Goal: Information Seeking & Learning: Learn about a topic

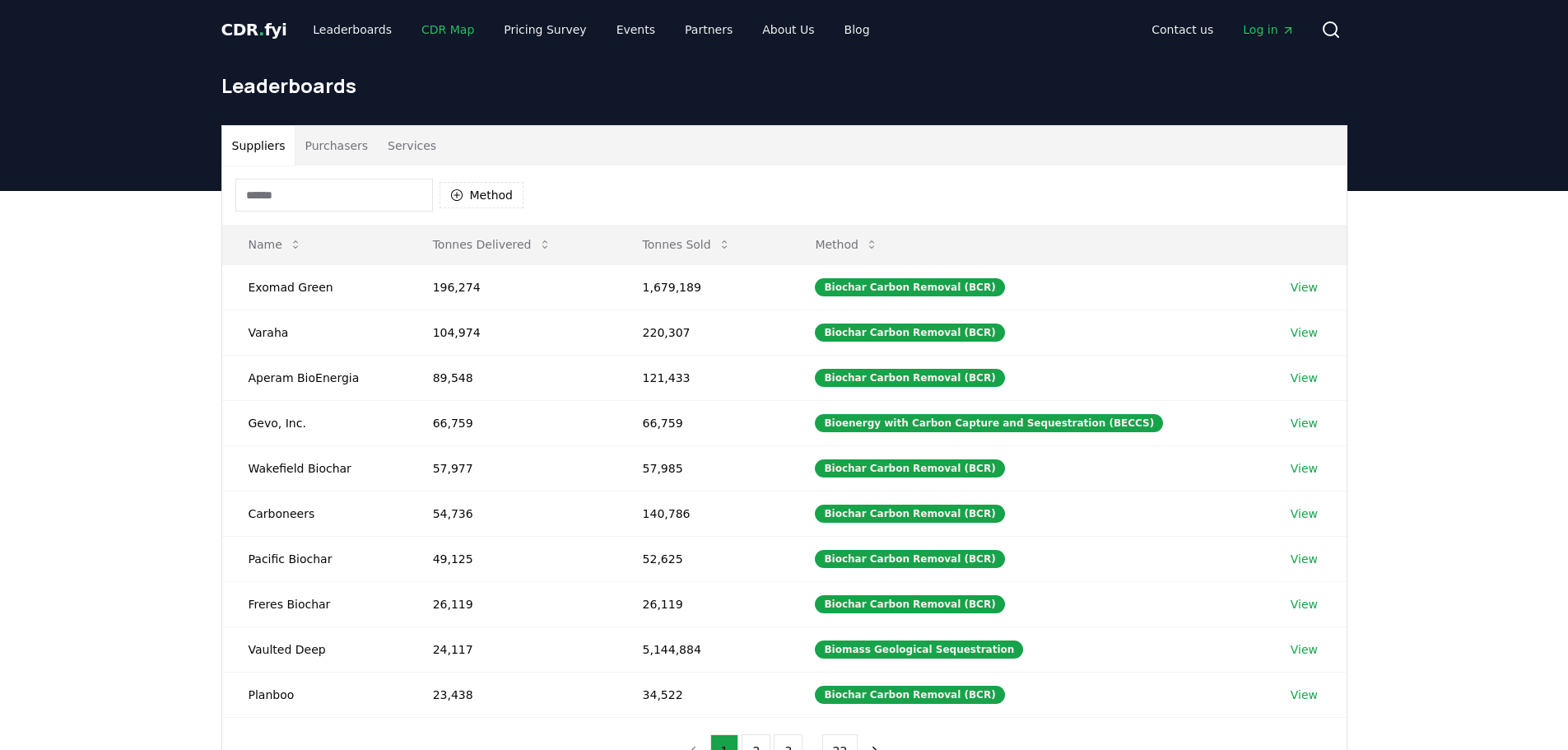
click at [435, 32] on link "CDR Map" at bounding box center [447, 30] width 79 height 30
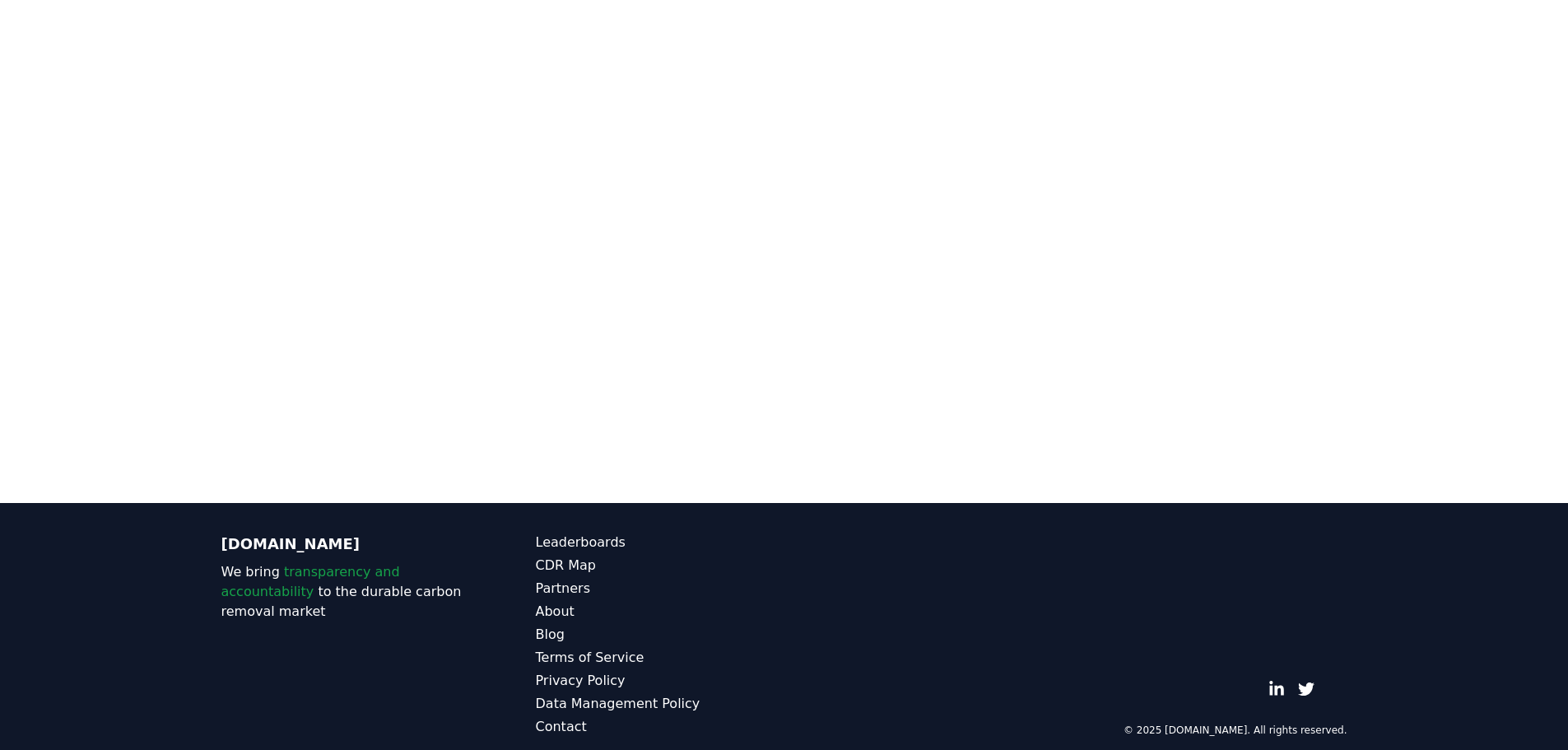
scroll to position [178, 0]
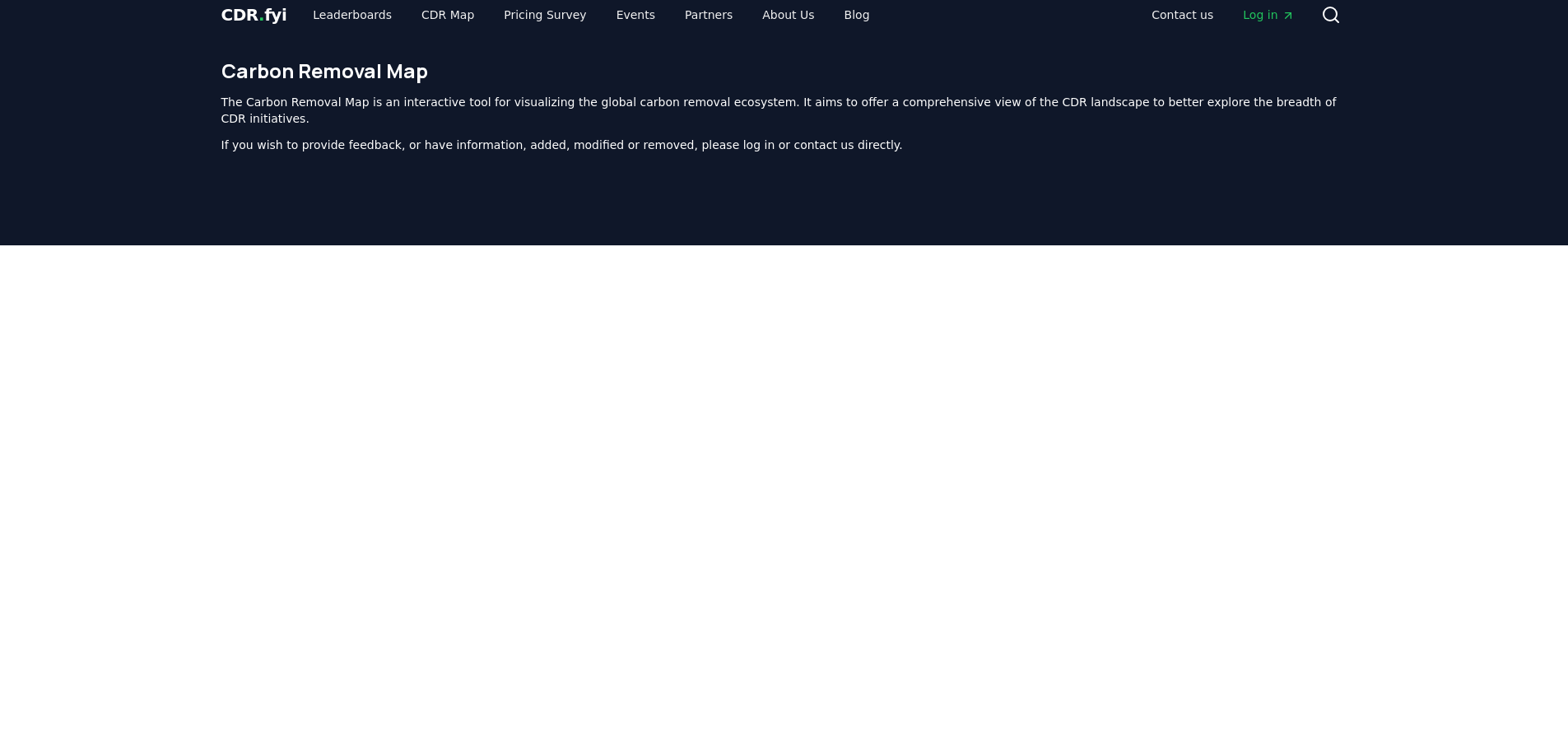
scroll to position [13, 0]
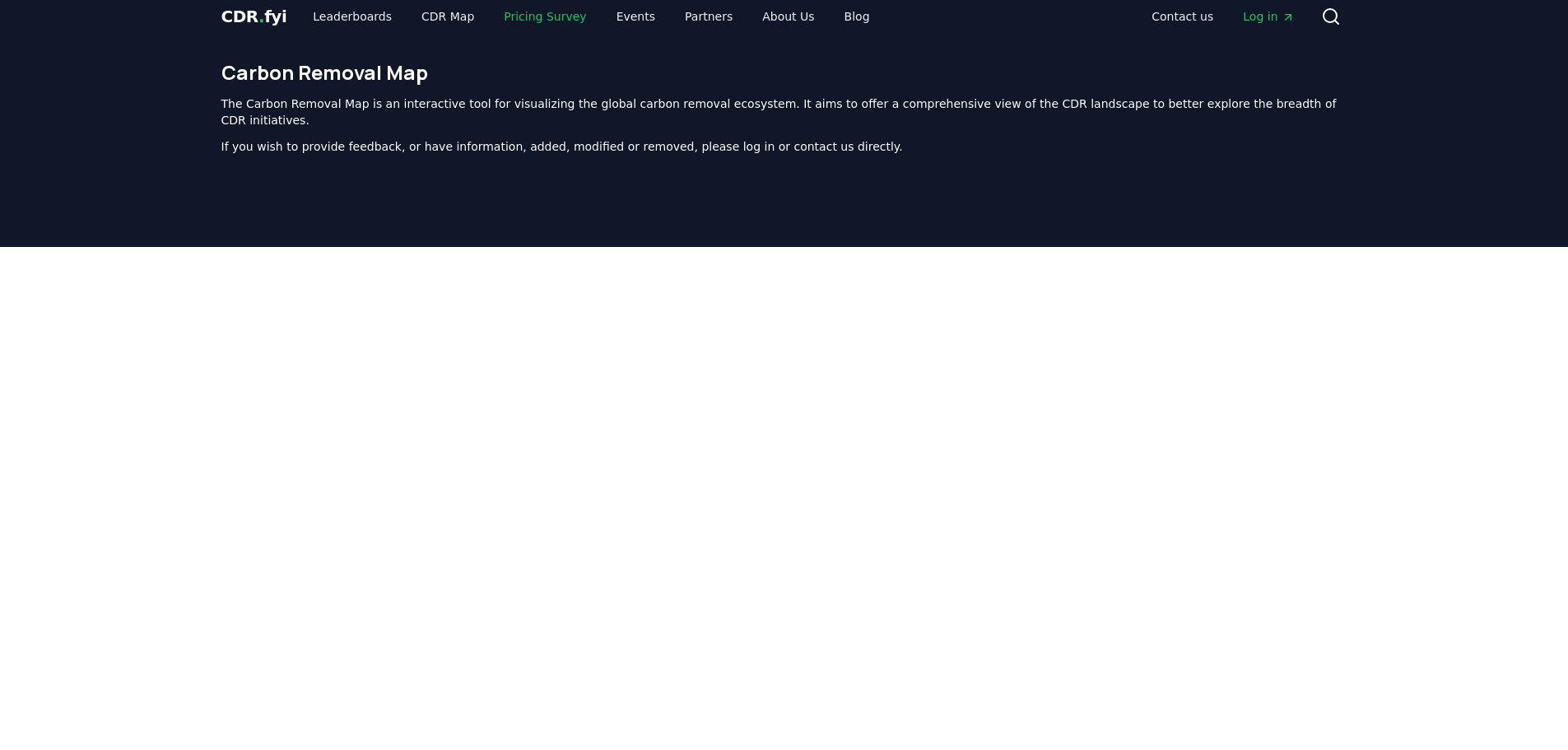
click at [518, 23] on link "Pricing Survey" at bounding box center [545, 17] width 109 height 30
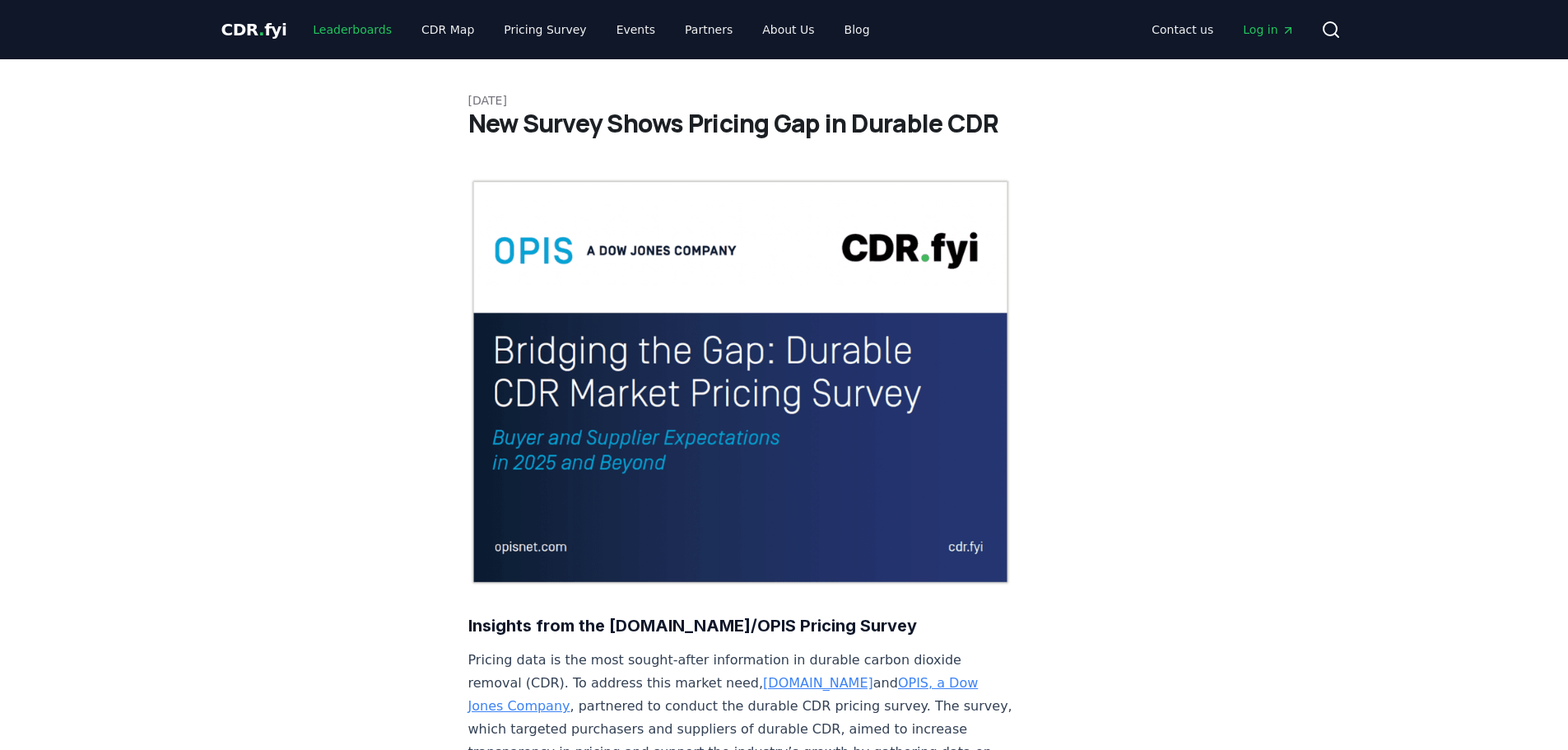
click at [334, 33] on link "Leaderboards" at bounding box center [352, 30] width 105 height 30
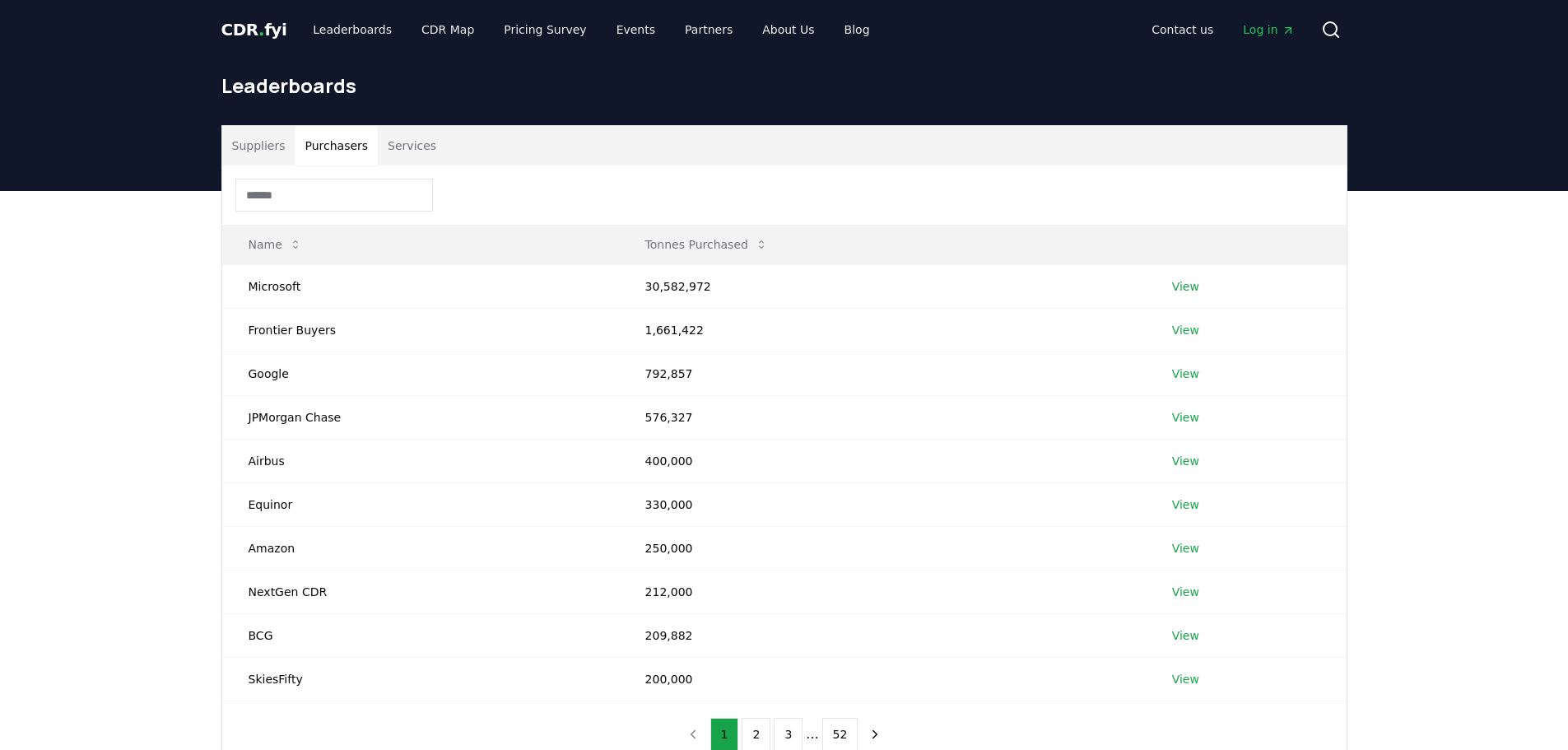
click at [350, 143] on button "Purchasers" at bounding box center [335, 145] width 83 height 39
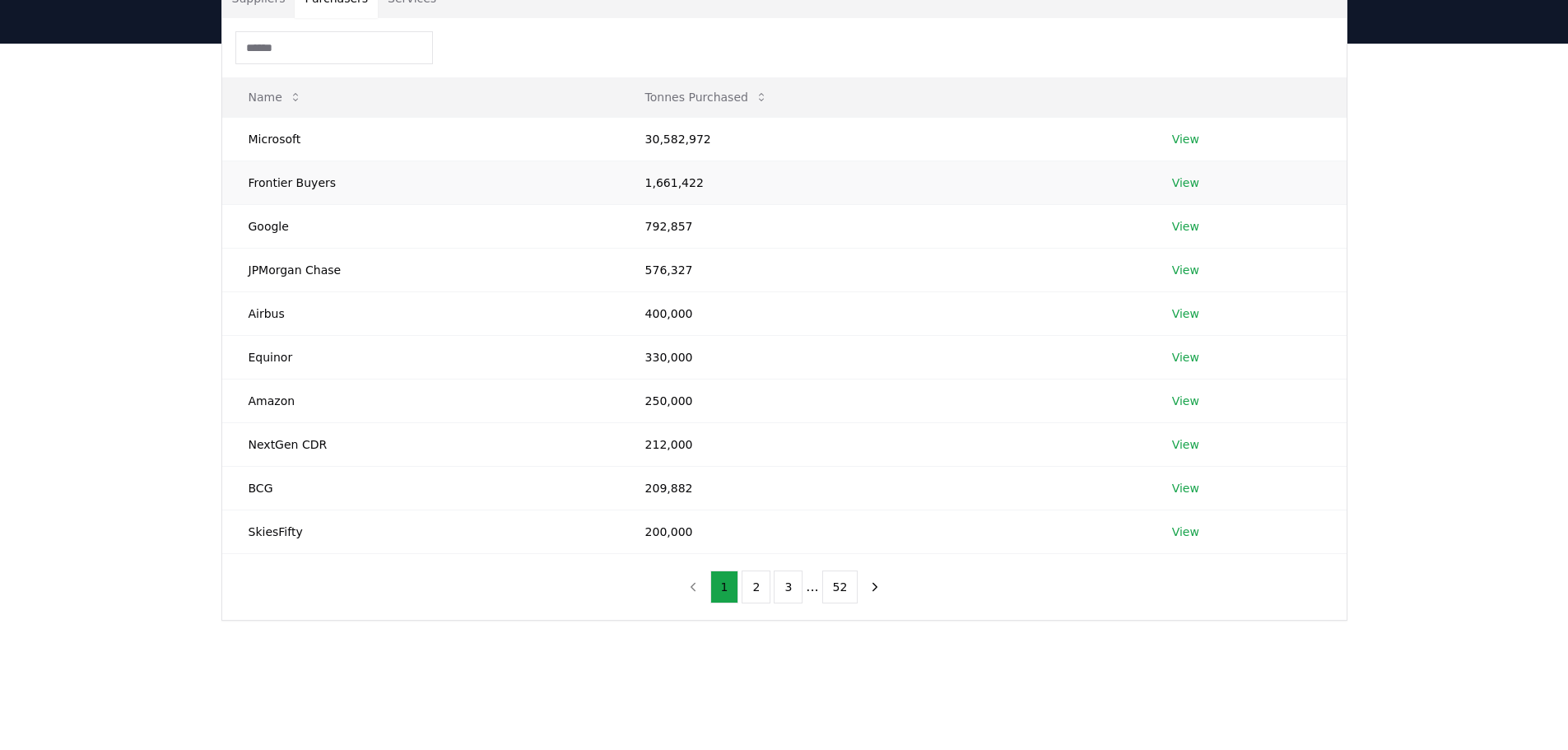
scroll to position [43, 0]
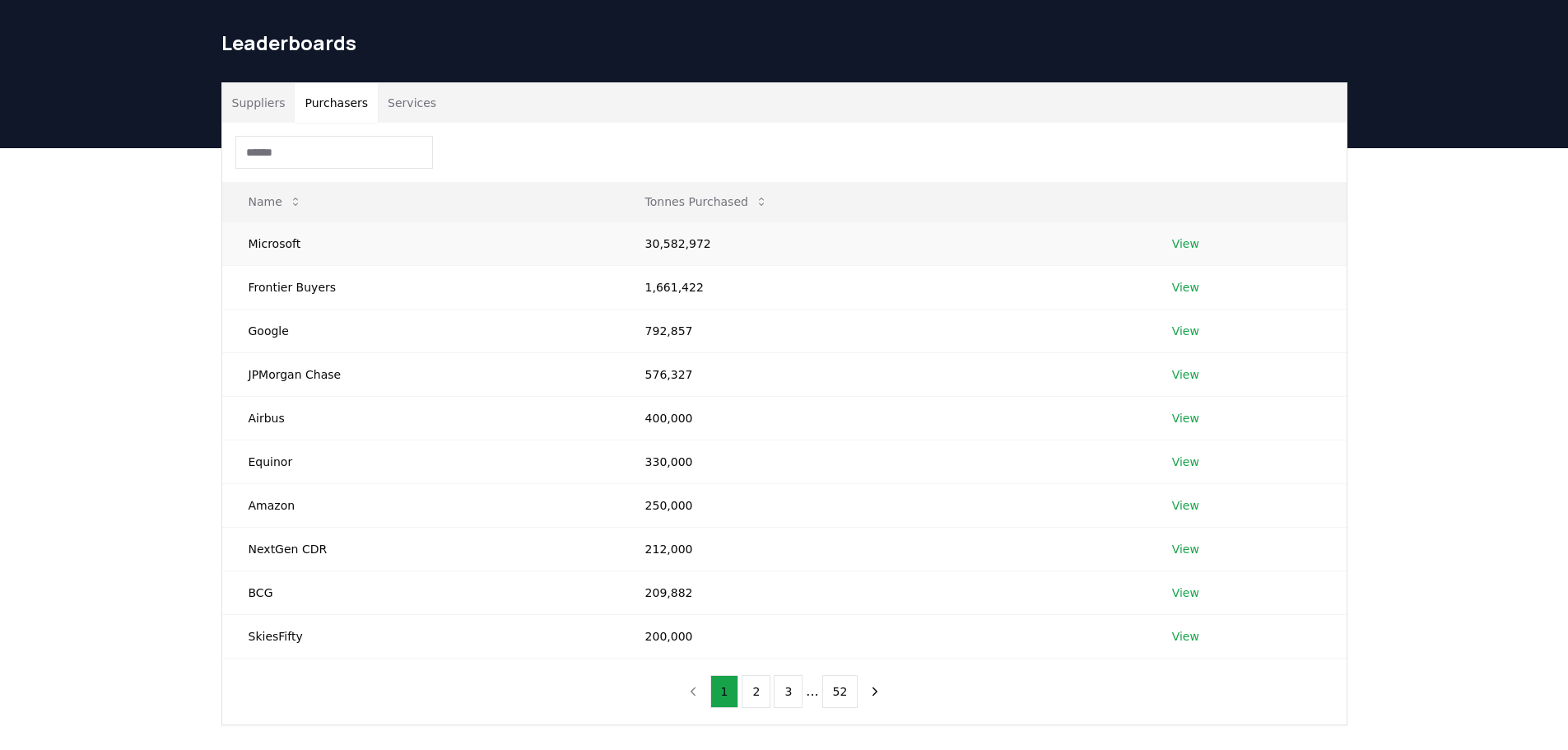
click at [1188, 243] on link "View" at bounding box center [1185, 244] width 27 height 17
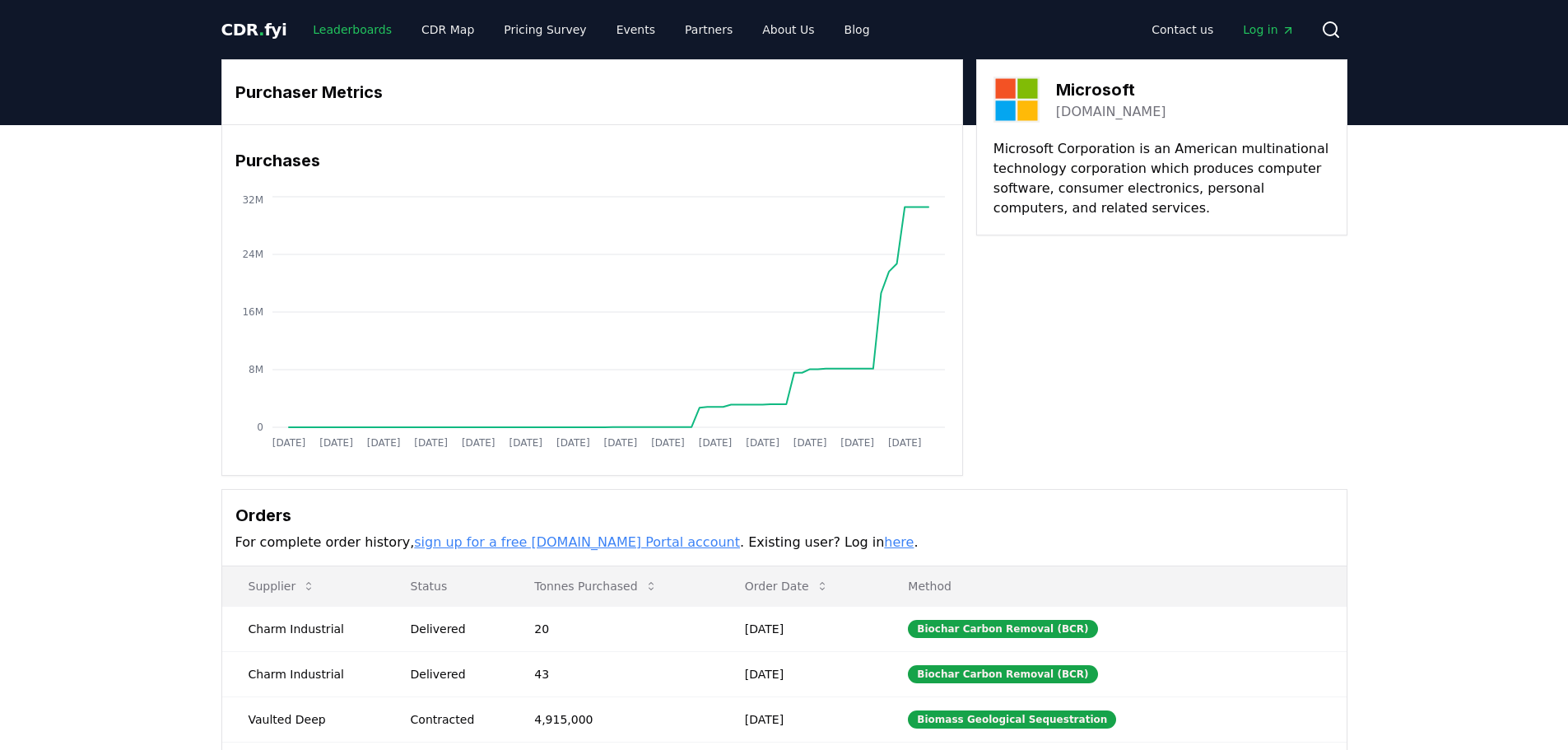
click at [339, 25] on link "Leaderboards" at bounding box center [352, 30] width 105 height 30
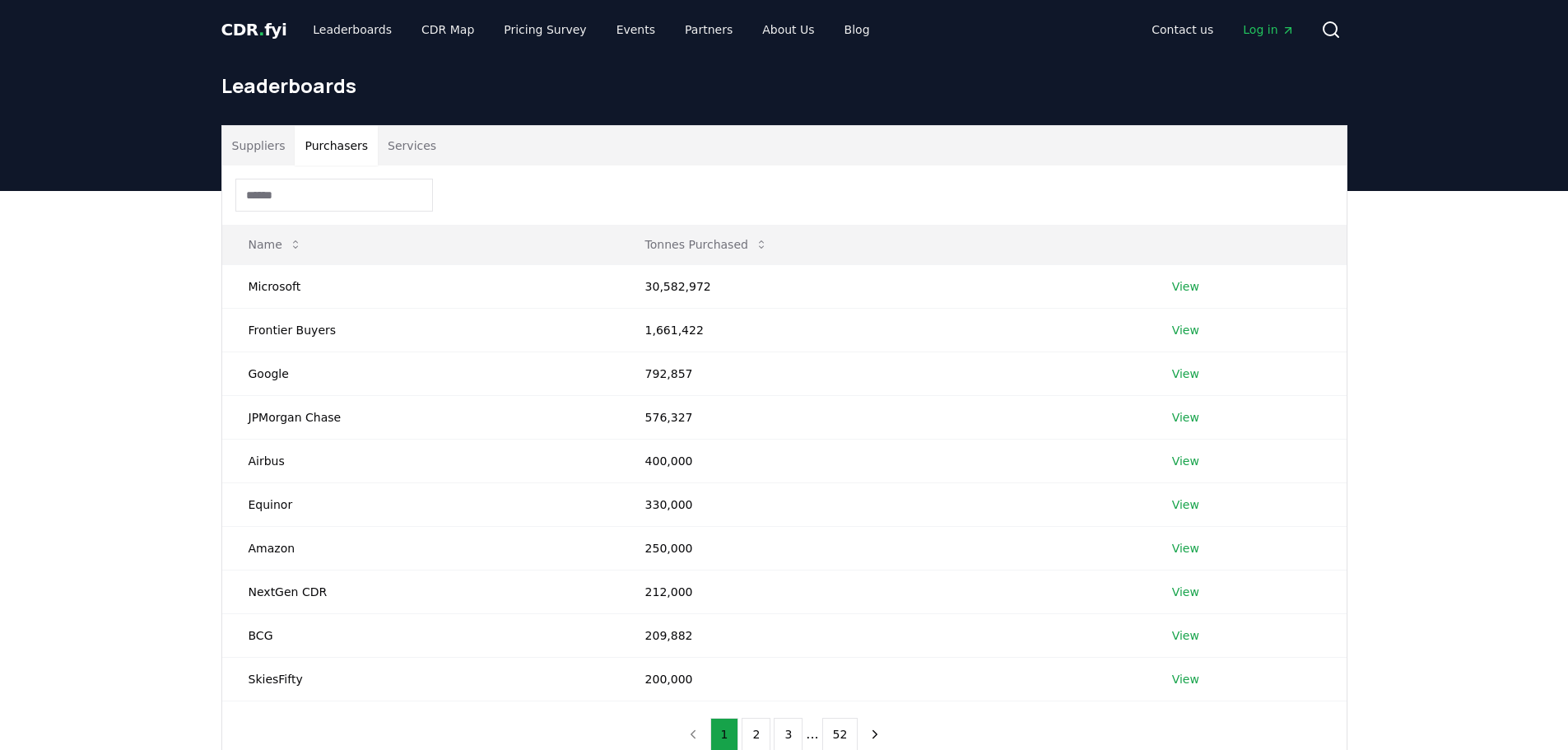
click at [335, 142] on button "Purchasers" at bounding box center [335, 145] width 83 height 39
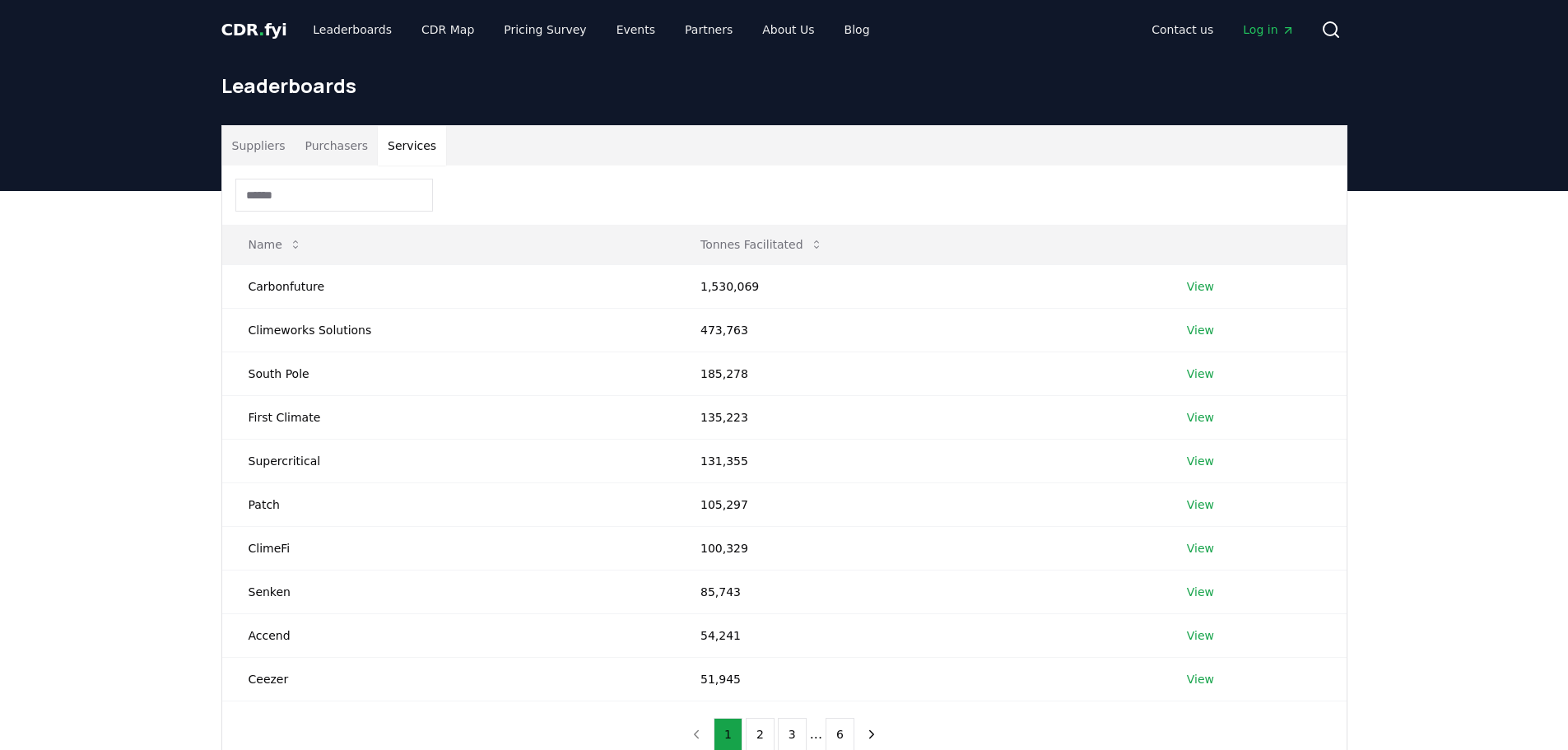
click at [408, 148] on button "Services" at bounding box center [412, 145] width 68 height 39
click at [316, 195] on input at bounding box center [334, 195] width 198 height 33
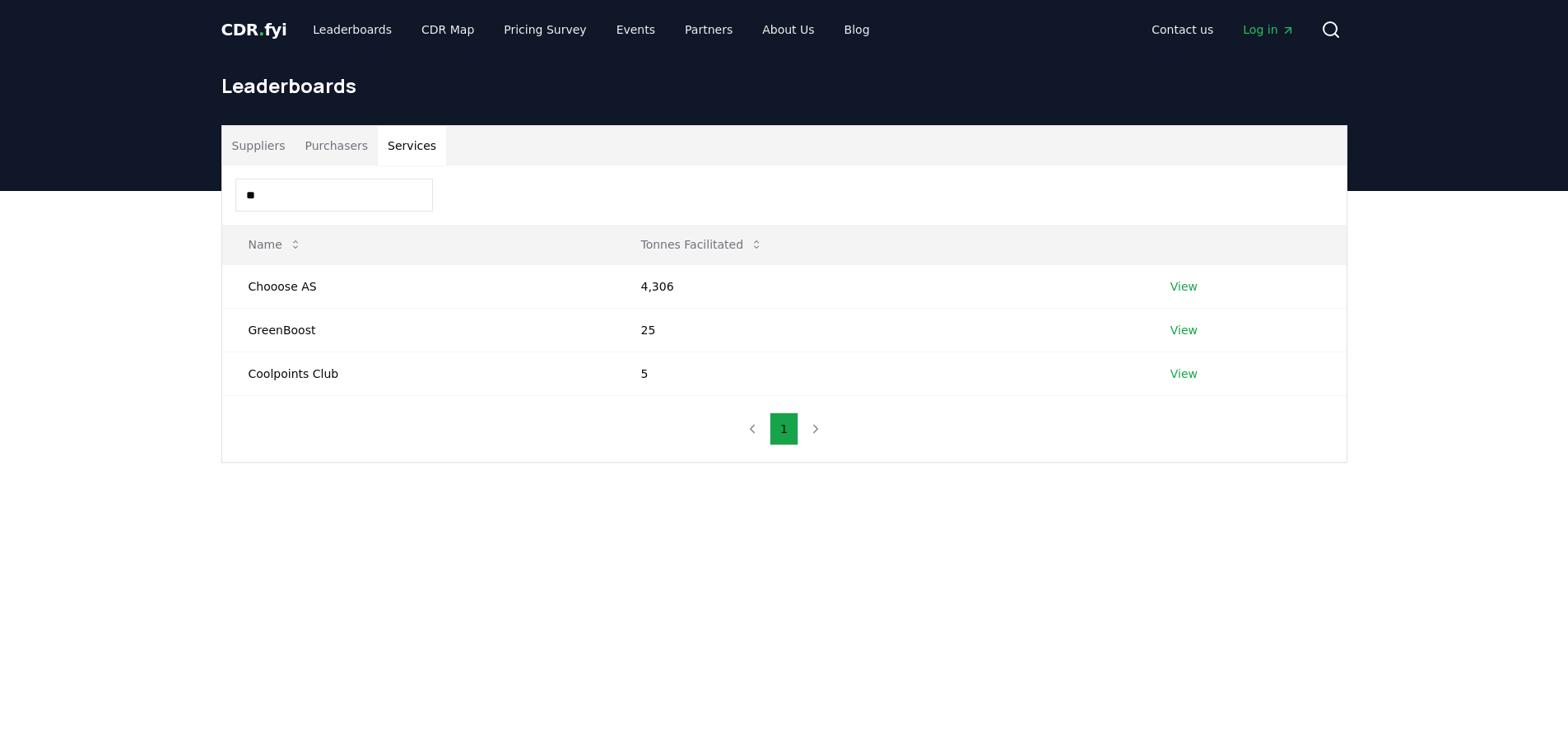
type input "*"
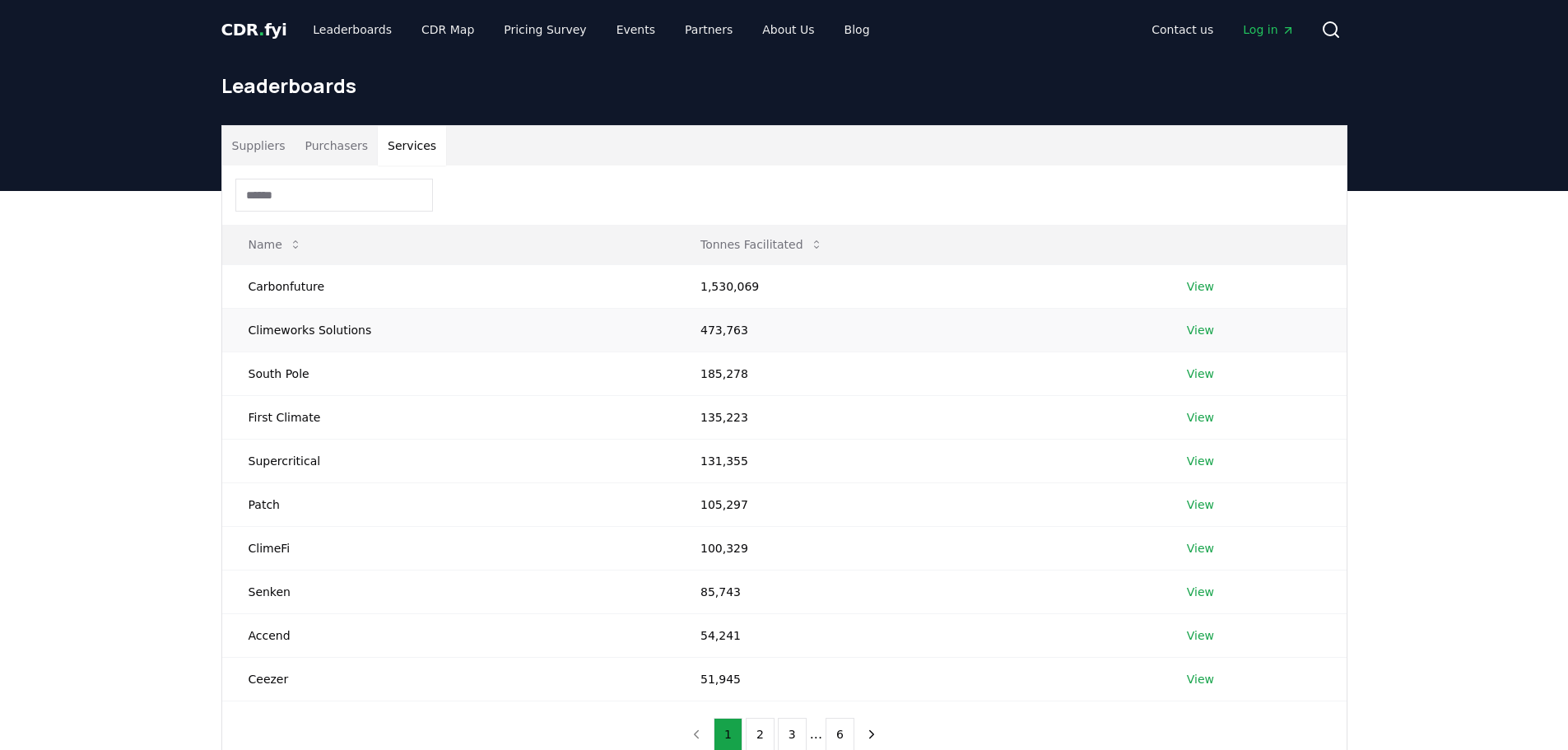
click at [1193, 333] on link "View" at bounding box center [1200, 331] width 27 height 17
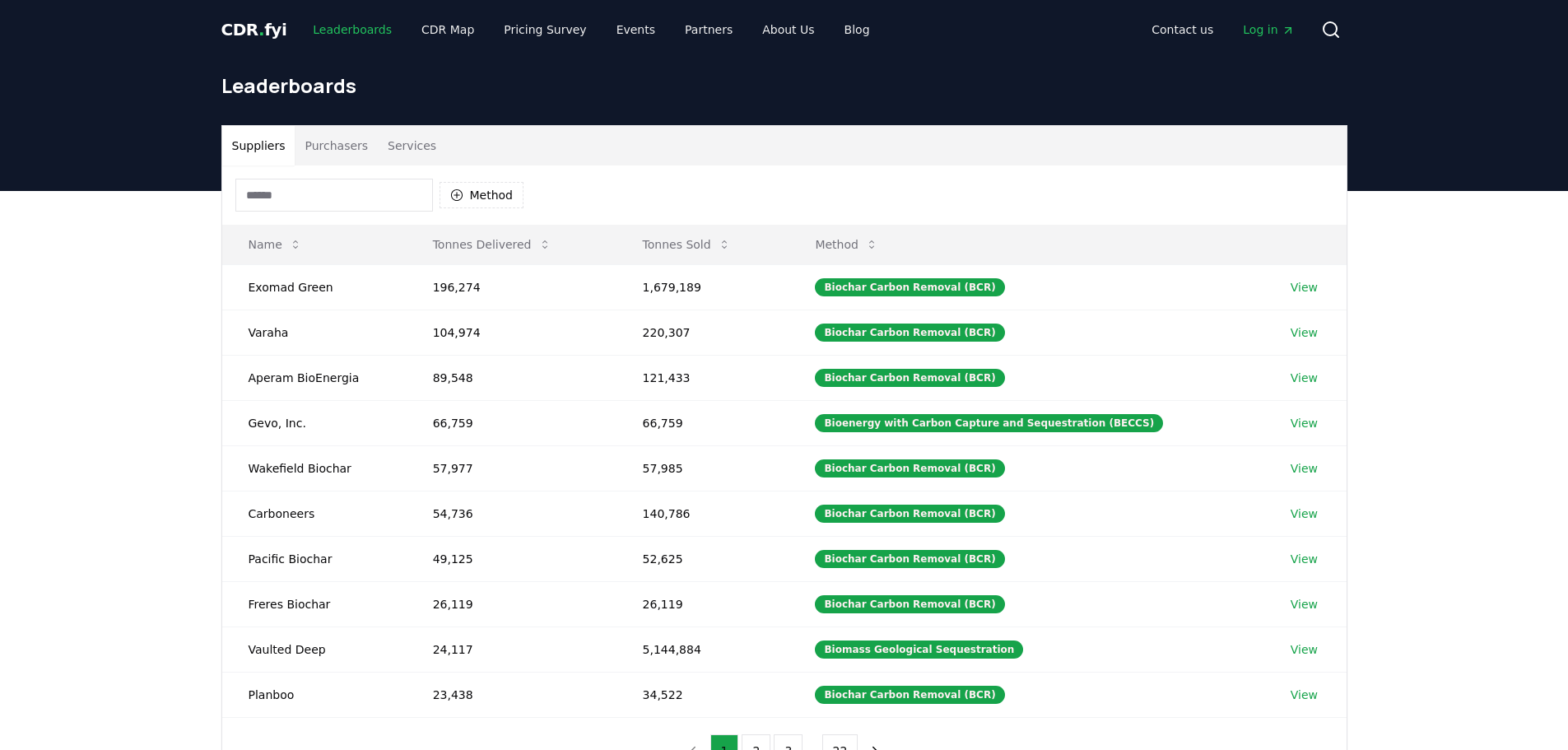
click at [358, 32] on link "Leaderboards" at bounding box center [352, 30] width 105 height 30
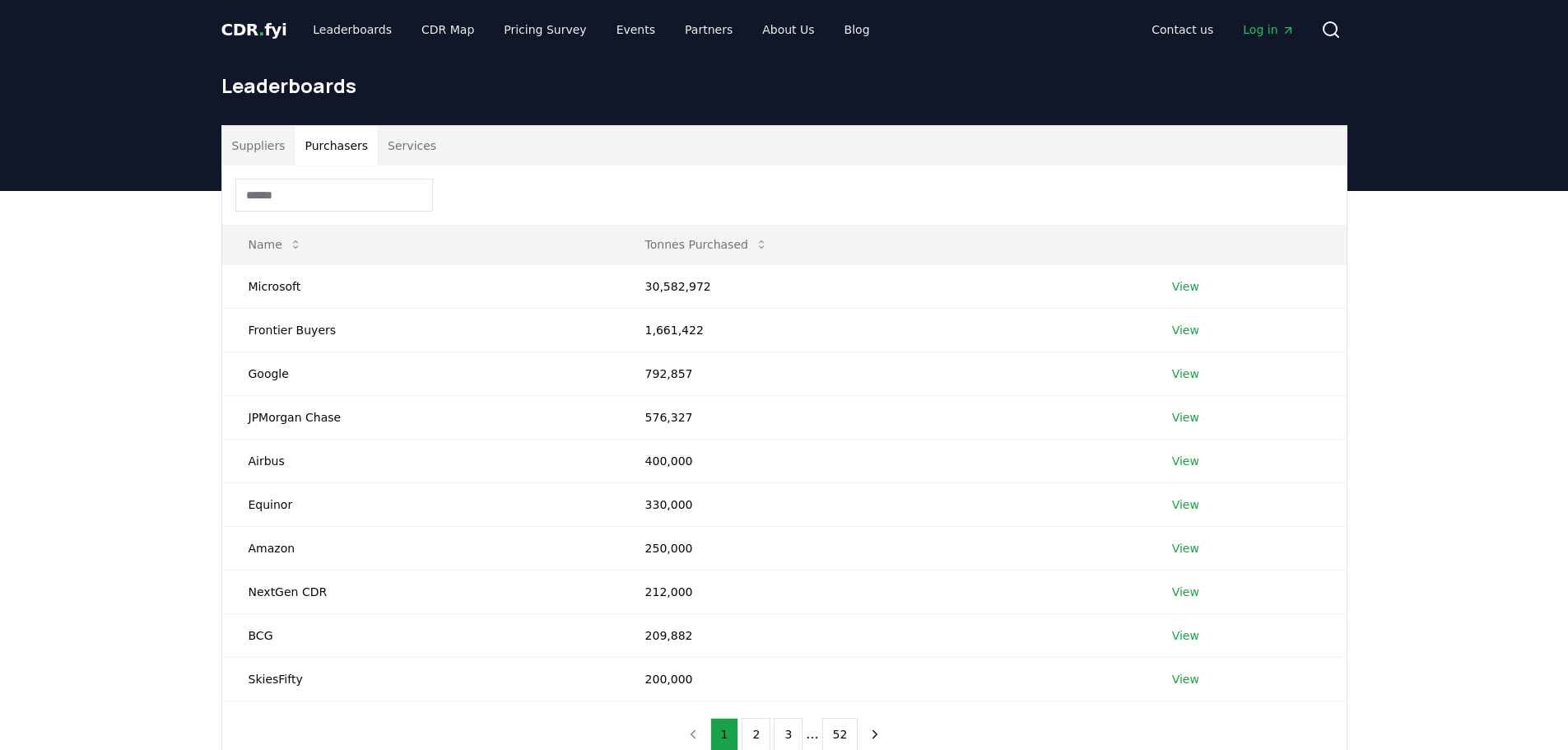
click at [325, 137] on button "Purchasers" at bounding box center [335, 145] width 83 height 39
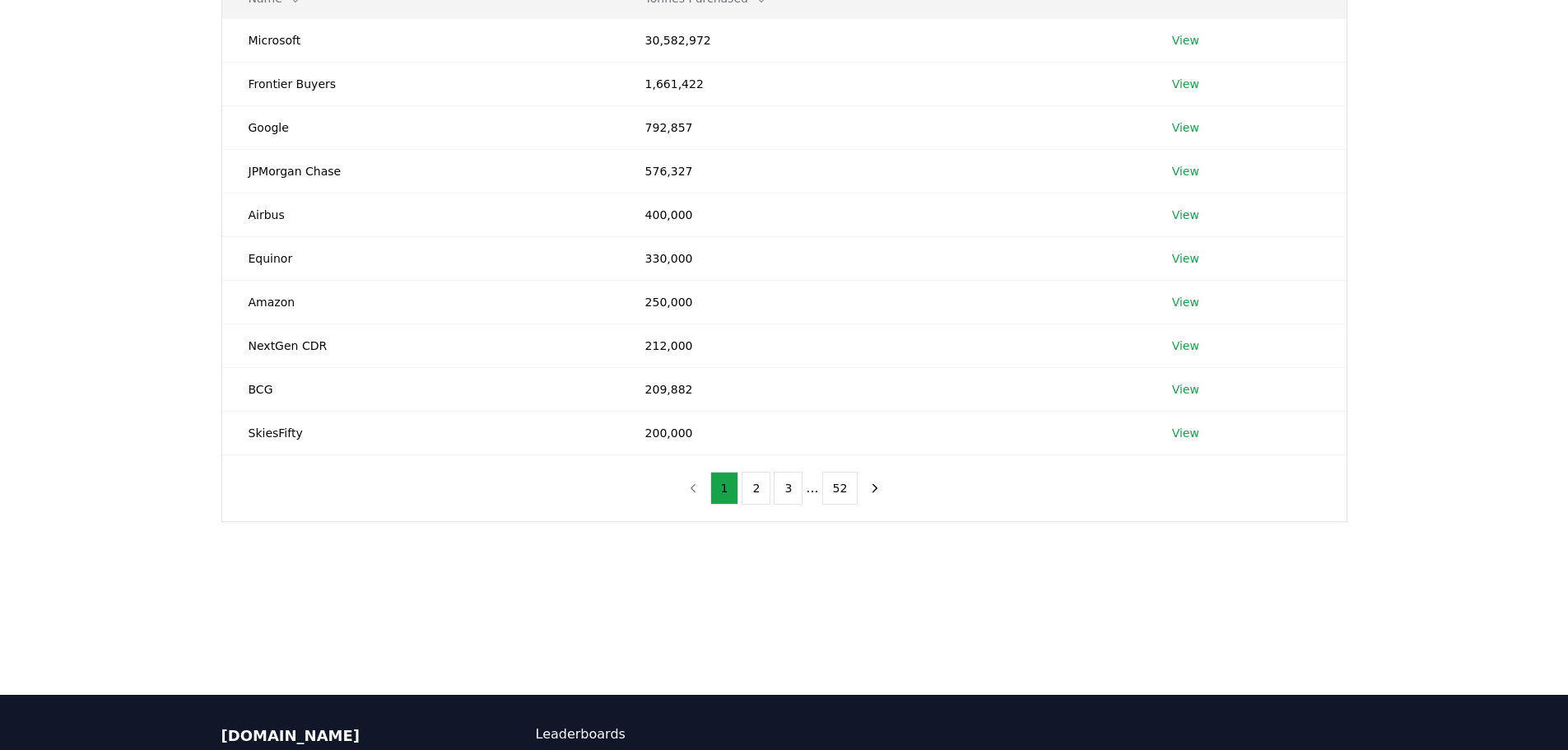
scroll to position [247, 0]
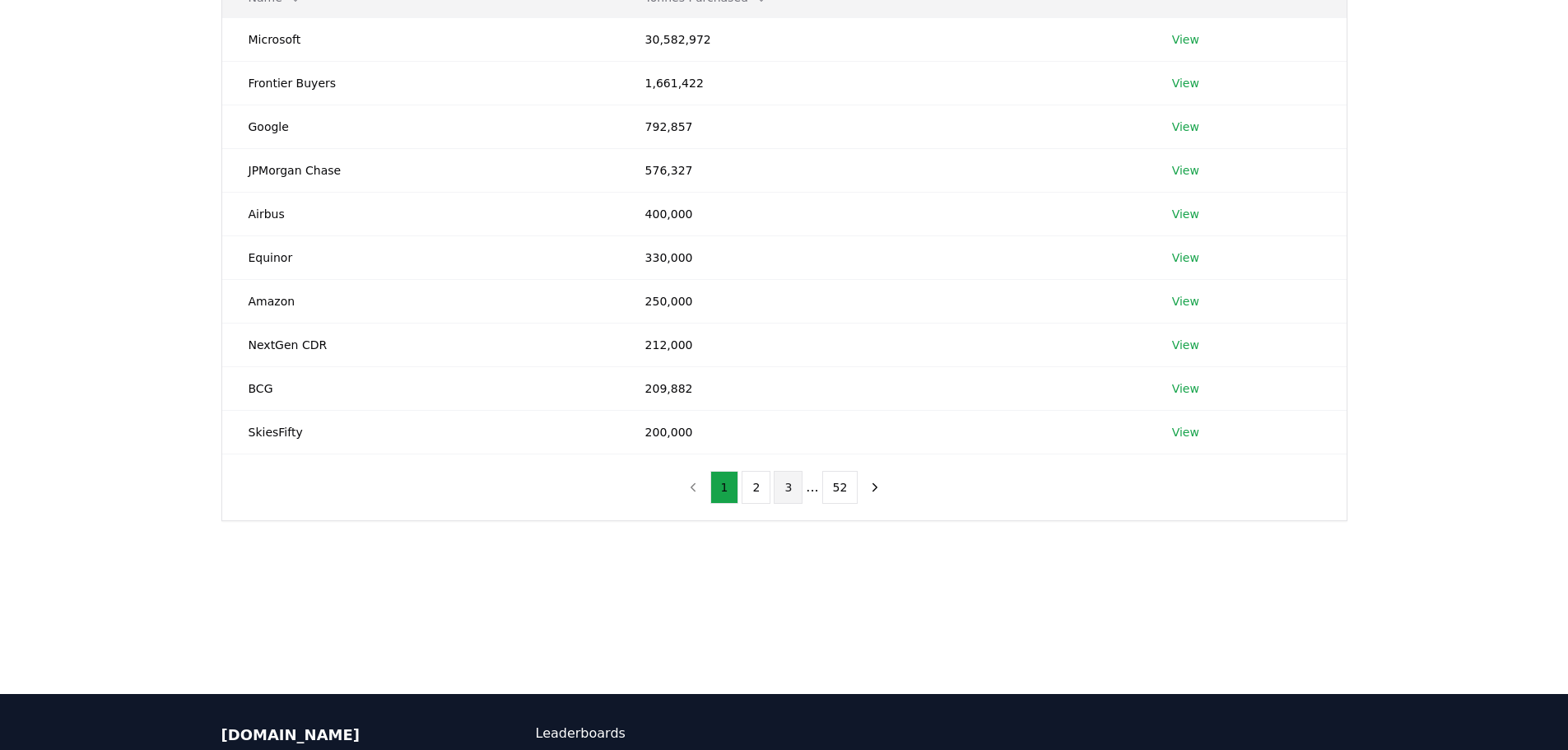
click at [797, 484] on button "3" at bounding box center [788, 486] width 29 height 33
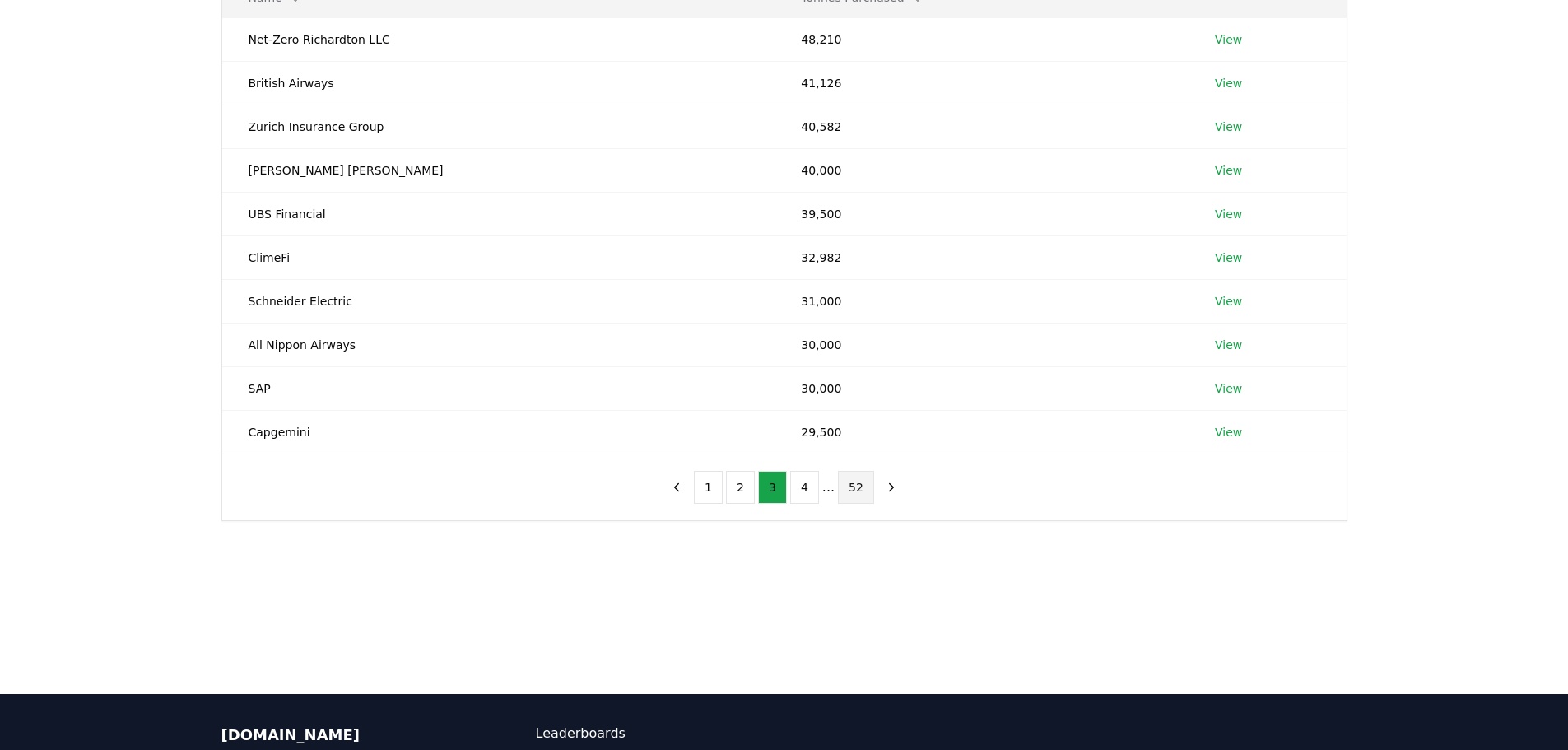
click at [845, 492] on button "52" at bounding box center [856, 486] width 36 height 33
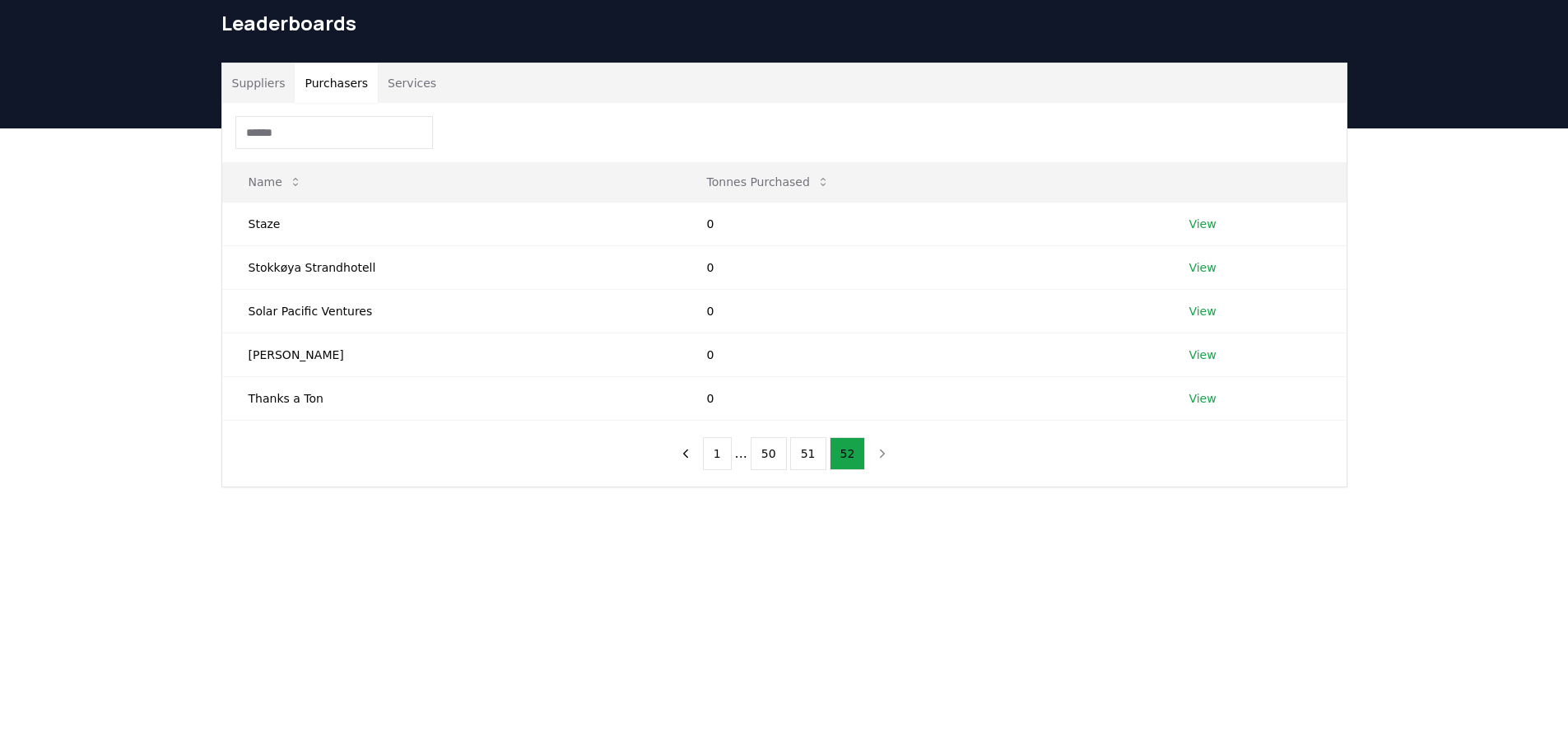
scroll to position [0, 0]
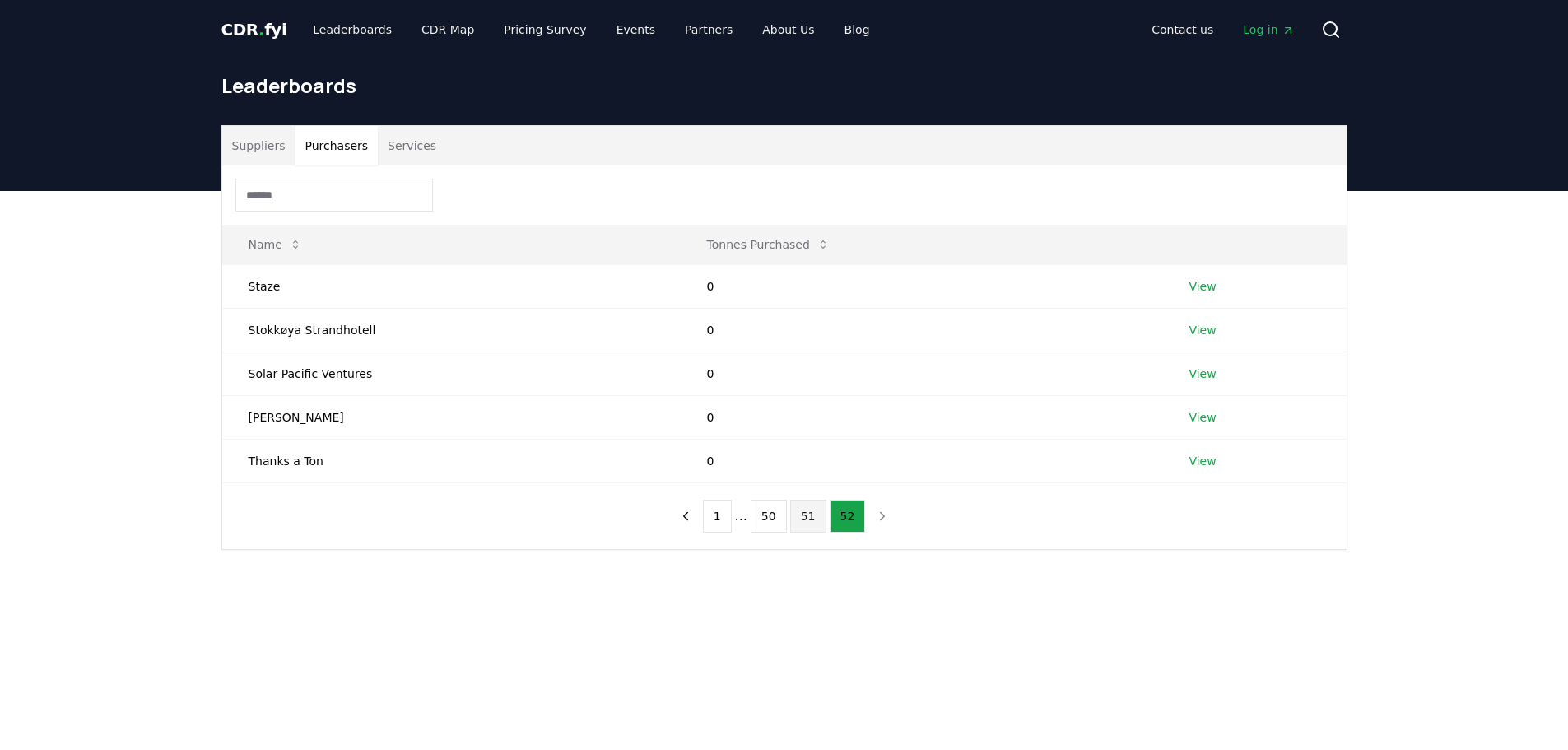
click at [805, 513] on button "51" at bounding box center [808, 515] width 36 height 33
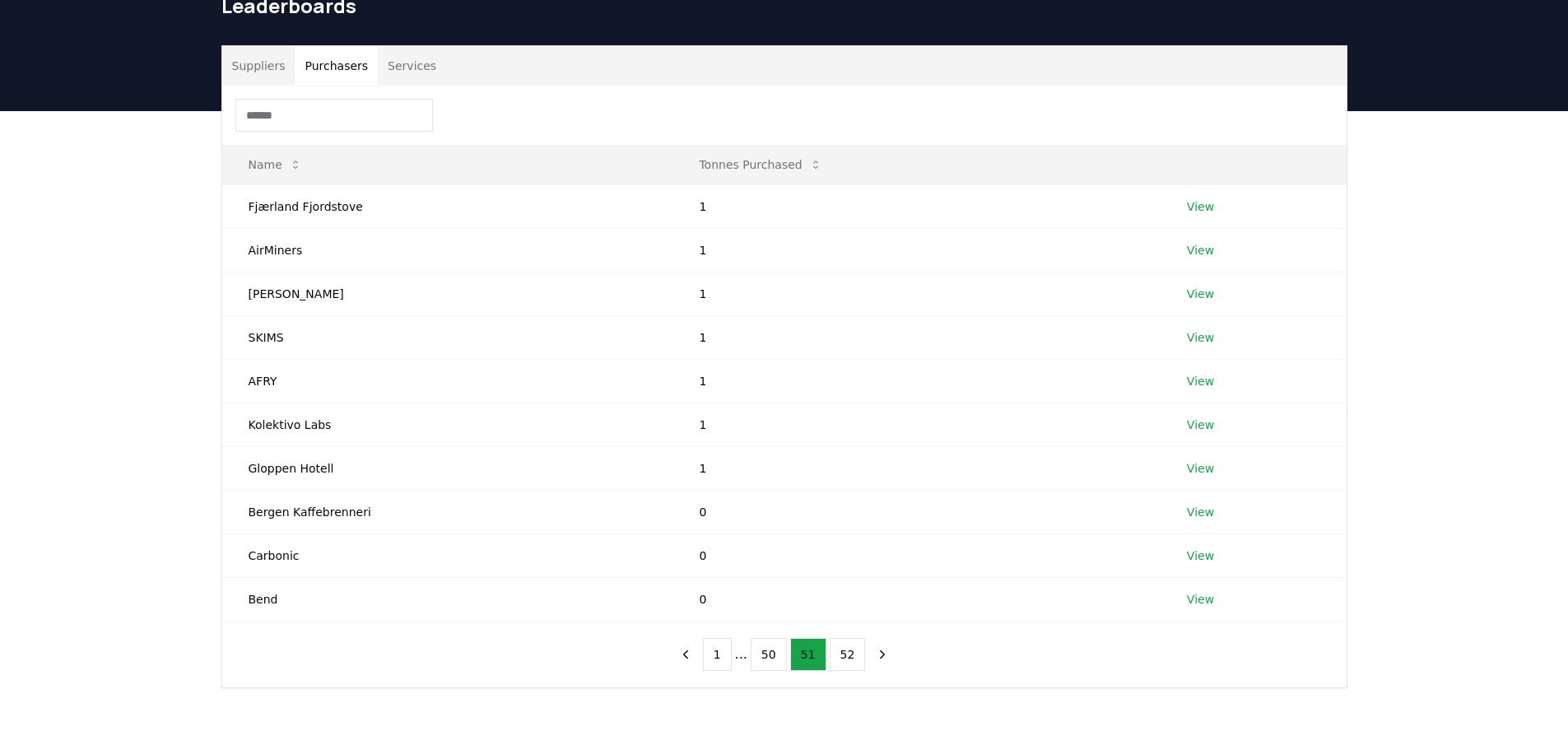
scroll to position [82, 0]
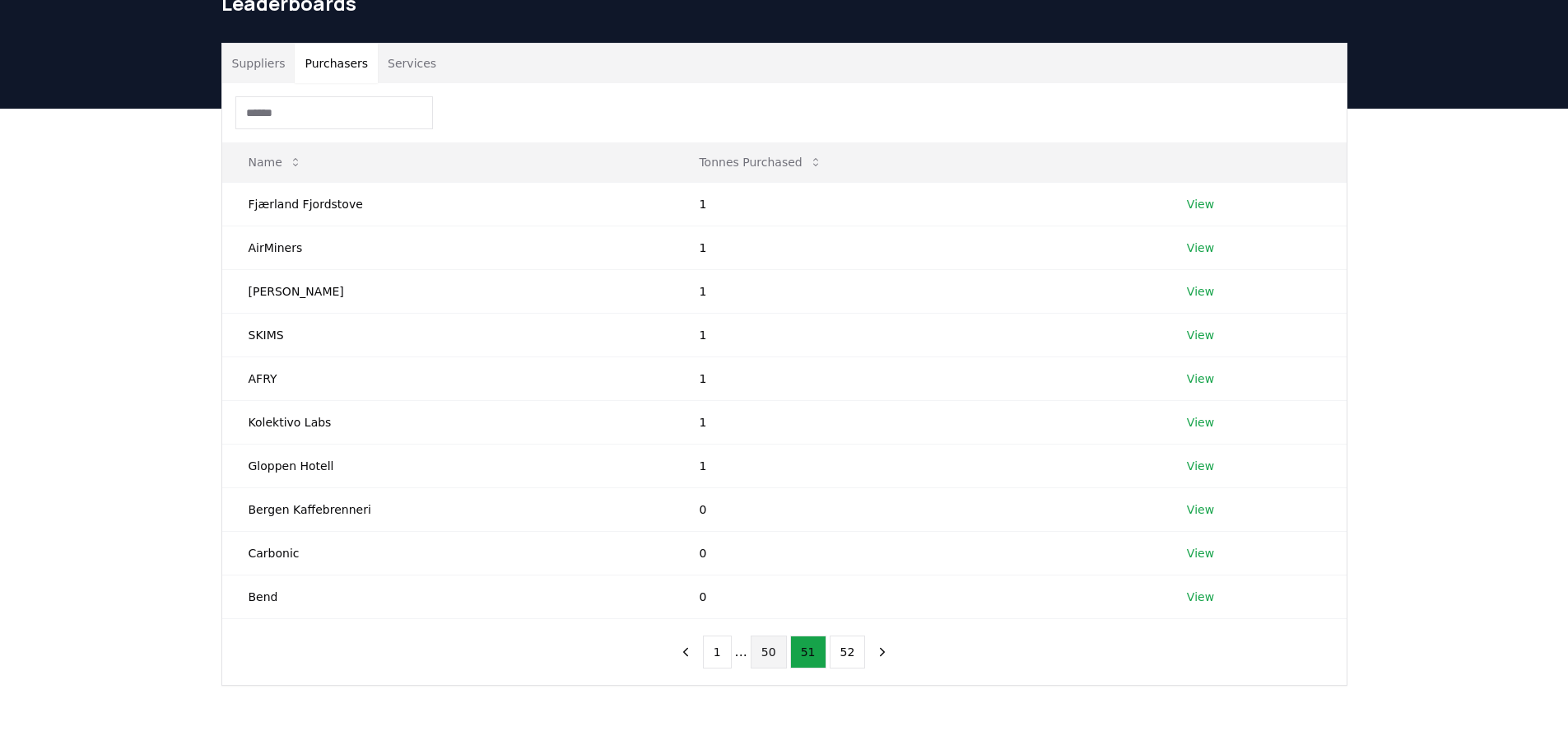
click at [770, 646] on button "50" at bounding box center [769, 651] width 36 height 33
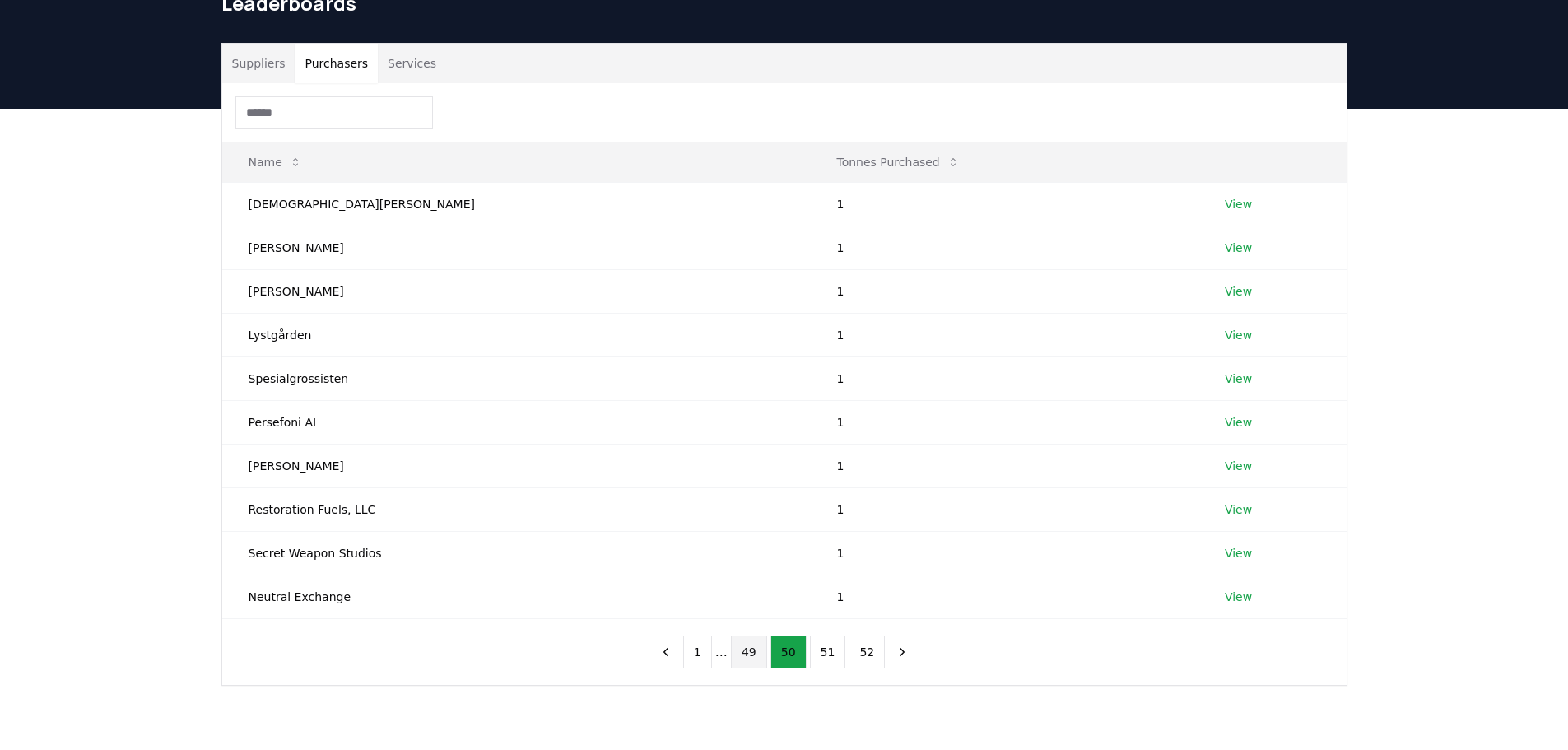
click at [743, 654] on button "49" at bounding box center [749, 651] width 36 height 33
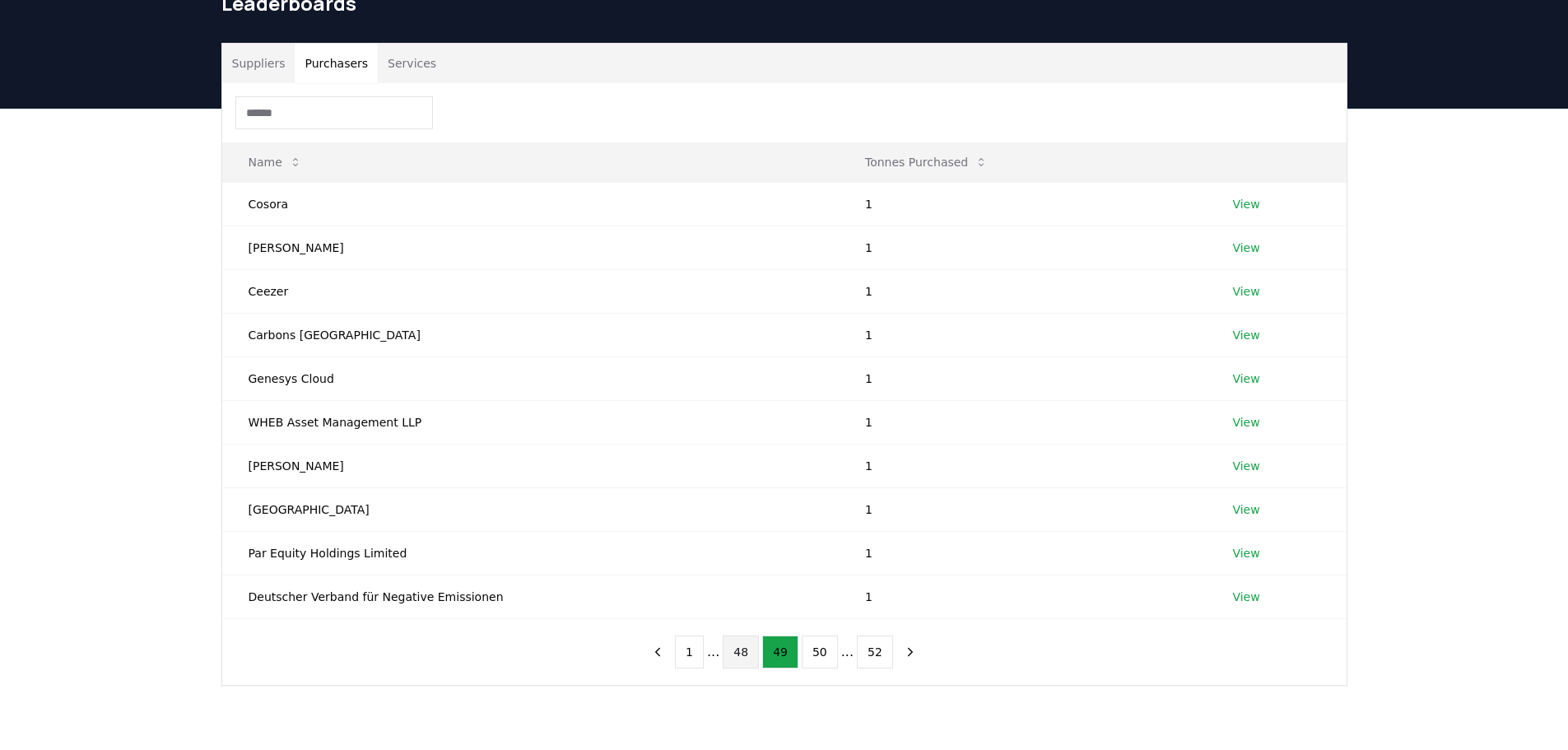
click at [736, 650] on button "48" at bounding box center [741, 651] width 36 height 33
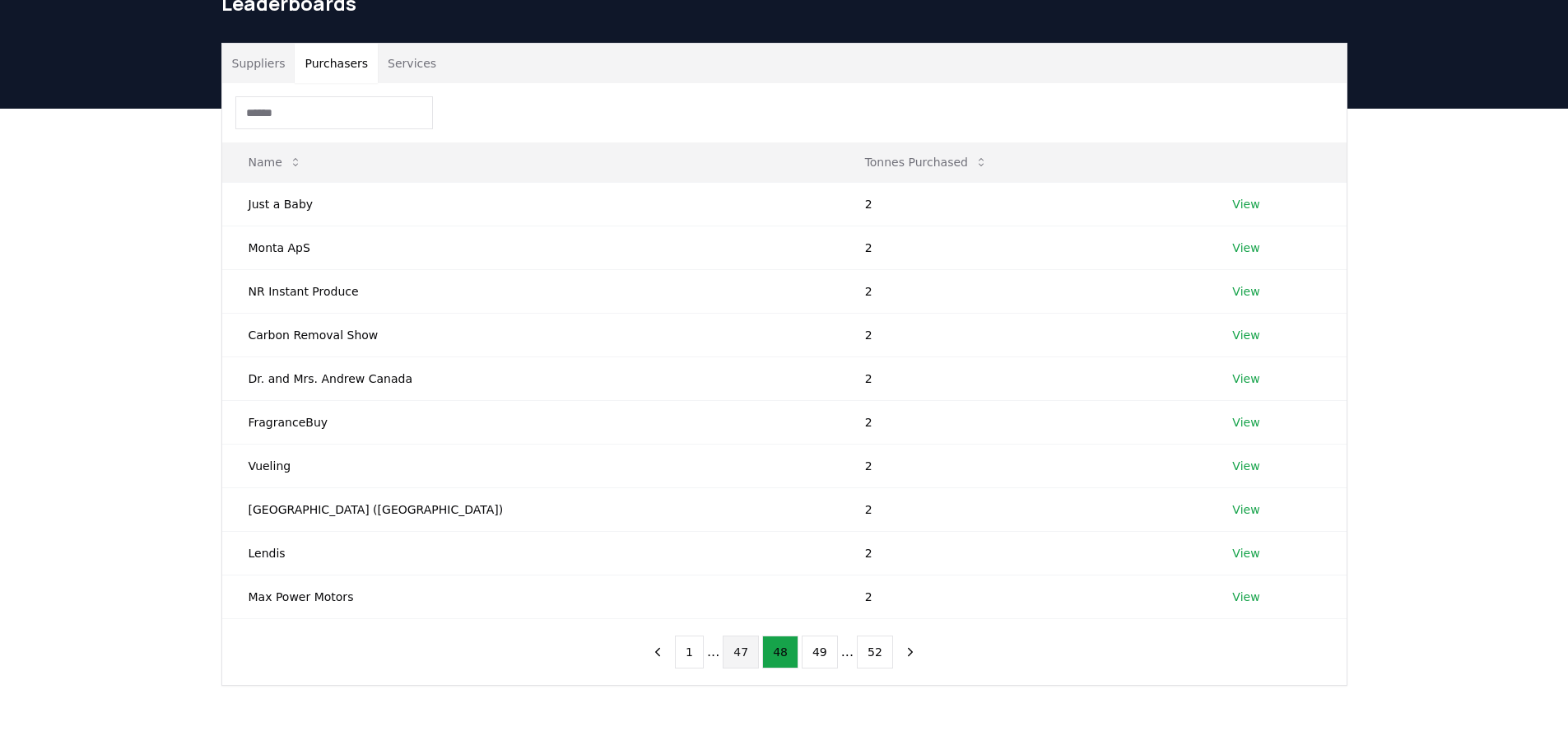
click at [729, 648] on button "47" at bounding box center [741, 651] width 36 height 33
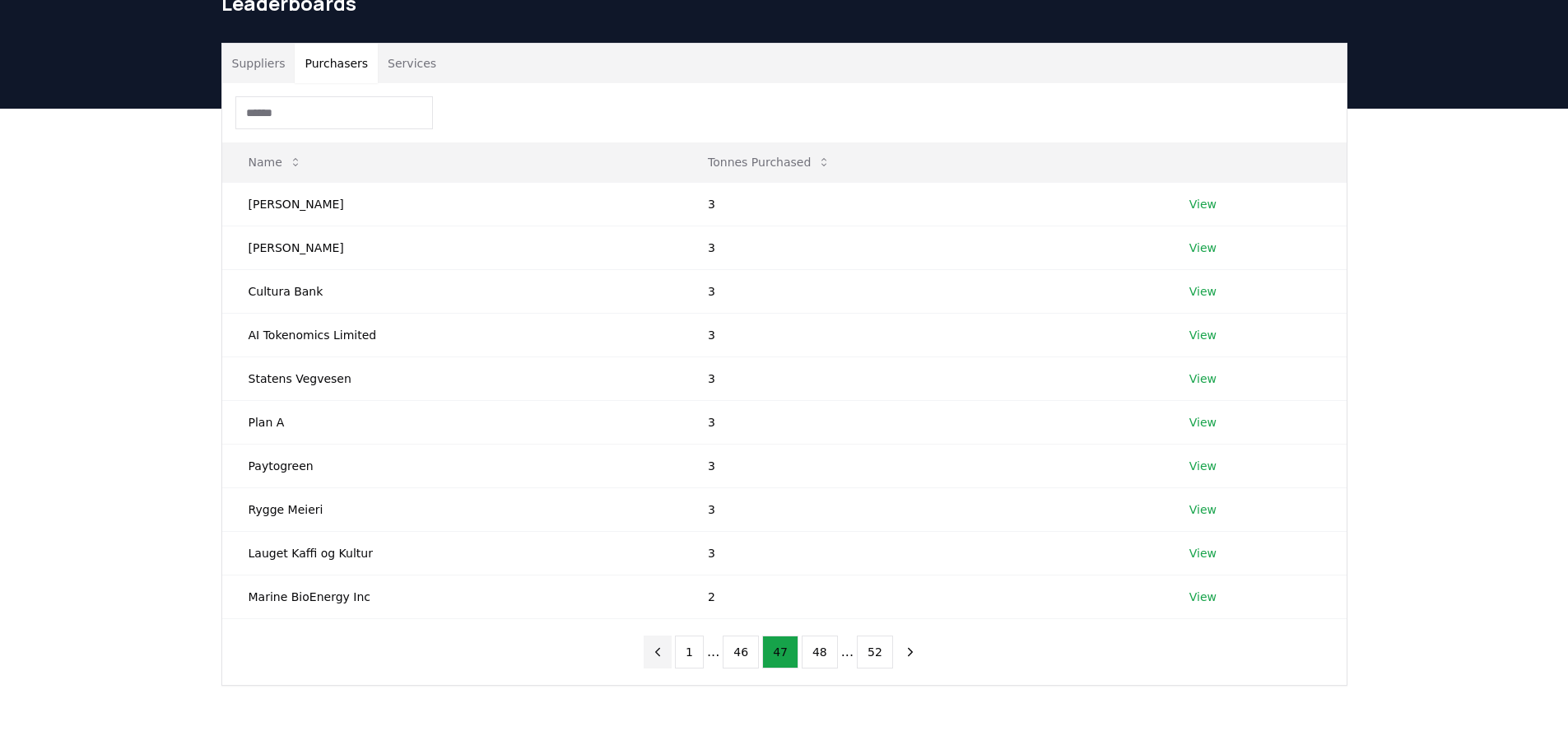
click at [661, 654] on icon "previous page" at bounding box center [658, 652] width 15 height 15
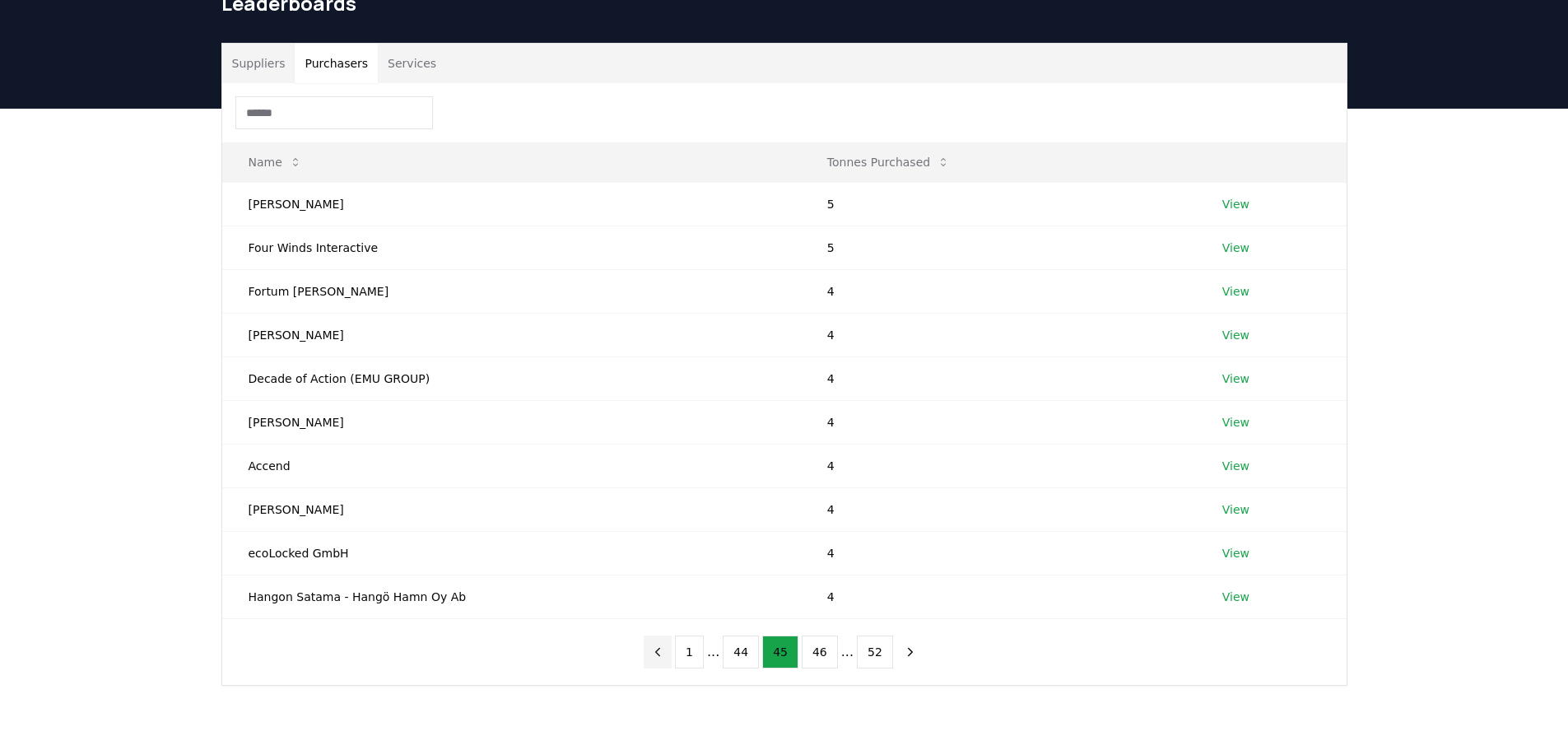
click at [661, 654] on icon "previous page" at bounding box center [658, 652] width 15 height 15
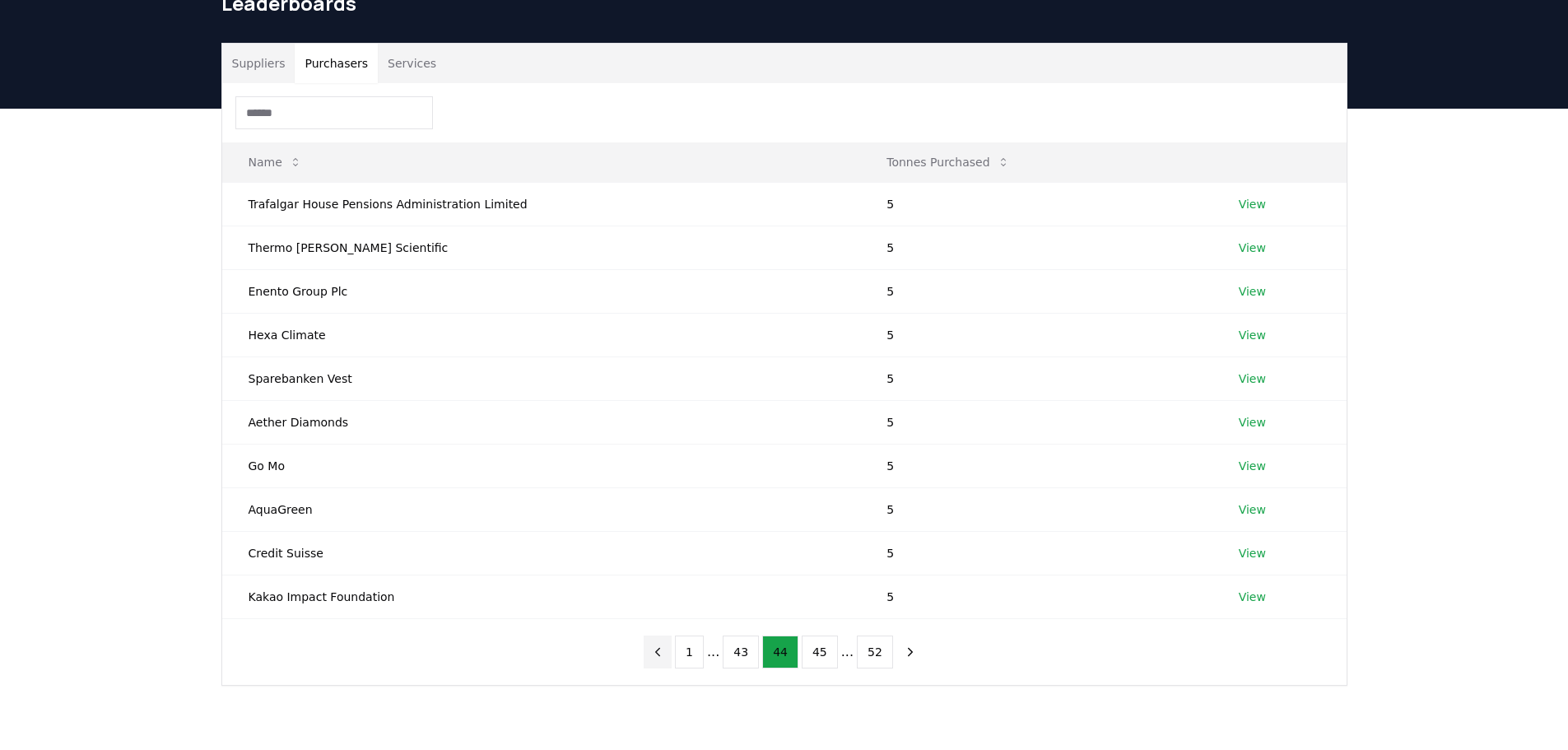
click at [661, 654] on icon "previous page" at bounding box center [658, 652] width 15 height 15
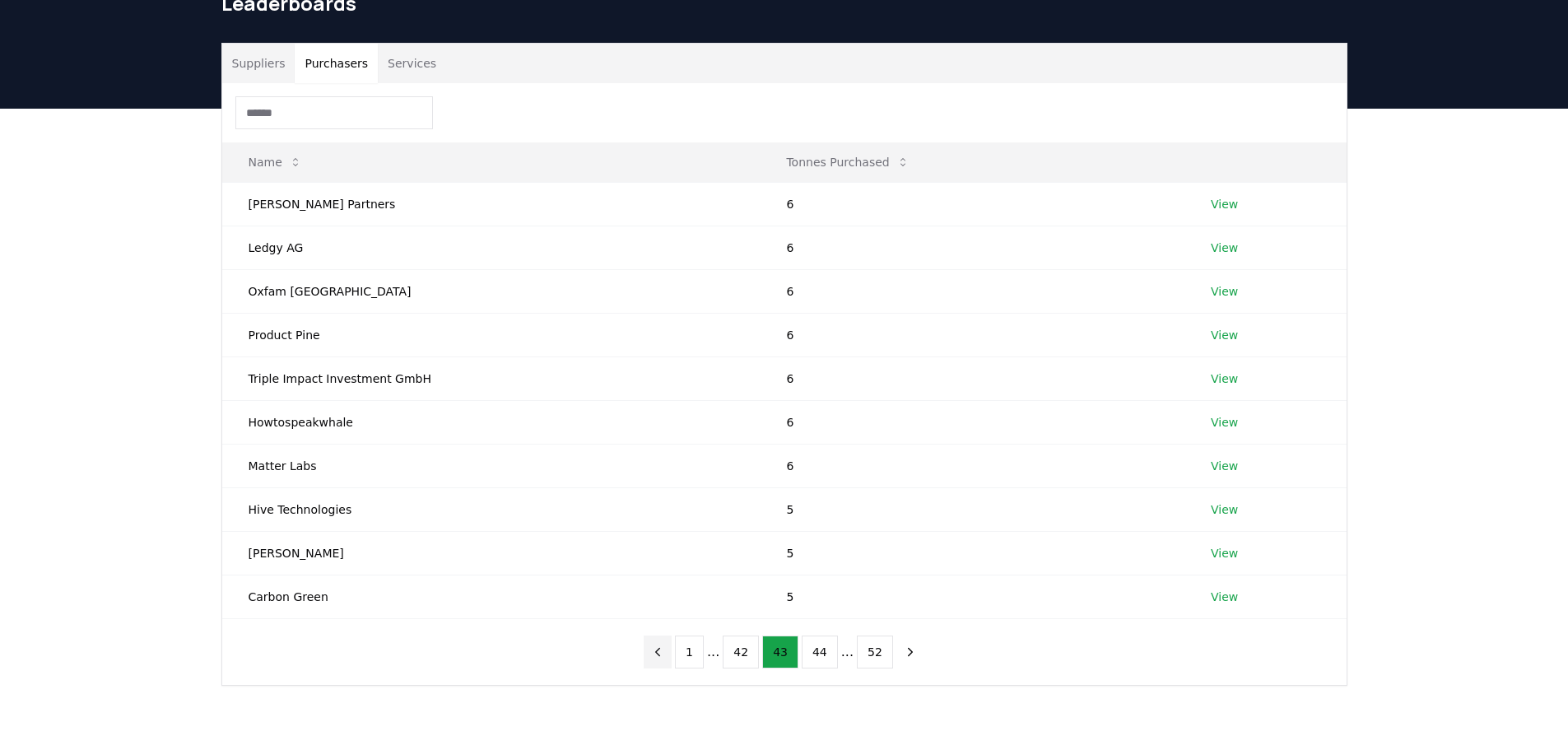
click at [661, 654] on icon "previous page" at bounding box center [658, 652] width 15 height 15
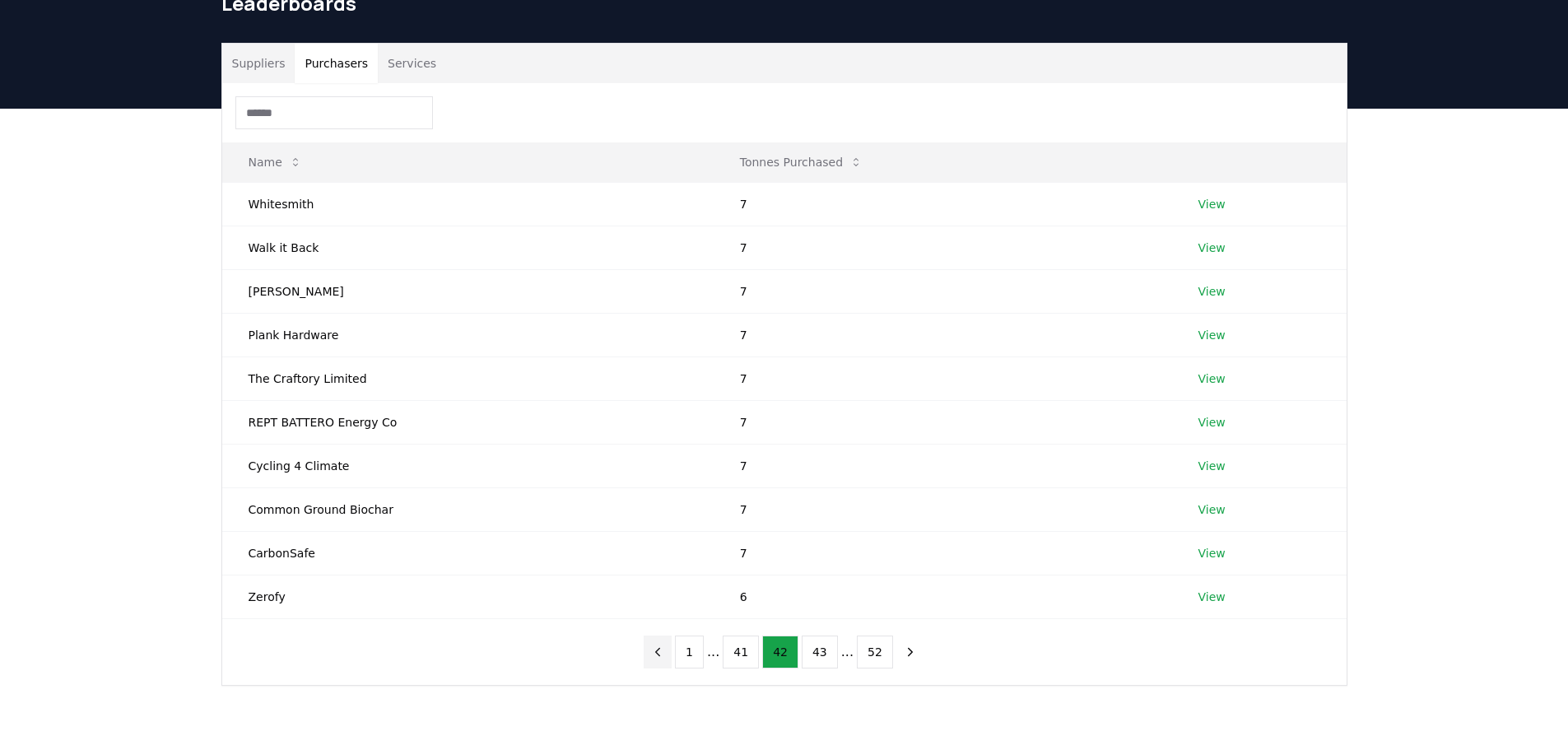
click at [661, 653] on icon "previous page" at bounding box center [658, 652] width 15 height 15
click at [661, 651] on icon "previous page" at bounding box center [658, 652] width 15 height 15
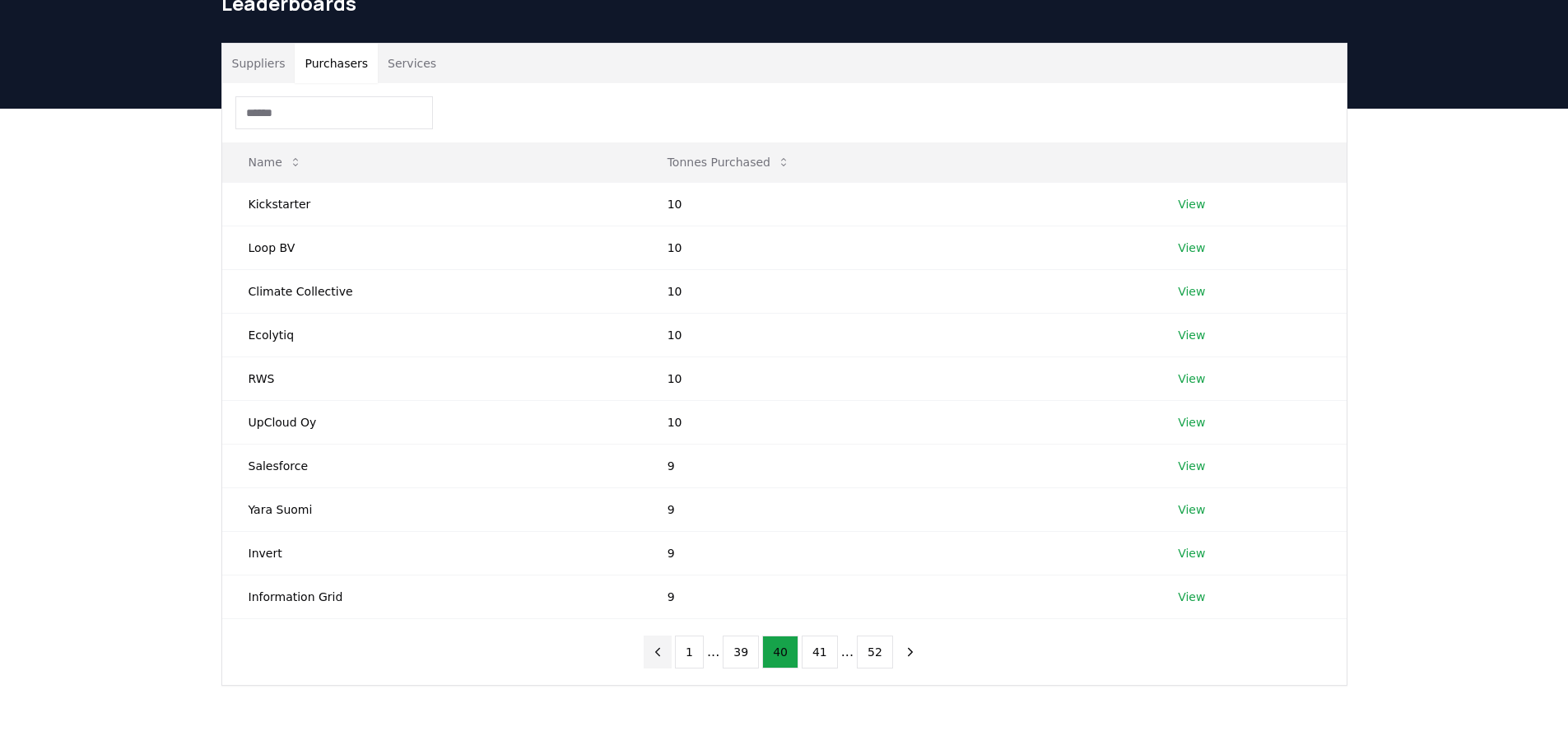
click at [661, 651] on icon "previous page" at bounding box center [658, 652] width 15 height 15
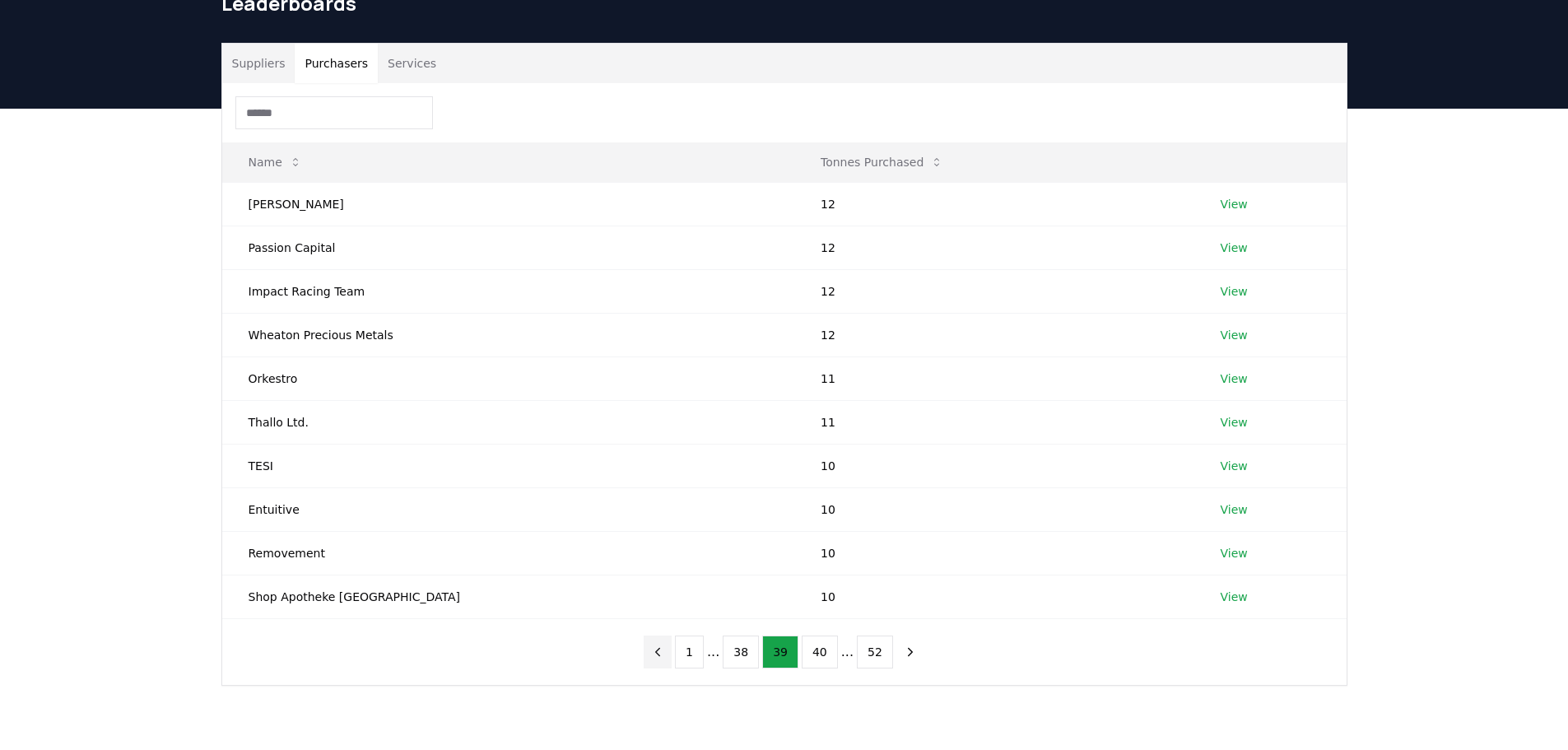
click at [661, 651] on icon "previous page" at bounding box center [658, 652] width 15 height 15
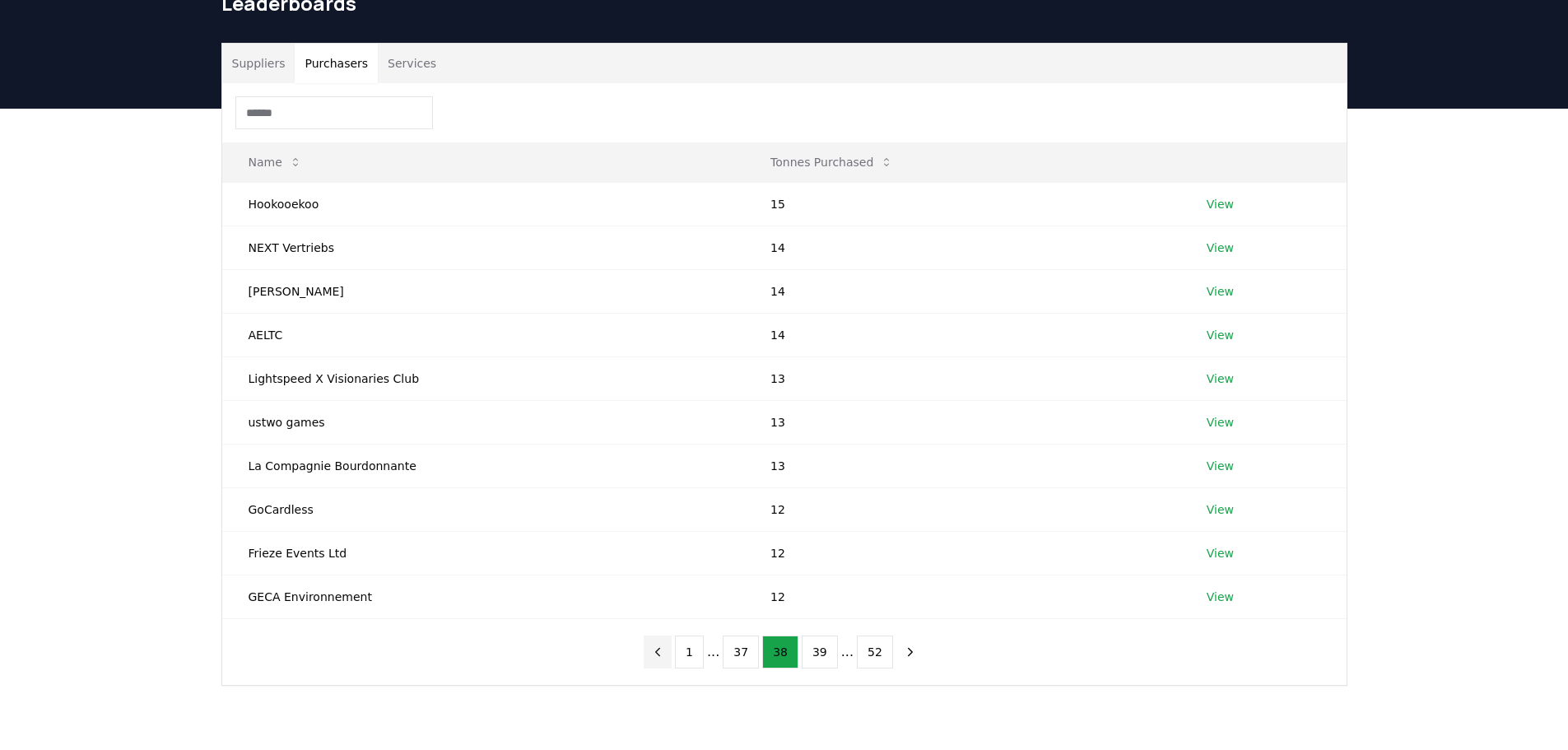
click at [661, 651] on icon "previous page" at bounding box center [658, 652] width 15 height 15
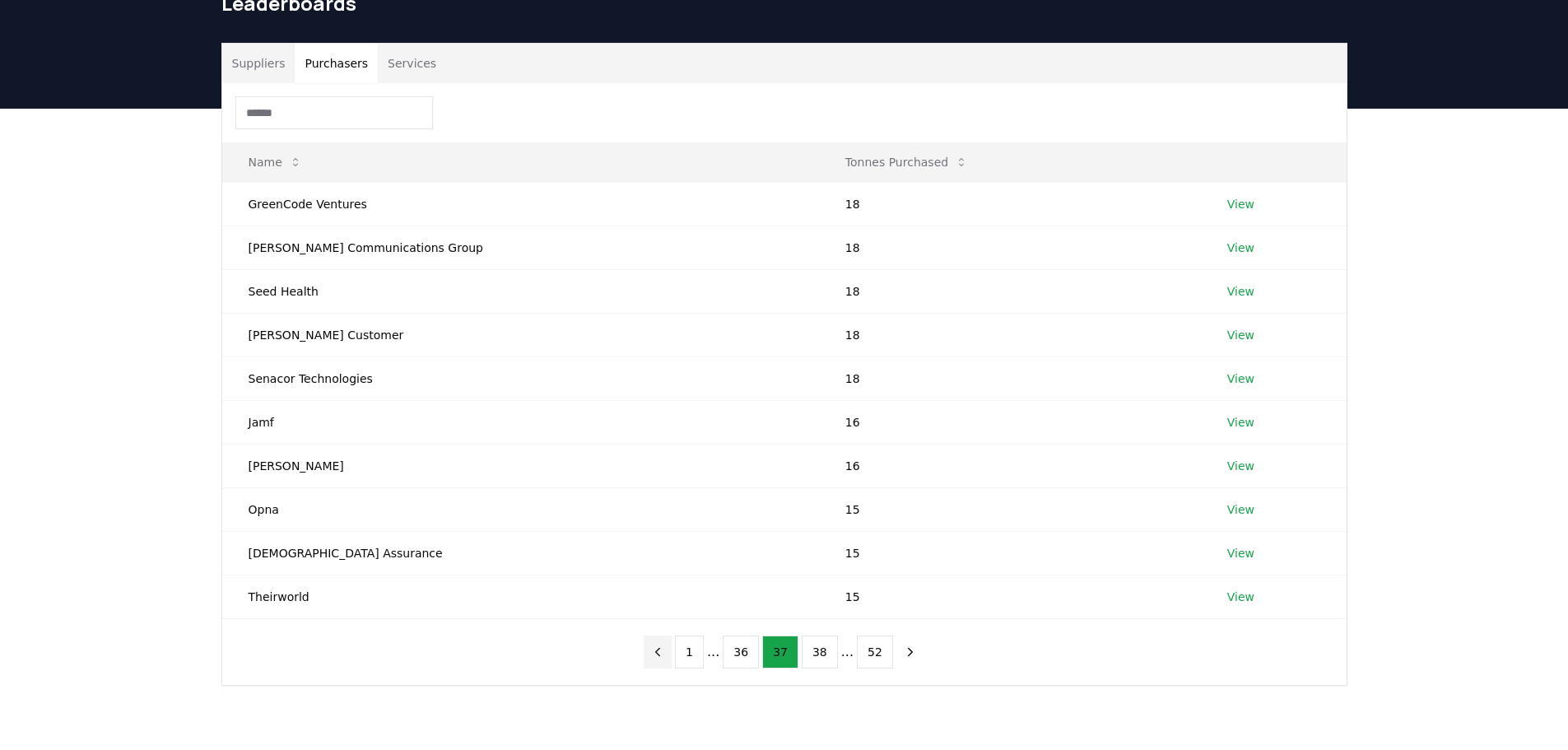
click at [661, 651] on icon "previous page" at bounding box center [658, 652] width 15 height 15
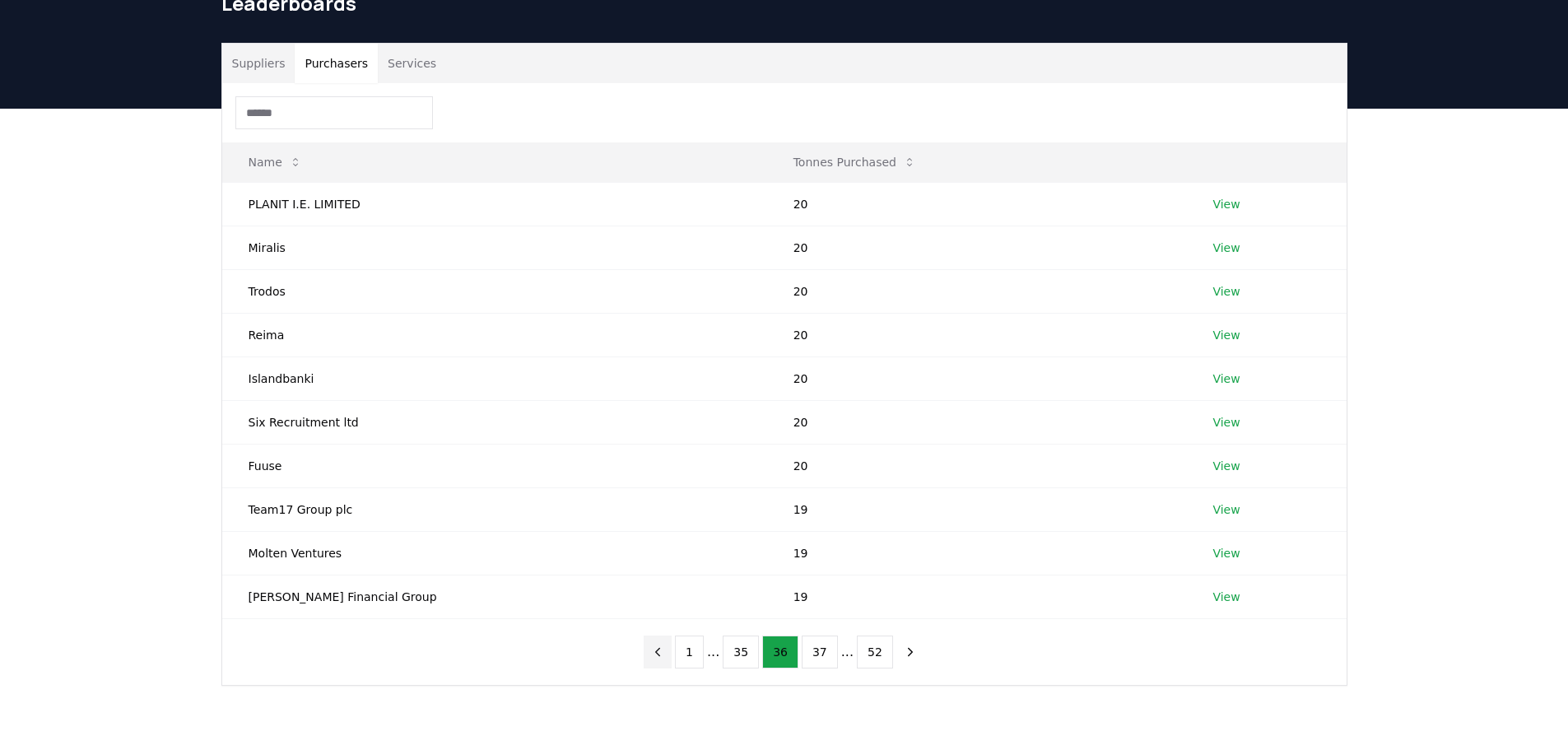
click at [661, 650] on icon "previous page" at bounding box center [658, 652] width 15 height 15
click at [662, 650] on icon "previous page" at bounding box center [658, 652] width 15 height 15
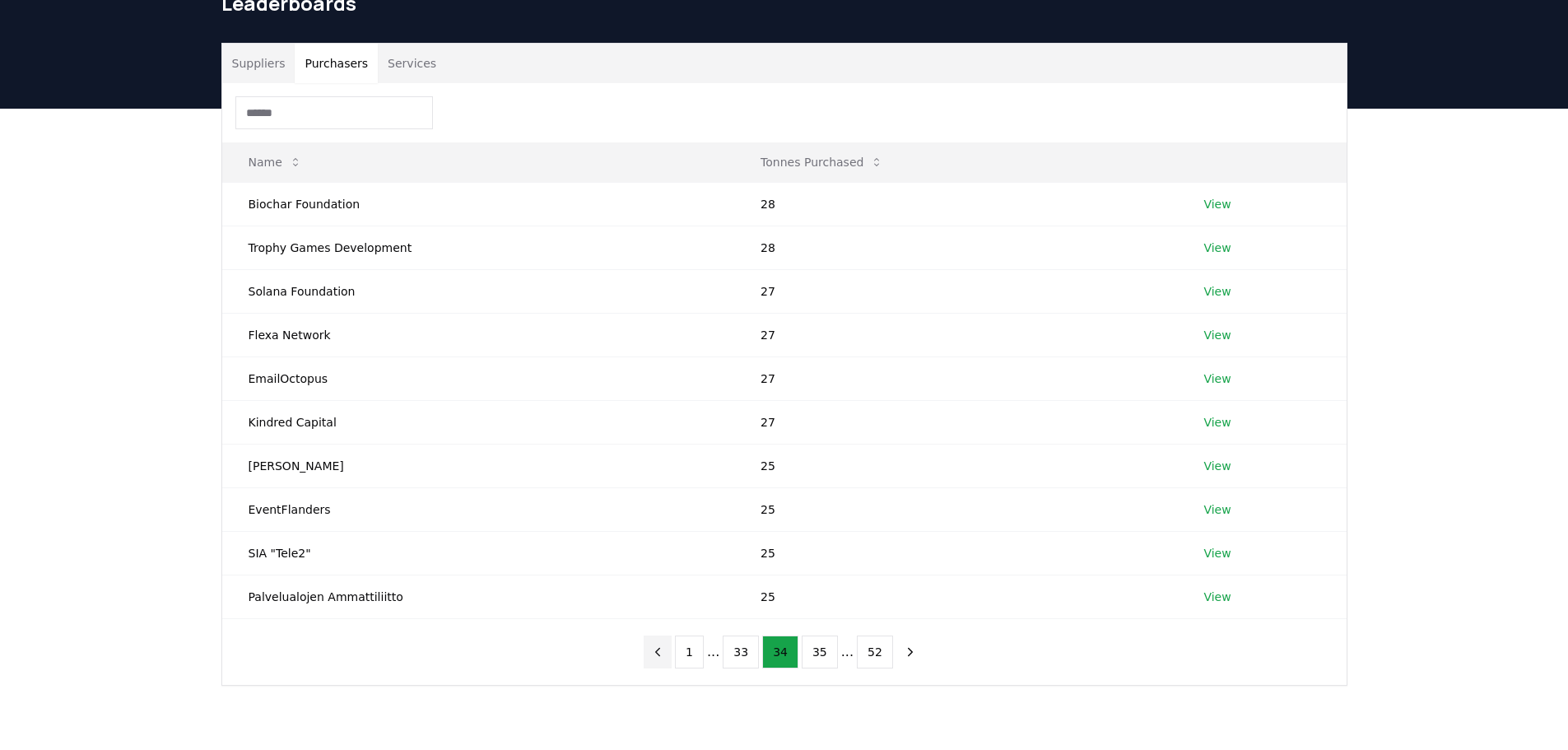
click at [662, 650] on icon "previous page" at bounding box center [658, 652] width 15 height 15
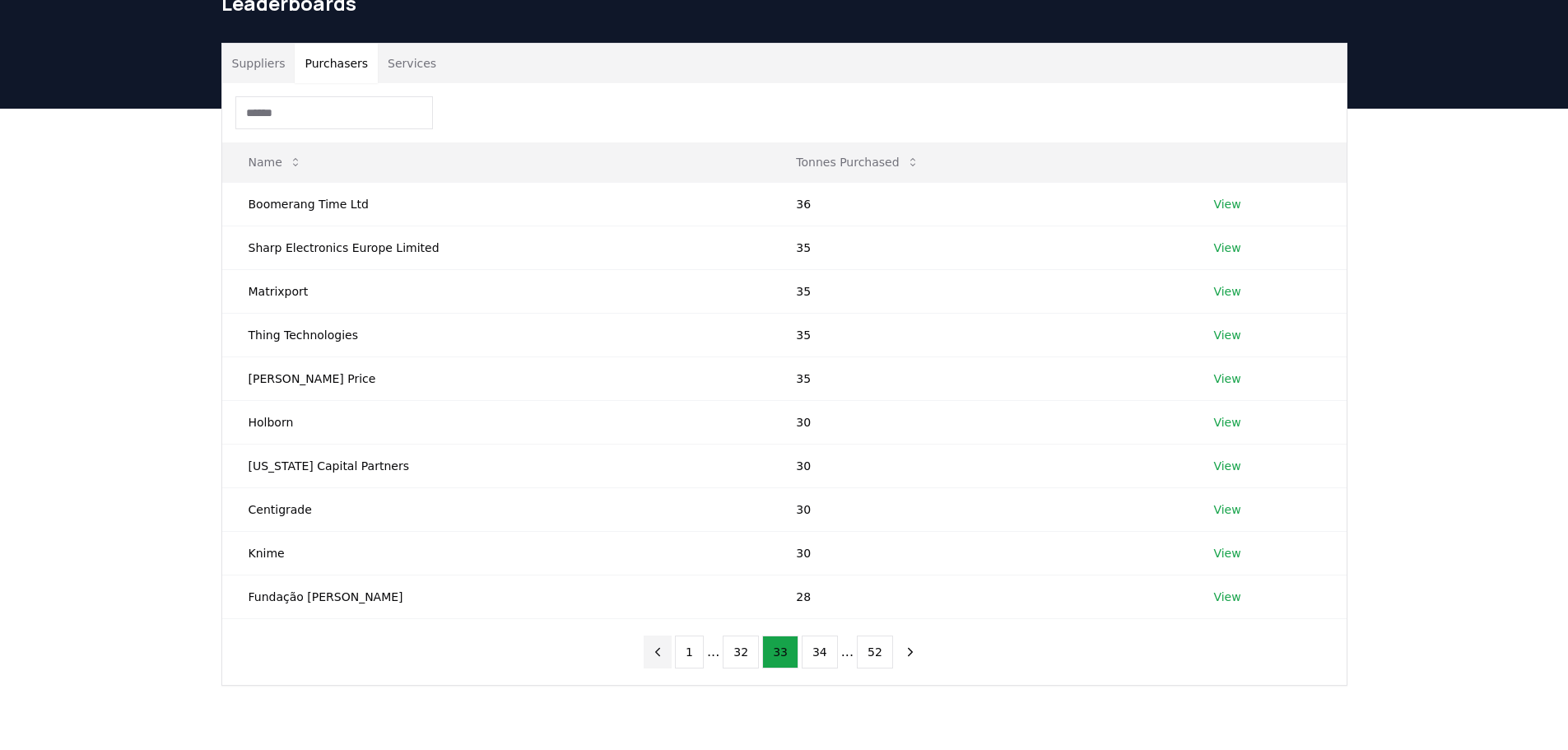
click at [662, 650] on icon "previous page" at bounding box center [658, 652] width 15 height 15
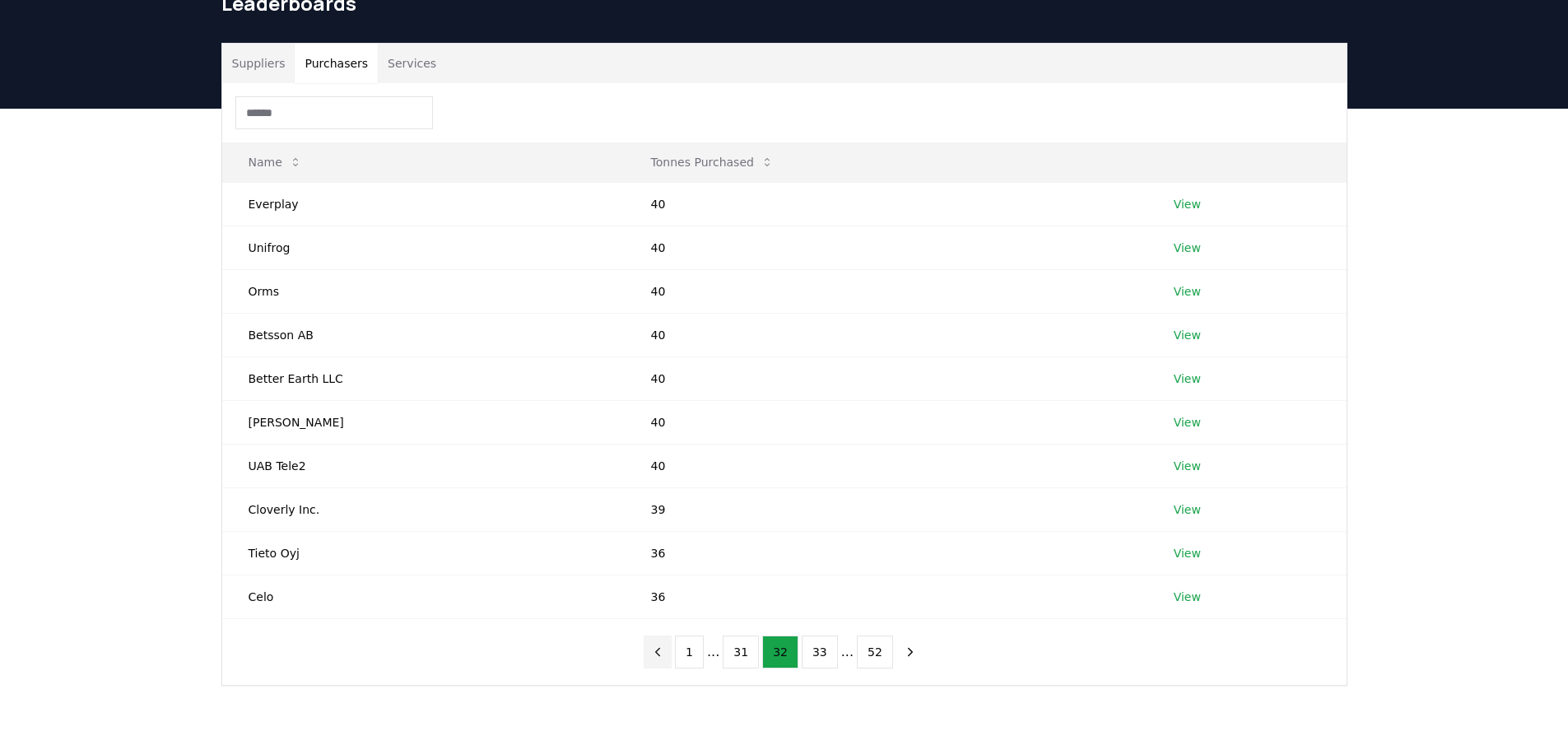
click at [662, 650] on icon "previous page" at bounding box center [658, 652] width 15 height 15
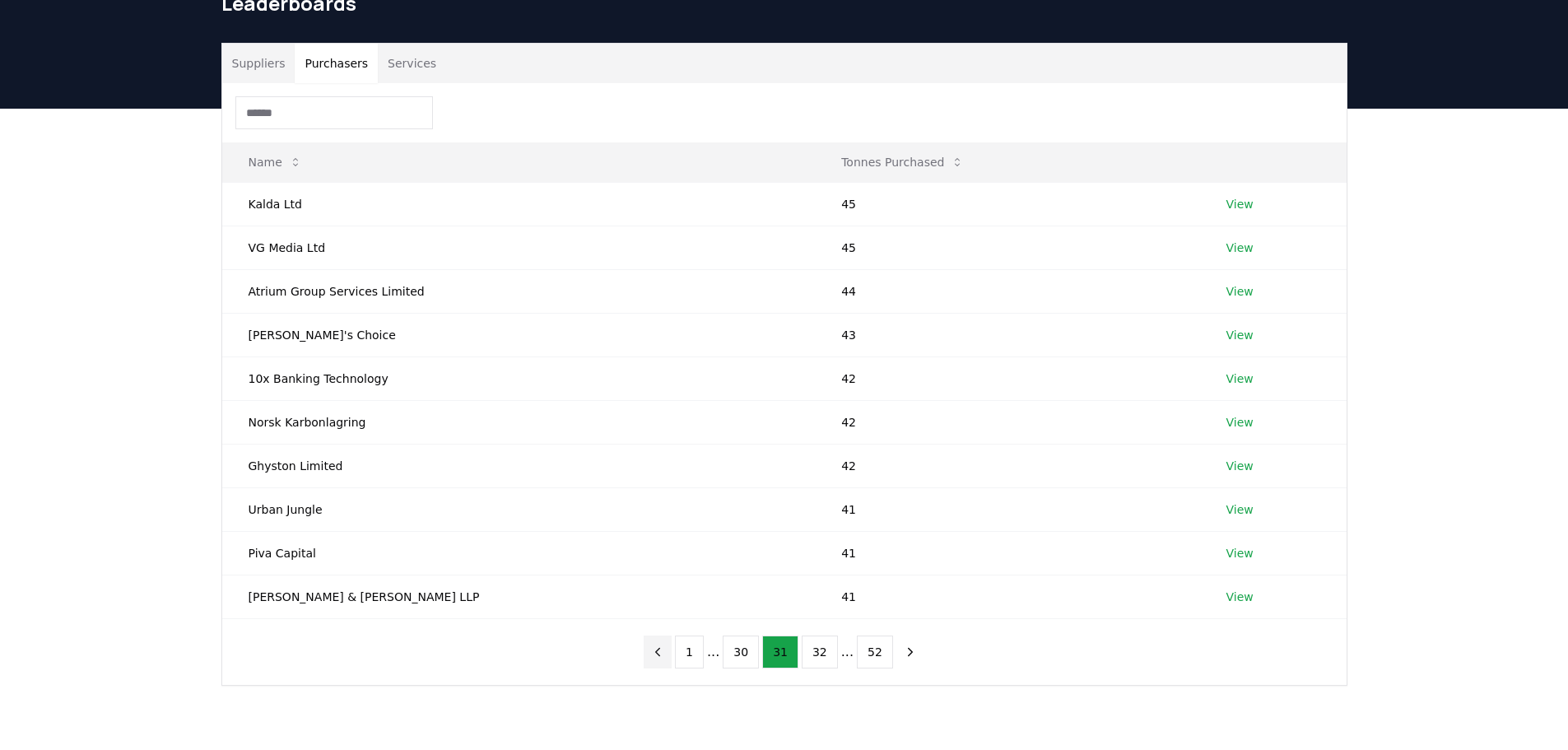
click at [662, 650] on icon "previous page" at bounding box center [658, 652] width 15 height 15
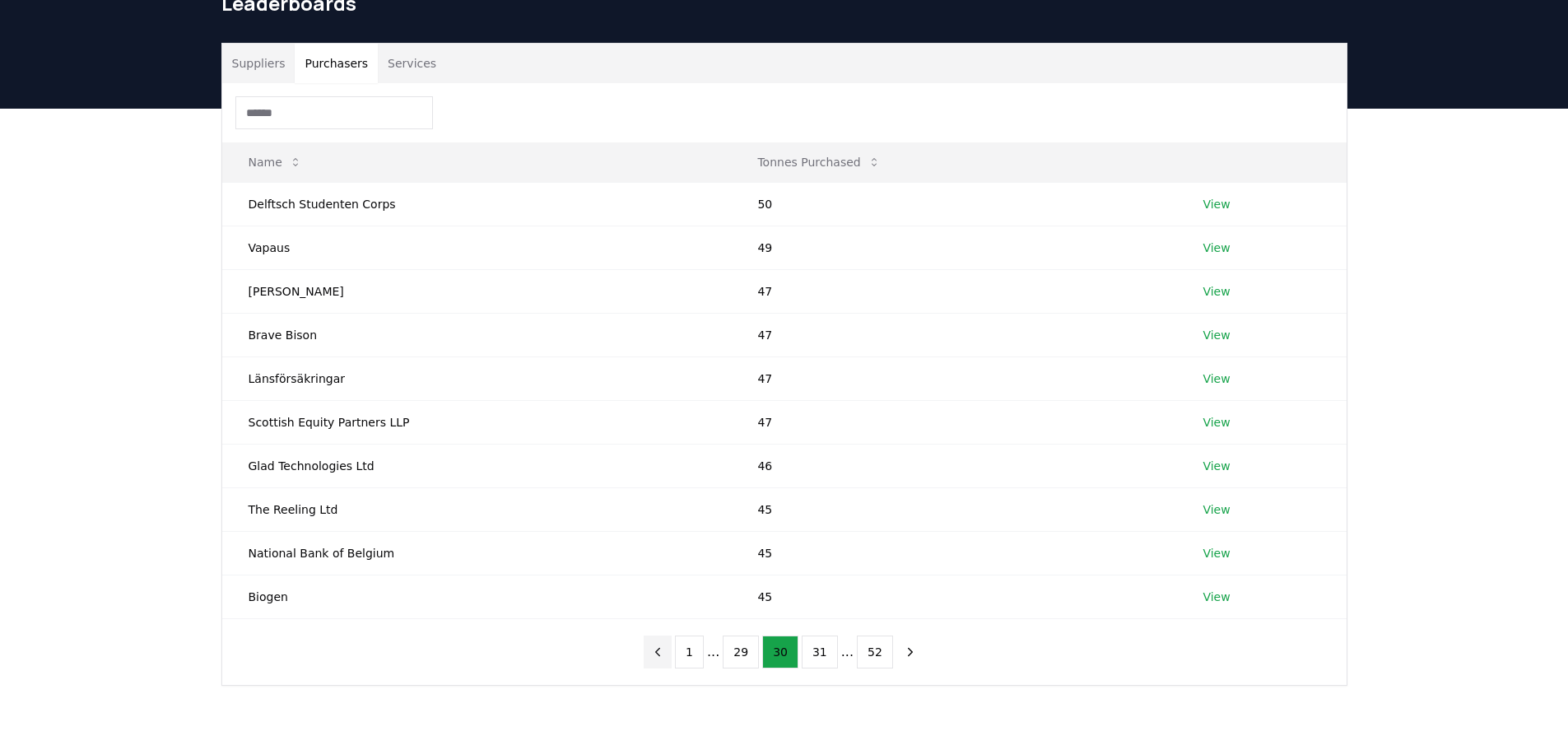
click at [662, 650] on icon "previous page" at bounding box center [658, 652] width 15 height 15
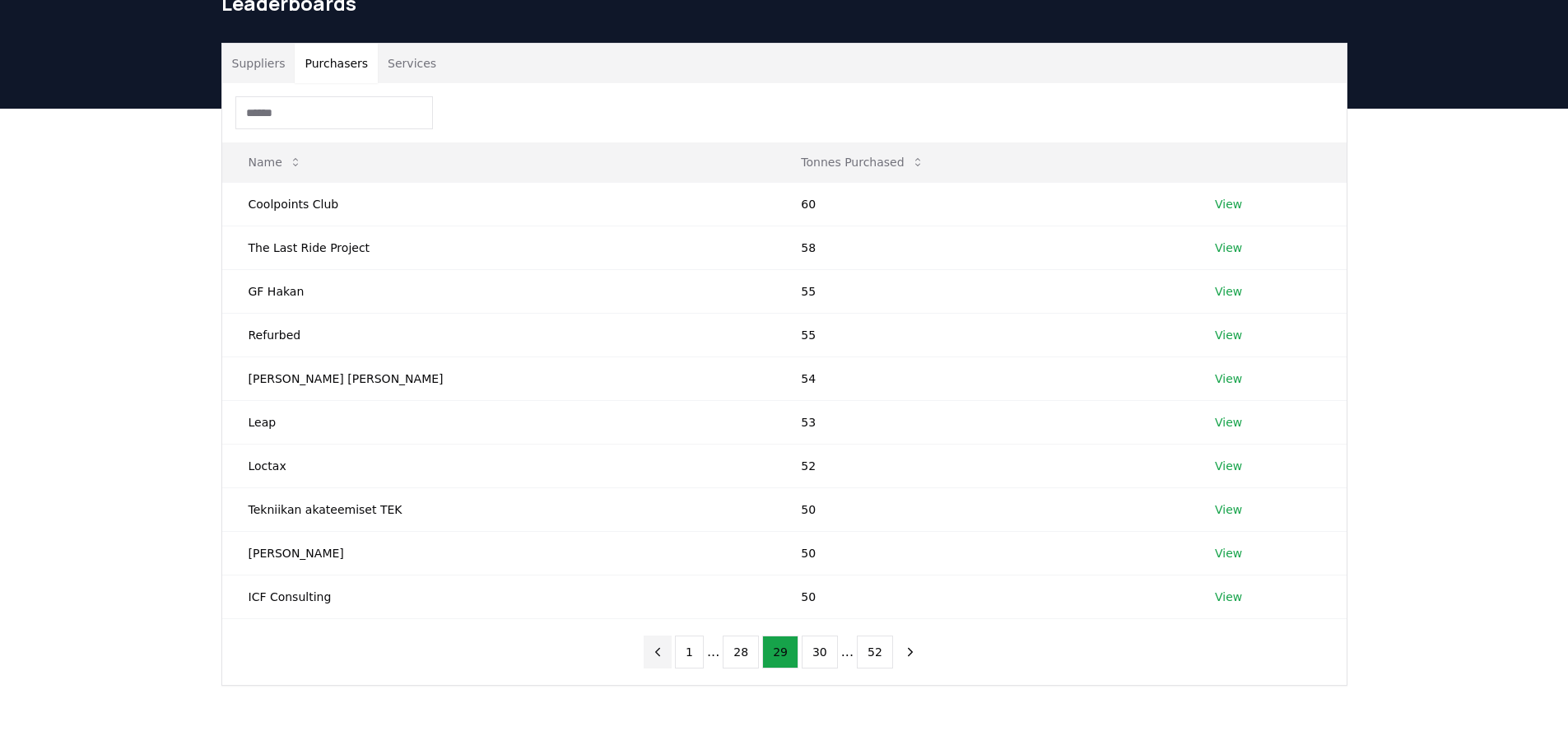
click at [662, 650] on icon "previous page" at bounding box center [658, 652] width 15 height 15
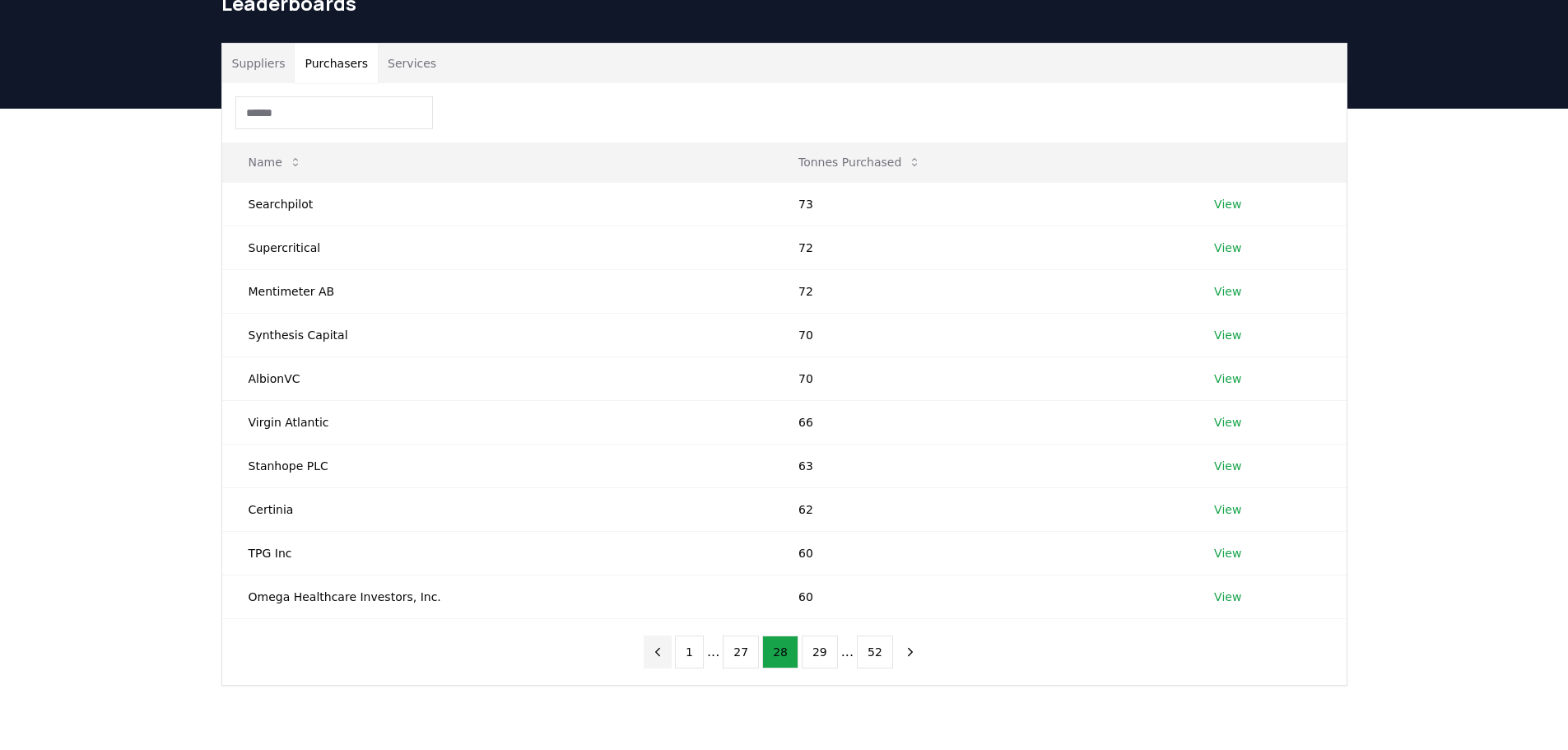
click at [662, 650] on icon "previous page" at bounding box center [658, 652] width 15 height 15
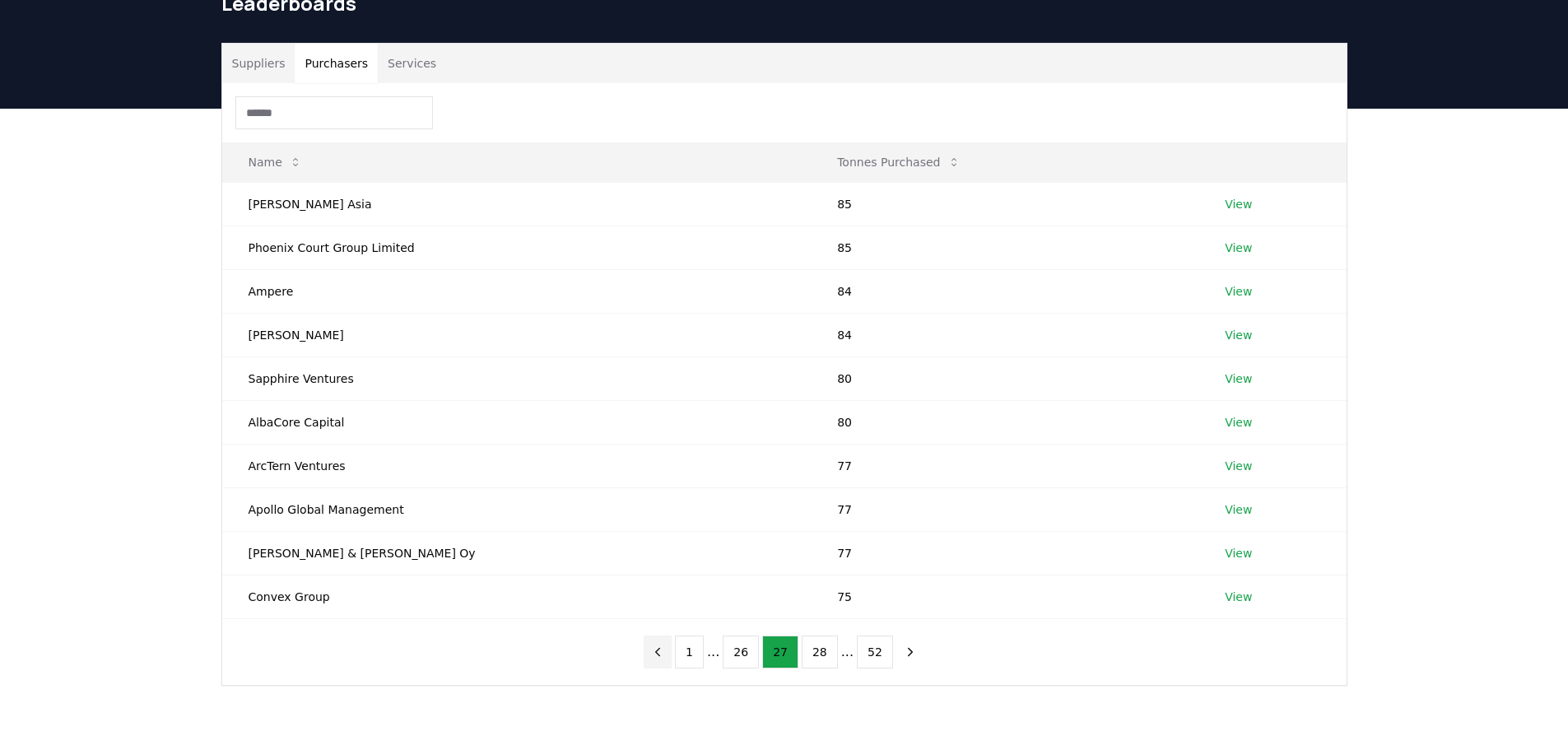
click at [662, 650] on icon "previous page" at bounding box center [658, 652] width 15 height 15
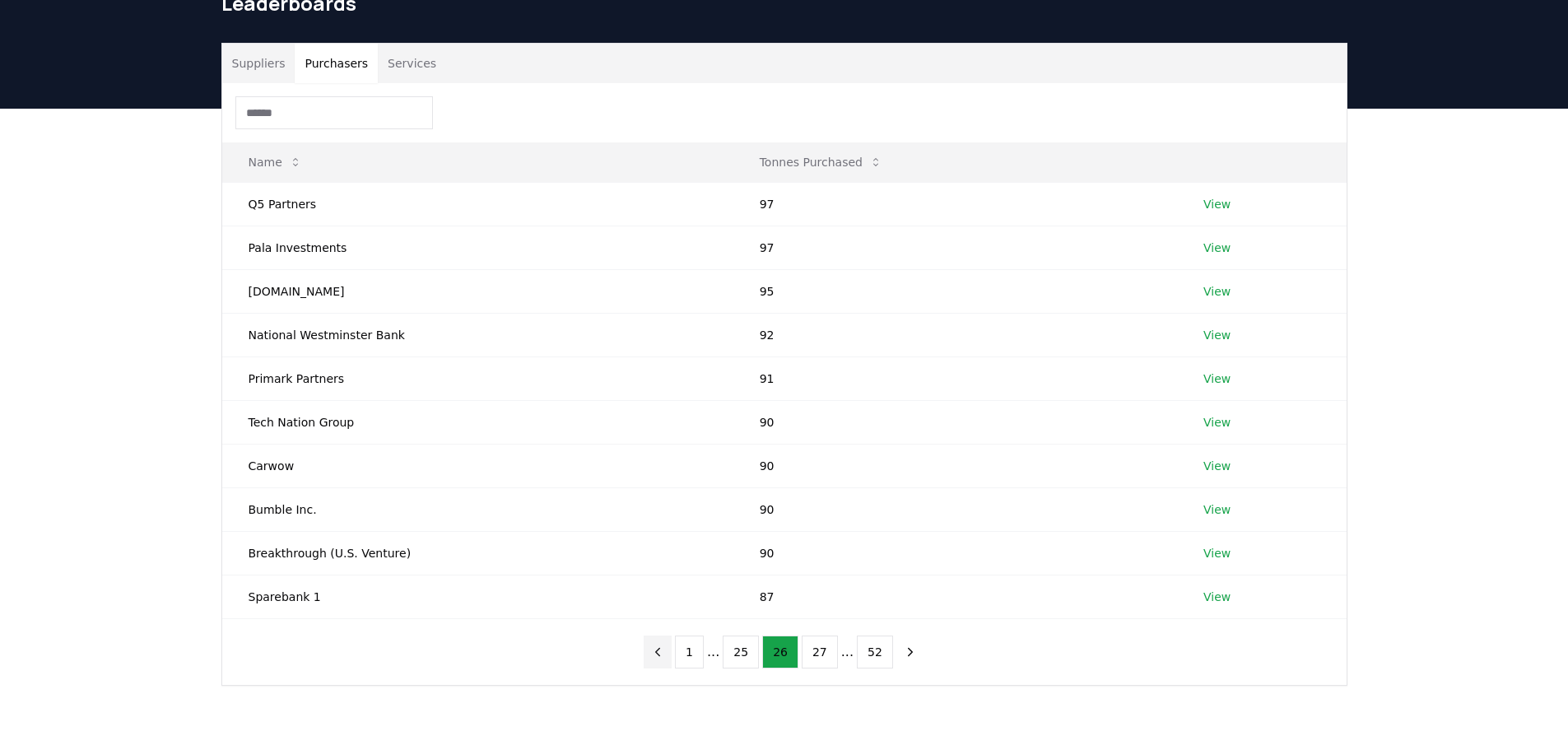
click at [662, 650] on icon "previous page" at bounding box center [658, 652] width 15 height 15
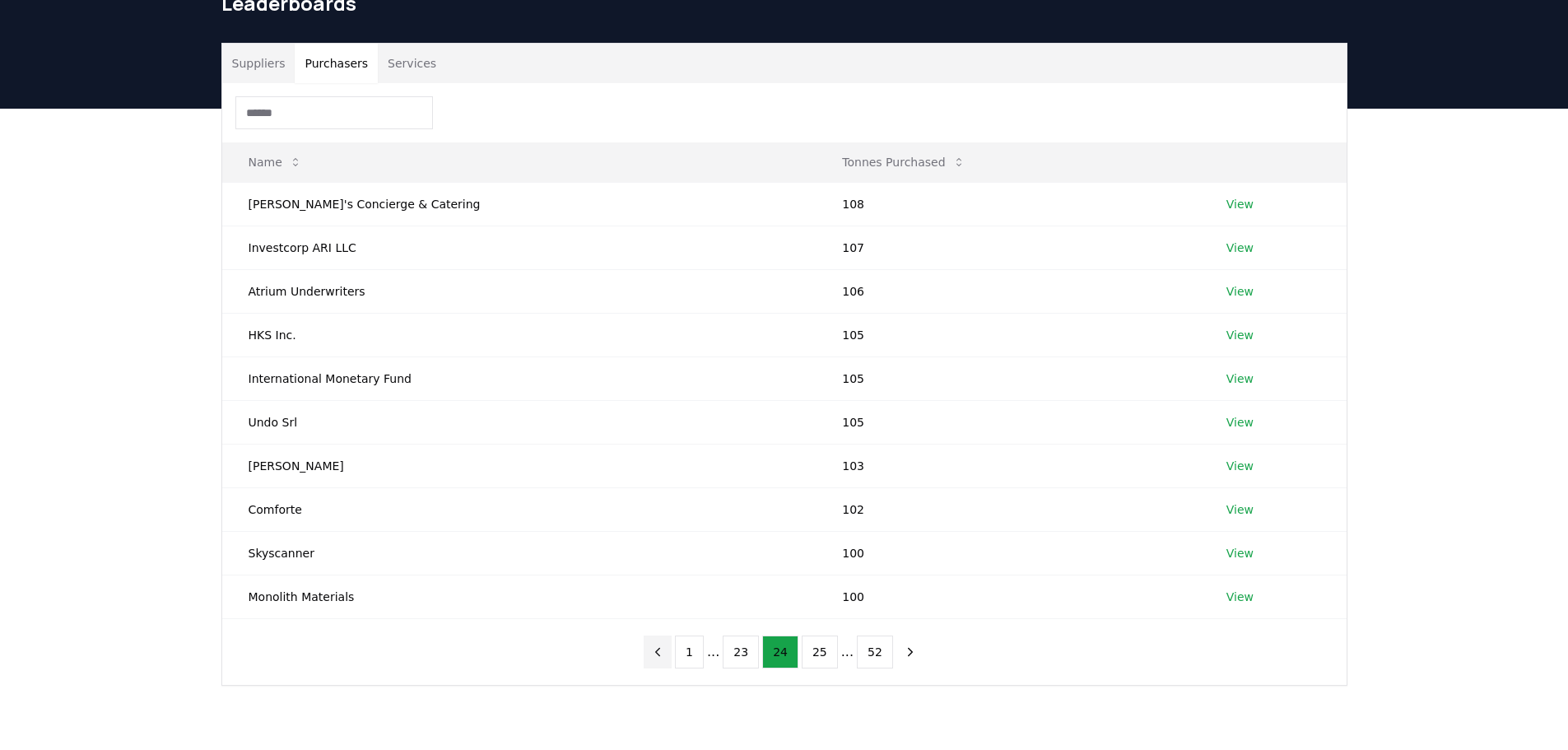
click at [662, 650] on icon "previous page" at bounding box center [658, 652] width 15 height 15
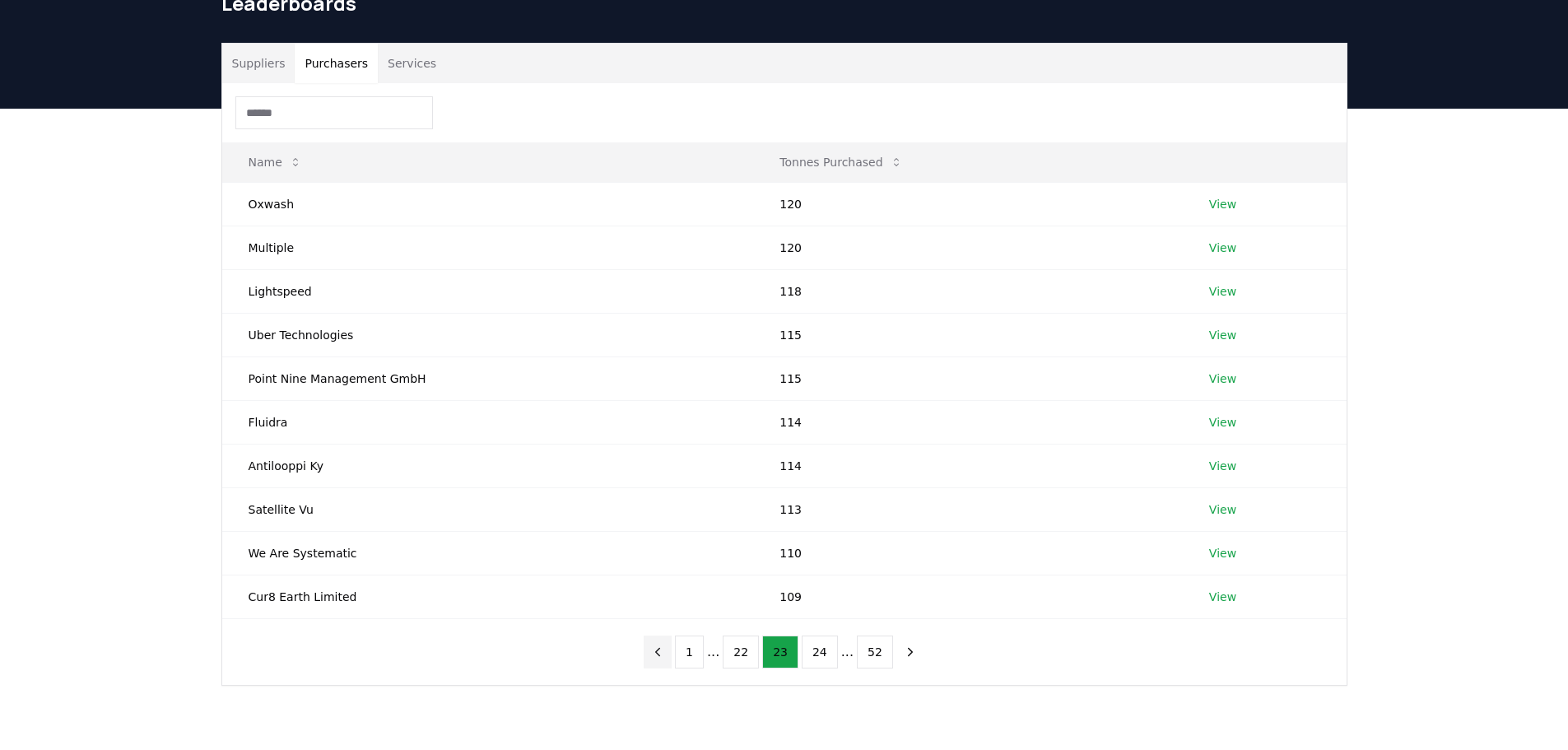
click at [662, 650] on icon "previous page" at bounding box center [658, 652] width 15 height 15
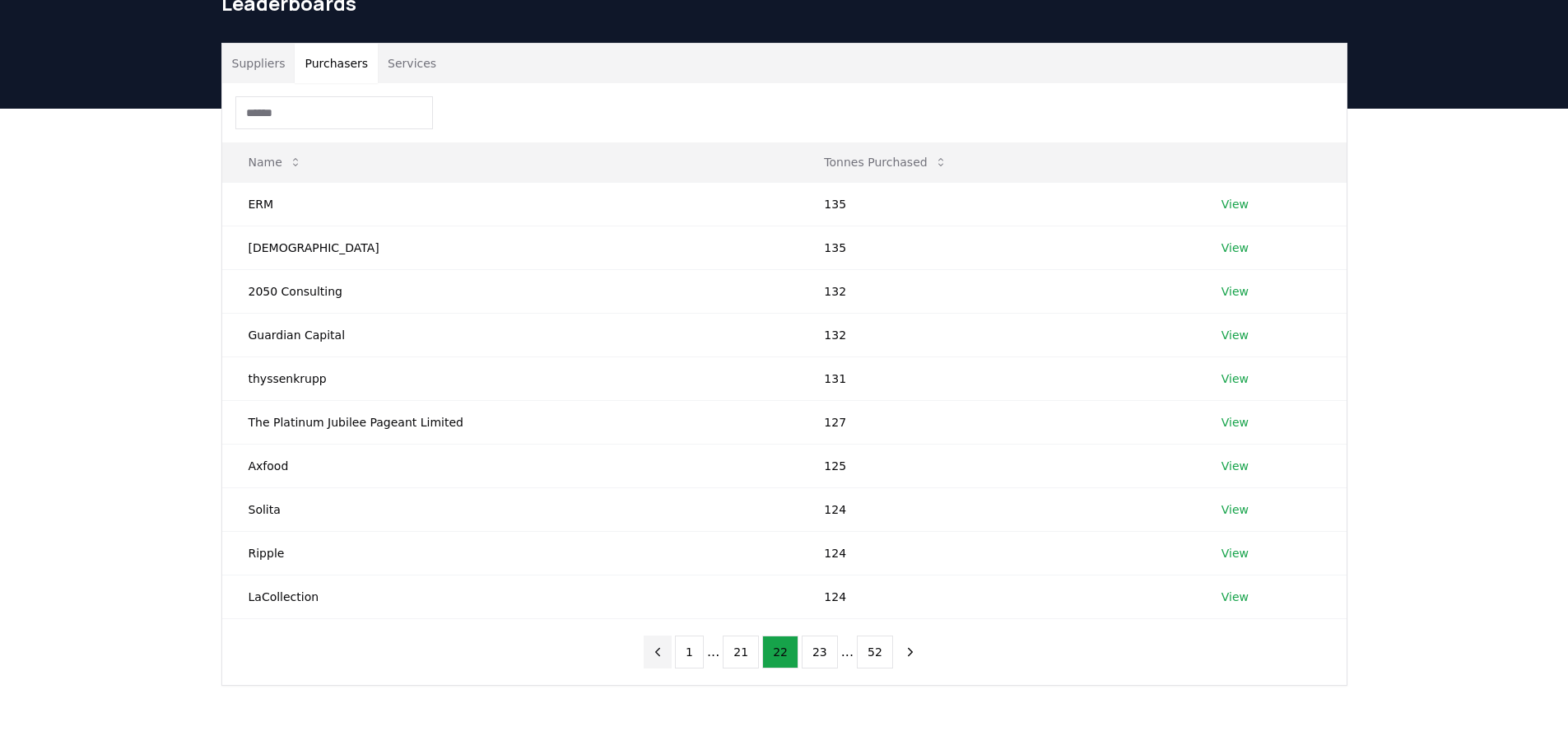
click at [662, 650] on icon "previous page" at bounding box center [658, 652] width 15 height 15
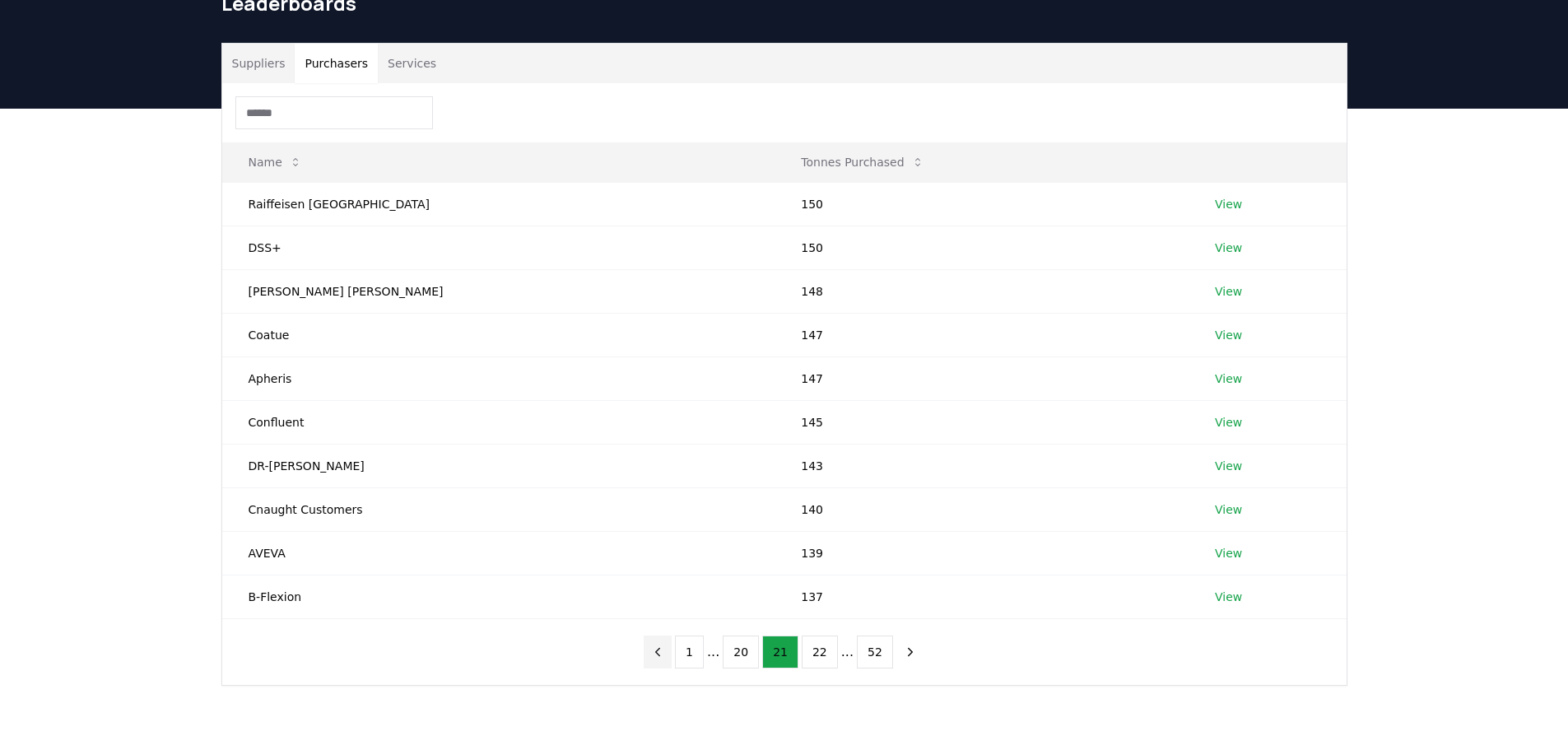
click at [662, 650] on icon "previous page" at bounding box center [658, 652] width 15 height 15
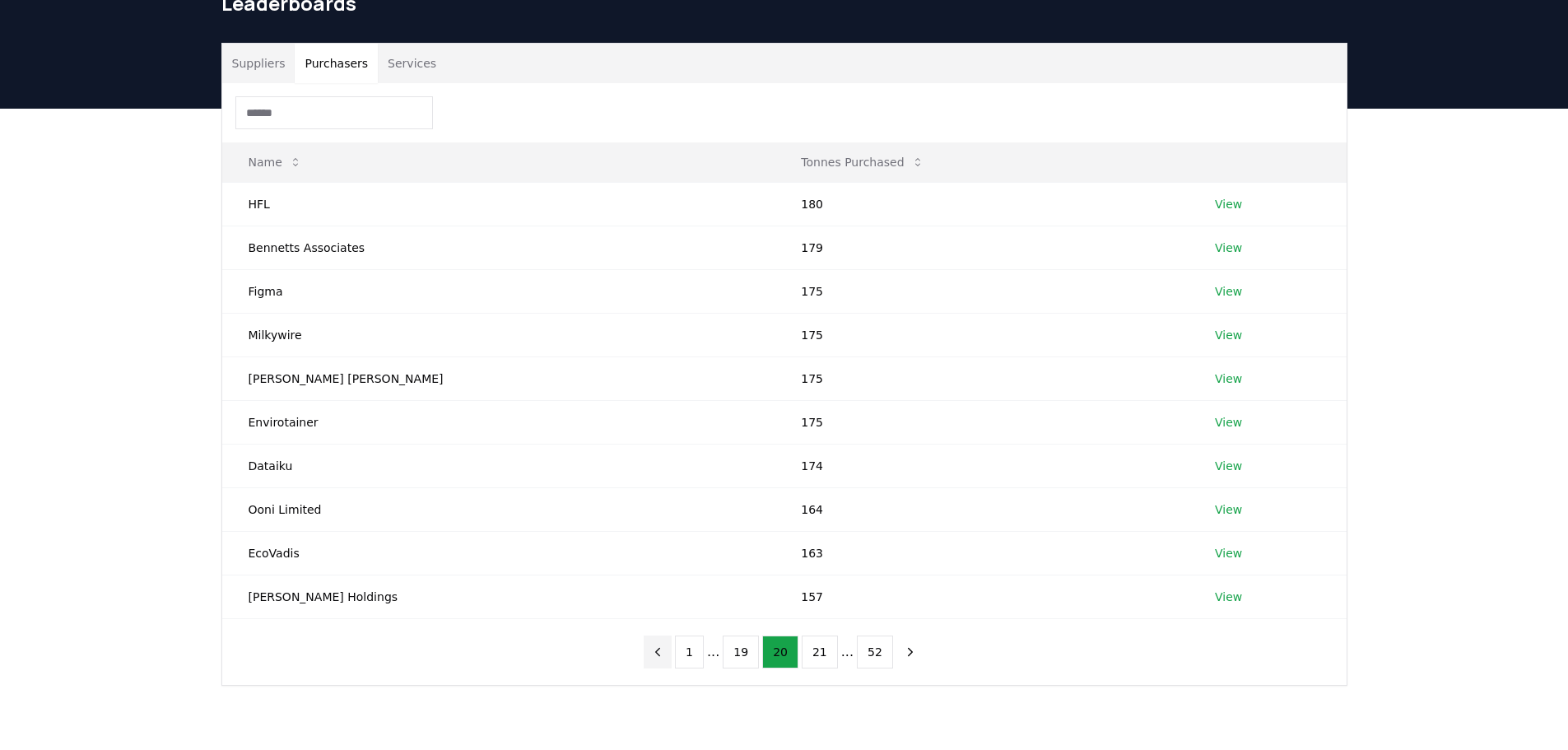
click at [662, 650] on icon "previous page" at bounding box center [658, 652] width 15 height 15
click at [661, 650] on icon "previous page" at bounding box center [658, 652] width 15 height 15
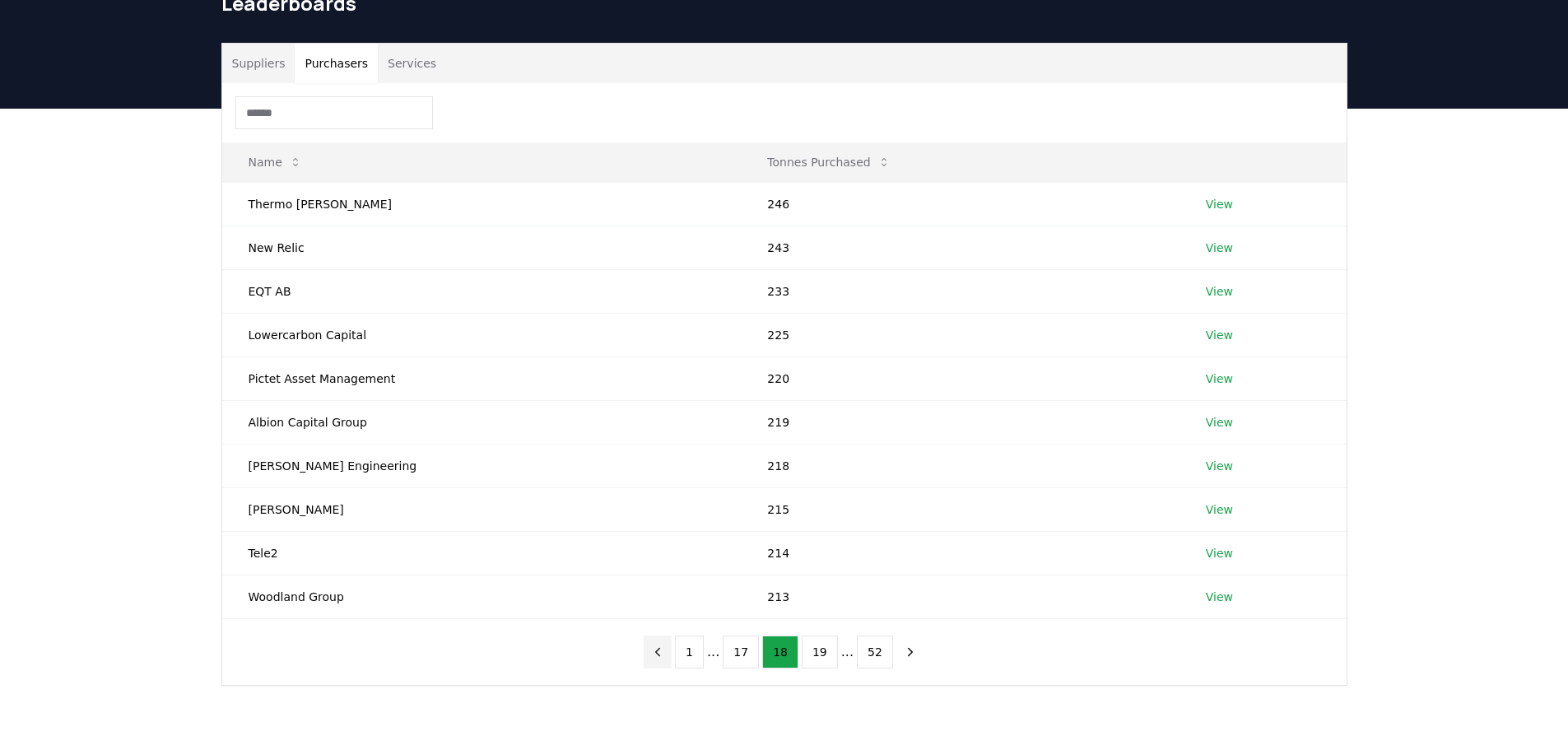
click at [661, 650] on icon "previous page" at bounding box center [658, 652] width 15 height 15
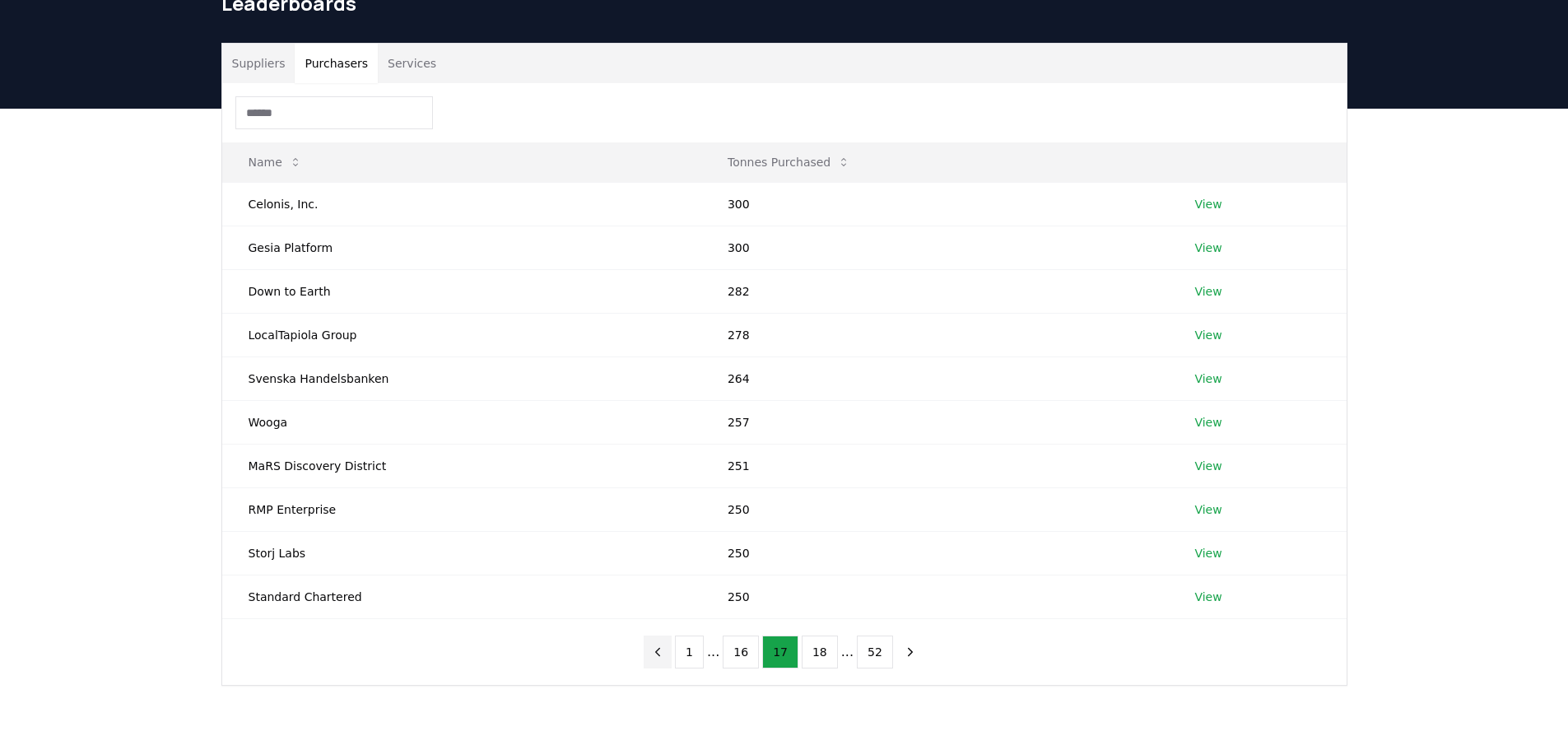
click at [661, 649] on icon "previous page" at bounding box center [658, 652] width 15 height 15
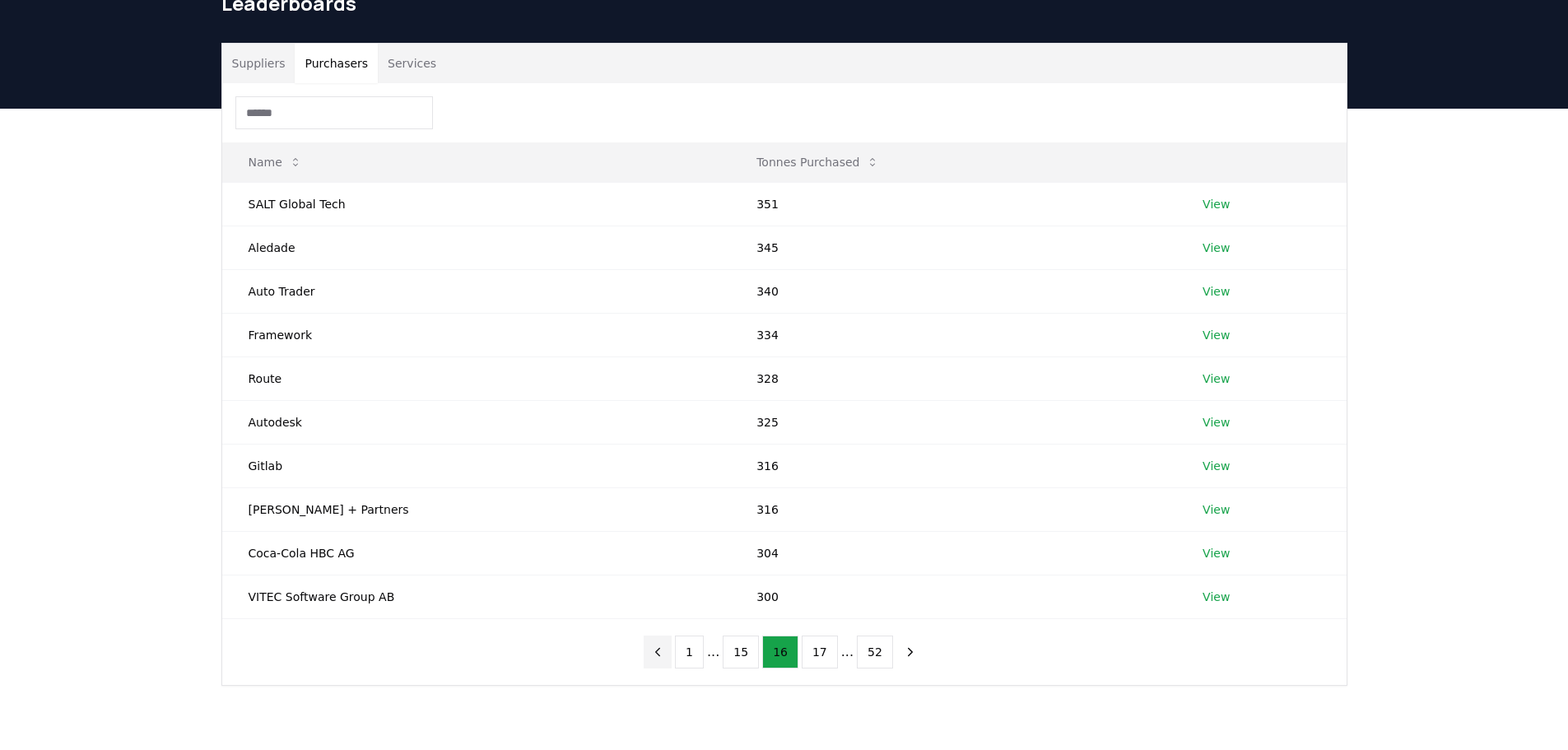
click at [661, 648] on button "previous page" at bounding box center [658, 651] width 28 height 33
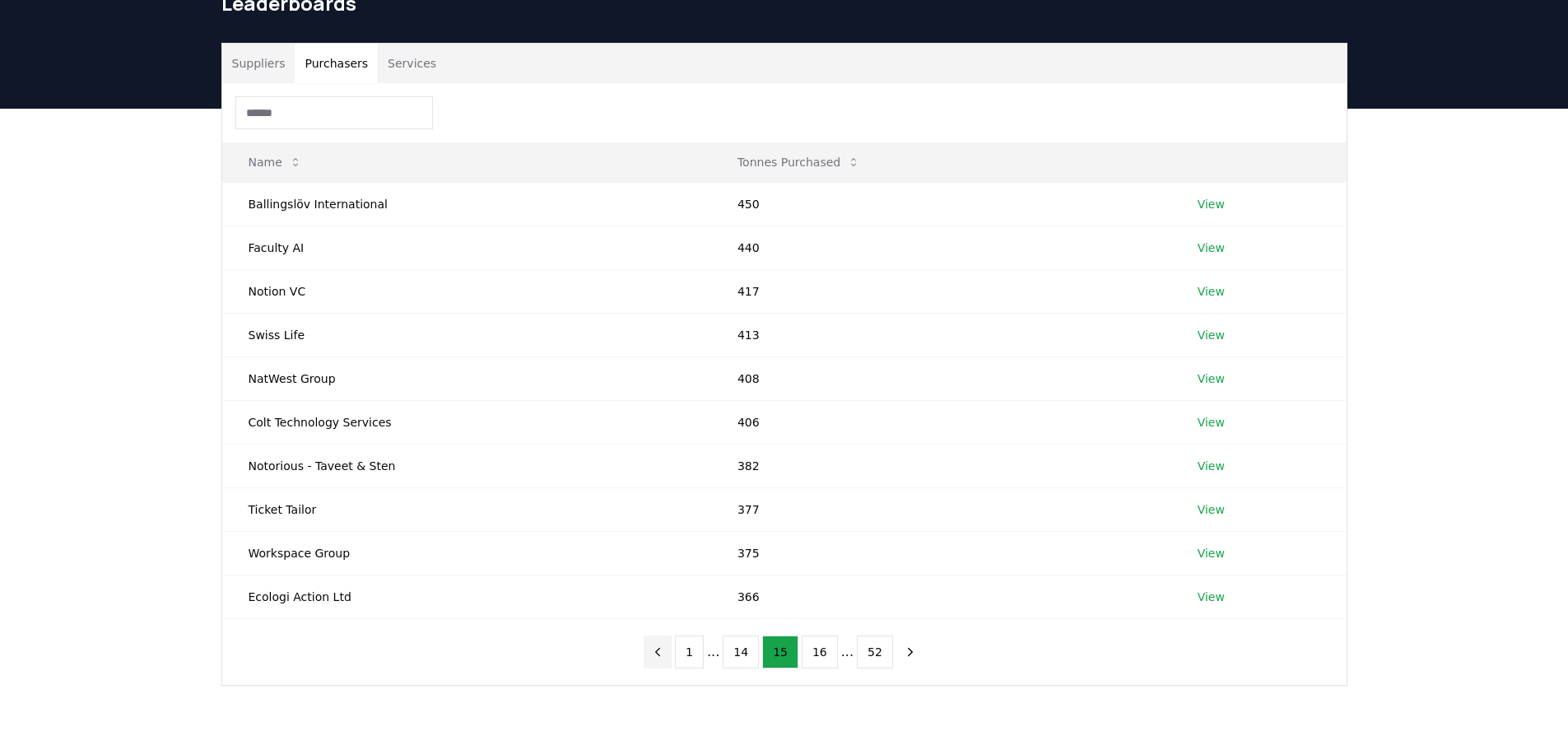
click at [661, 648] on icon "previous page" at bounding box center [658, 652] width 15 height 15
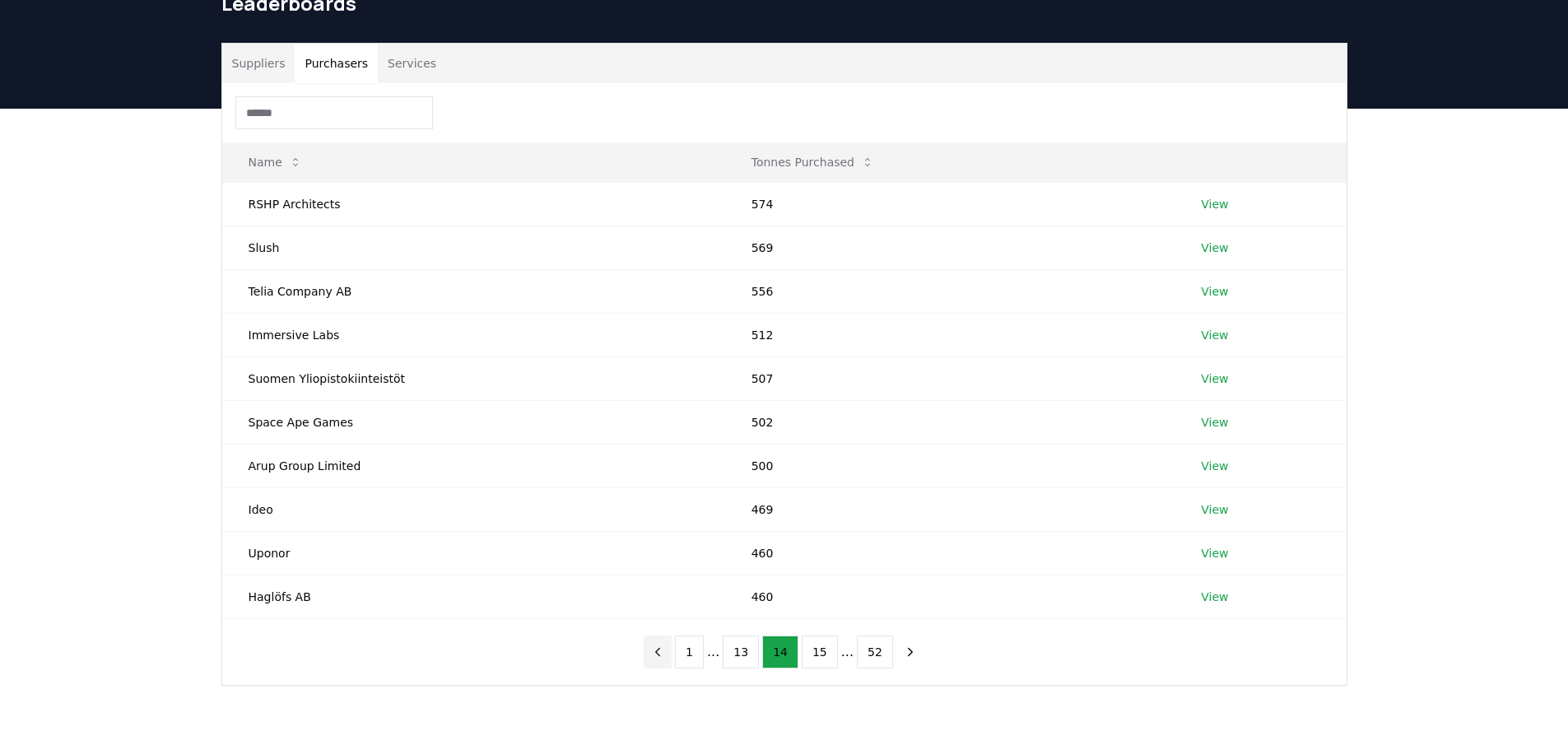
click at [661, 648] on icon "previous page" at bounding box center [658, 652] width 15 height 15
click at [661, 649] on icon "previous page" at bounding box center [658, 652] width 15 height 15
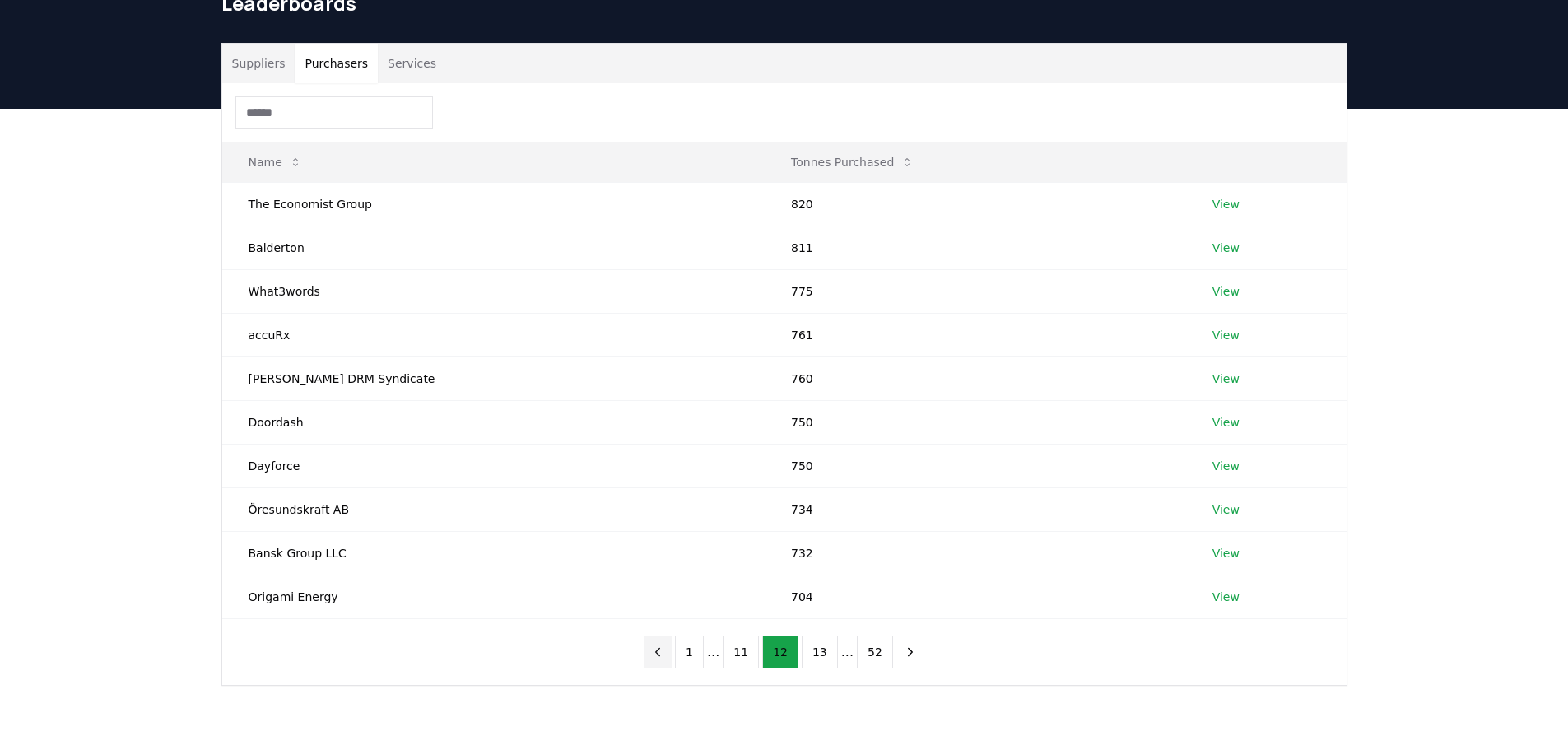
click at [661, 649] on button "previous page" at bounding box center [658, 651] width 28 height 33
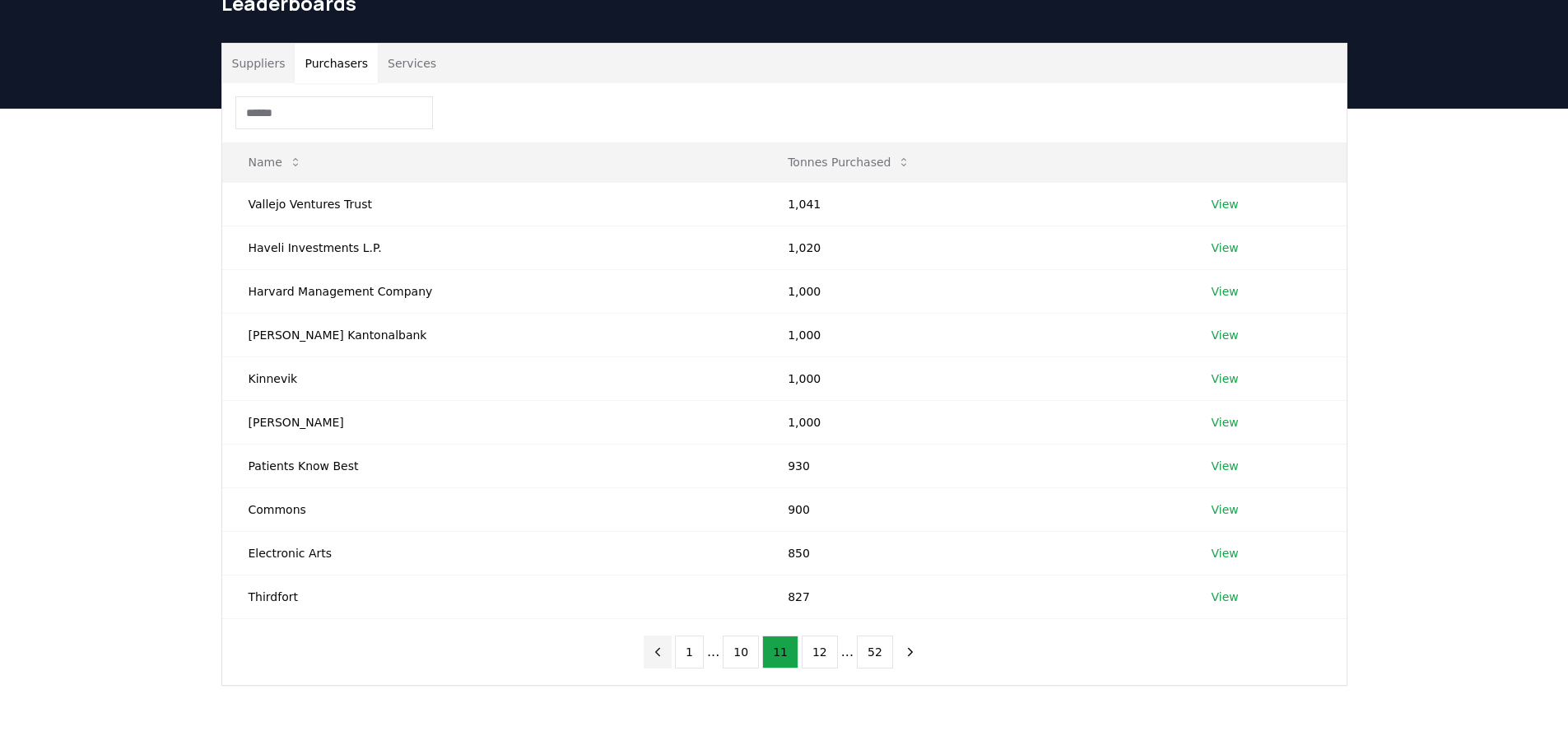
click at [661, 649] on icon "previous page" at bounding box center [658, 652] width 15 height 15
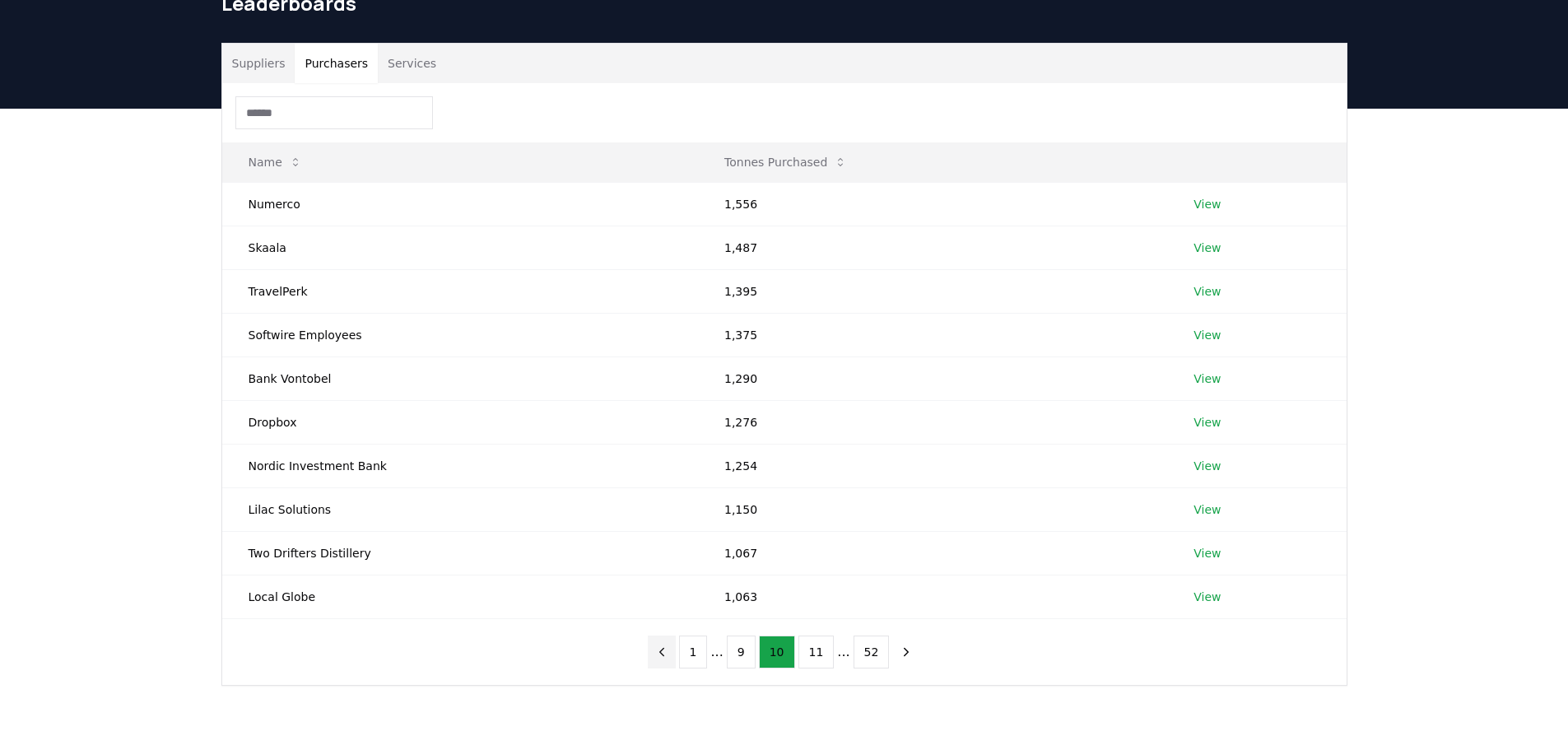
click at [669, 655] on icon "previous page" at bounding box center [661, 652] width 15 height 15
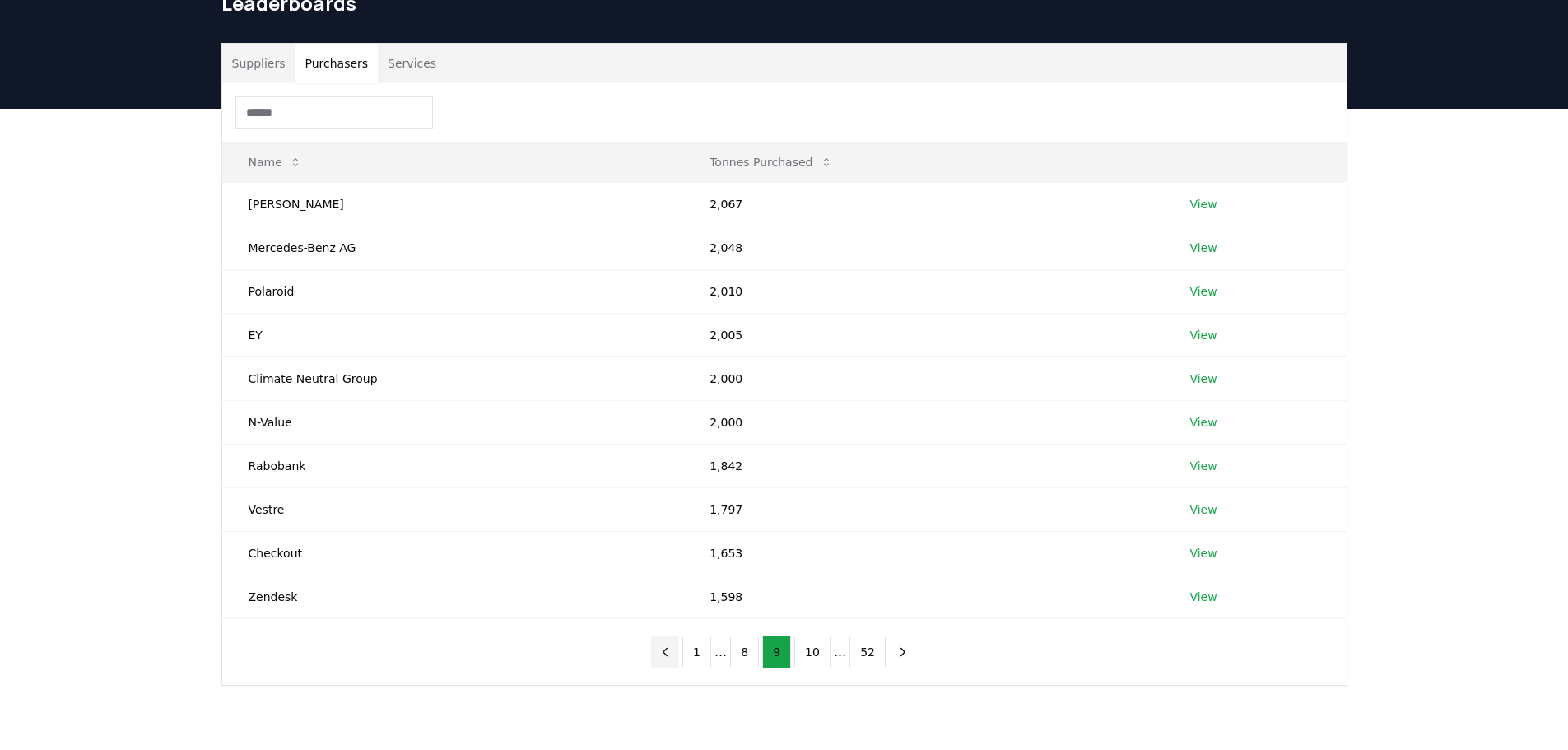
click at [669, 655] on icon "previous page" at bounding box center [665, 652] width 15 height 15
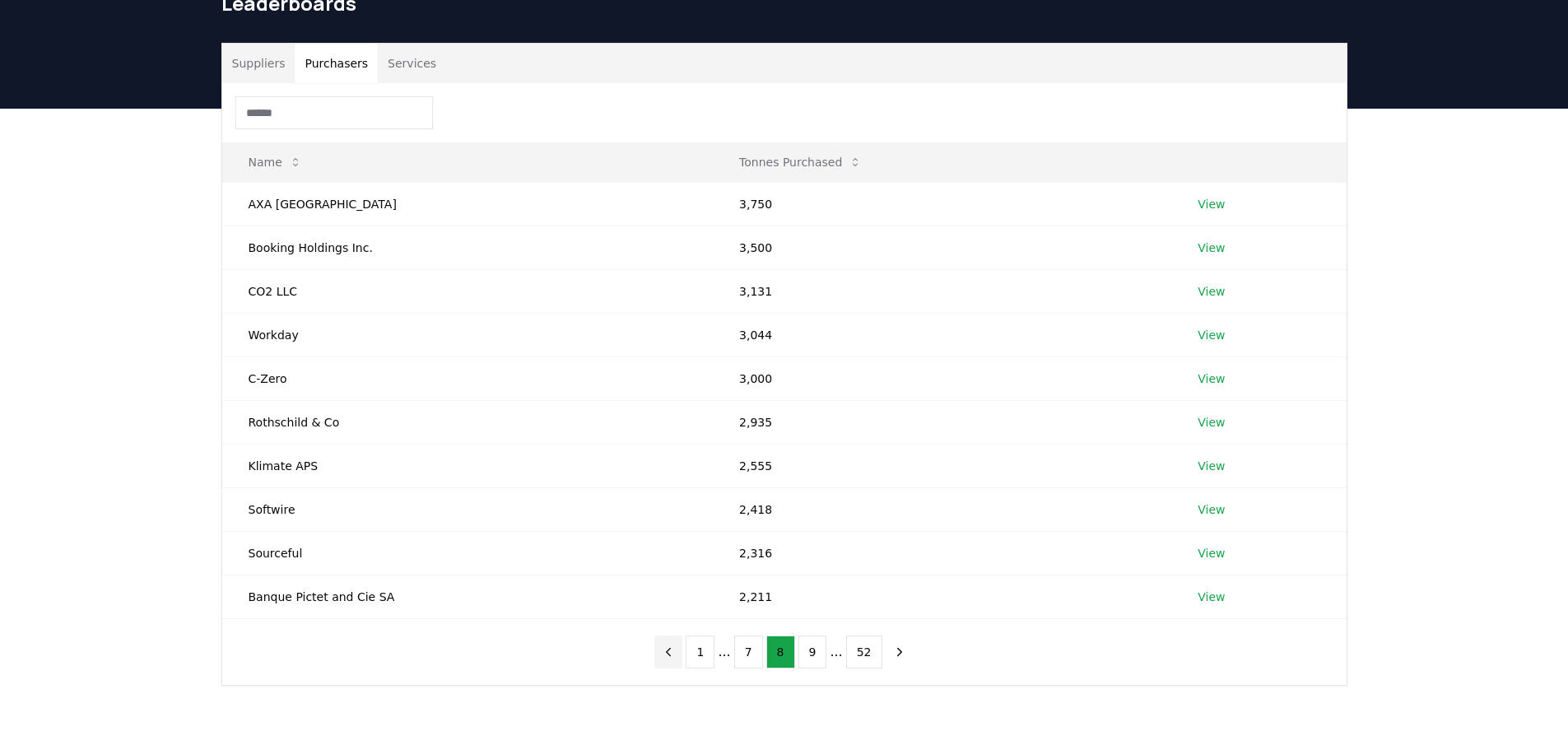
click at [669, 655] on icon "previous page" at bounding box center [669, 652] width 15 height 15
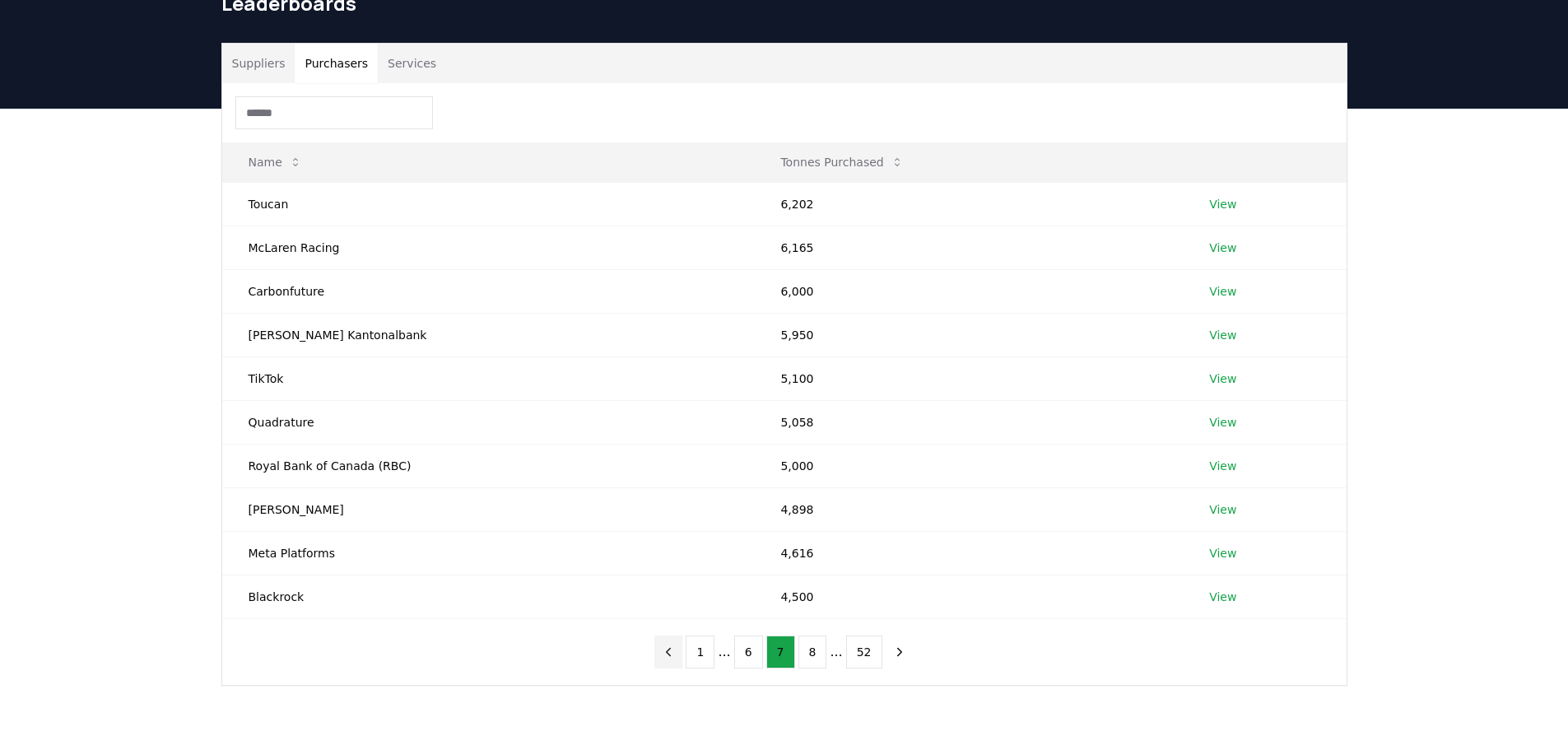
click at [669, 655] on icon "previous page" at bounding box center [669, 652] width 15 height 15
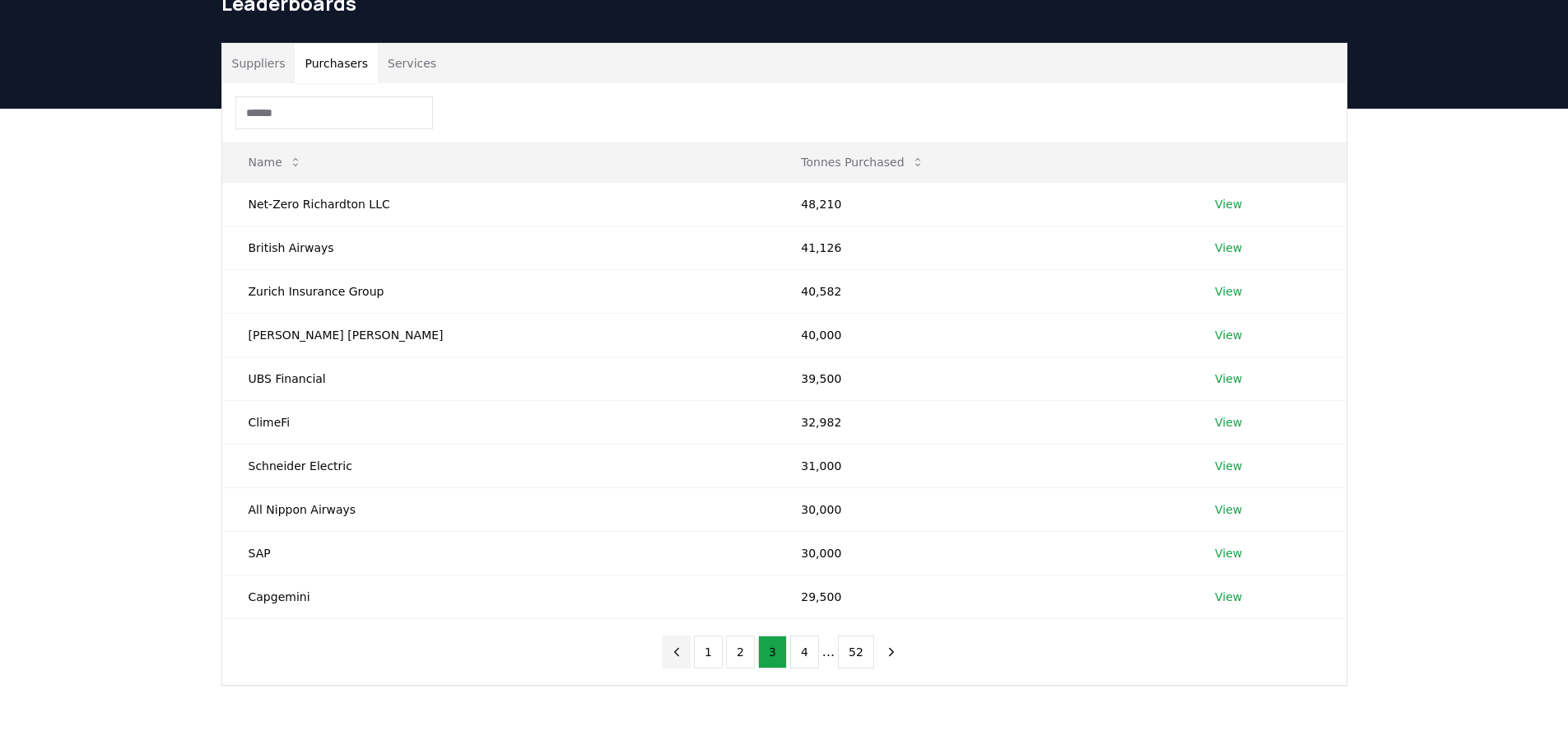
click at [669, 654] on button "previous page" at bounding box center [676, 651] width 28 height 33
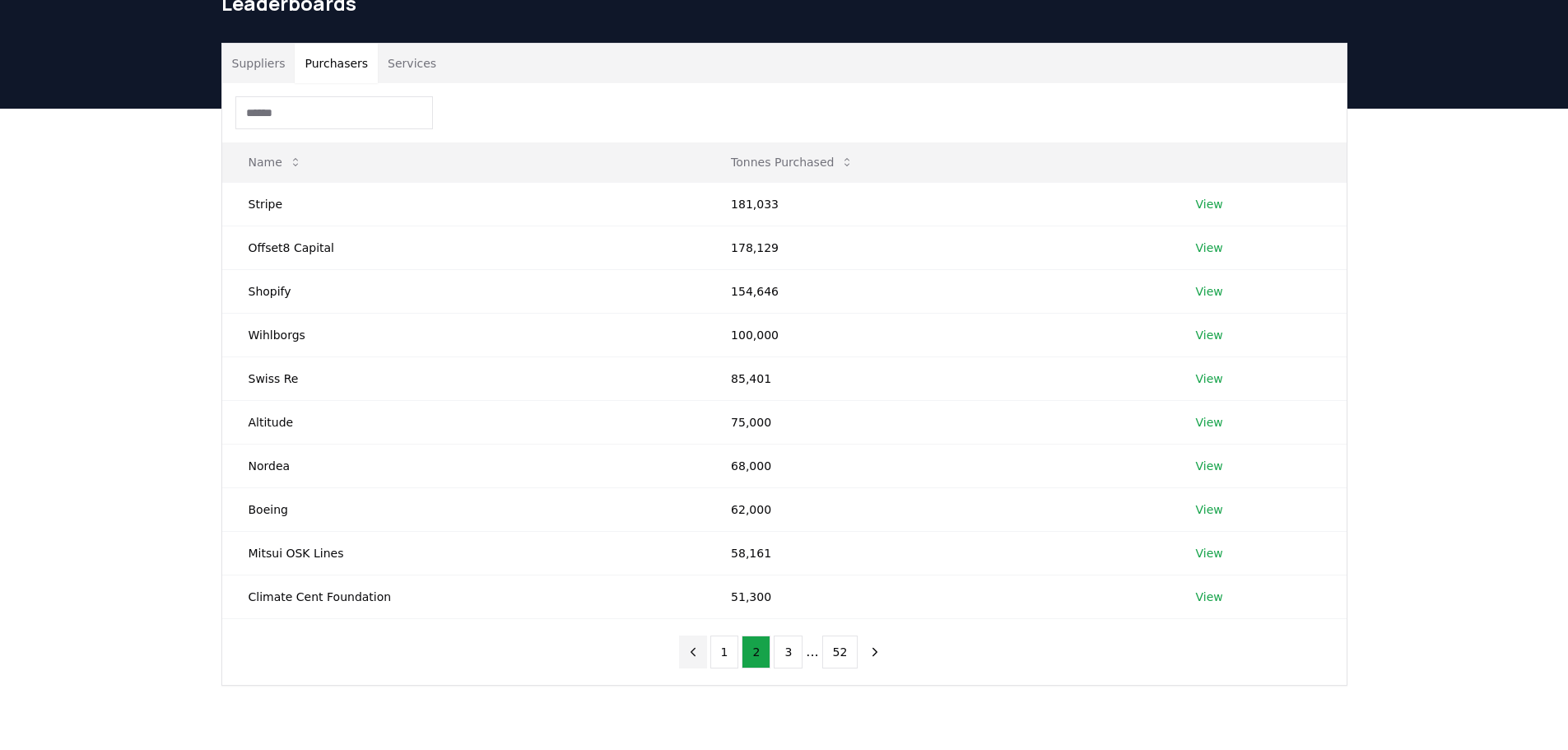
click at [669, 654] on div "1 2 3 ... 52" at bounding box center [784, 651] width 244 height 66
click at [720, 654] on button "1" at bounding box center [725, 651] width 29 height 33
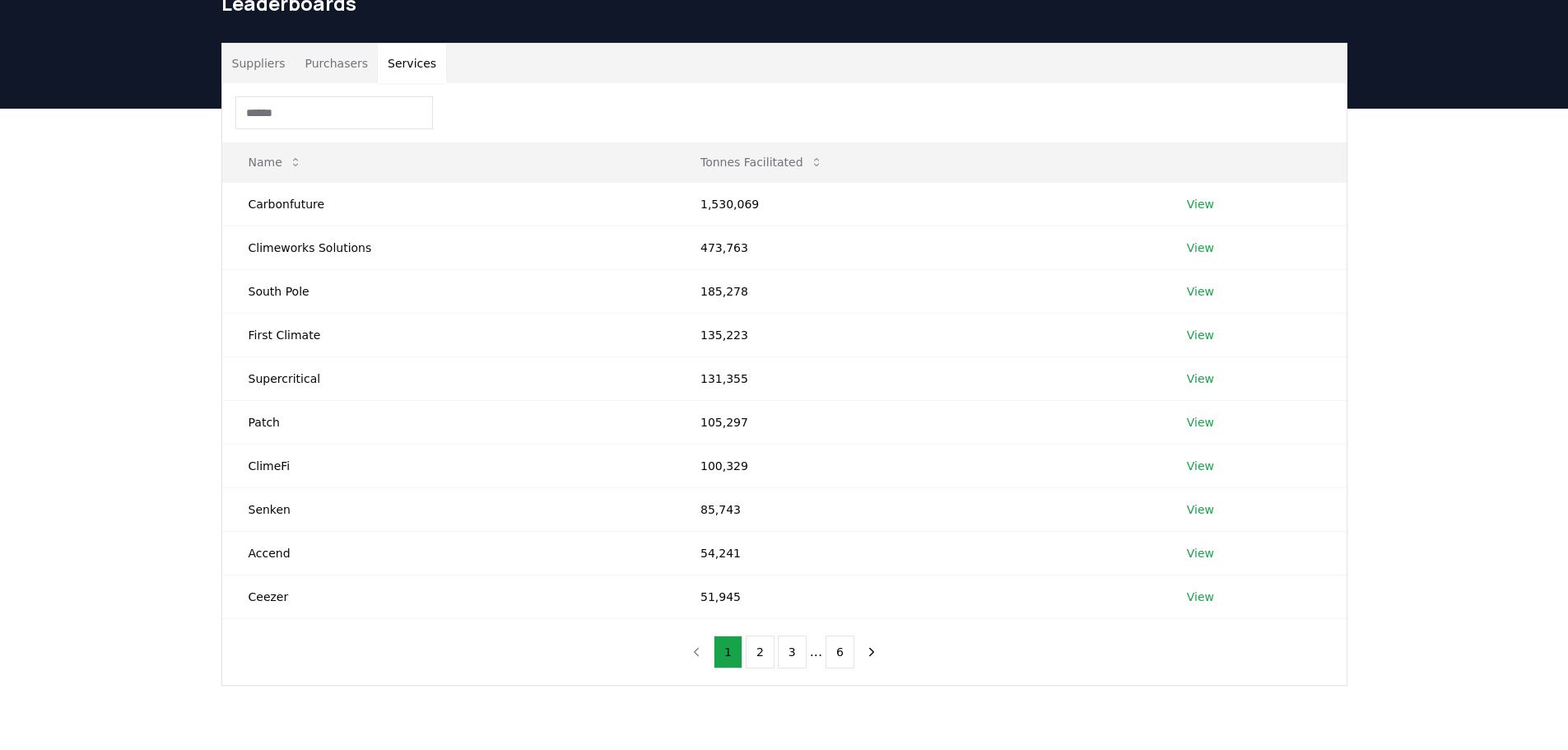
click at [399, 65] on button "Services" at bounding box center [412, 63] width 68 height 39
click at [1207, 293] on link "View" at bounding box center [1200, 292] width 27 height 17
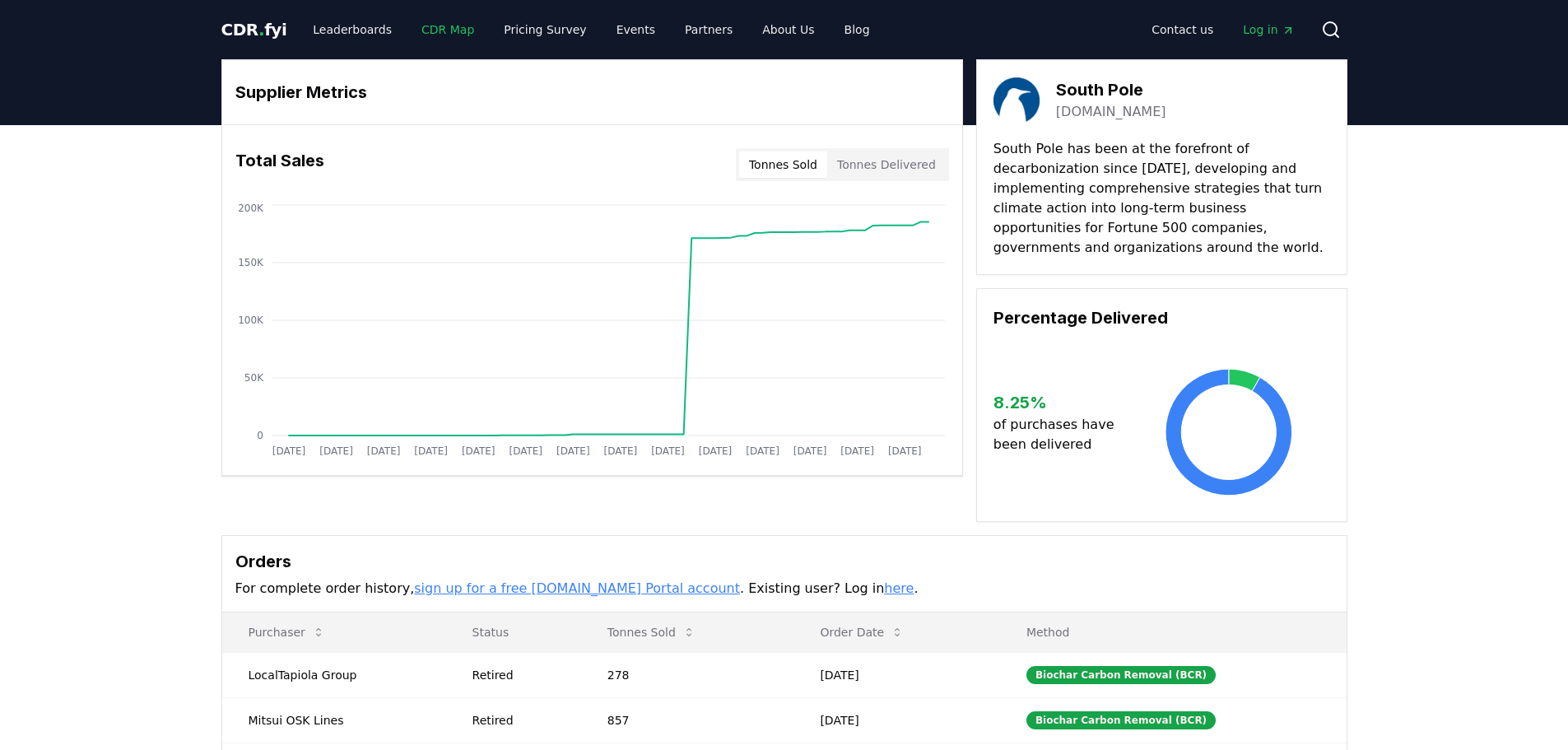
click at [430, 32] on link "CDR Map" at bounding box center [447, 30] width 79 height 30
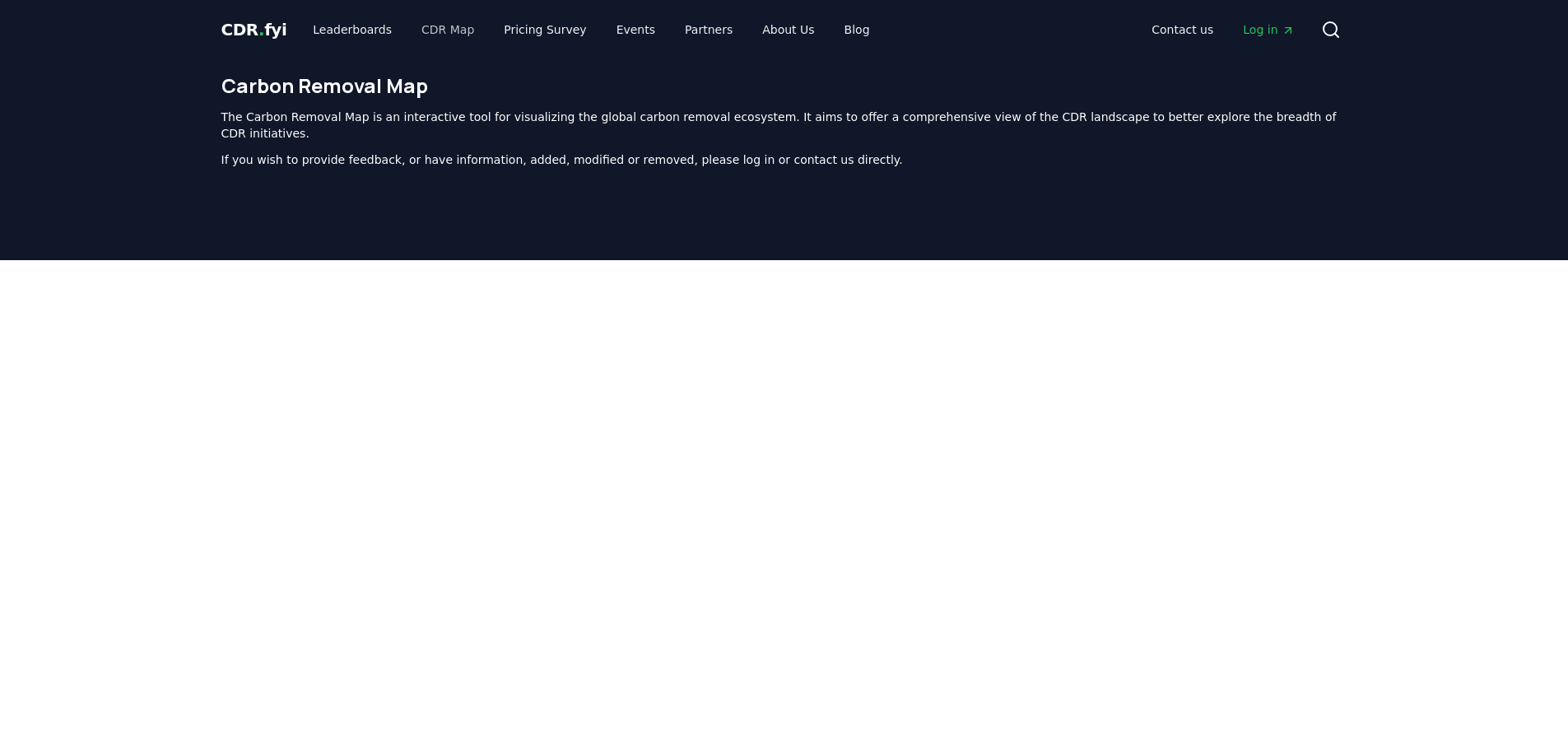
scroll to position [507, 0]
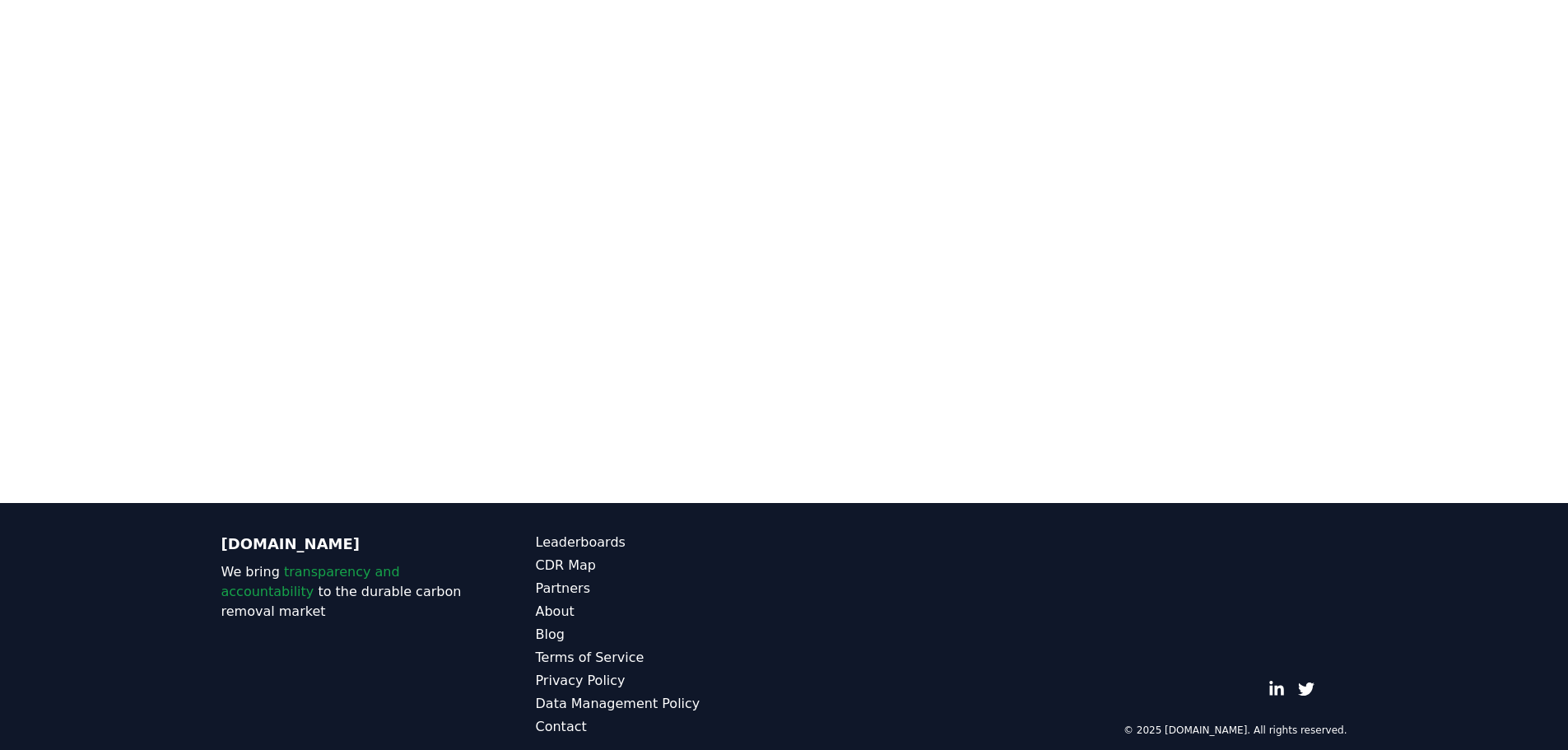
drag, startPoint x: 1411, startPoint y: 66, endPoint x: 1472, endPoint y: 149, distance: 103.0
click at [1413, 70] on div at bounding box center [784, 128] width 1568 height 750
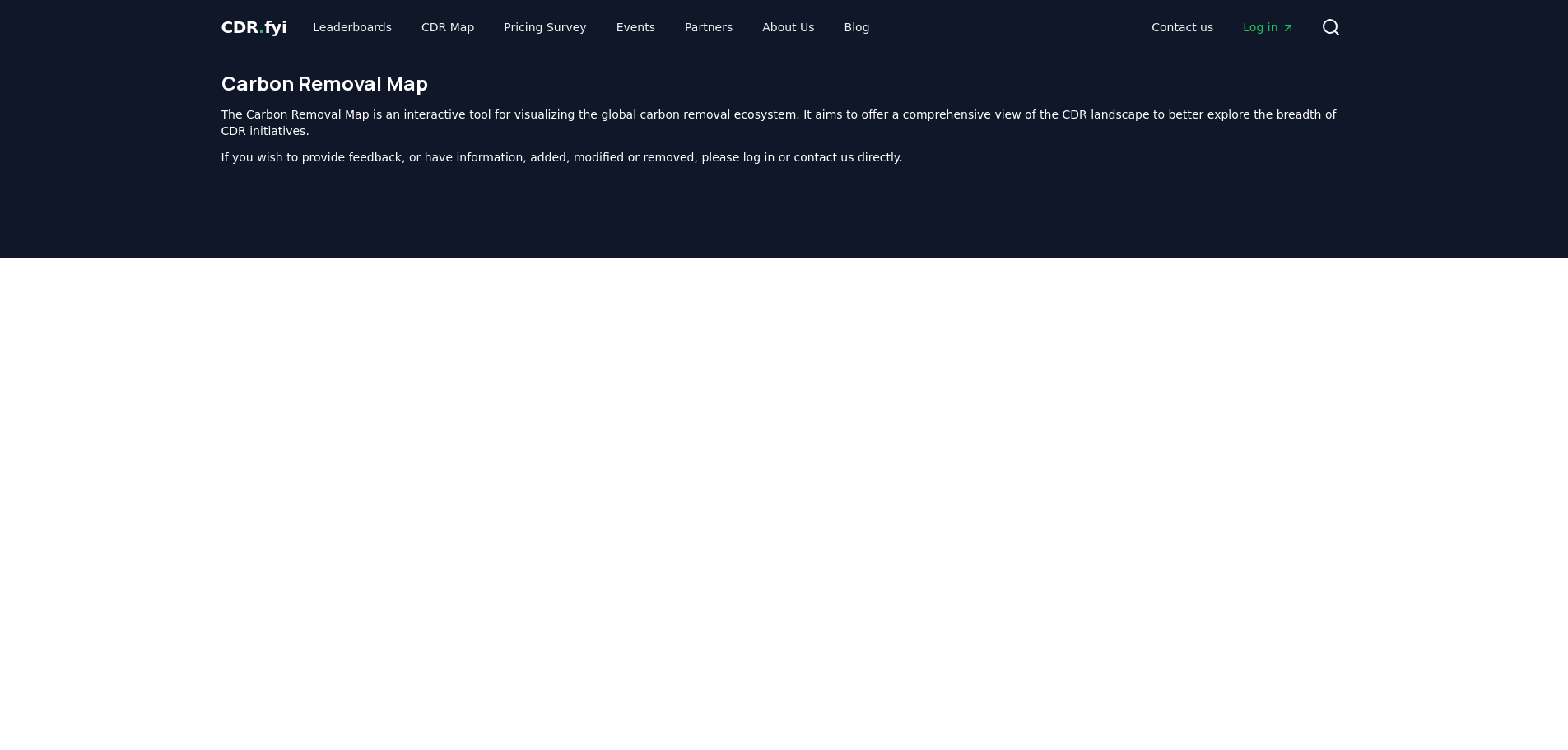
scroll to position [7, 0]
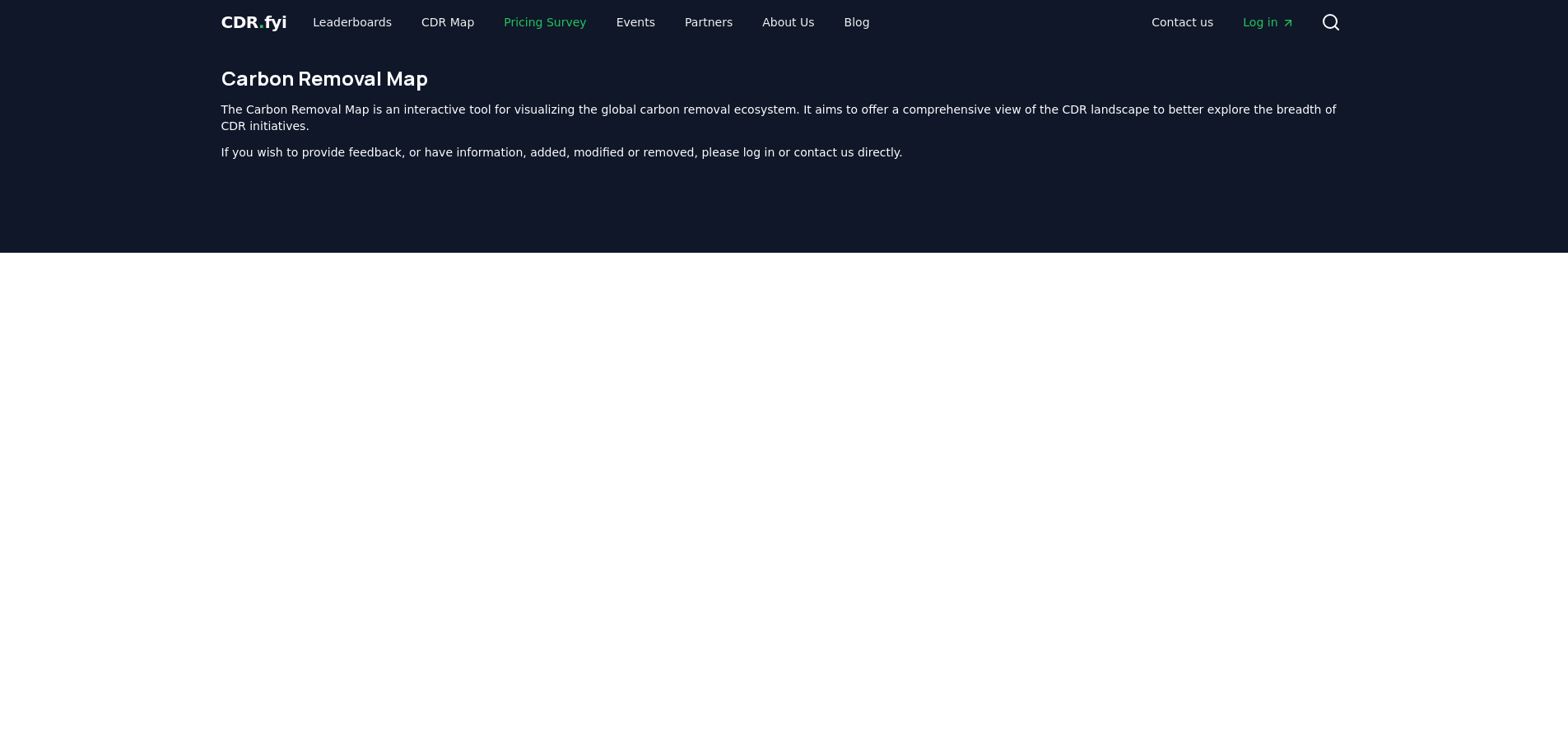
click at [529, 15] on link "Pricing Survey" at bounding box center [545, 22] width 109 height 30
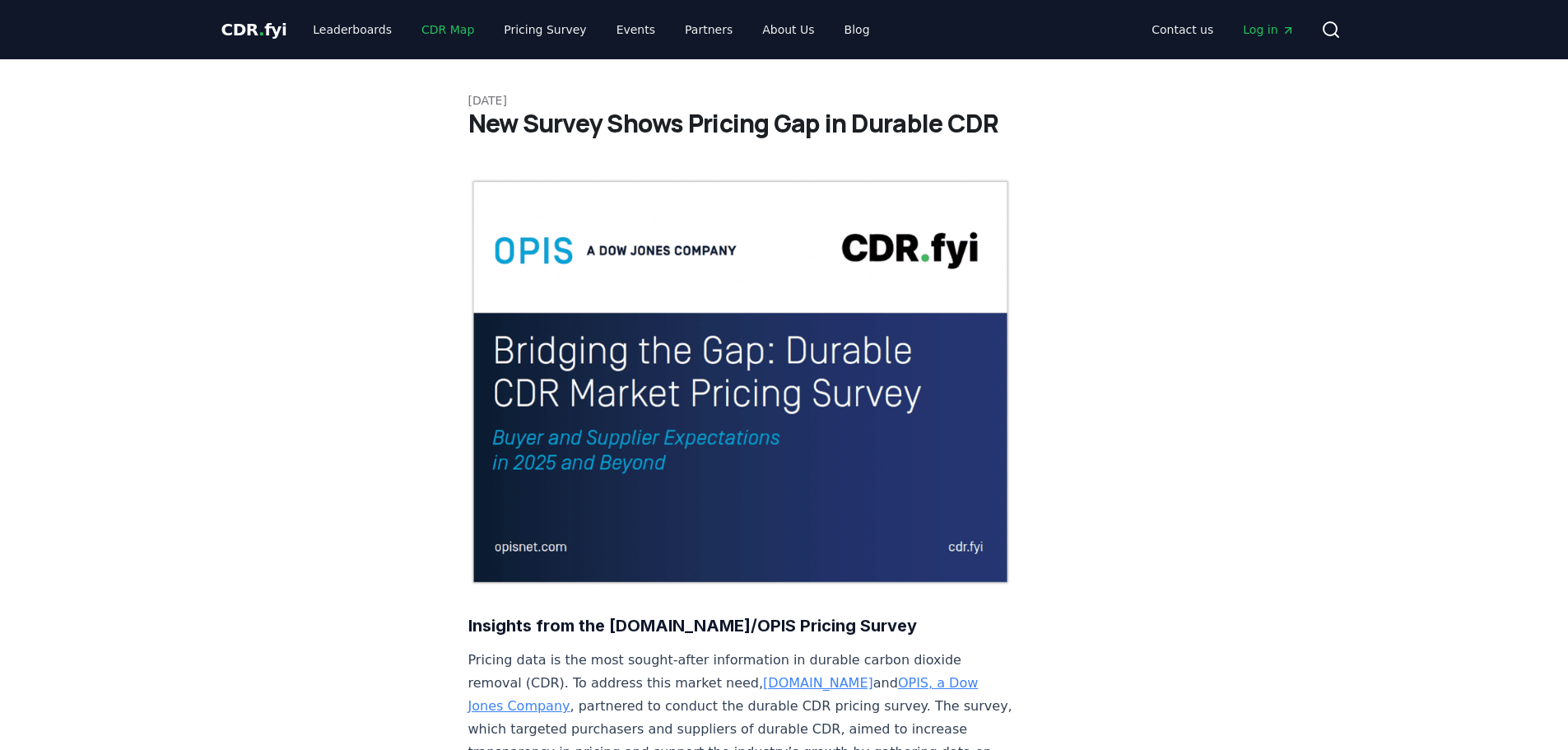
click at [427, 27] on link "CDR Map" at bounding box center [447, 30] width 79 height 30
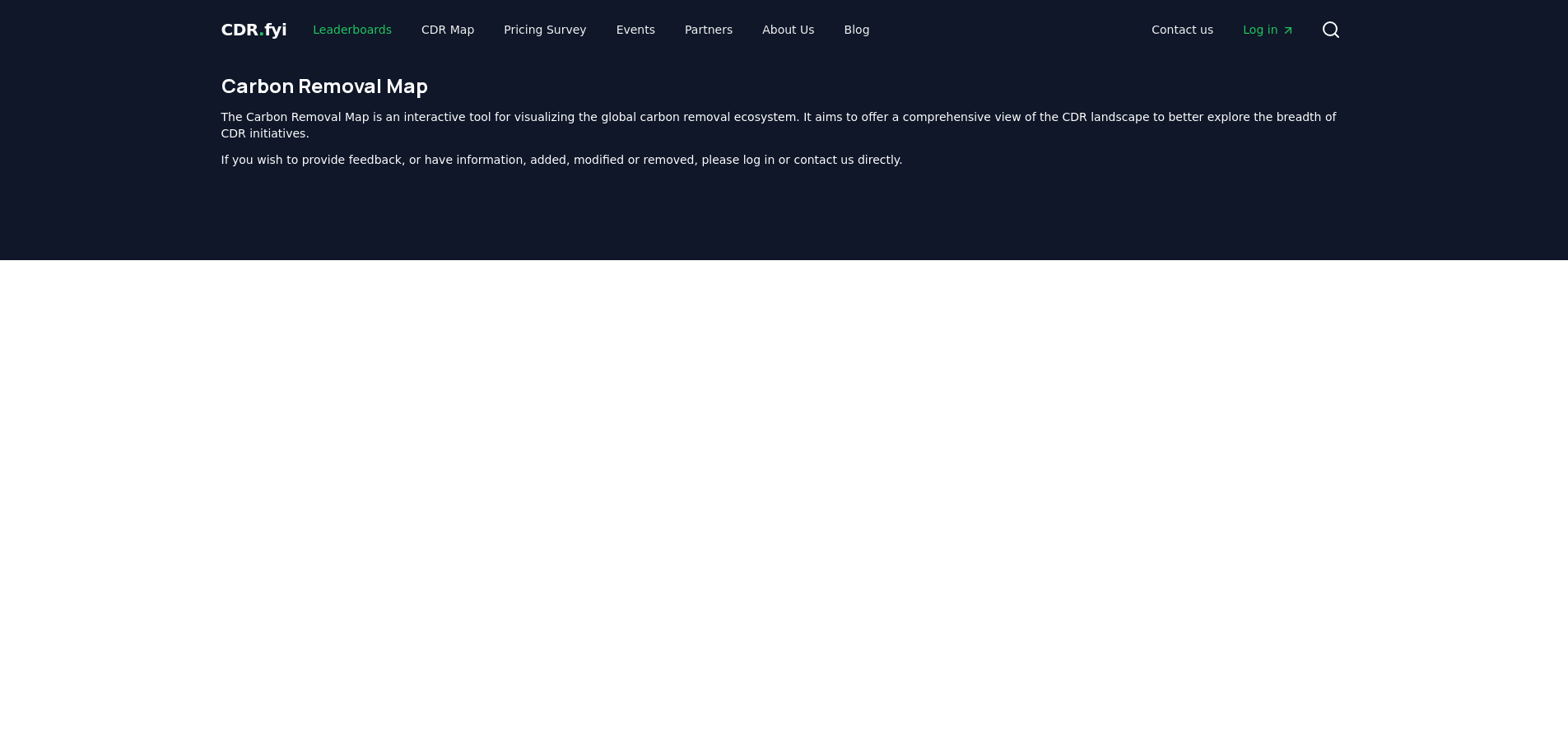
click at [350, 28] on link "Leaderboards" at bounding box center [352, 30] width 105 height 30
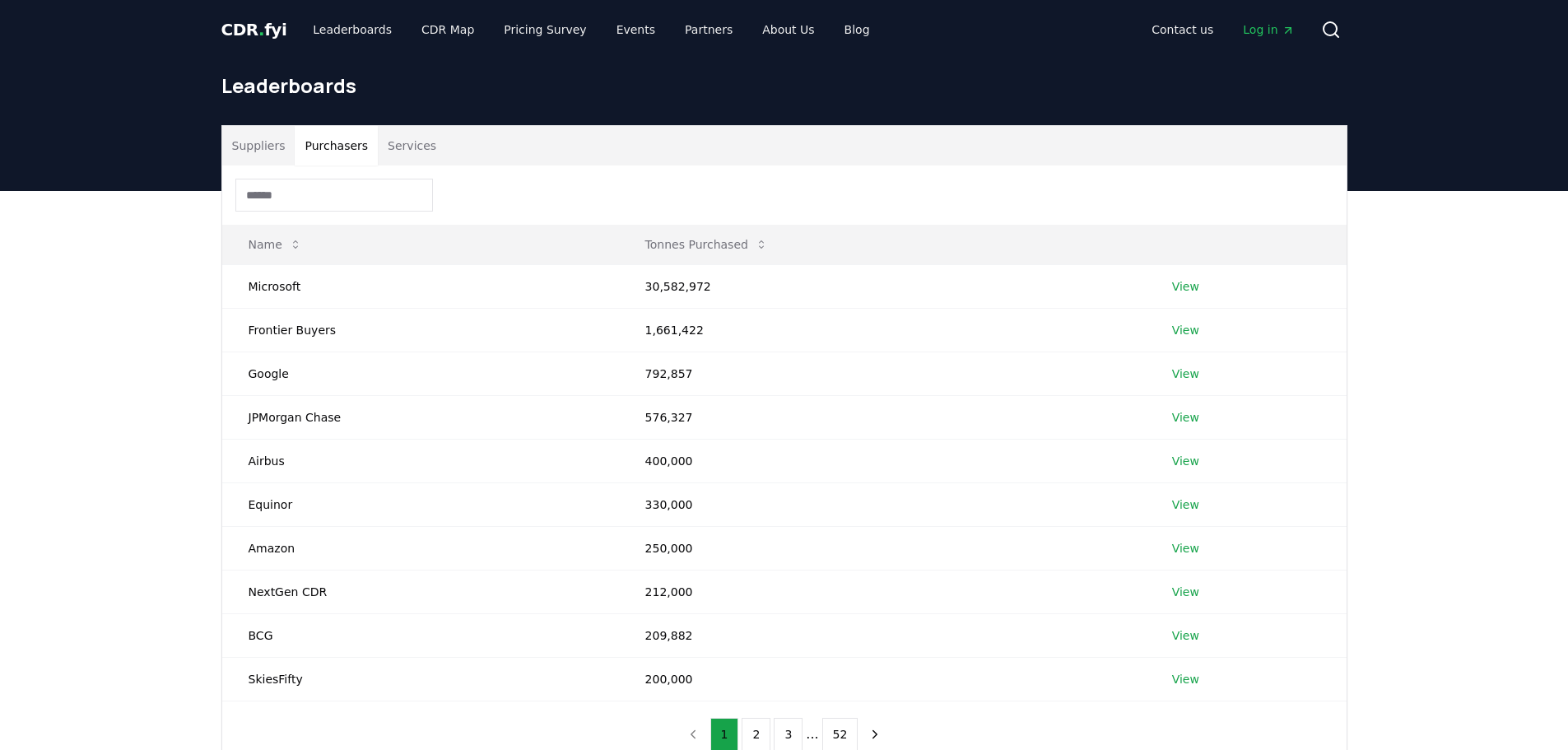
click at [335, 145] on button "Purchasers" at bounding box center [335, 145] width 83 height 39
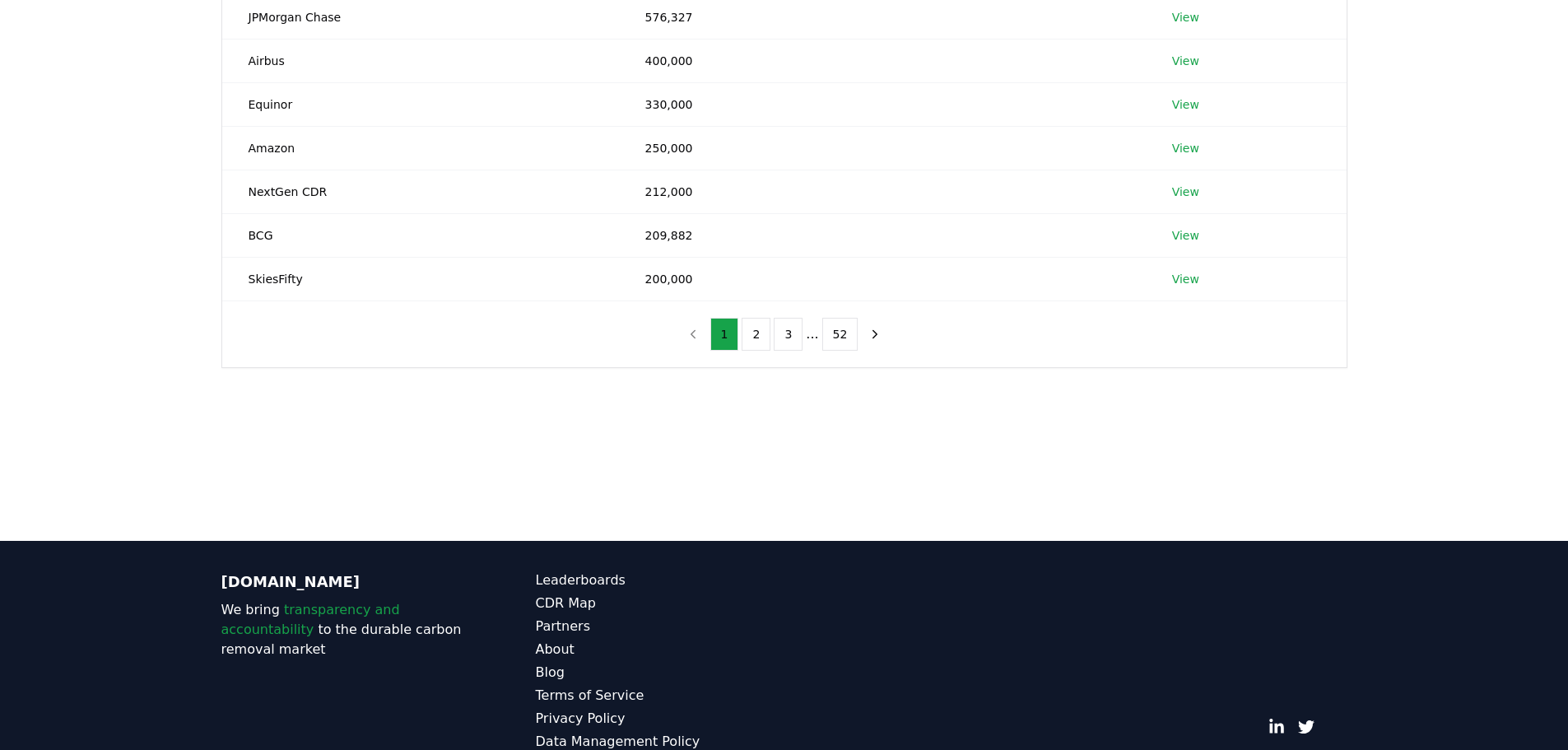
scroll to position [412, 0]
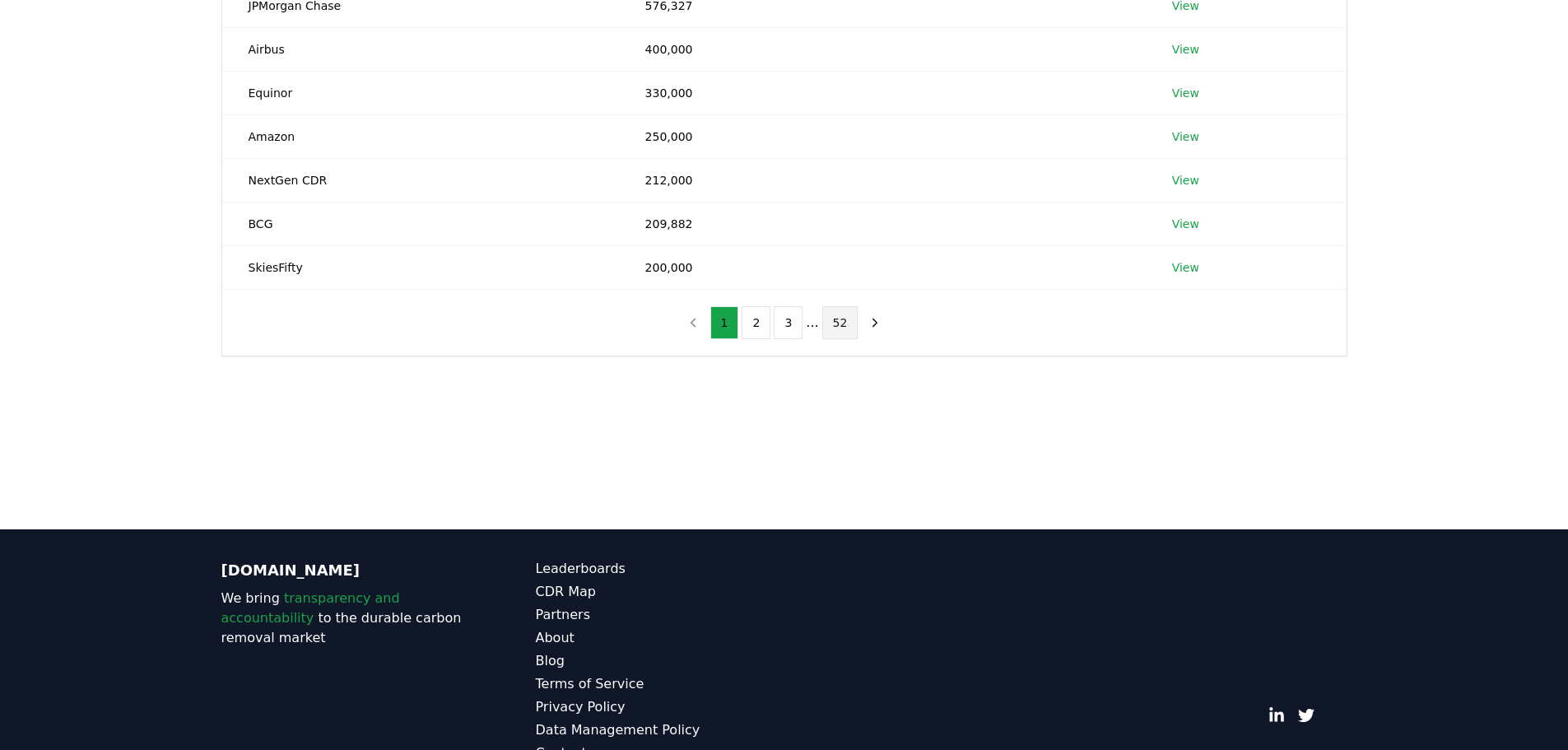
click at [846, 322] on button "52" at bounding box center [840, 322] width 36 height 33
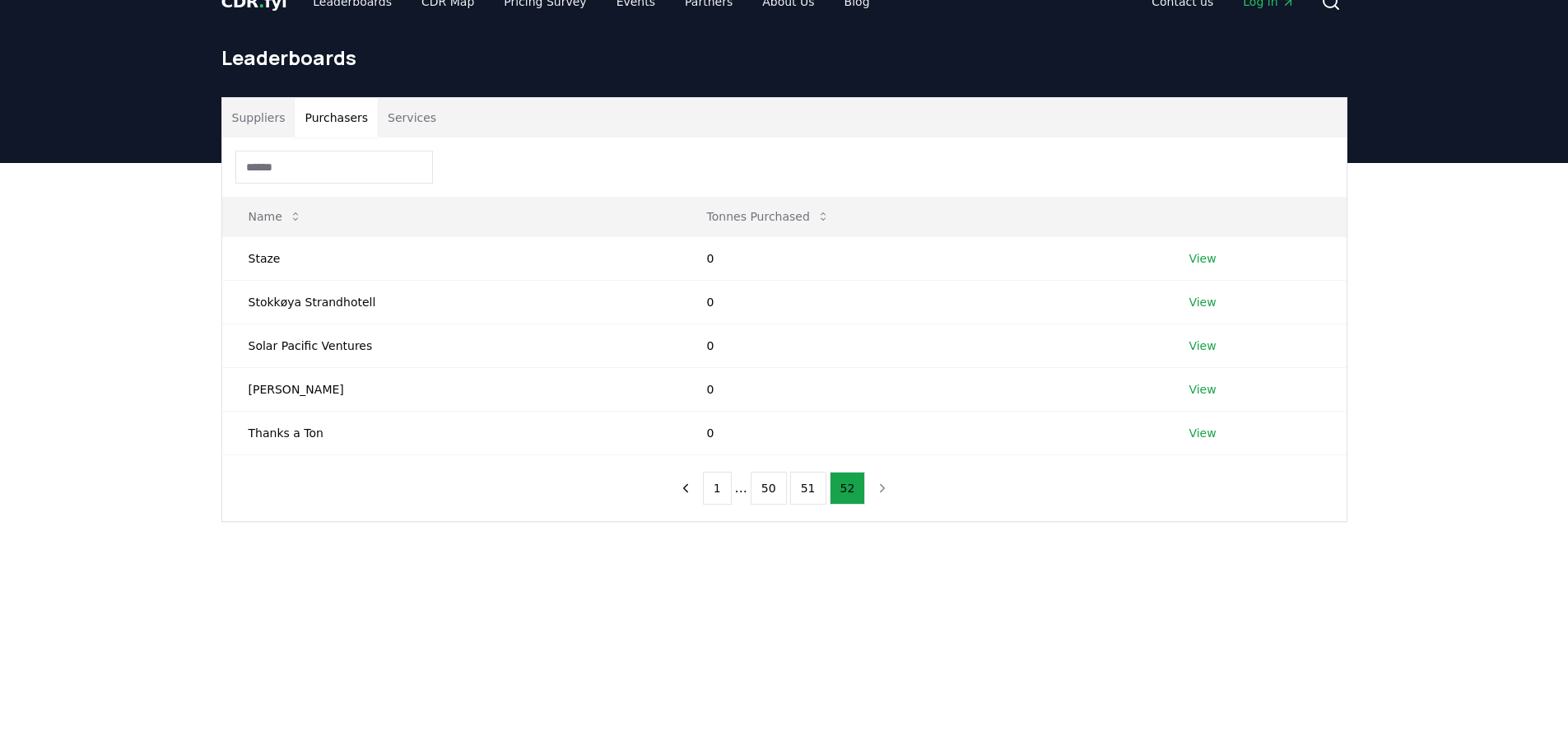
scroll to position [0, 0]
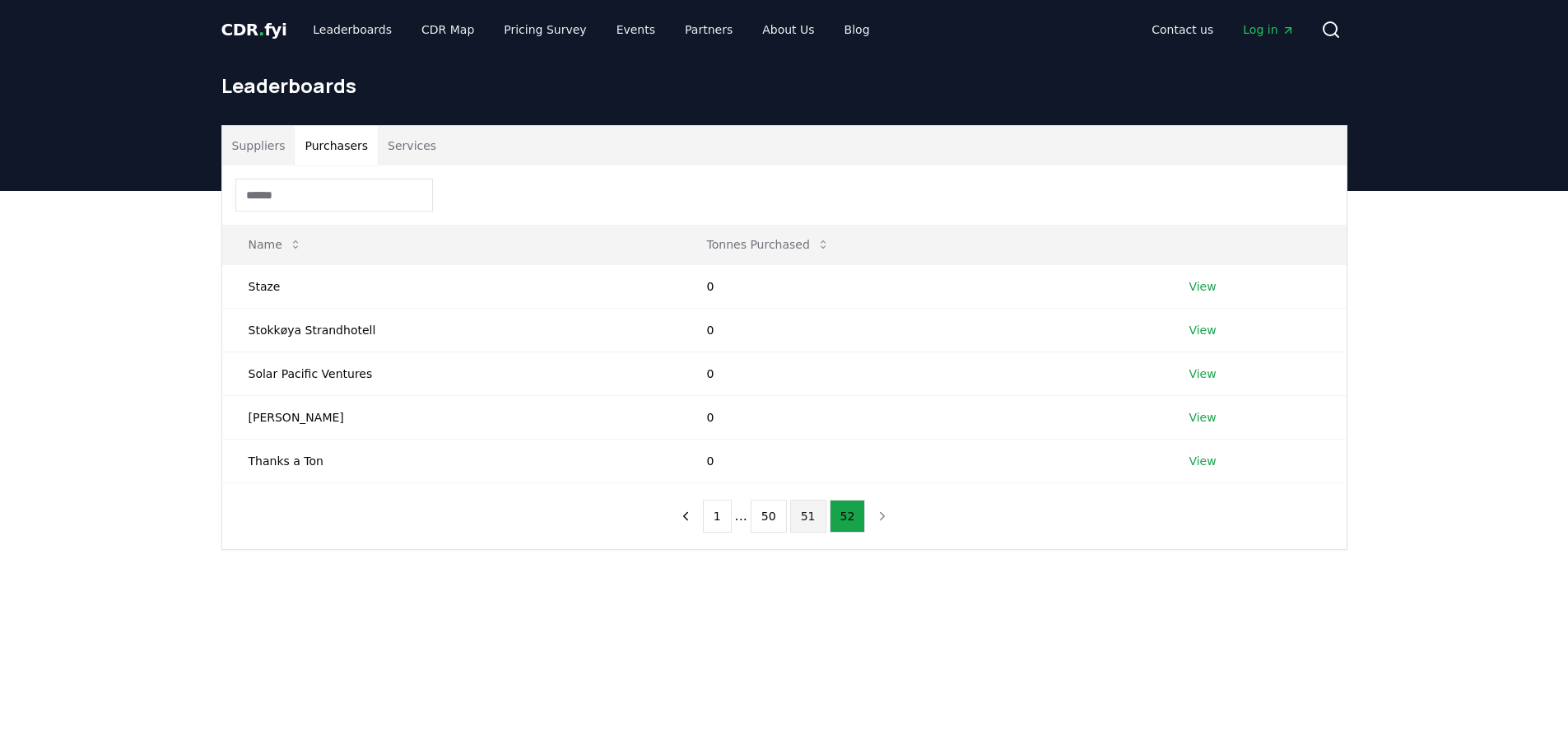
click at [799, 514] on button "51" at bounding box center [808, 515] width 36 height 33
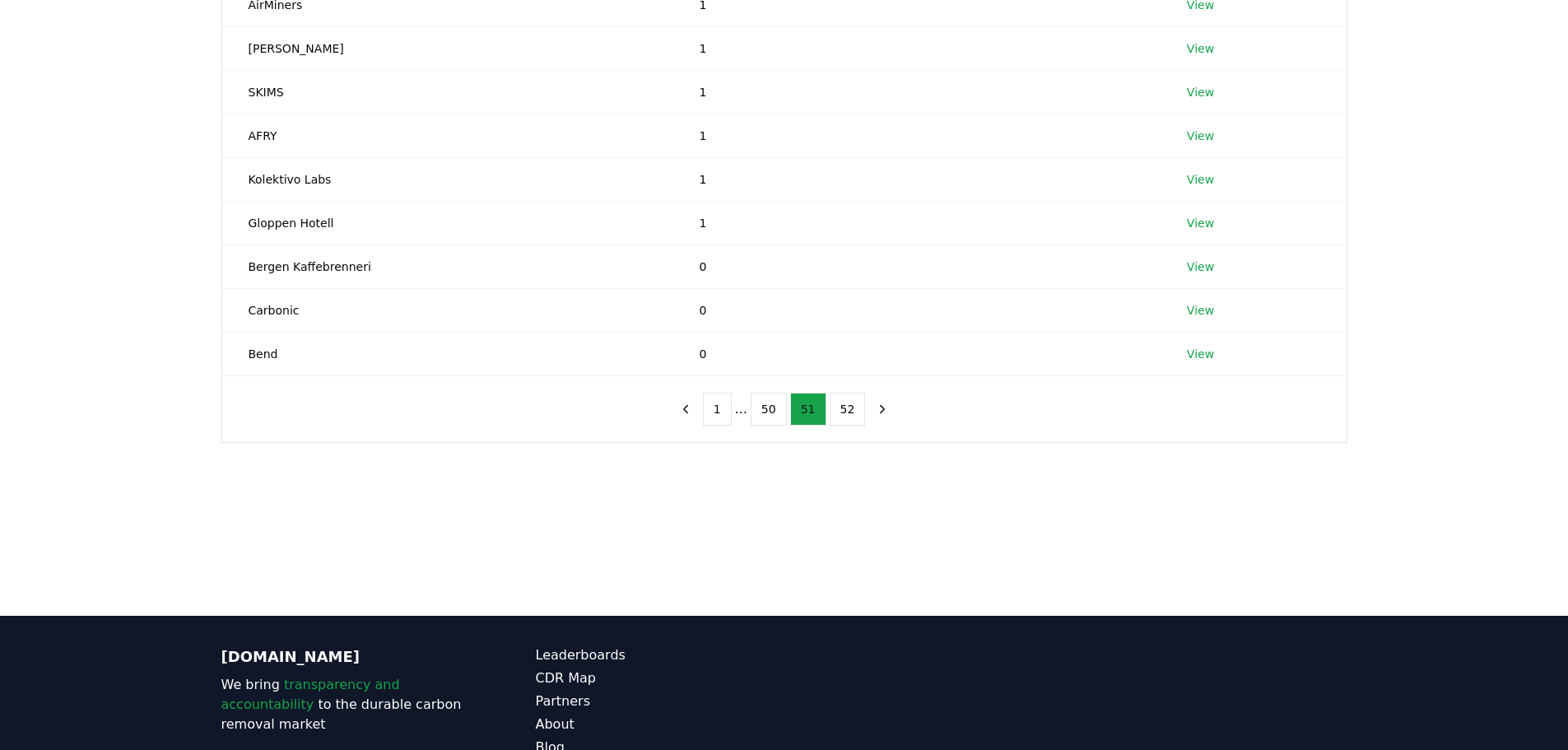
scroll to position [329, 0]
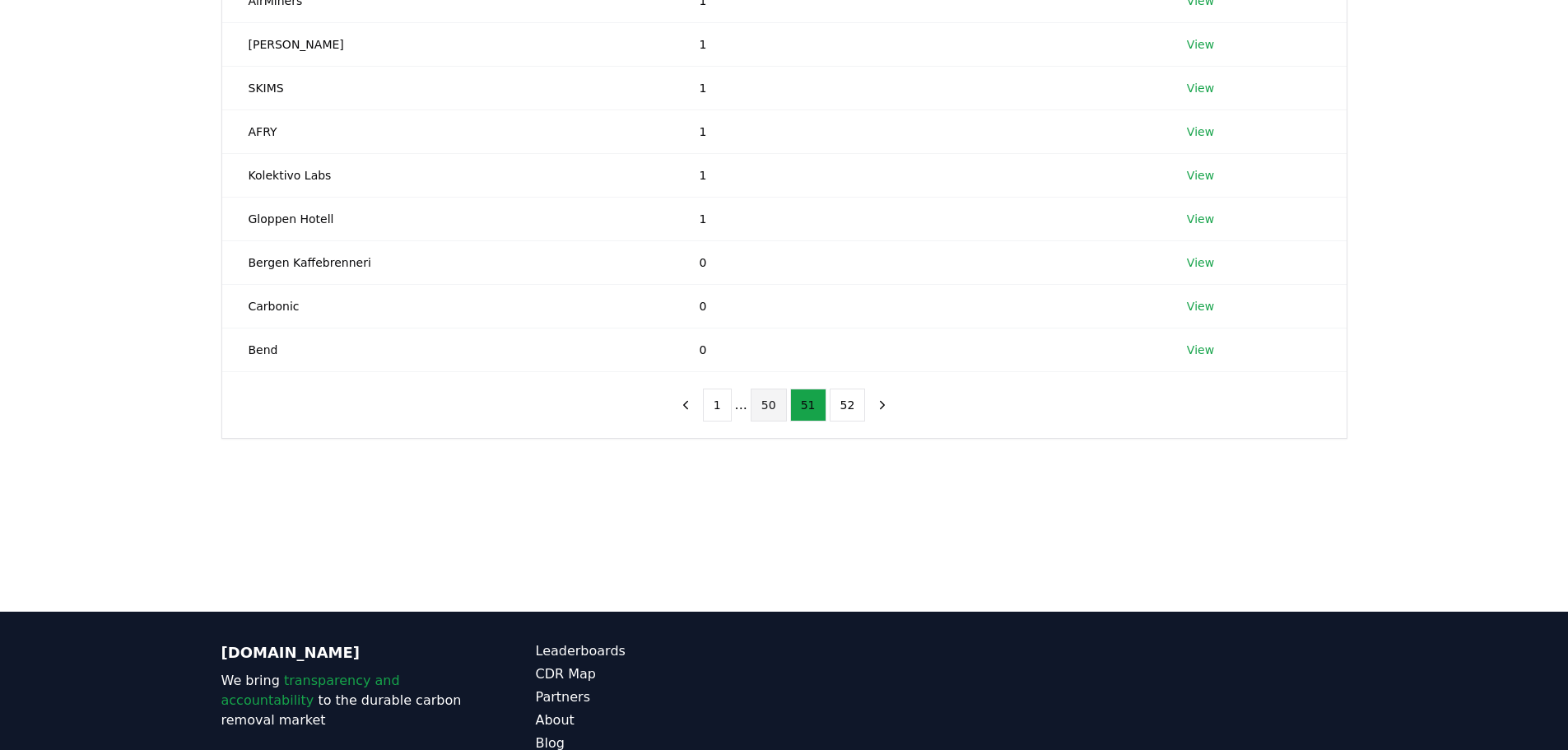
click at [775, 411] on button "50" at bounding box center [769, 404] width 36 height 33
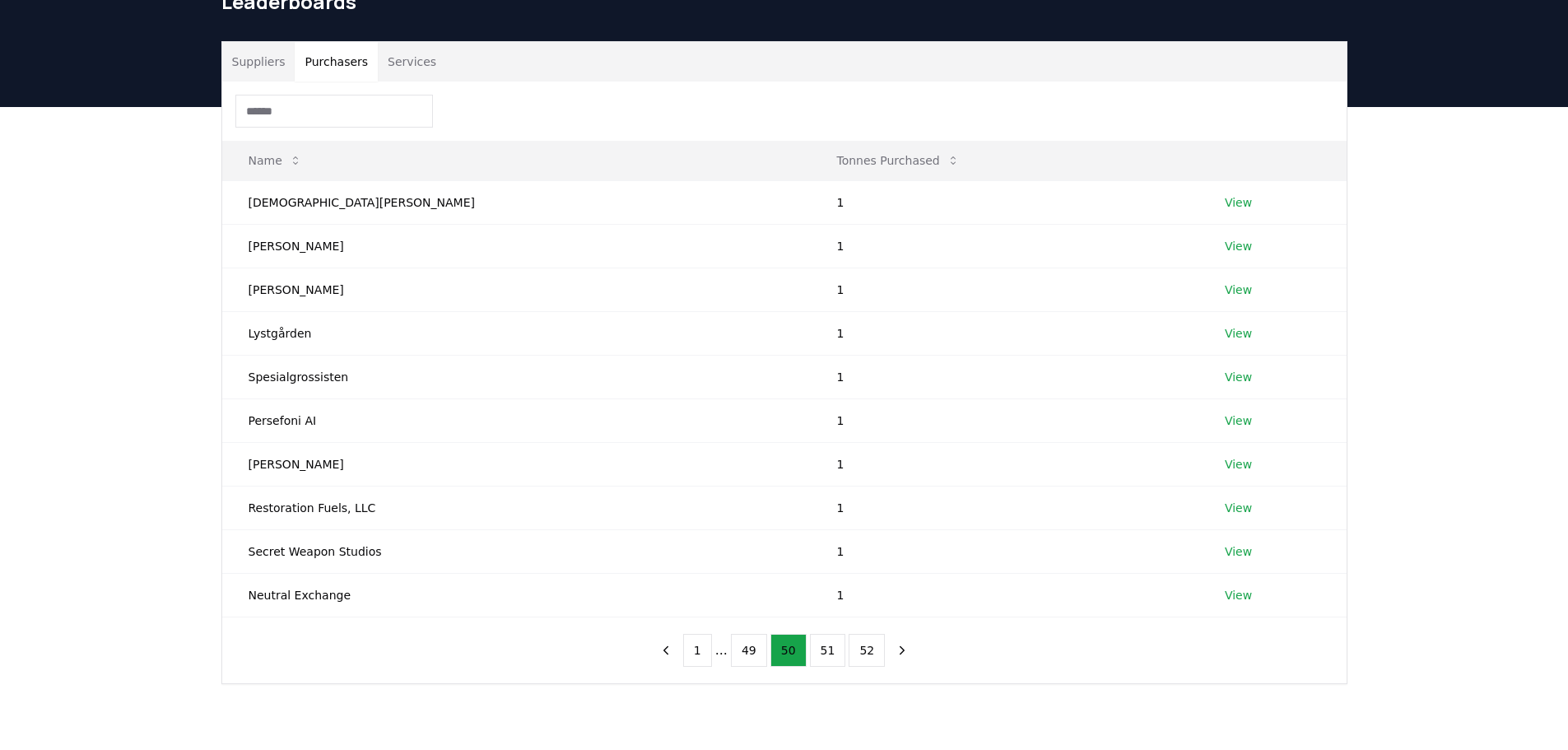
scroll to position [82, 0]
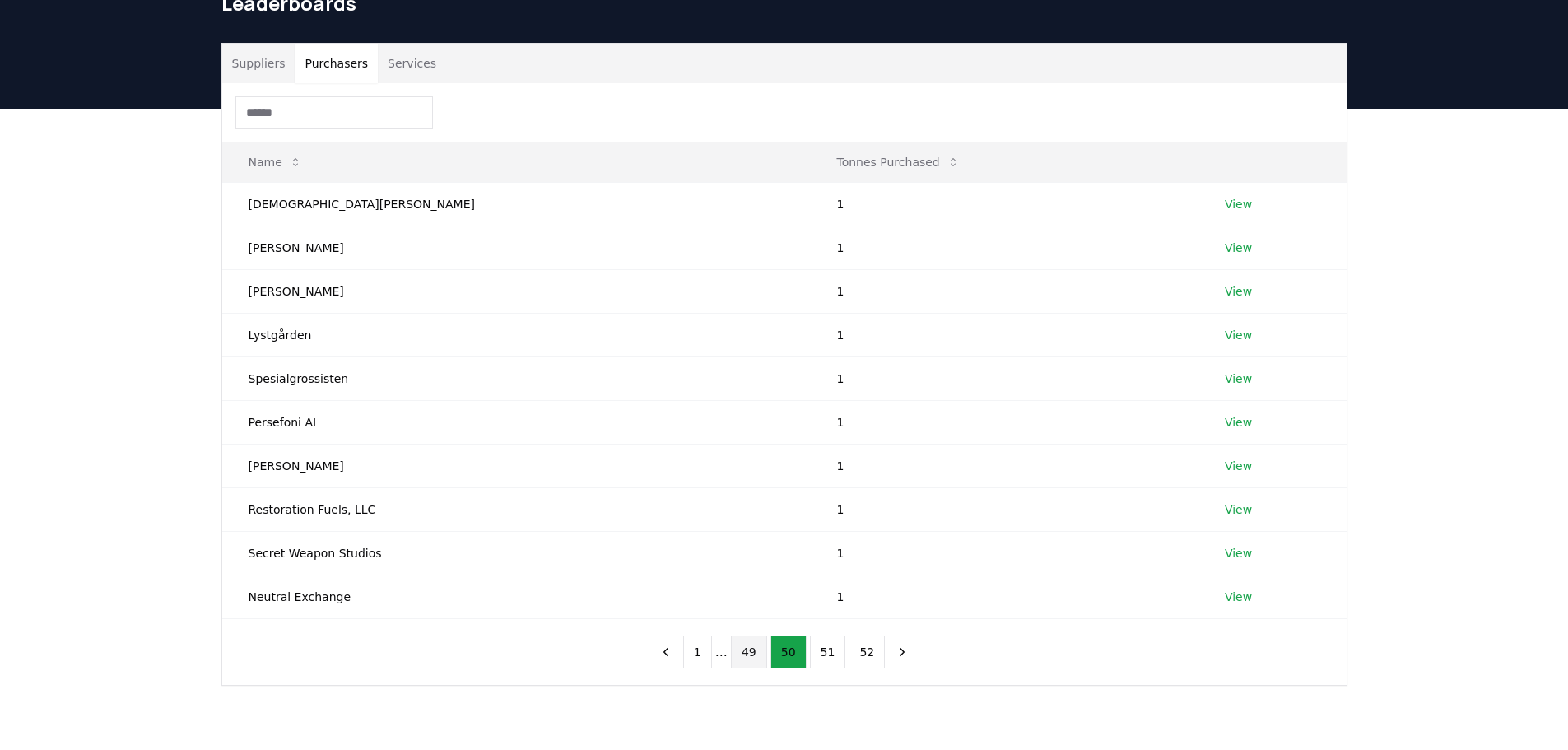
click at [762, 646] on button "49" at bounding box center [749, 651] width 36 height 33
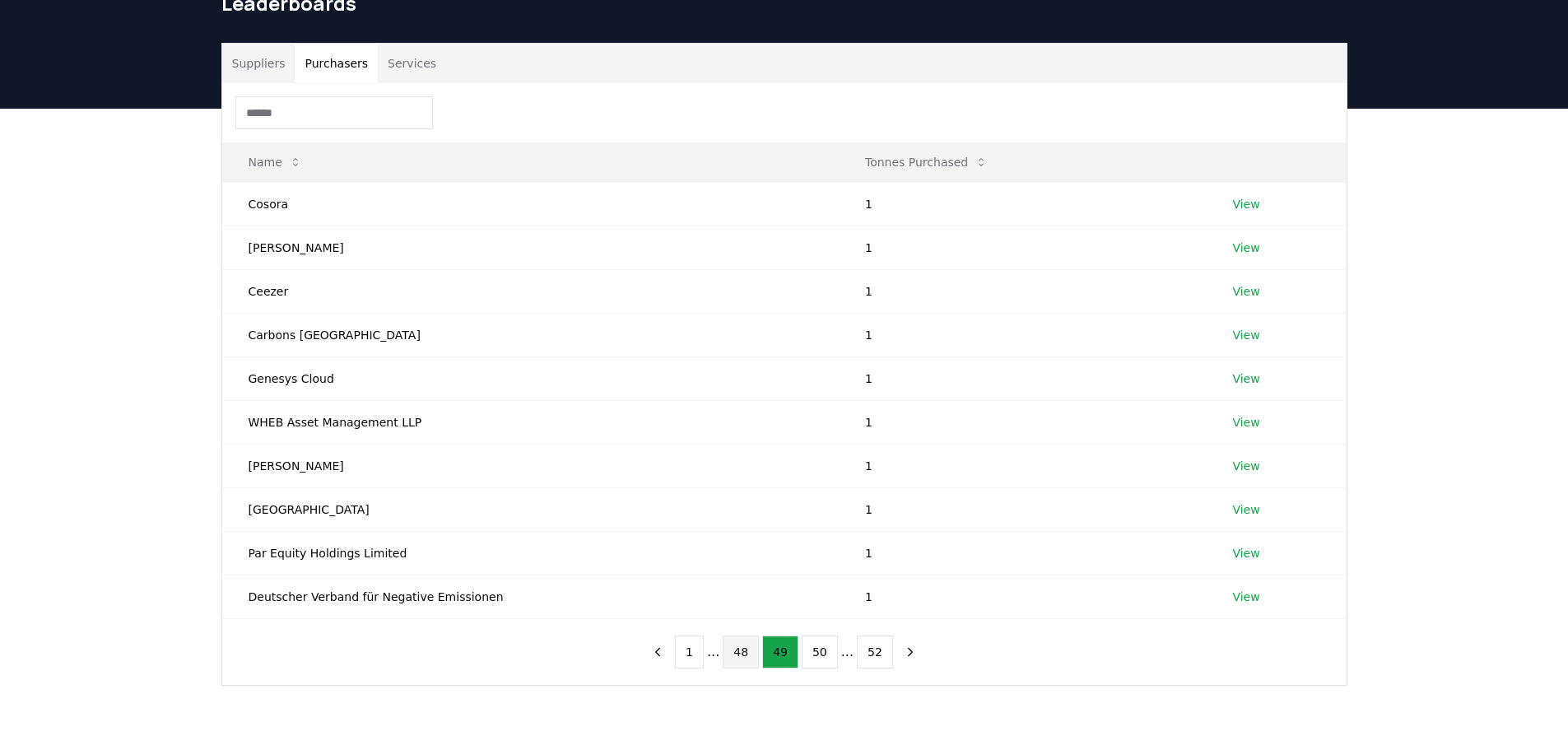
click at [747, 648] on button "48" at bounding box center [741, 651] width 36 height 33
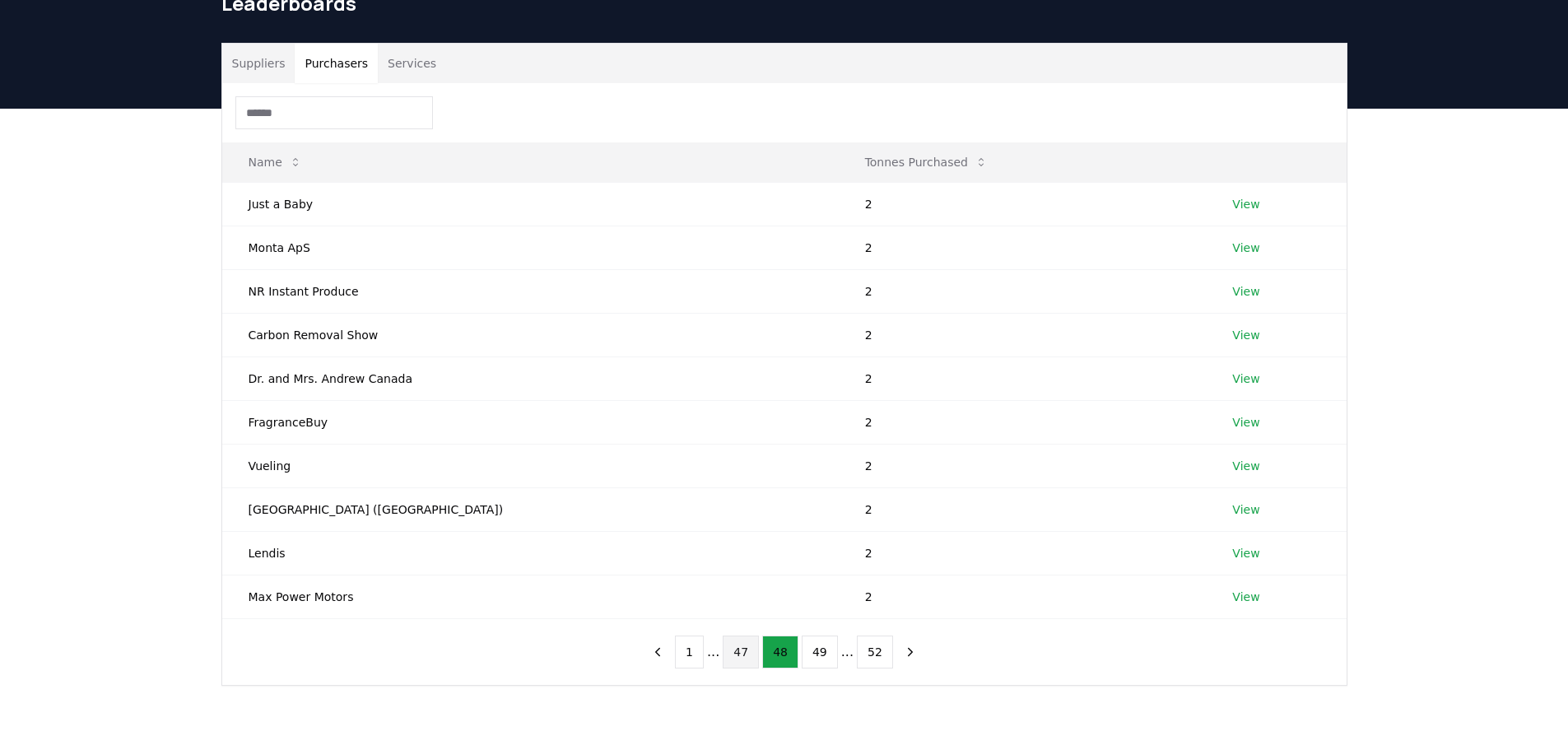
click at [743, 648] on button "47" at bounding box center [741, 651] width 36 height 33
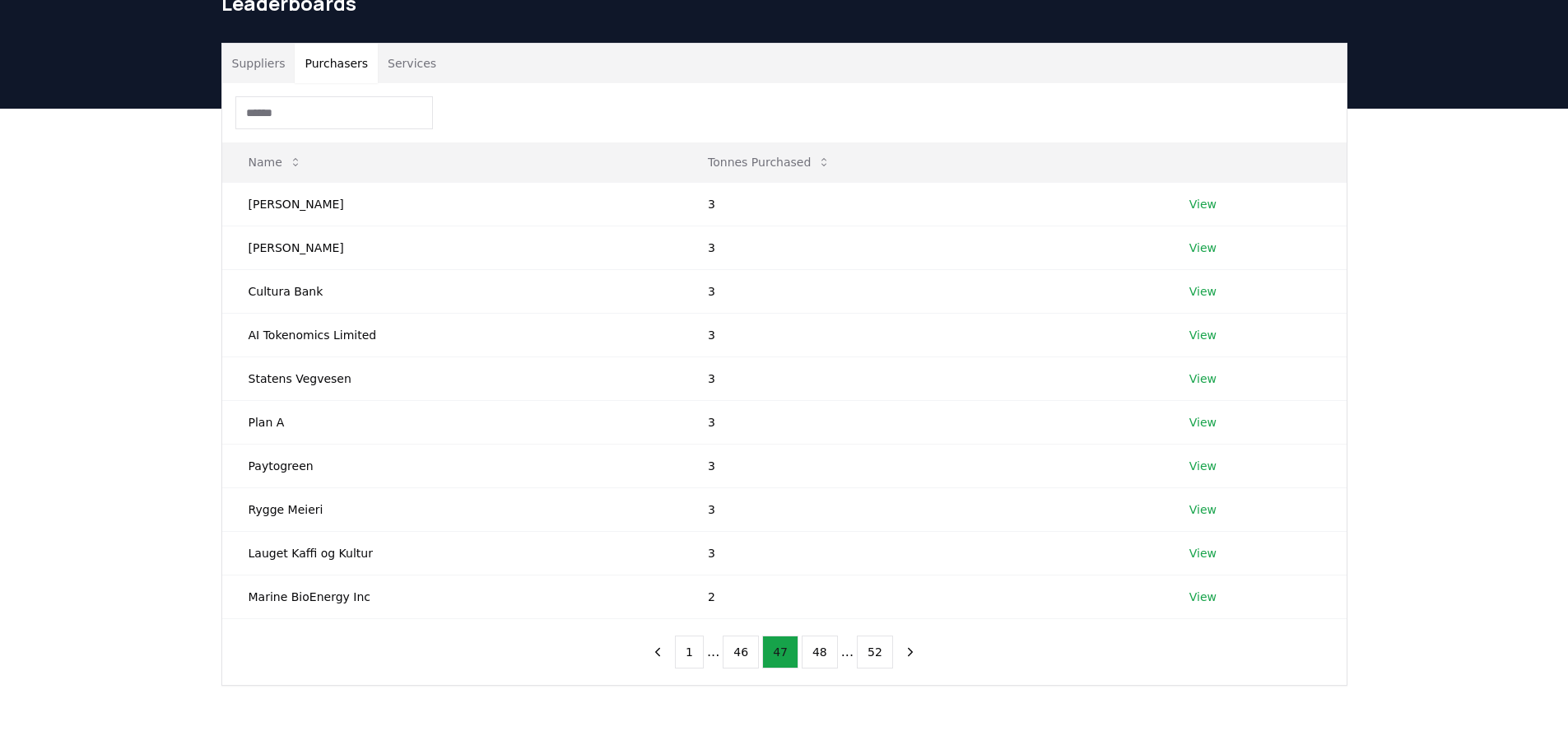
click at [743, 648] on button "46" at bounding box center [741, 651] width 36 height 33
click at [743, 648] on button "45" at bounding box center [741, 651] width 36 height 33
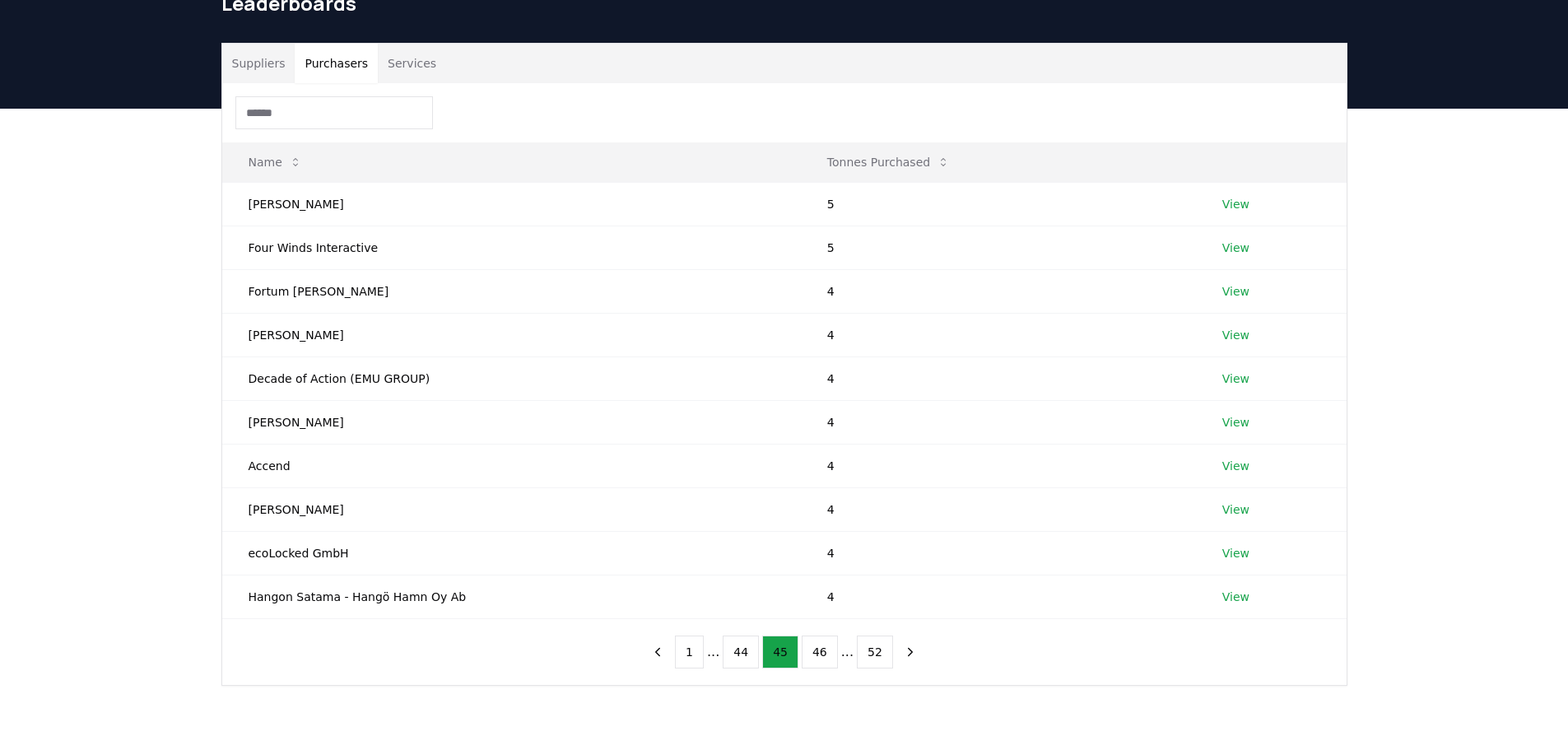
click at [743, 648] on button "44" at bounding box center [741, 651] width 36 height 33
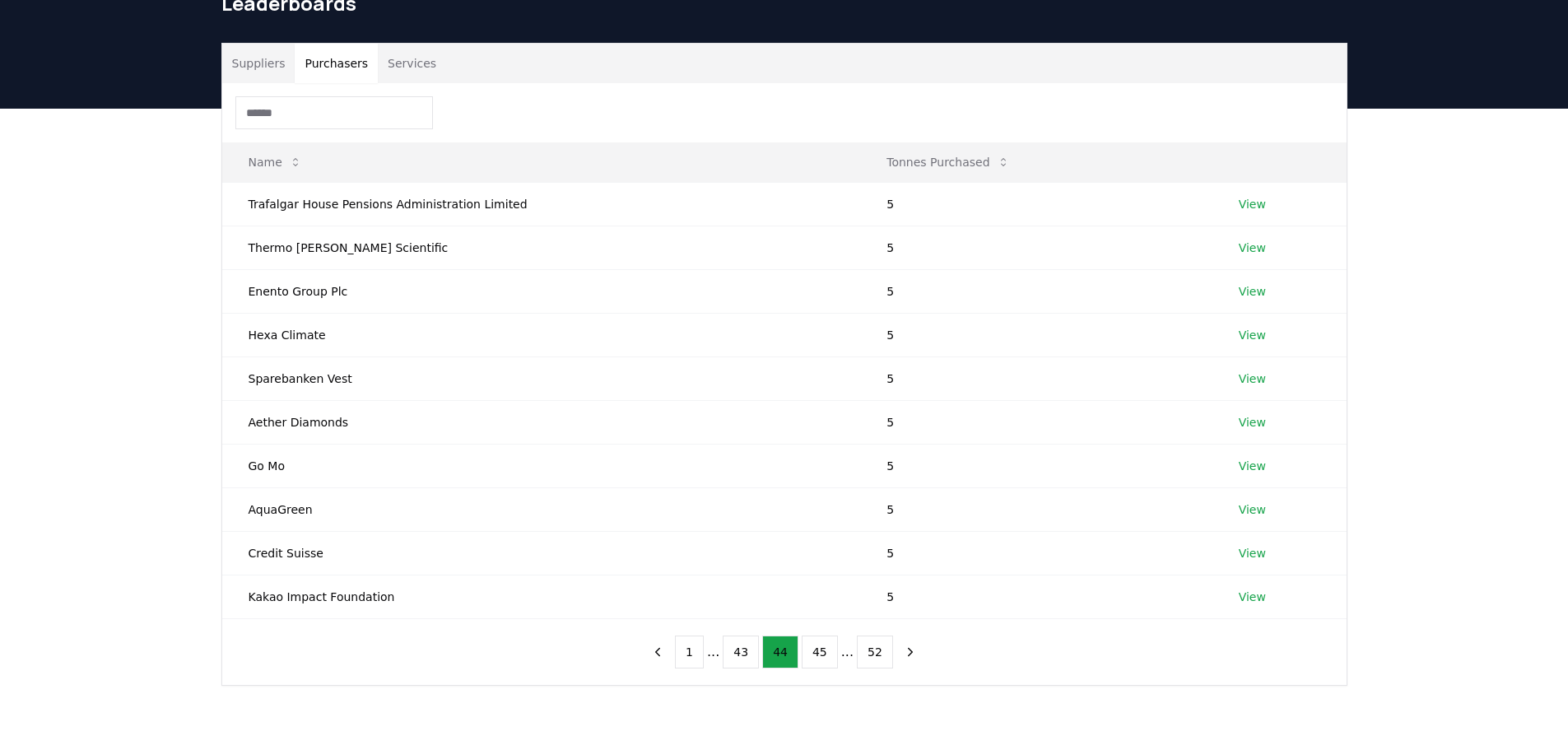
click at [743, 648] on button "43" at bounding box center [741, 651] width 36 height 33
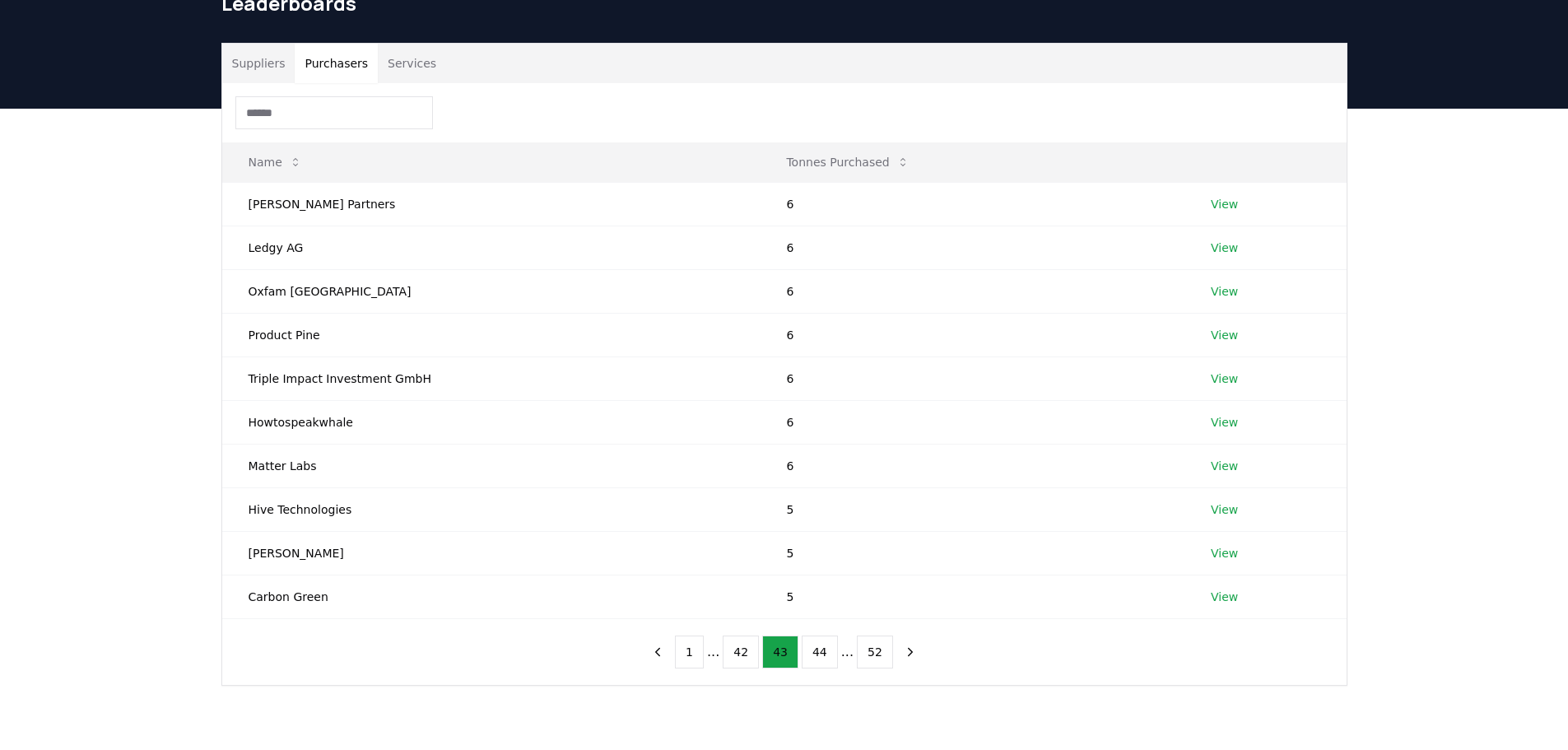
click at [743, 648] on button "42" at bounding box center [741, 651] width 36 height 33
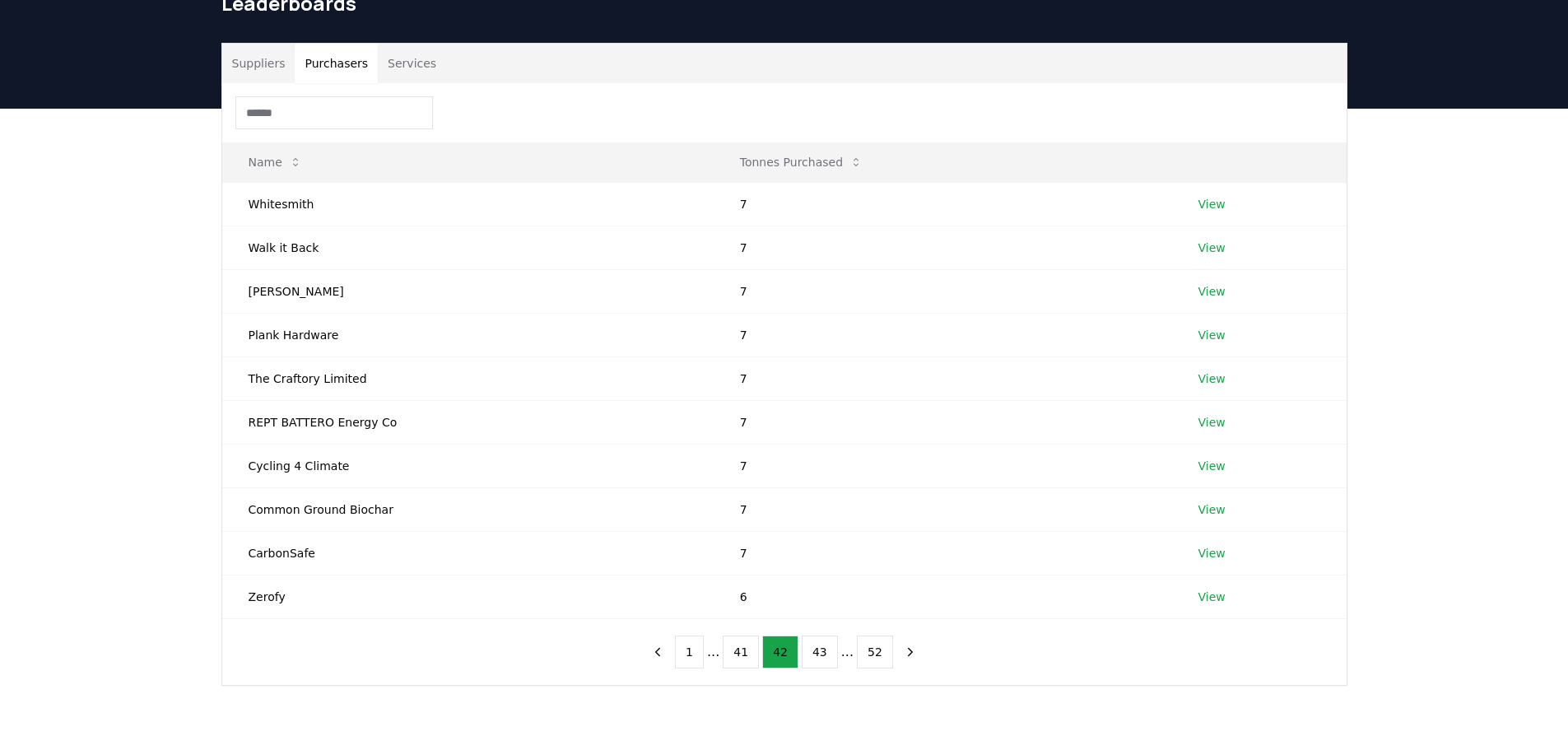
click at [743, 648] on button "41" at bounding box center [741, 651] width 36 height 33
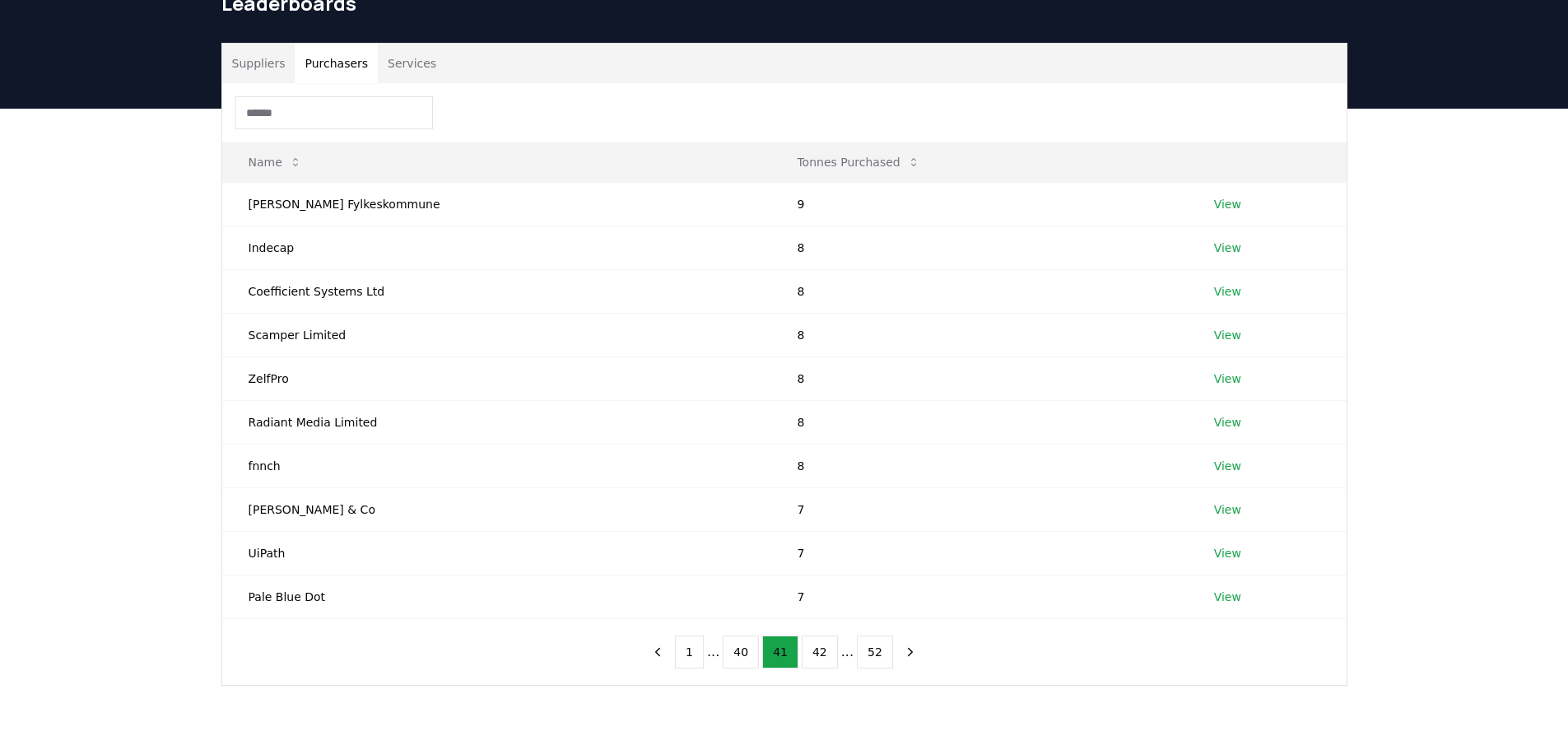
click at [743, 648] on button "40" at bounding box center [741, 651] width 36 height 33
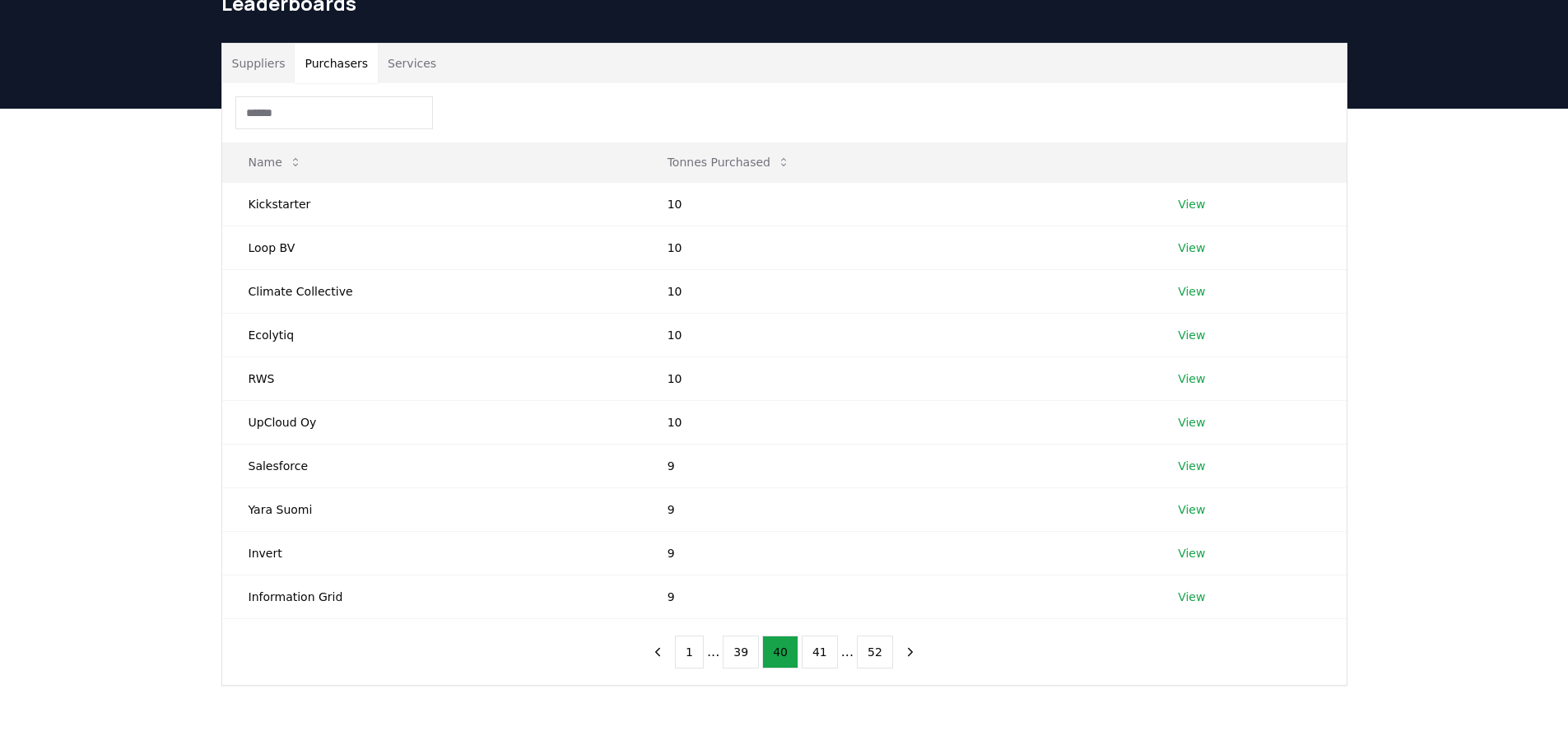
click at [743, 648] on button "39" at bounding box center [741, 651] width 36 height 33
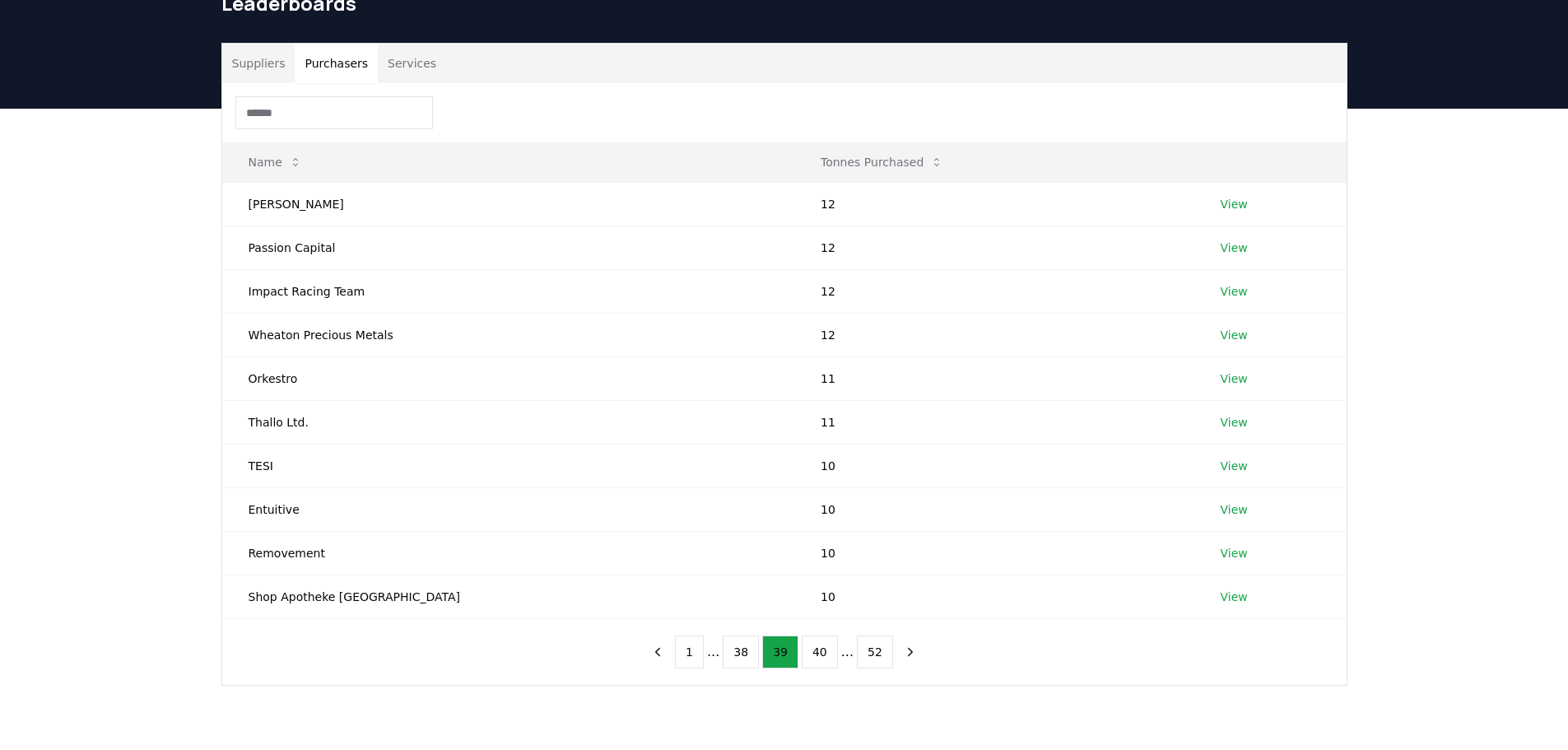
click at [743, 648] on button "38" at bounding box center [741, 651] width 36 height 33
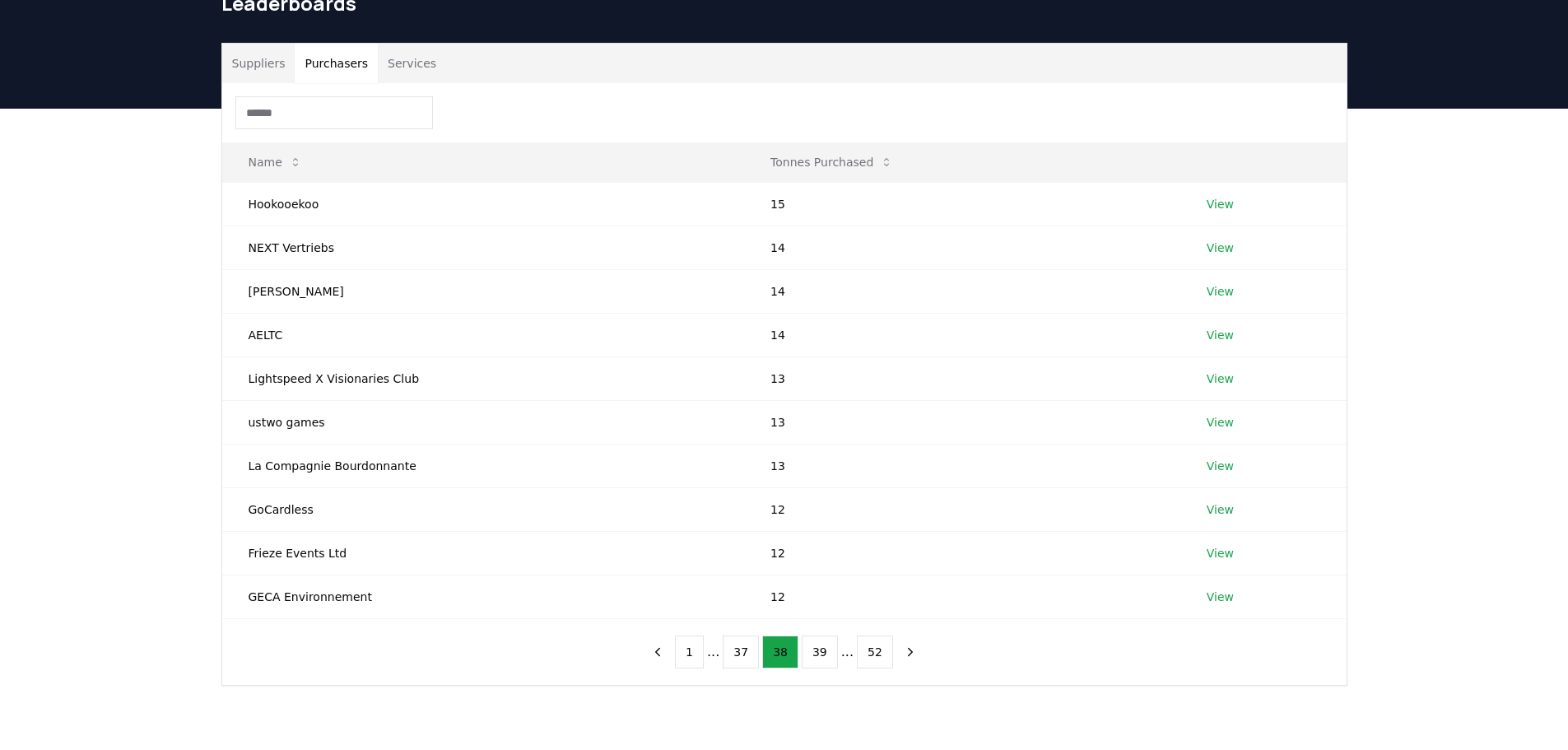
click at [743, 648] on button "37" at bounding box center [741, 651] width 36 height 33
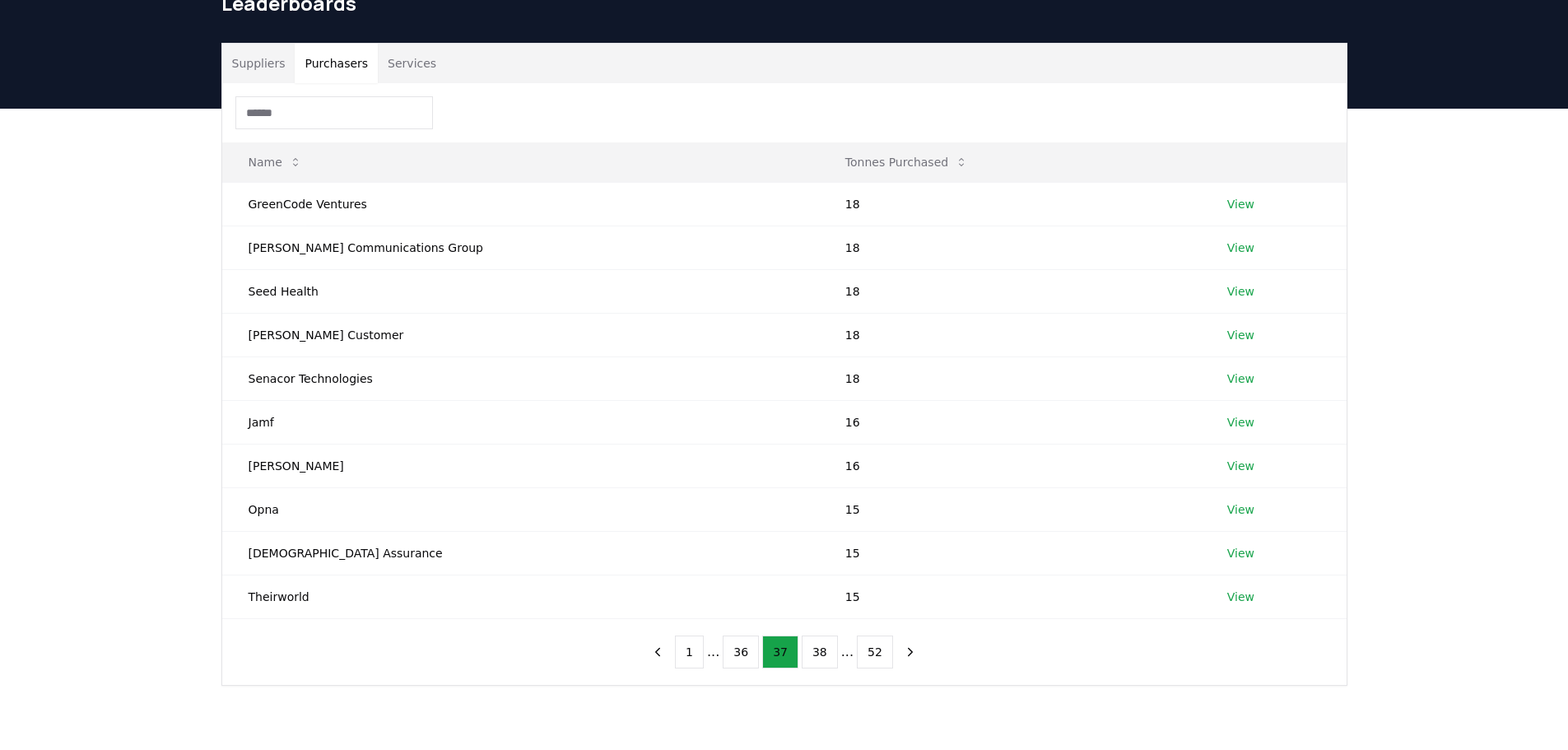
click at [743, 648] on button "36" at bounding box center [741, 651] width 36 height 33
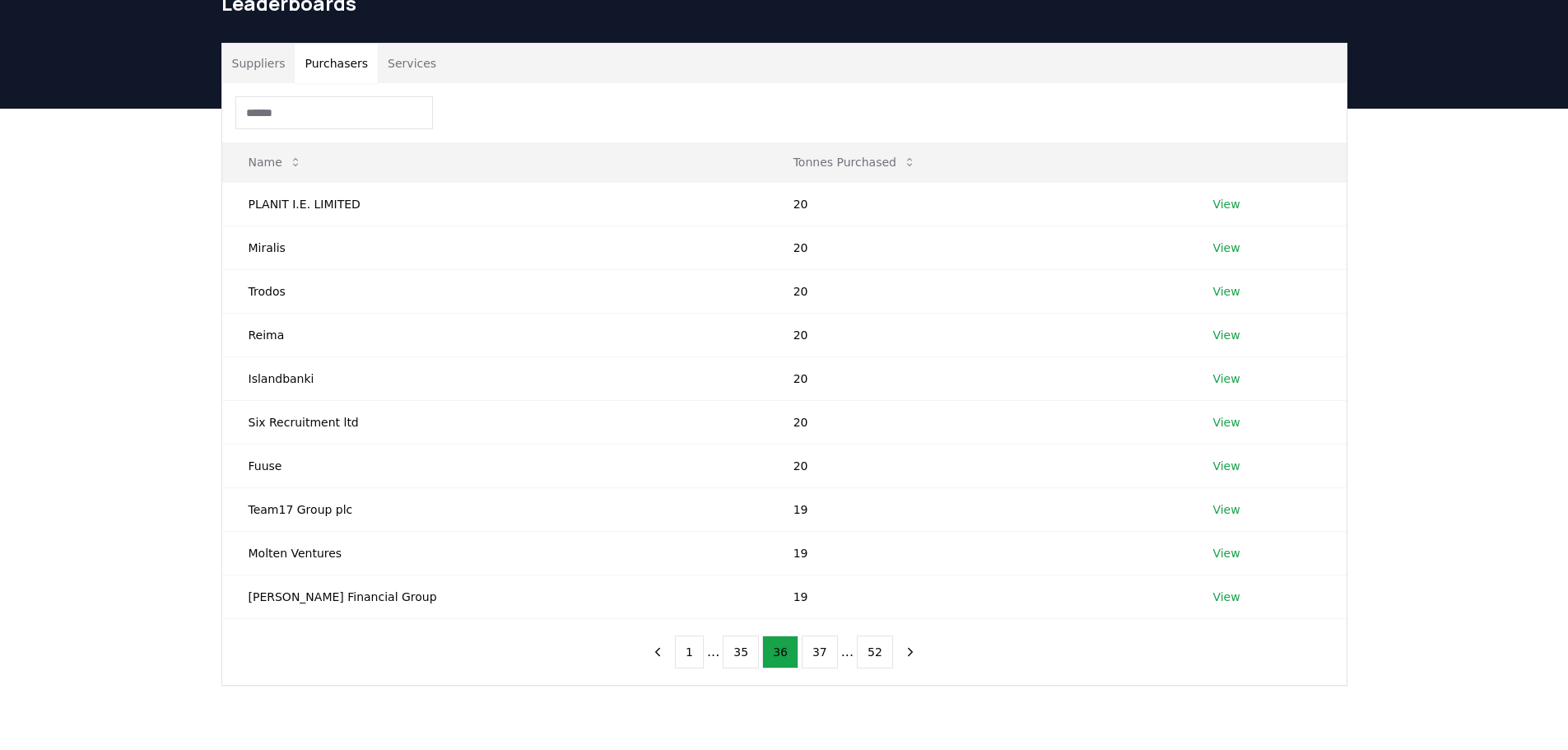
click at [743, 648] on button "35" at bounding box center [741, 651] width 36 height 33
click at [743, 648] on button "34" at bounding box center [741, 651] width 36 height 33
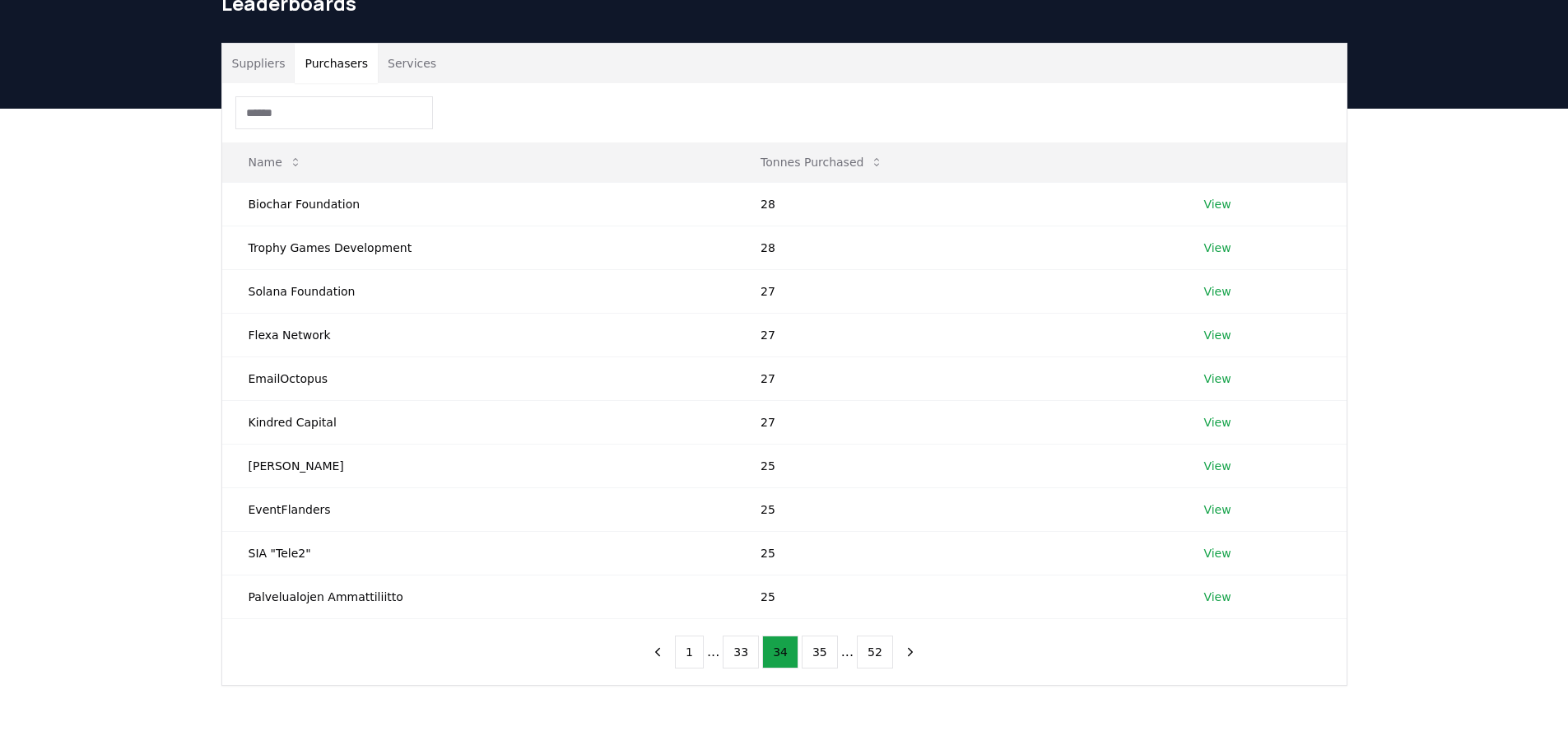
click at [743, 648] on button "33" at bounding box center [741, 651] width 36 height 33
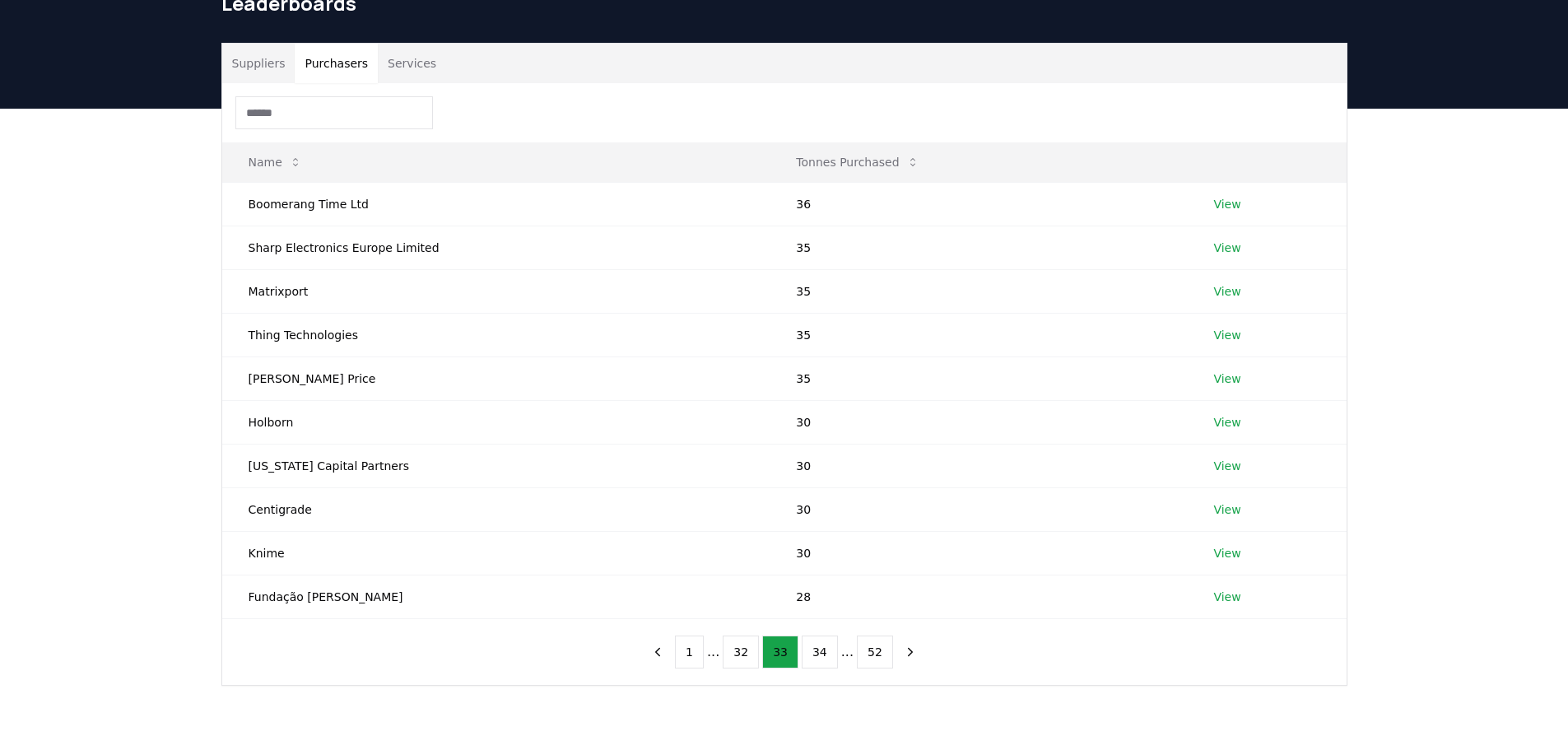
click at [743, 648] on button "32" at bounding box center [741, 651] width 36 height 33
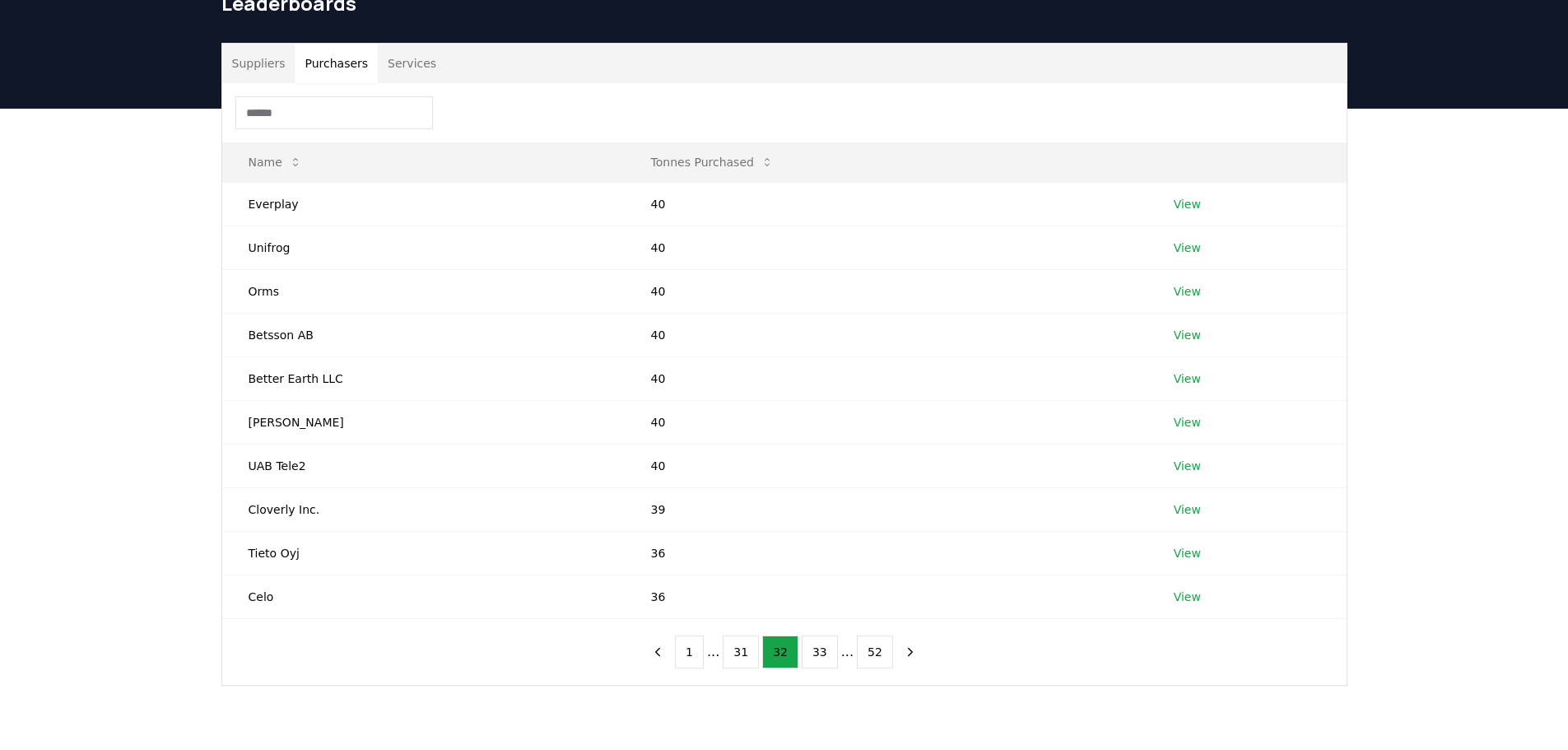
click at [743, 648] on button "31" at bounding box center [741, 651] width 36 height 33
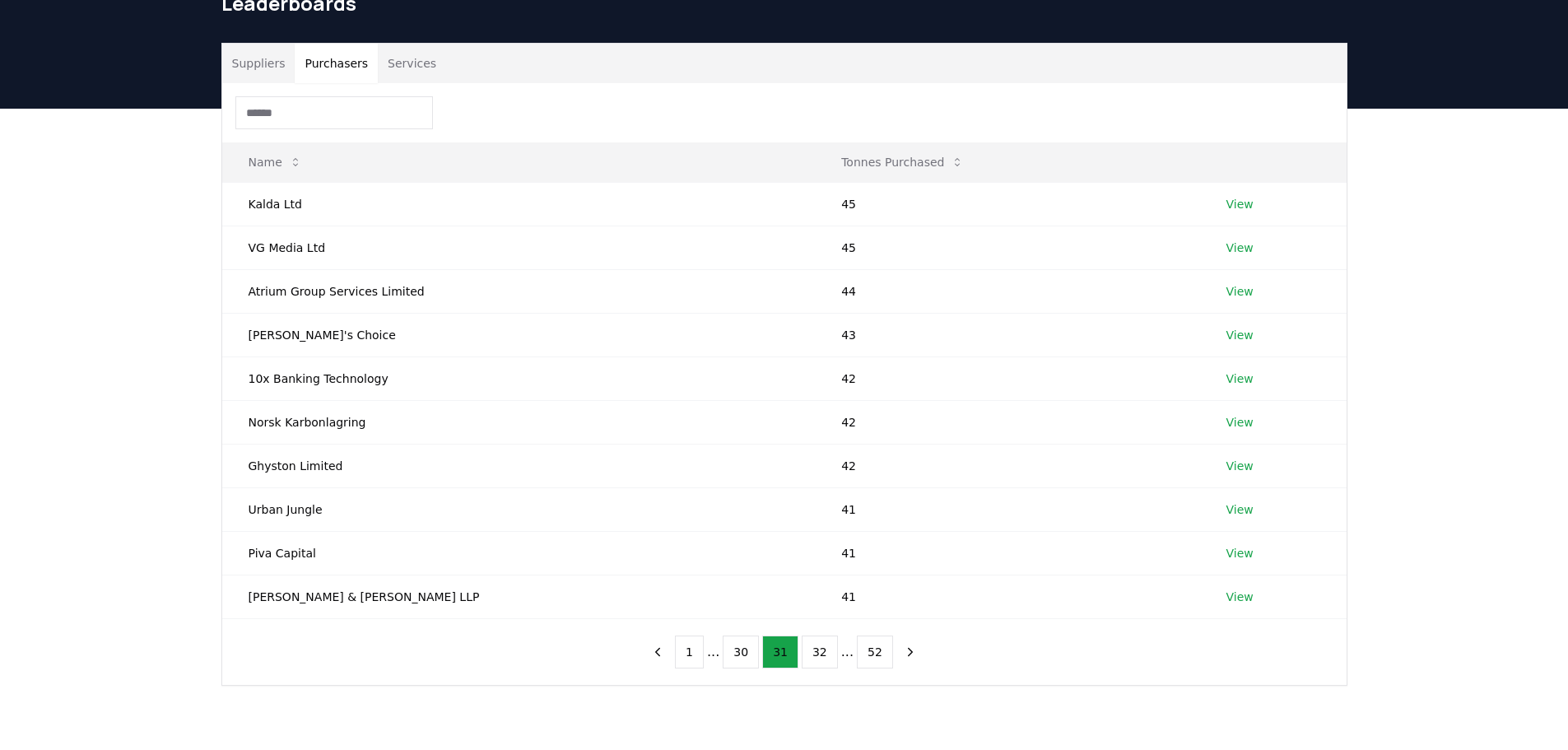
click at [743, 648] on button "30" at bounding box center [741, 651] width 36 height 33
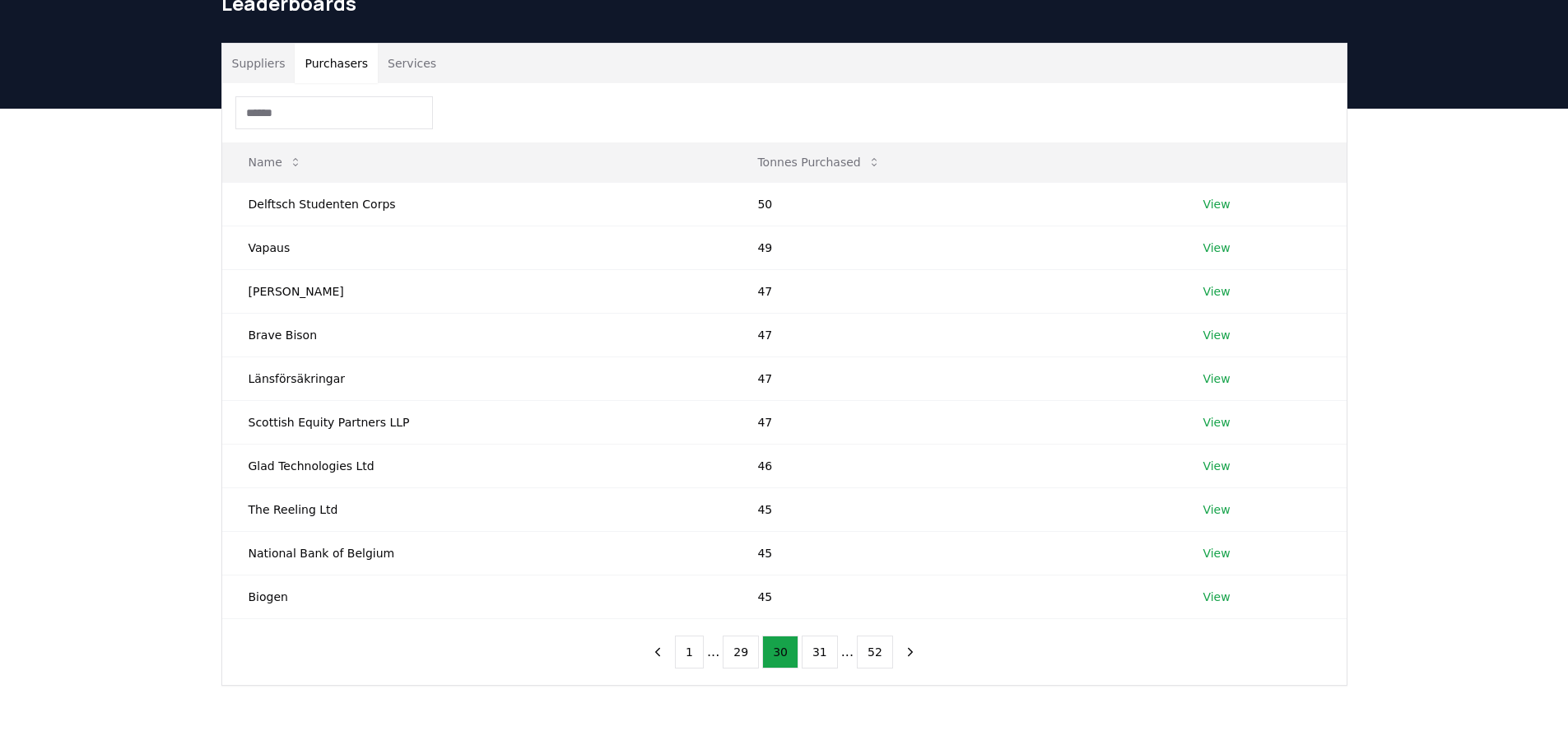
click at [743, 648] on button "29" at bounding box center [741, 651] width 36 height 33
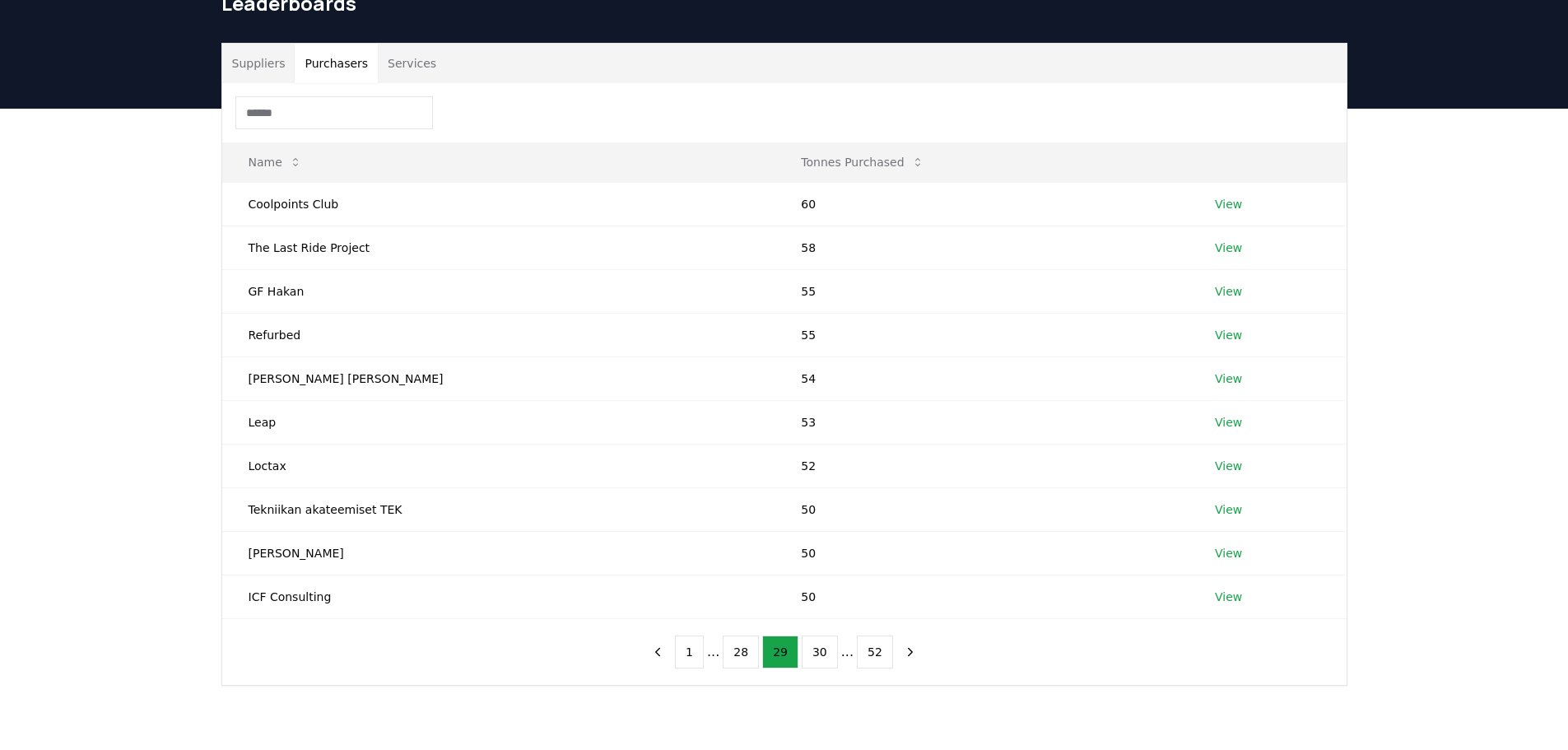
click at [743, 648] on button "28" at bounding box center [741, 651] width 36 height 33
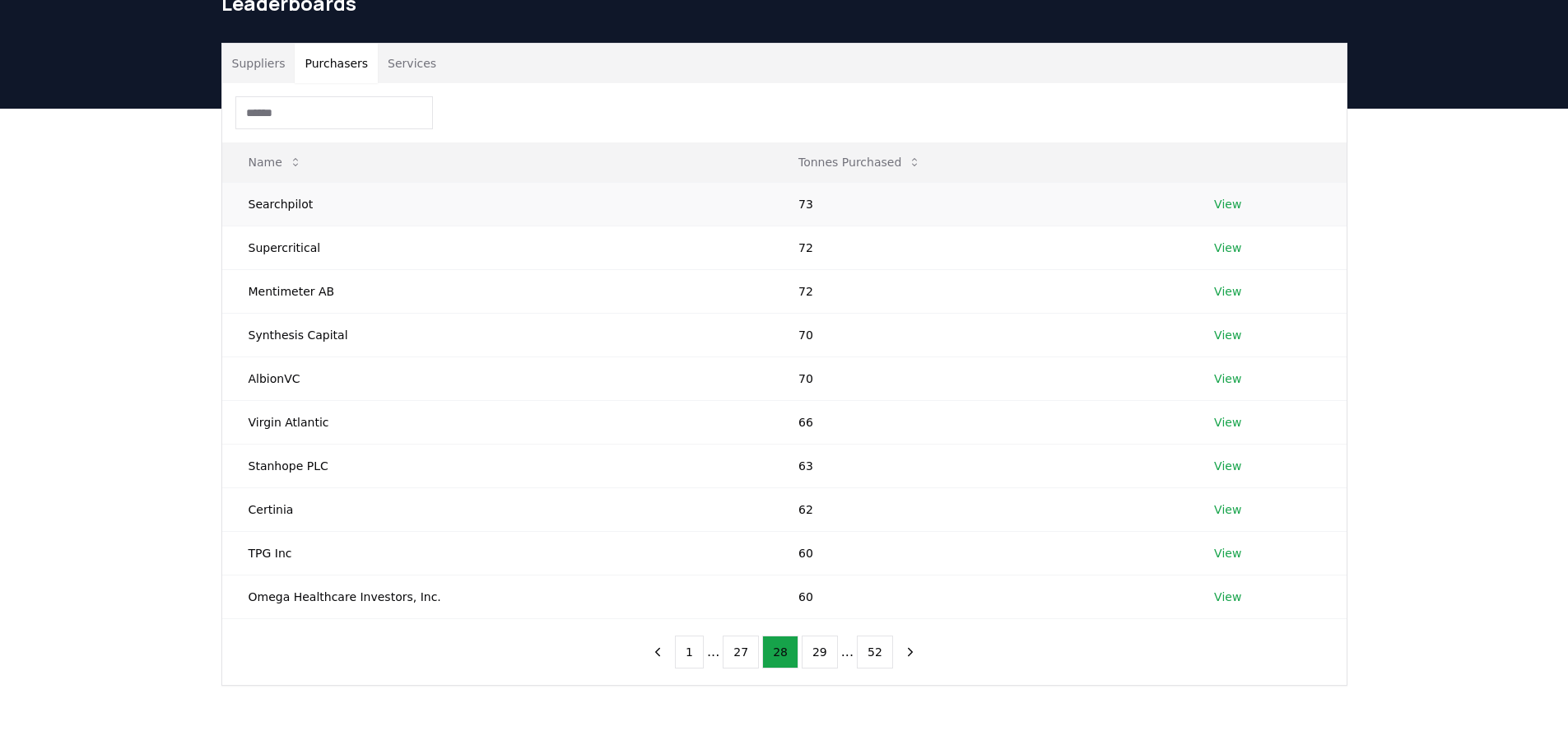
click at [1220, 201] on link "View" at bounding box center [1227, 204] width 27 height 17
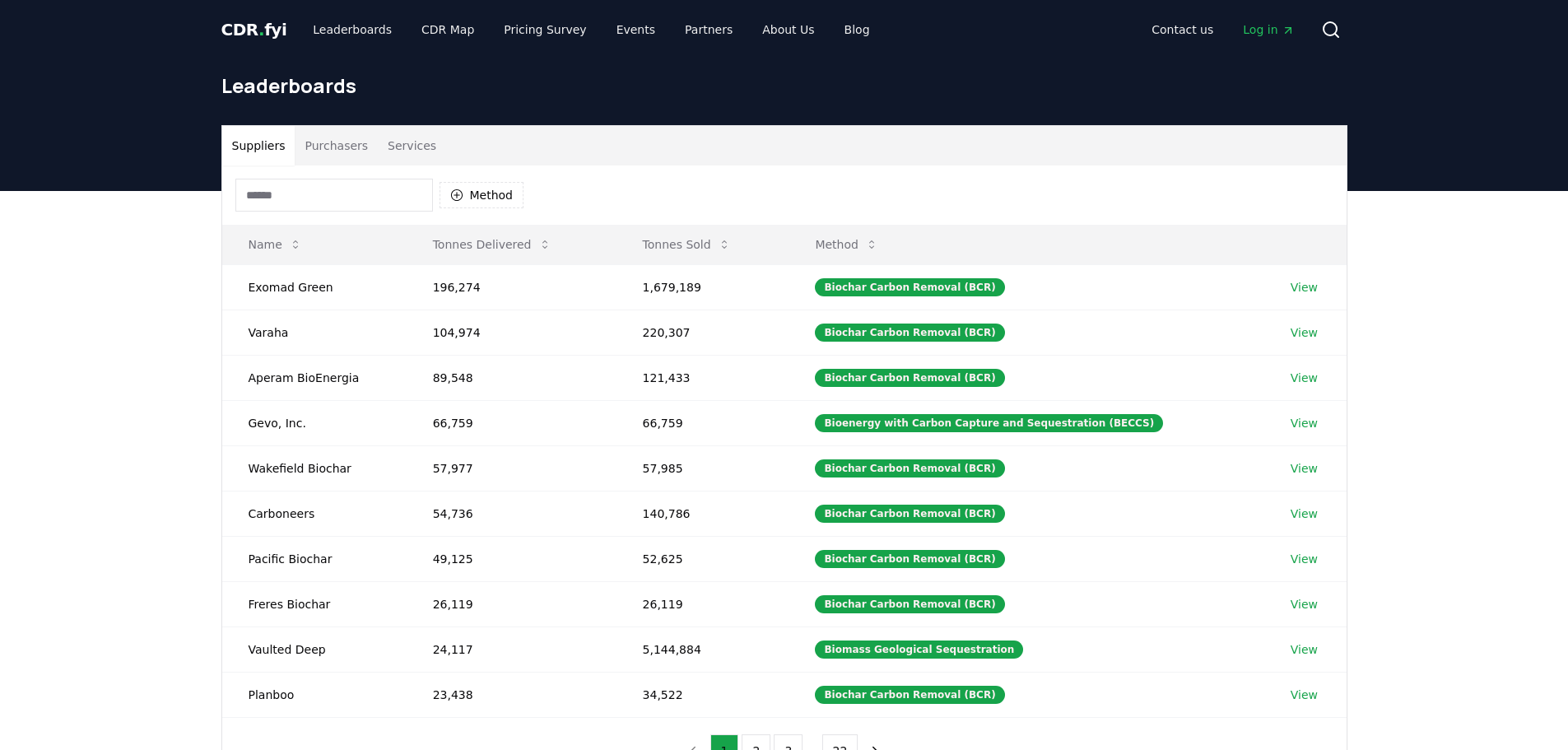
scroll to position [82, 0]
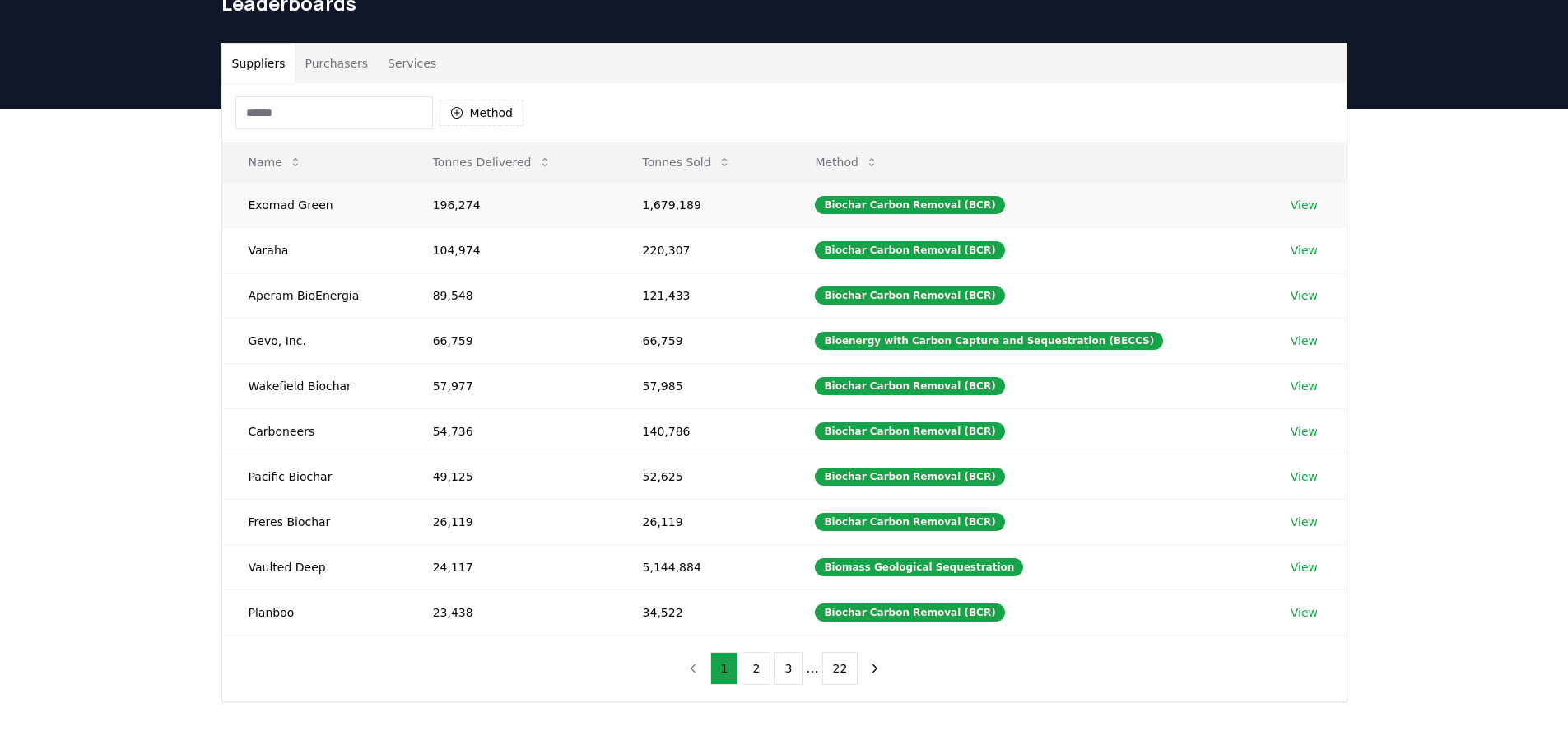
click at [1301, 201] on link "View" at bounding box center [1304, 205] width 27 height 17
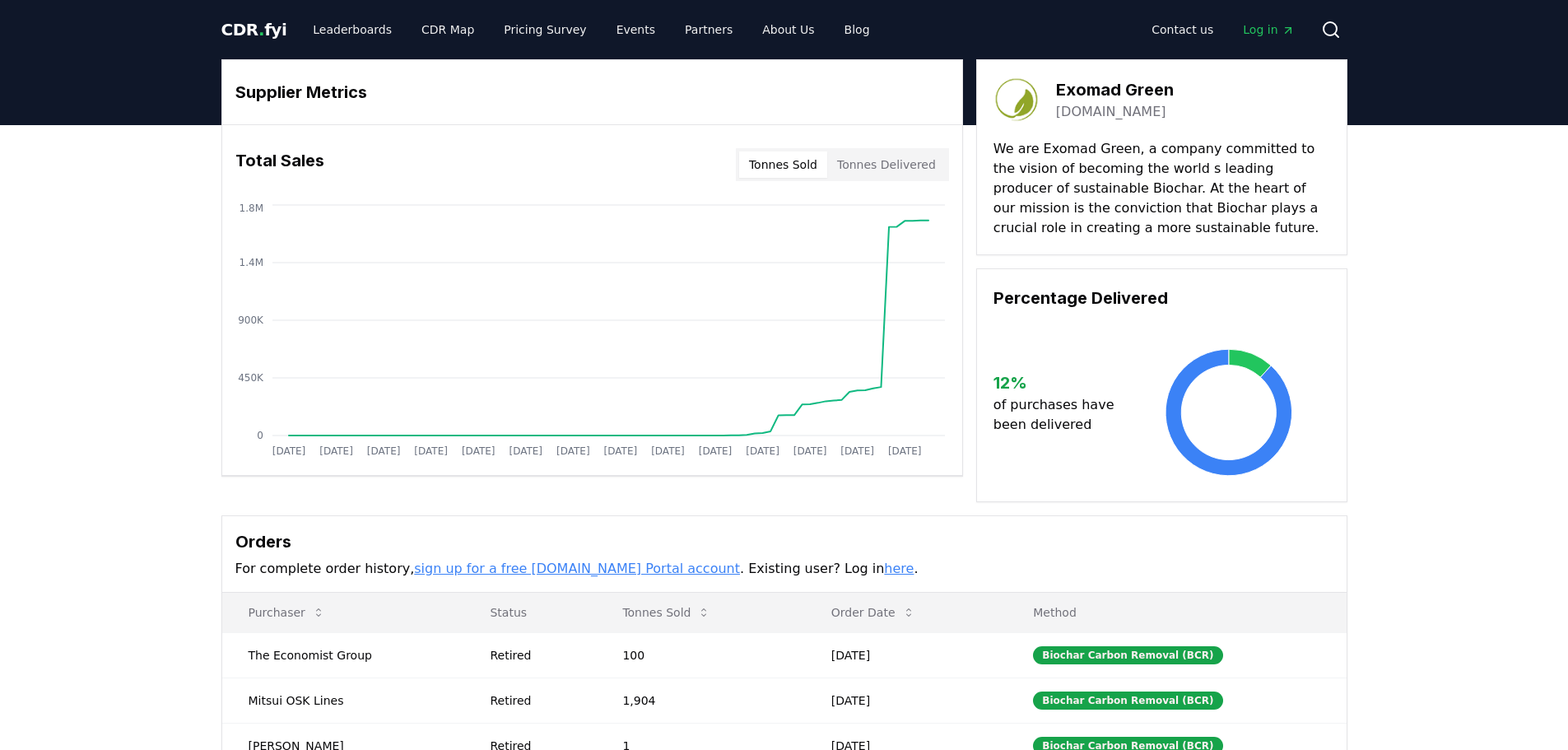
click at [782, 167] on button "Tonnes Sold" at bounding box center [784, 165] width 89 height 26
click at [898, 167] on button "Tonnes Delivered" at bounding box center [886, 165] width 118 height 26
click at [803, 166] on button "Tonnes Sold" at bounding box center [784, 165] width 89 height 26
click at [869, 166] on button "Tonnes Delivered" at bounding box center [886, 165] width 118 height 26
click at [347, 36] on link "Leaderboards" at bounding box center [352, 30] width 105 height 30
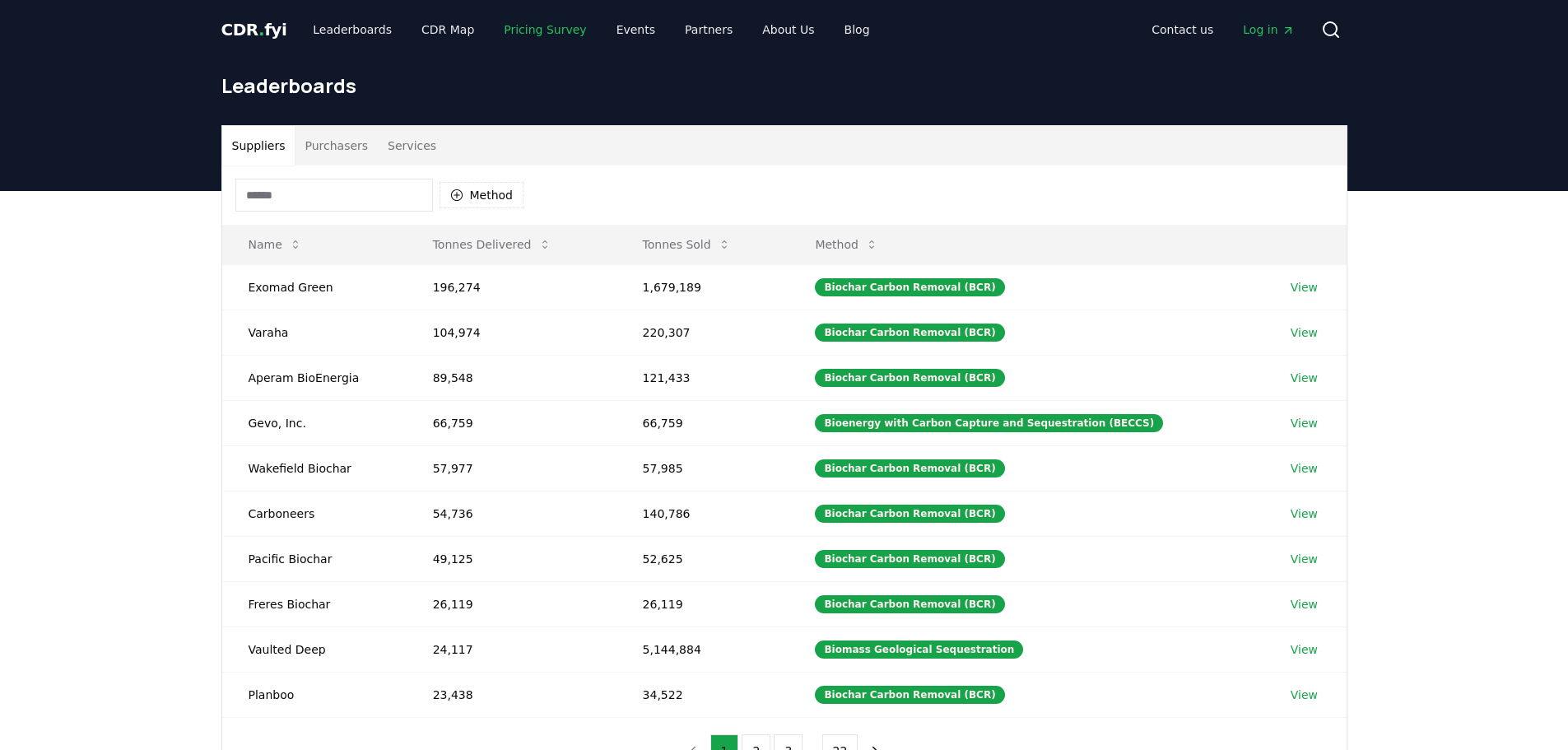
click at [528, 28] on link "Pricing Survey" at bounding box center [545, 30] width 109 height 30
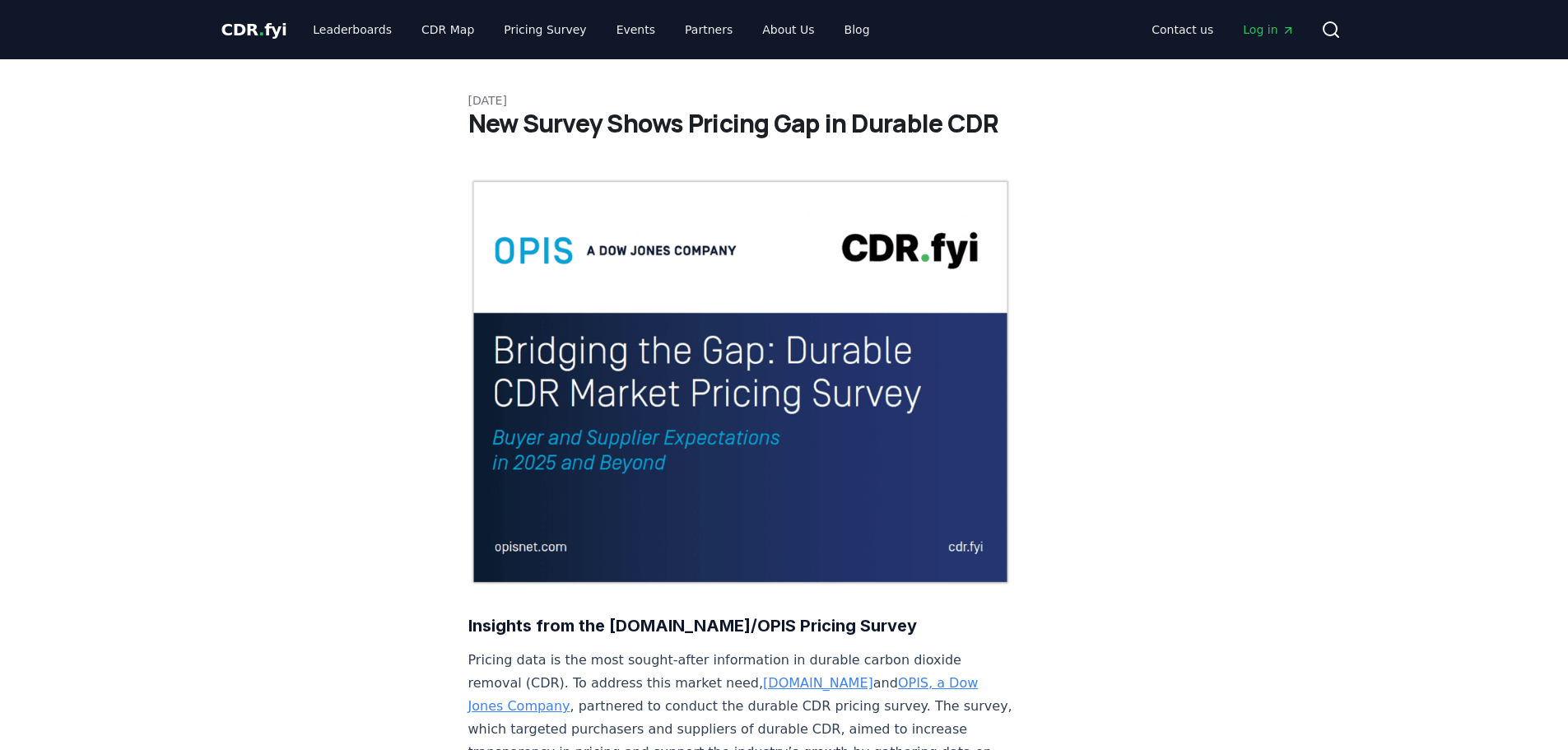
click at [567, 424] on img at bounding box center [741, 382] width 545 height 408
click at [621, 309] on img at bounding box center [741, 382] width 545 height 408
click at [513, 20] on link "Pricing Survey" at bounding box center [545, 30] width 109 height 30
click at [620, 29] on link "Events" at bounding box center [636, 30] width 65 height 30
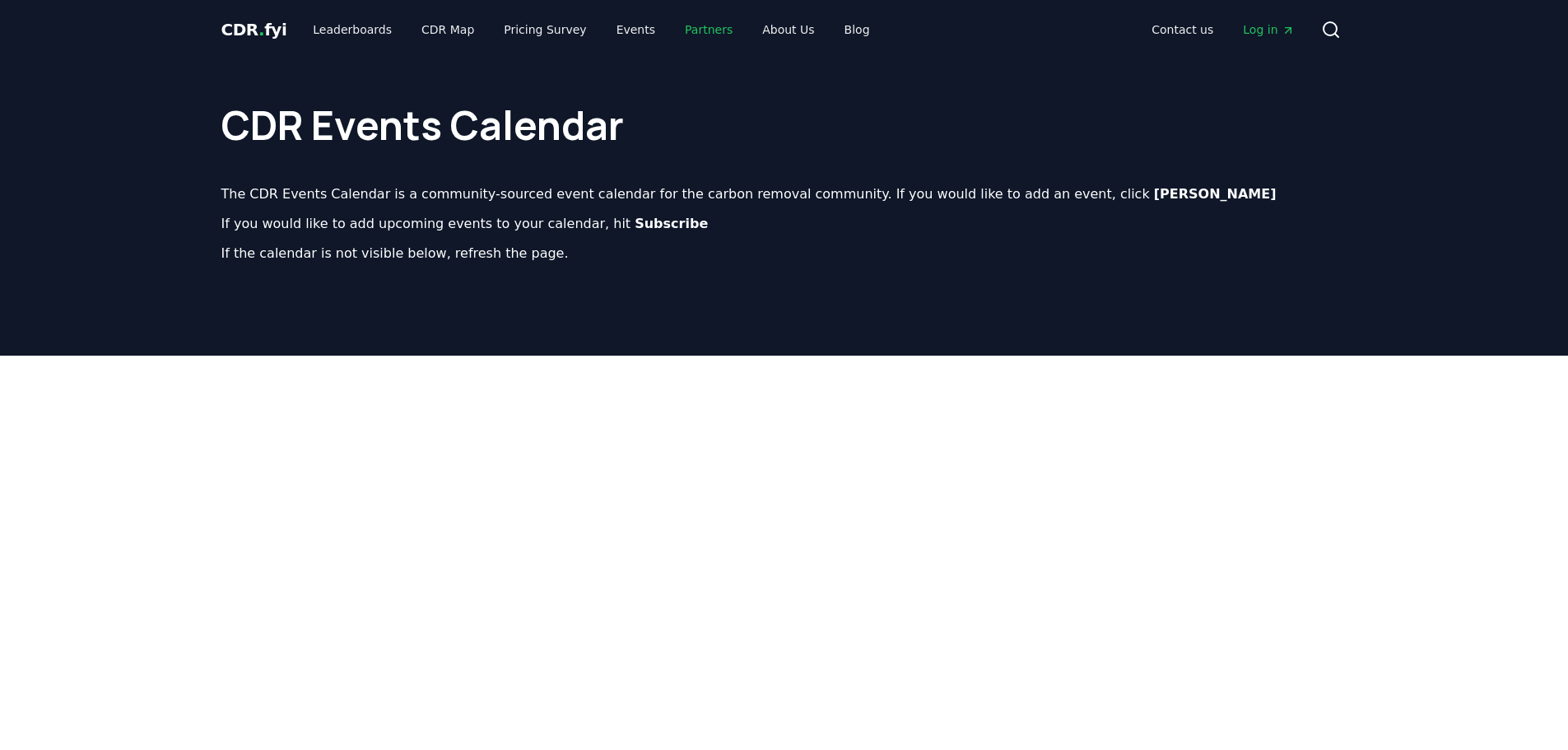
click at [678, 37] on link "Partners" at bounding box center [709, 30] width 75 height 30
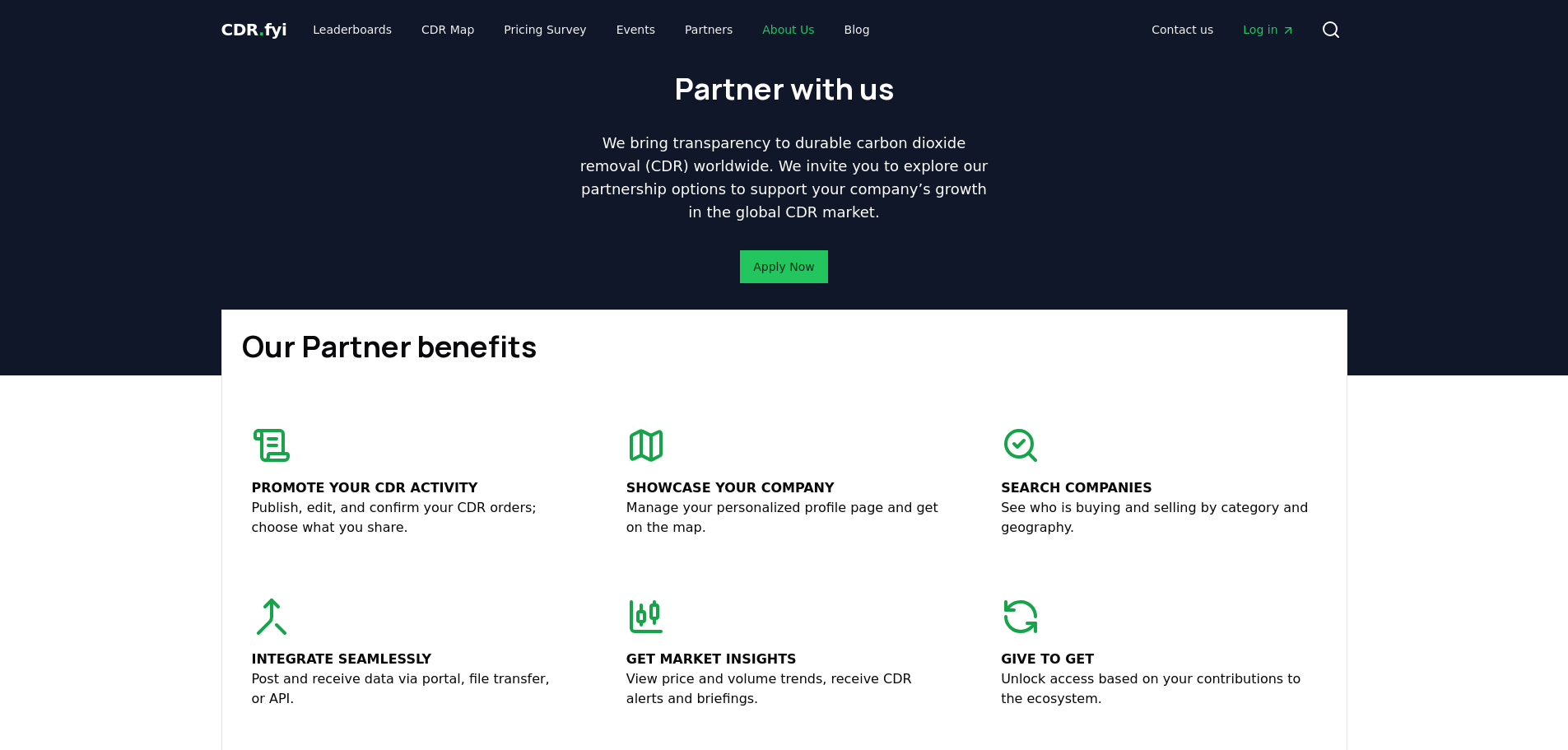
click at [757, 34] on link "About Us" at bounding box center [788, 30] width 78 height 30
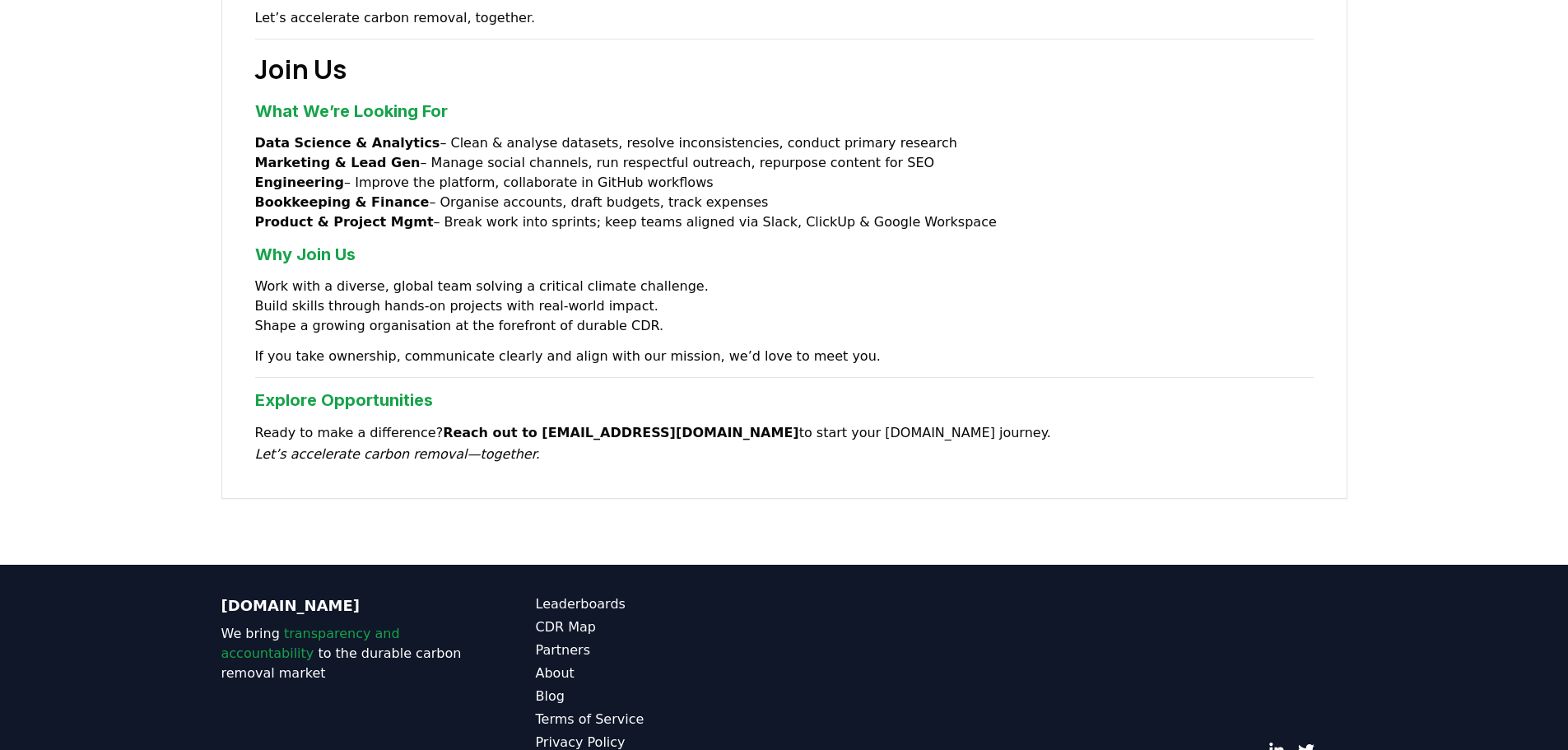
scroll to position [1285, 0]
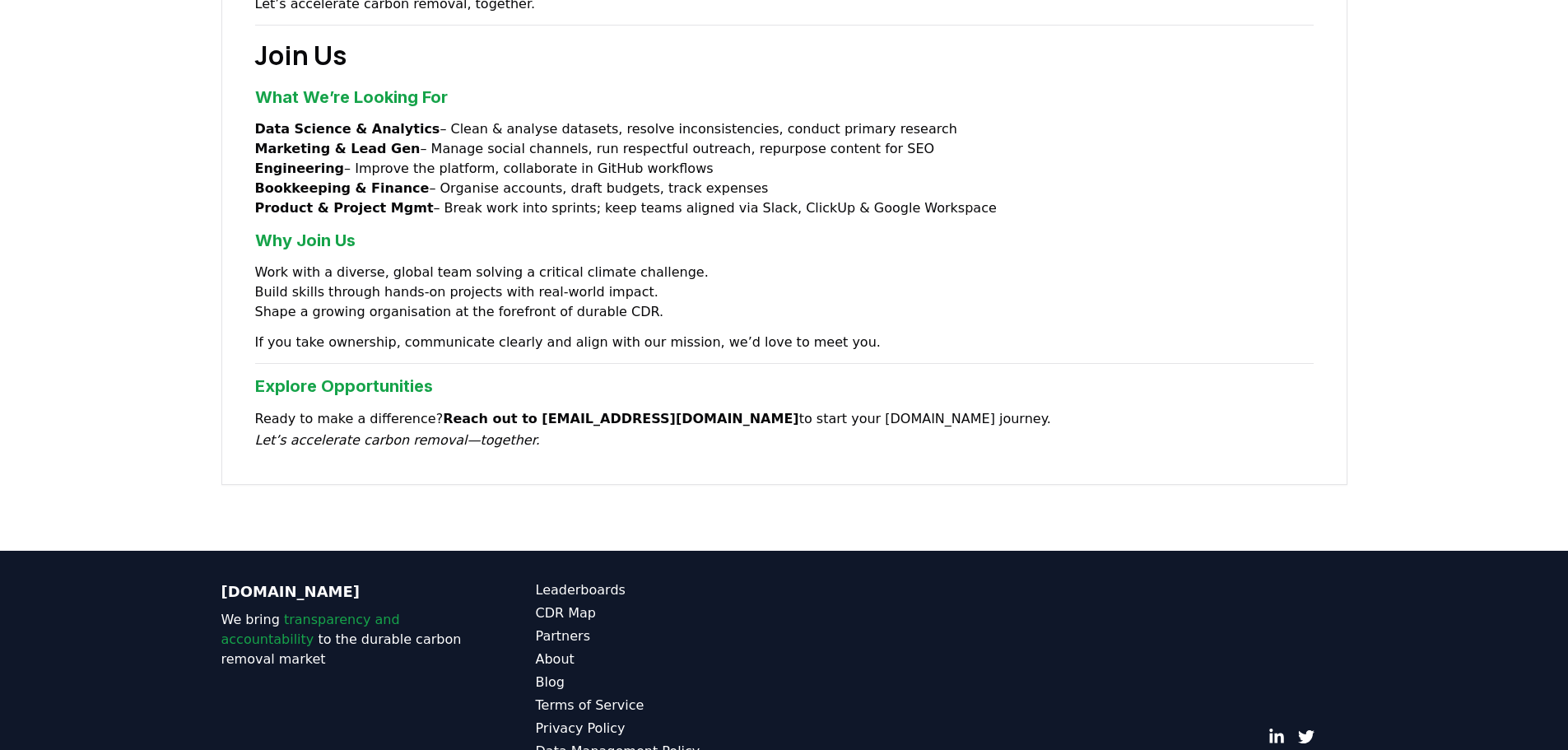
click at [566, 649] on link "About" at bounding box center [660, 659] width 249 height 20
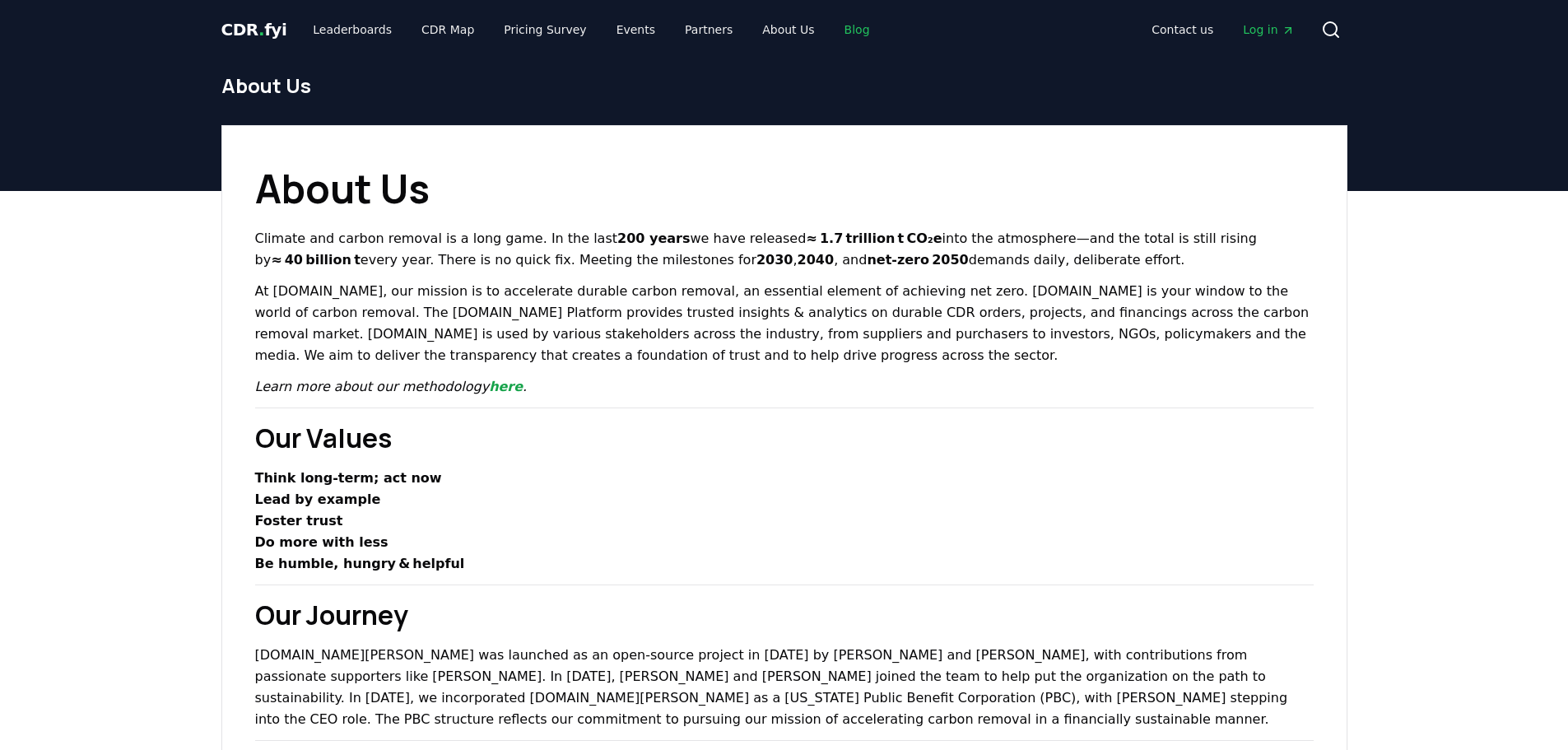
click at [831, 21] on link "Blog" at bounding box center [857, 30] width 52 height 30
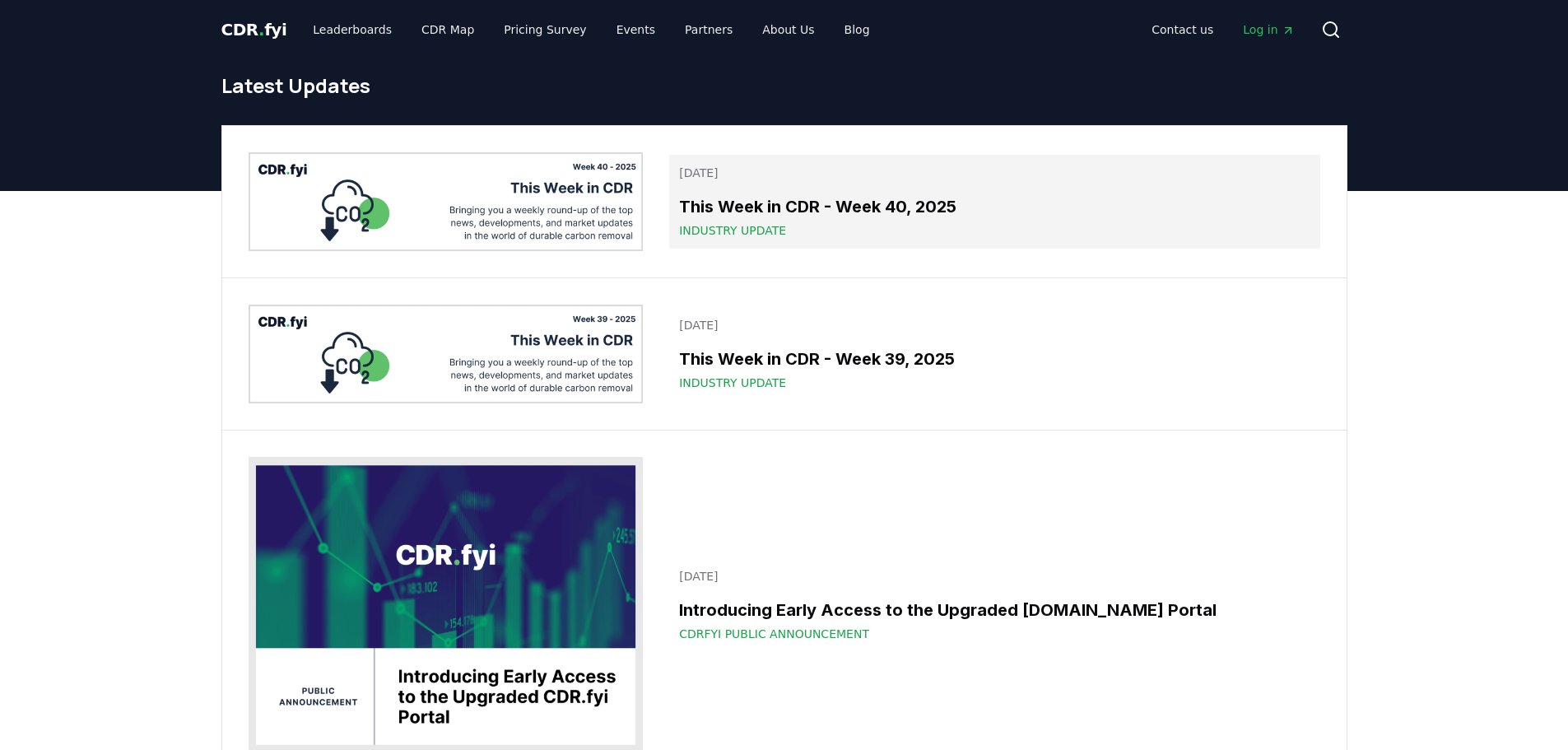
click at [759, 204] on h3 "This Week in CDR - Week 40, 2025" at bounding box center [994, 207] width 631 height 25
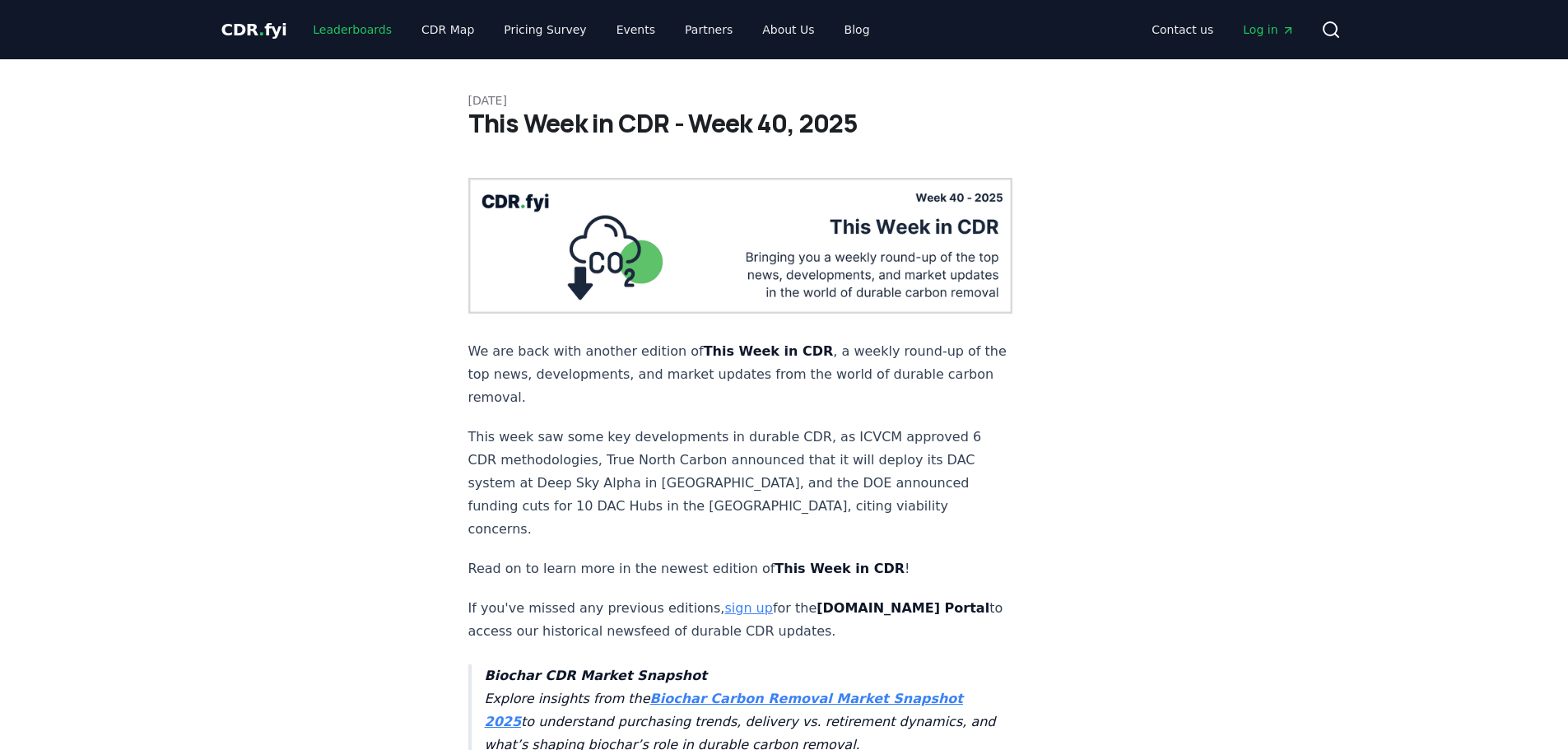
click at [320, 34] on link "Leaderboards" at bounding box center [352, 30] width 105 height 30
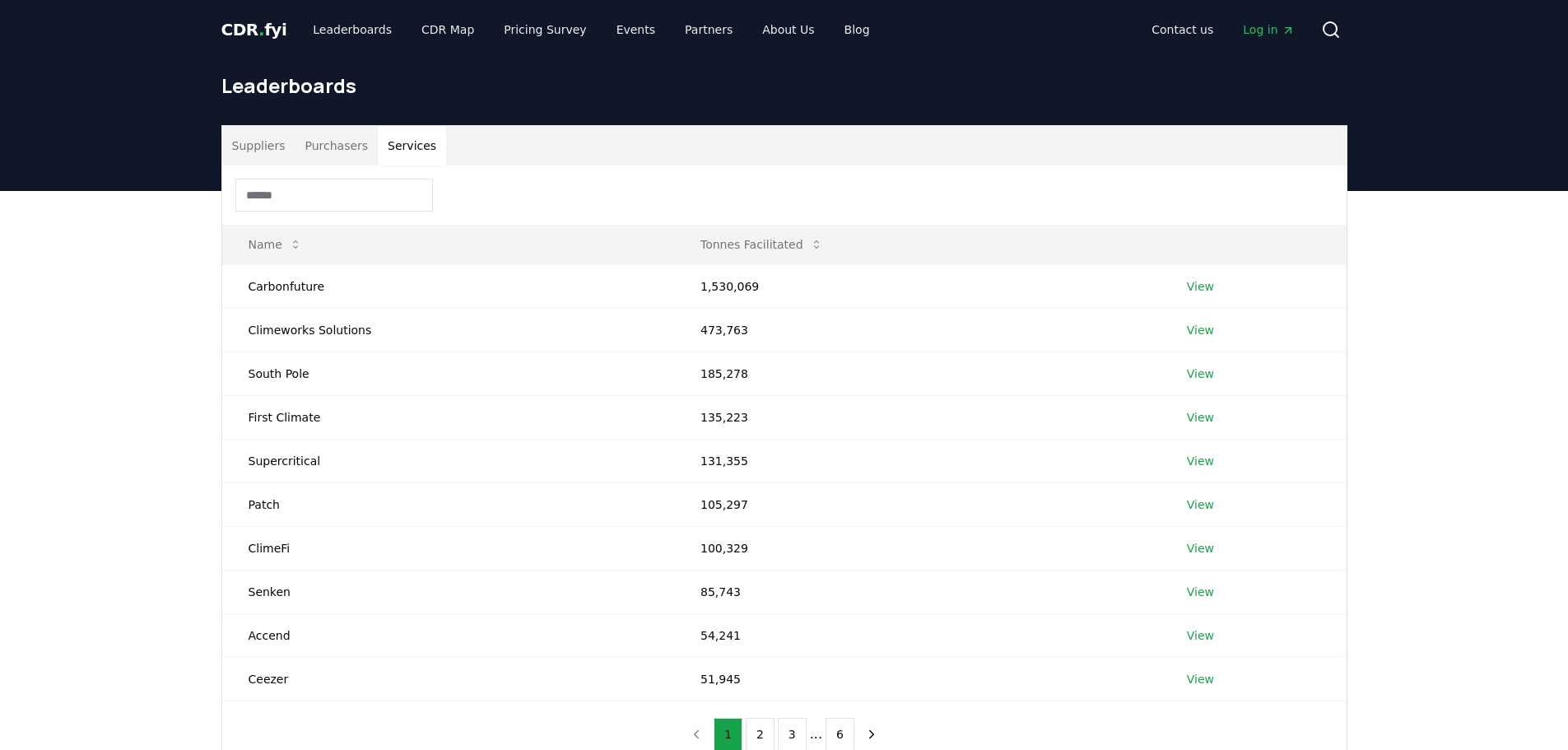
click at [405, 142] on button "Services" at bounding box center [412, 145] width 68 height 39
click at [1193, 287] on link "View" at bounding box center [1200, 287] width 27 height 17
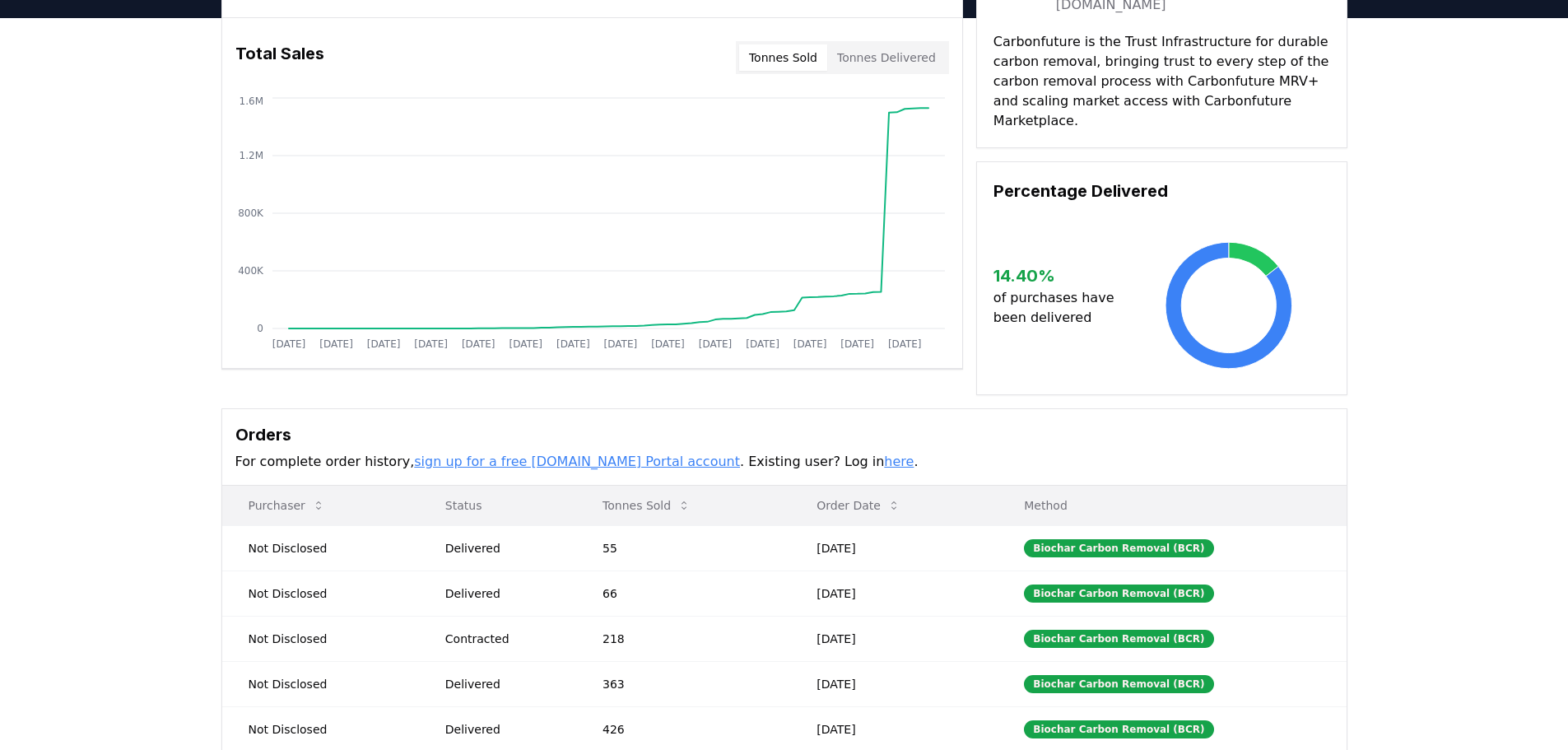
scroll to position [247, 0]
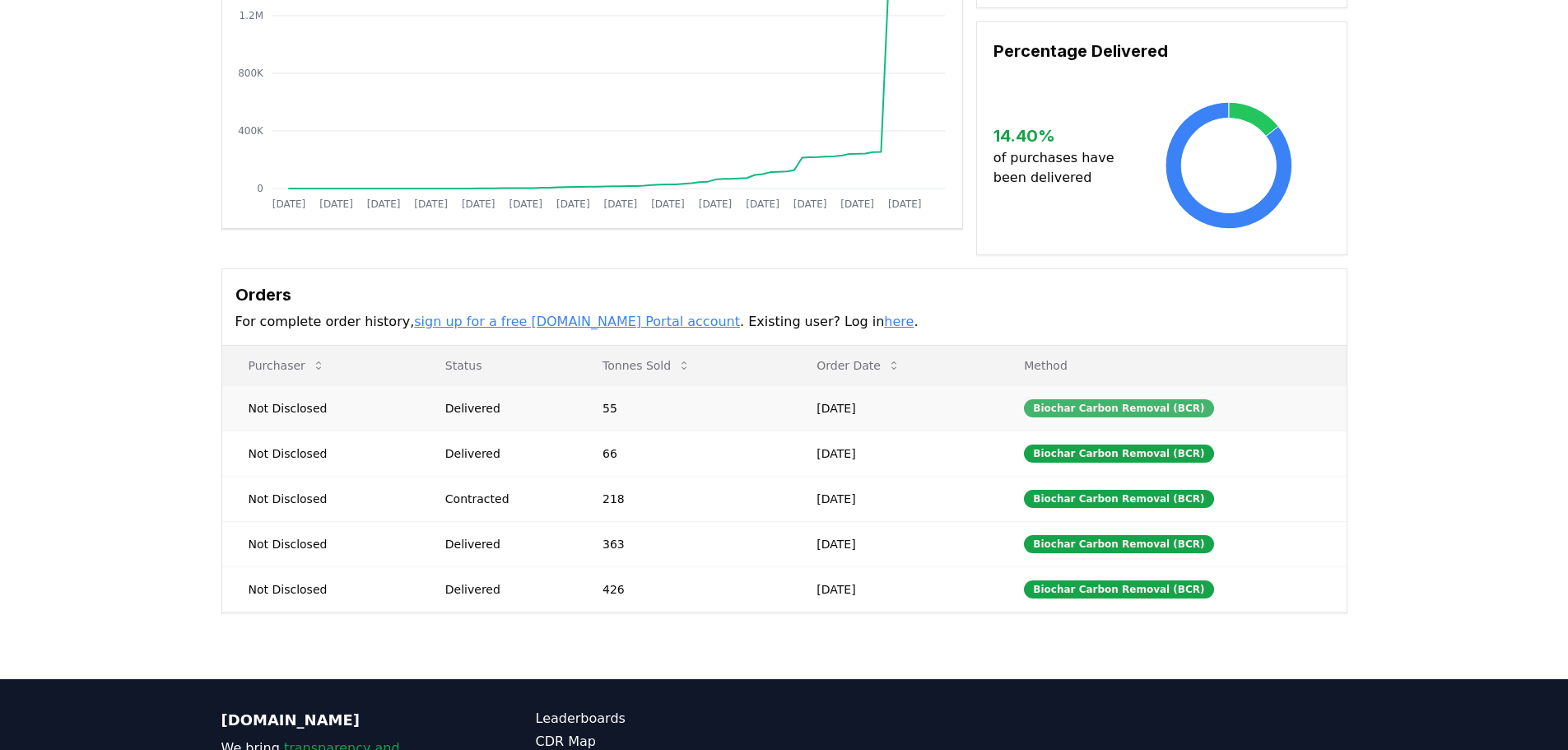
click at [1120, 400] on div "Biochar Carbon Removal (BCR)" at bounding box center [1118, 408] width 189 height 18
click at [1122, 444] on div "Biochar Carbon Removal (BCR)" at bounding box center [1118, 453] width 189 height 18
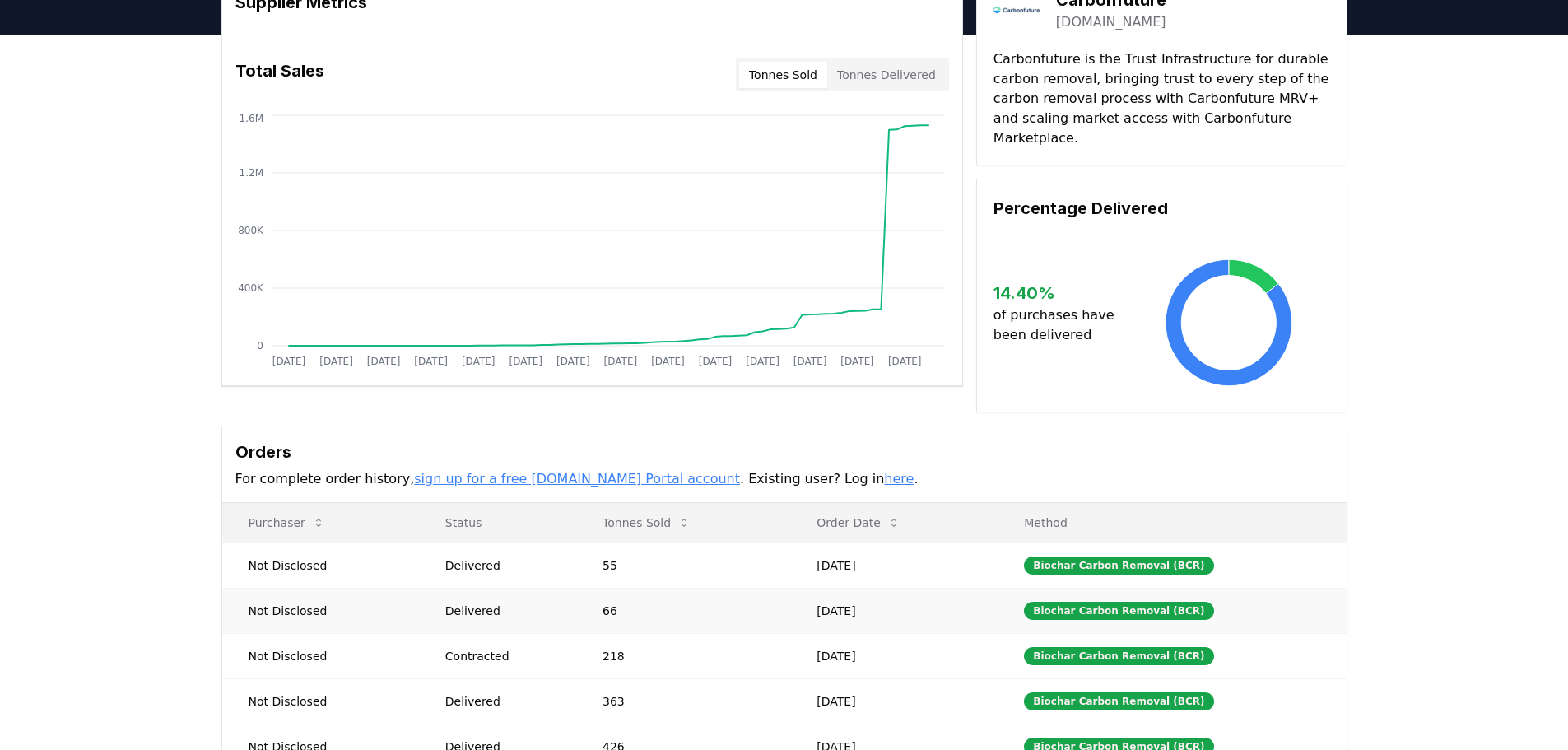
scroll to position [0, 0]
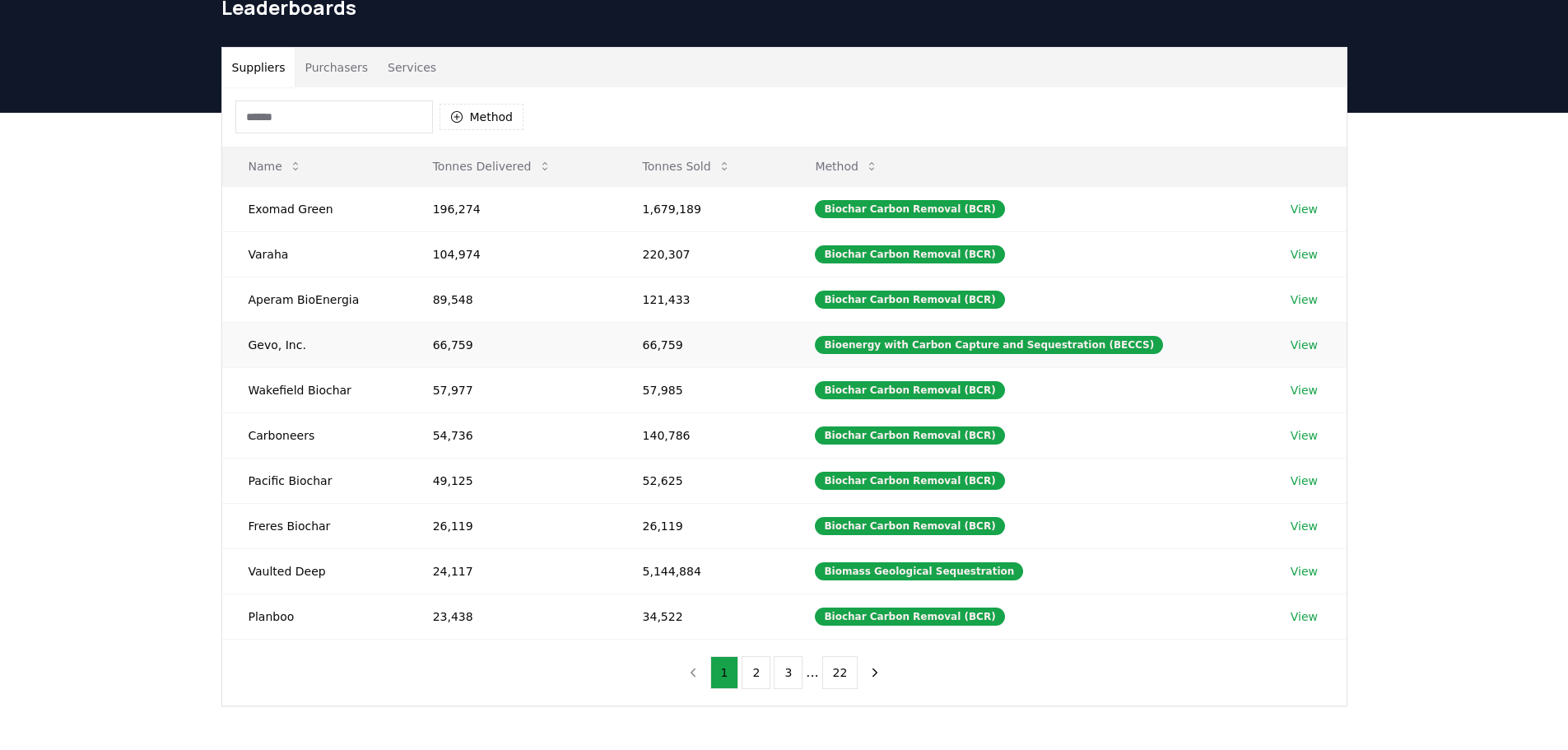
scroll to position [82, 0]
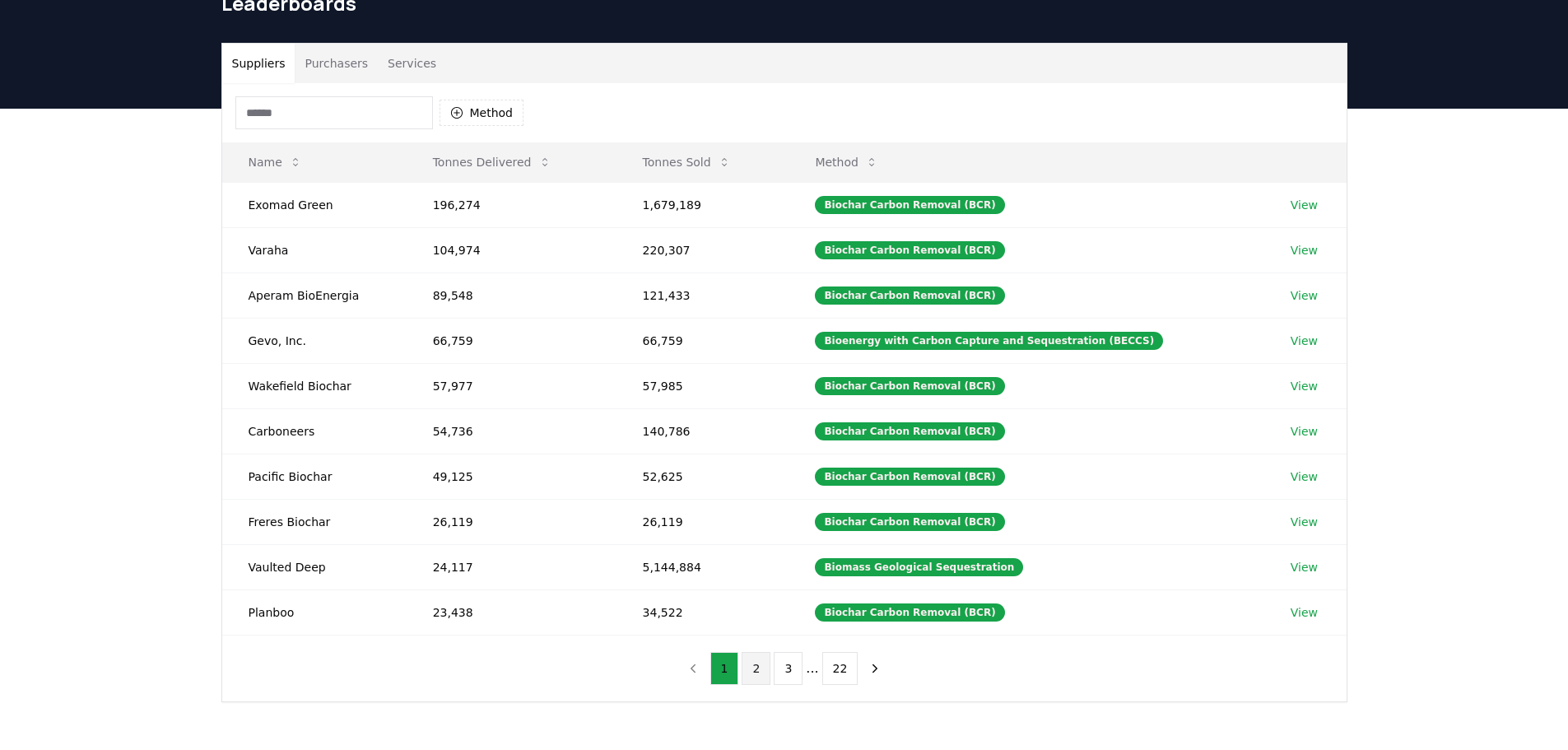
click at [757, 662] on button "2" at bounding box center [756, 668] width 29 height 33
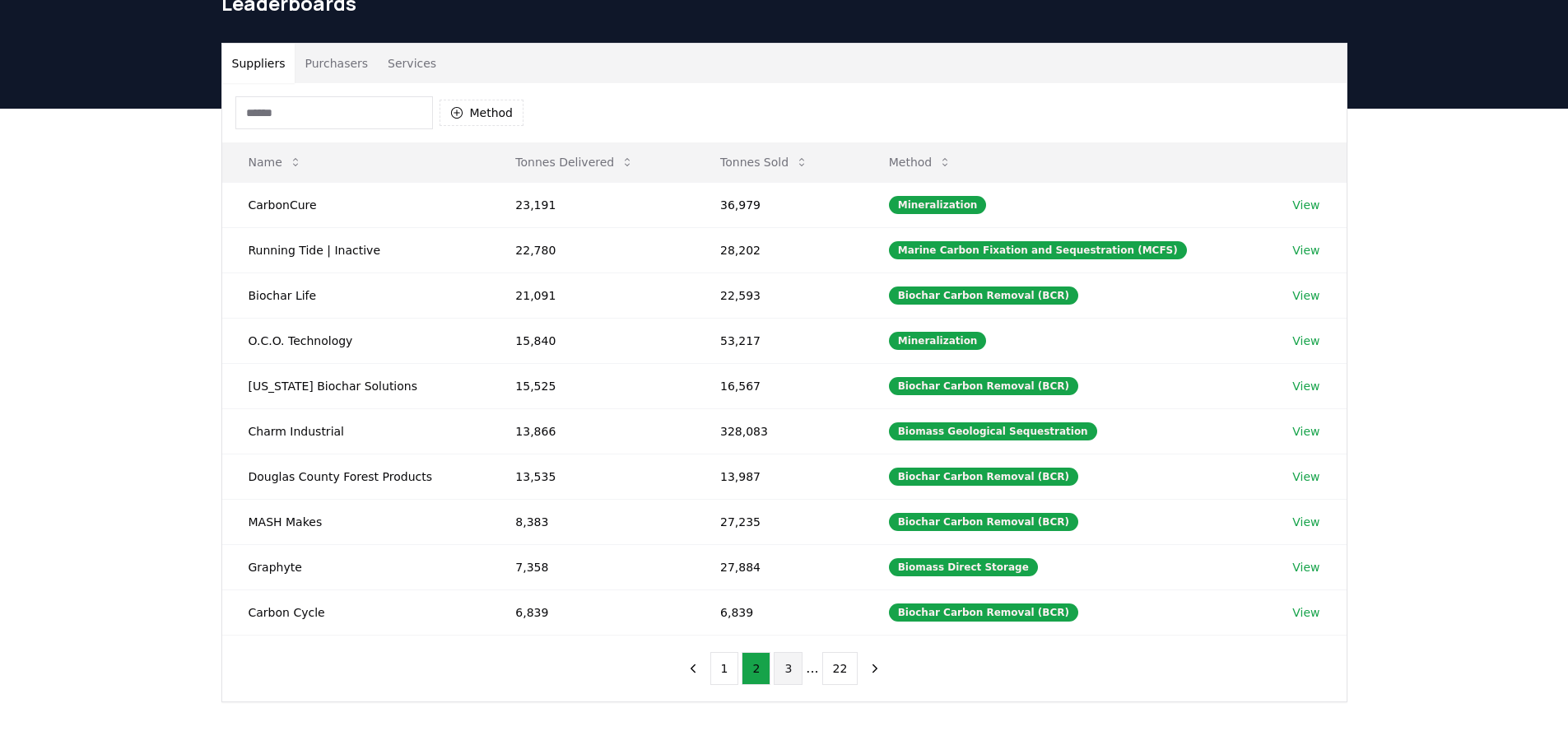
click at [782, 670] on button "3" at bounding box center [788, 668] width 29 height 33
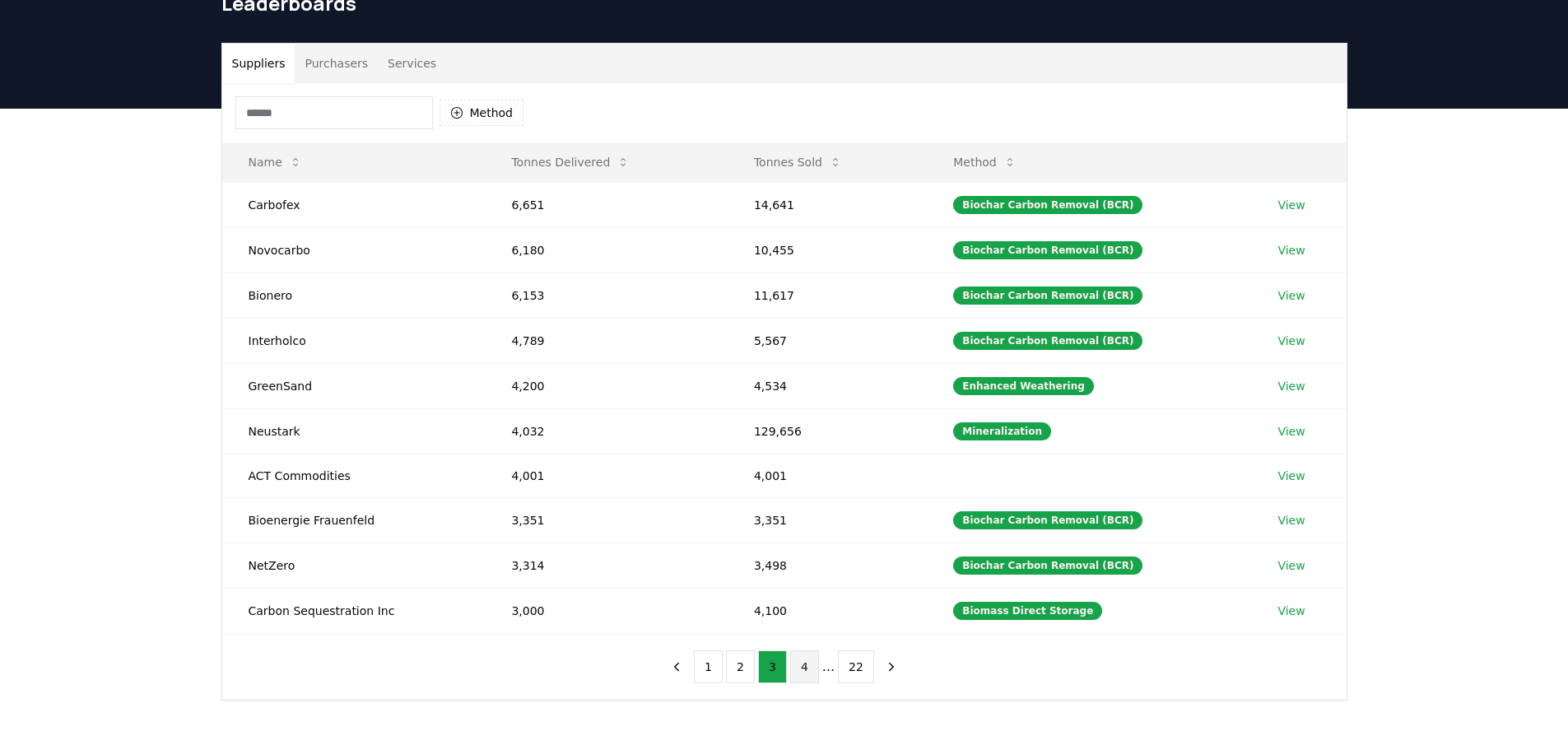
click at [809, 671] on button "4" at bounding box center [804, 666] width 29 height 33
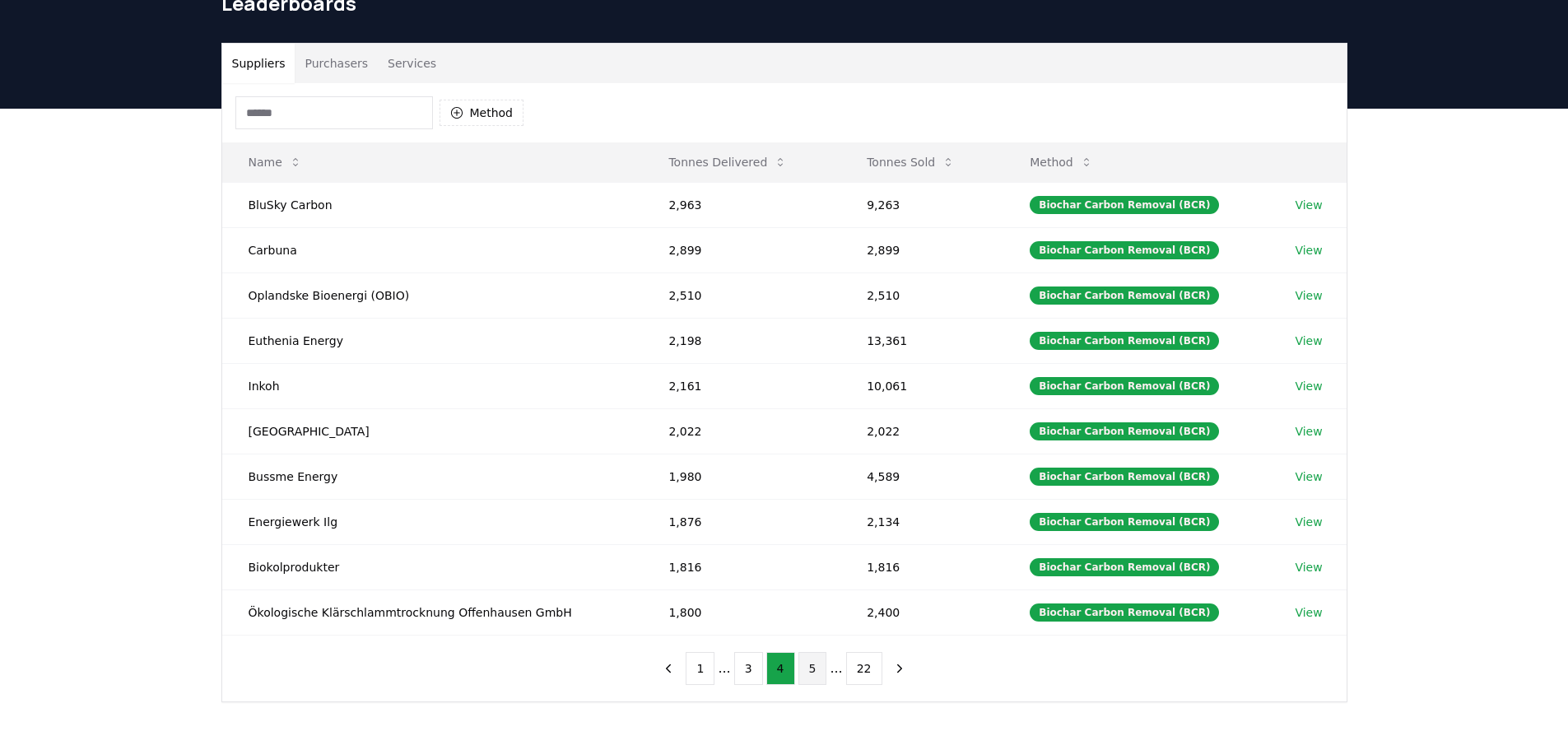
click at [810, 669] on button "5" at bounding box center [812, 668] width 29 height 33
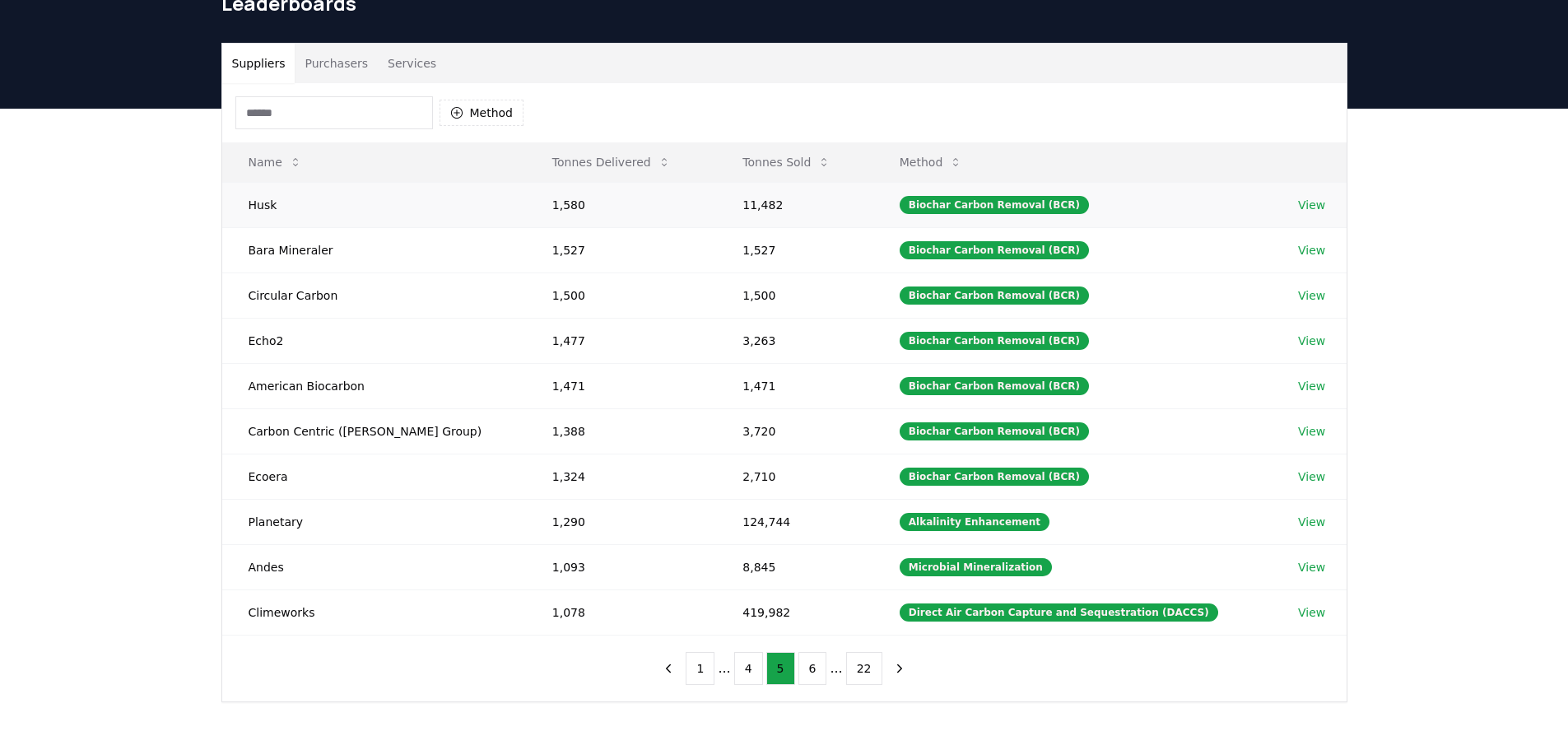
click at [1301, 199] on link "View" at bounding box center [1311, 205] width 27 height 17
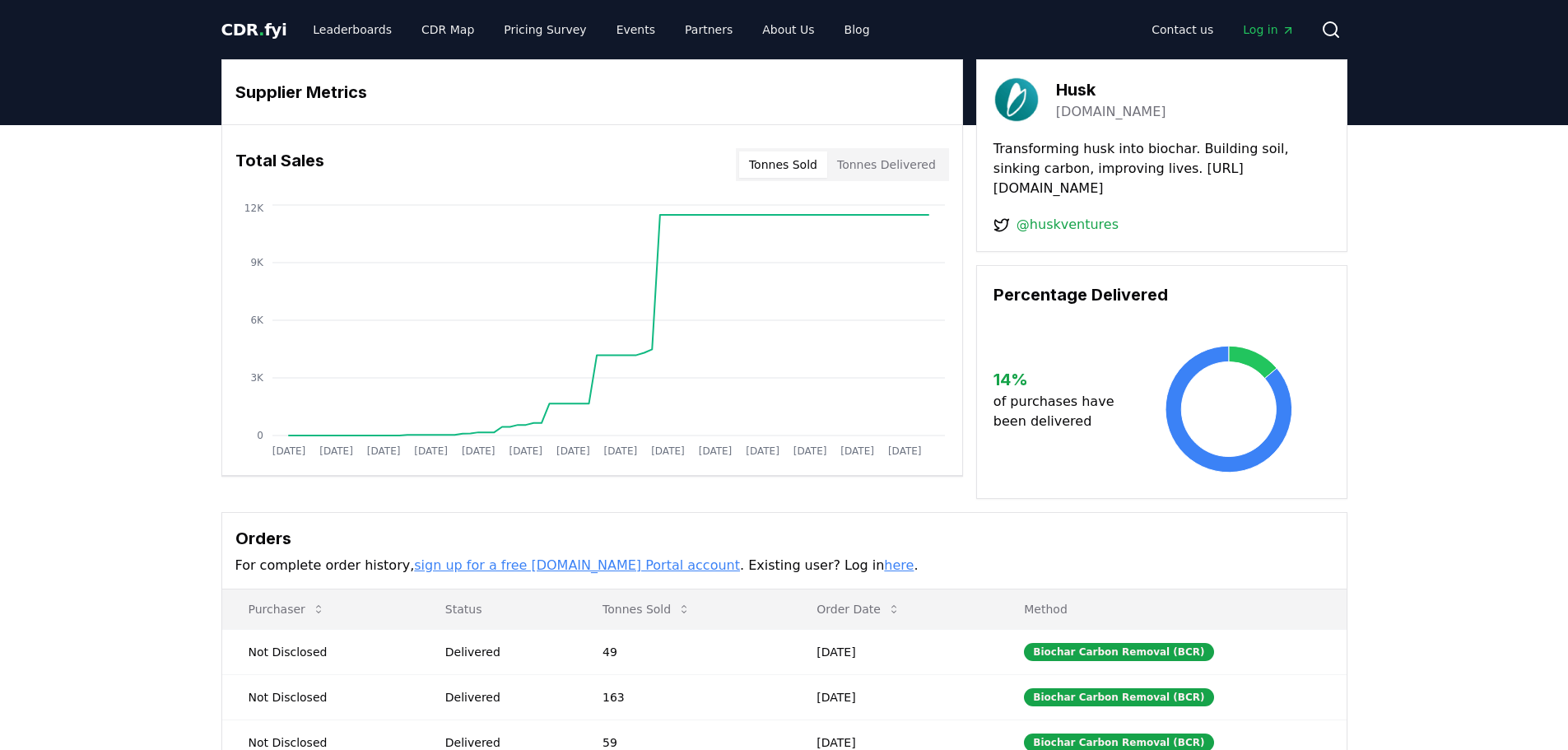
click at [235, 27] on span "CDR . fyi" at bounding box center [254, 29] width 66 height 20
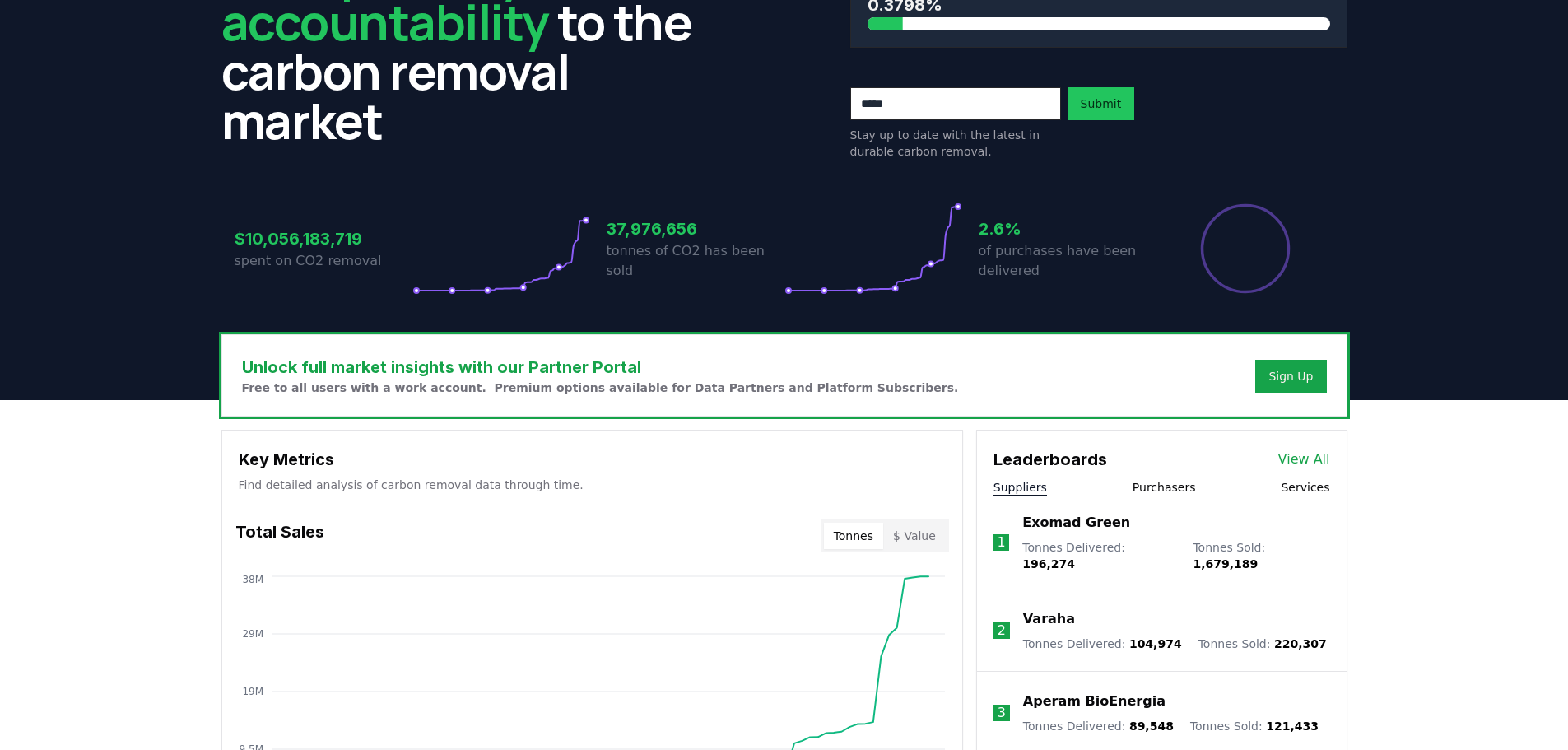
scroll to position [247, 0]
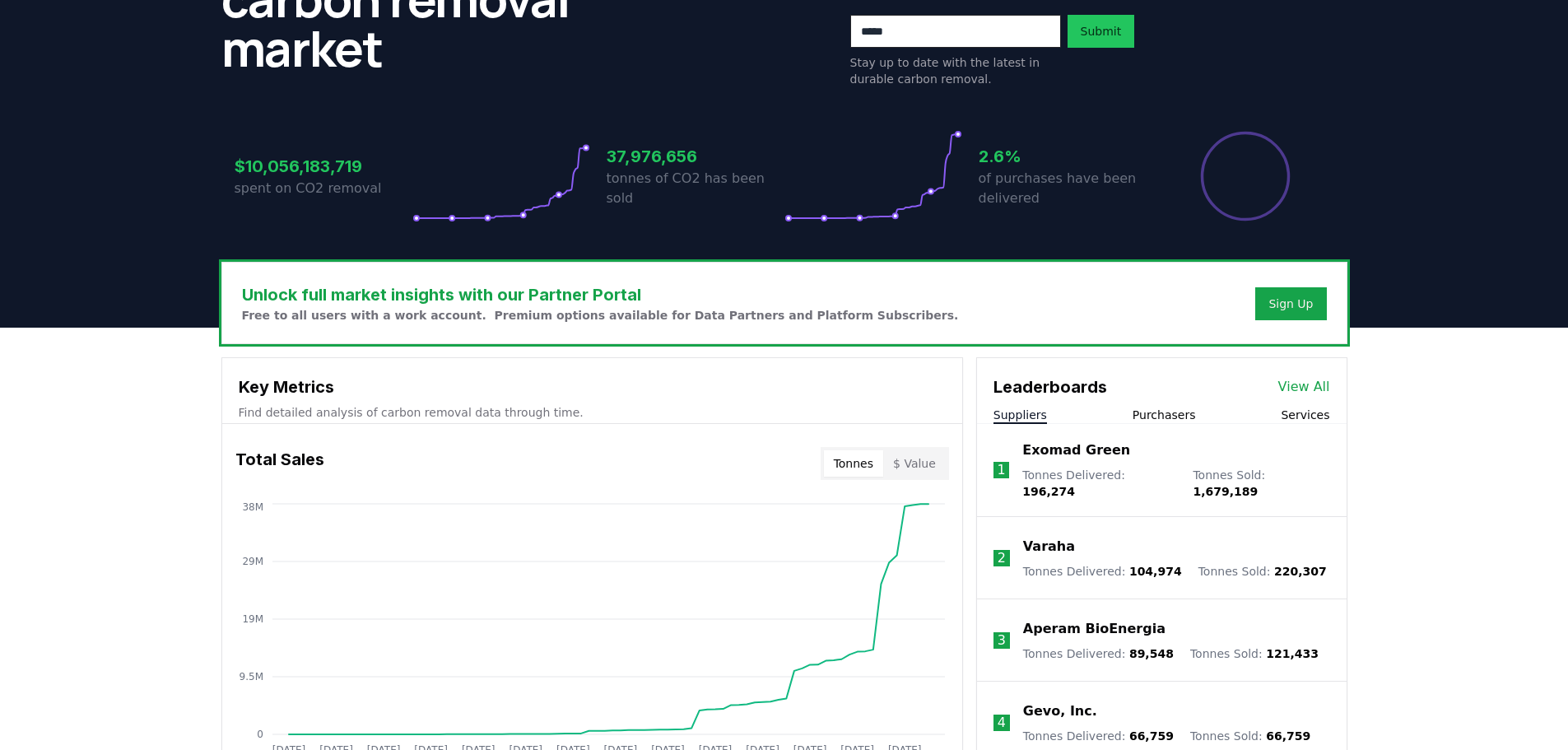
click at [1153, 409] on button "Purchasers" at bounding box center [1165, 416] width 63 height 17
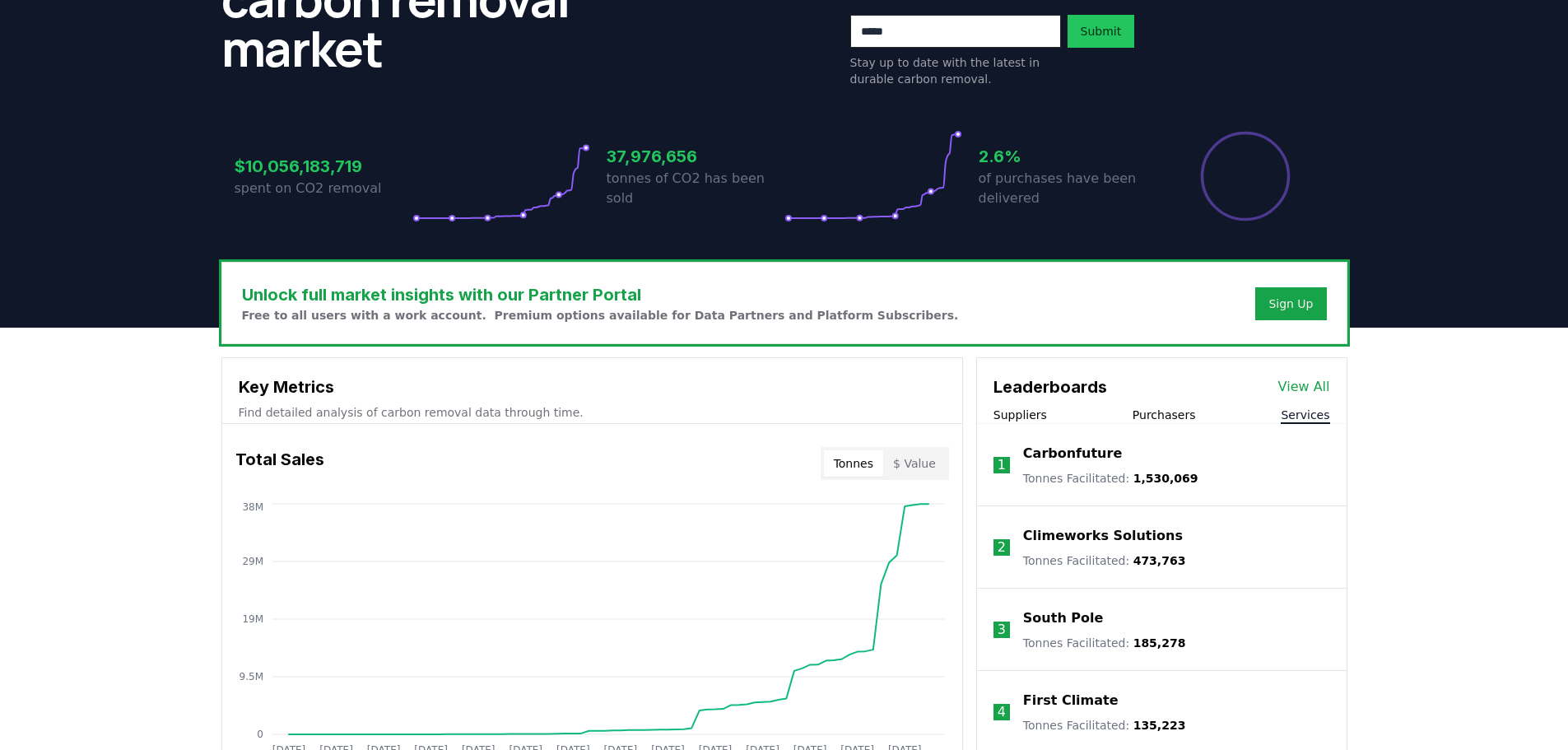
click at [1308, 415] on button "Services" at bounding box center [1305, 416] width 48 height 17
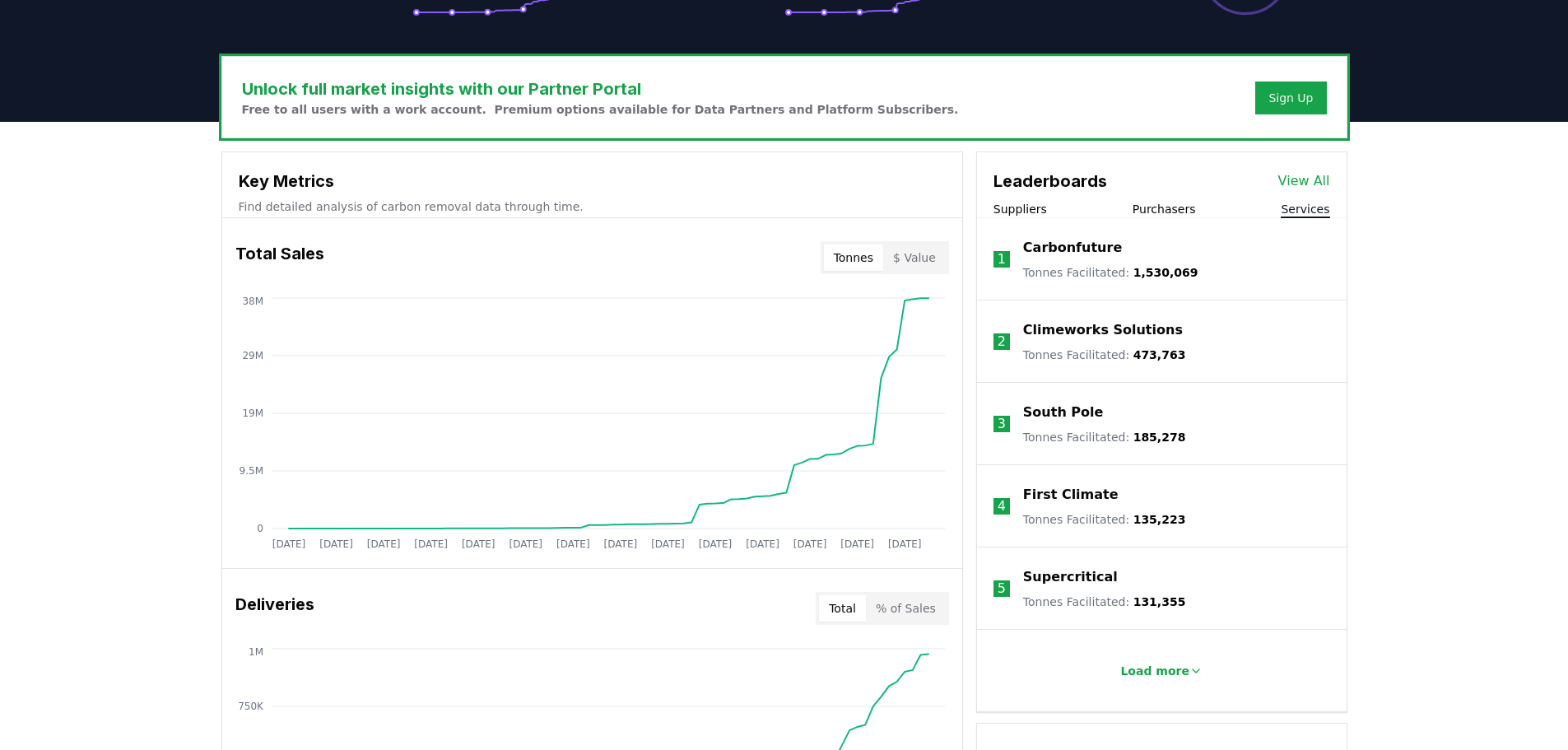
scroll to position [412, 0]
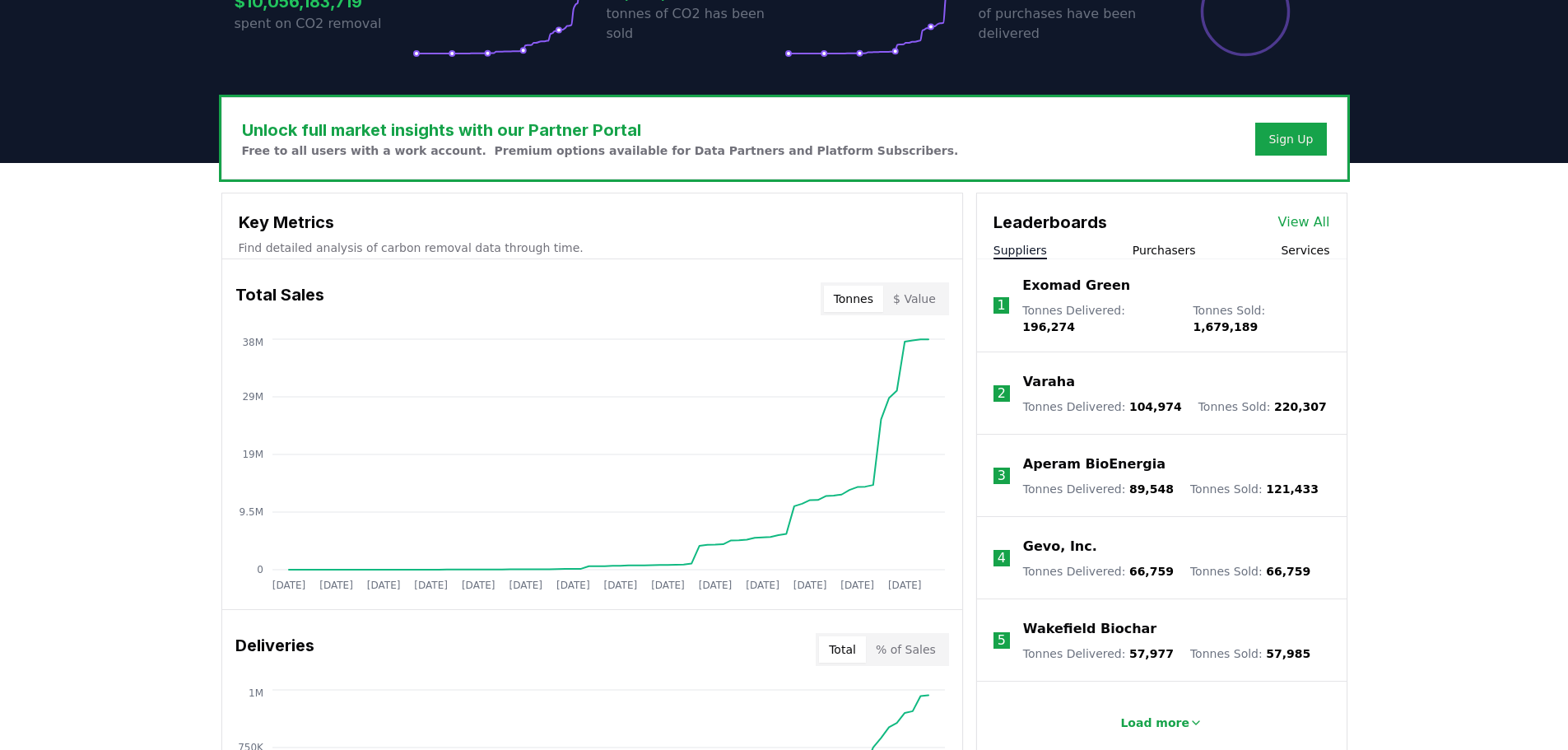
click at [1023, 249] on button "Suppliers" at bounding box center [1020, 251] width 53 height 17
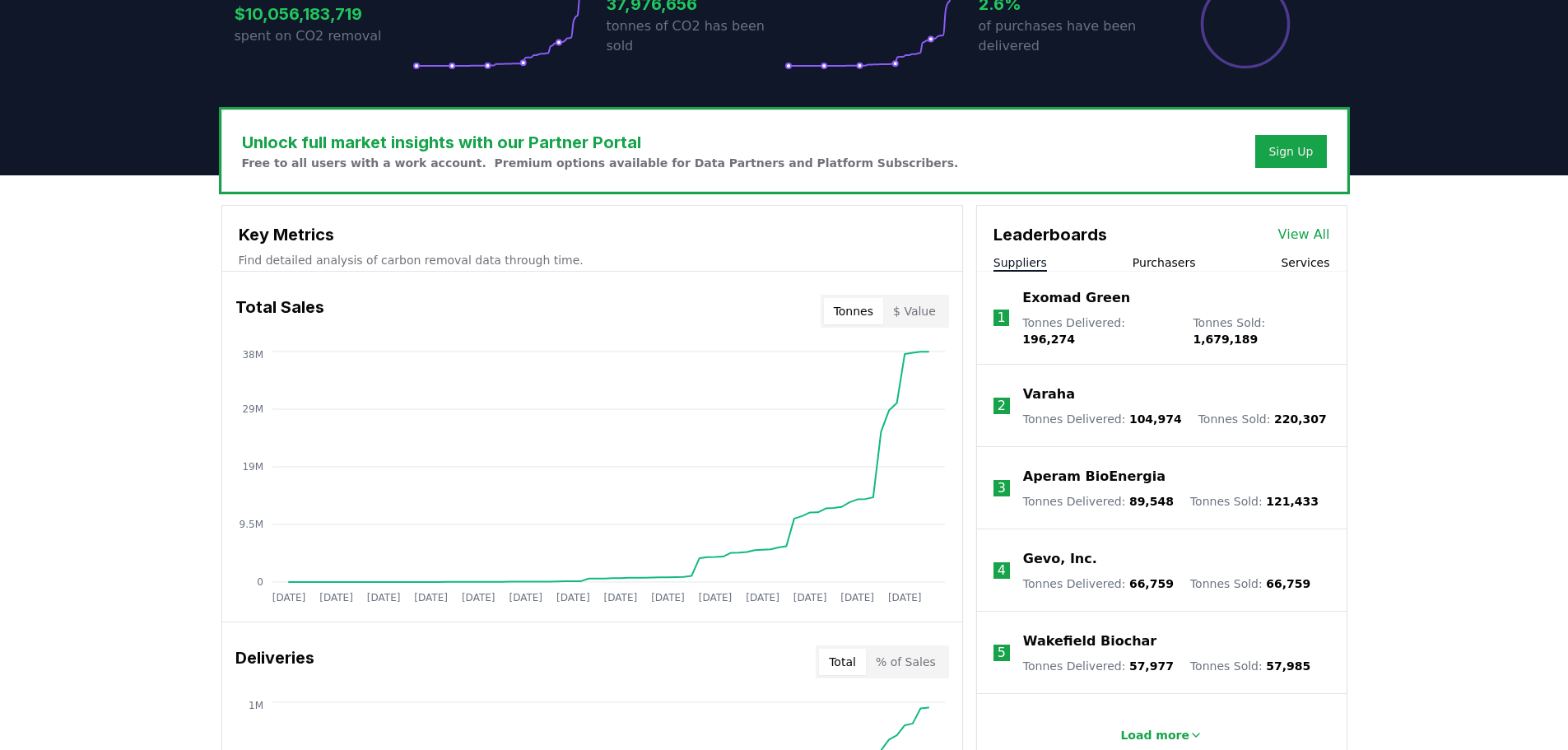
scroll to position [494, 0]
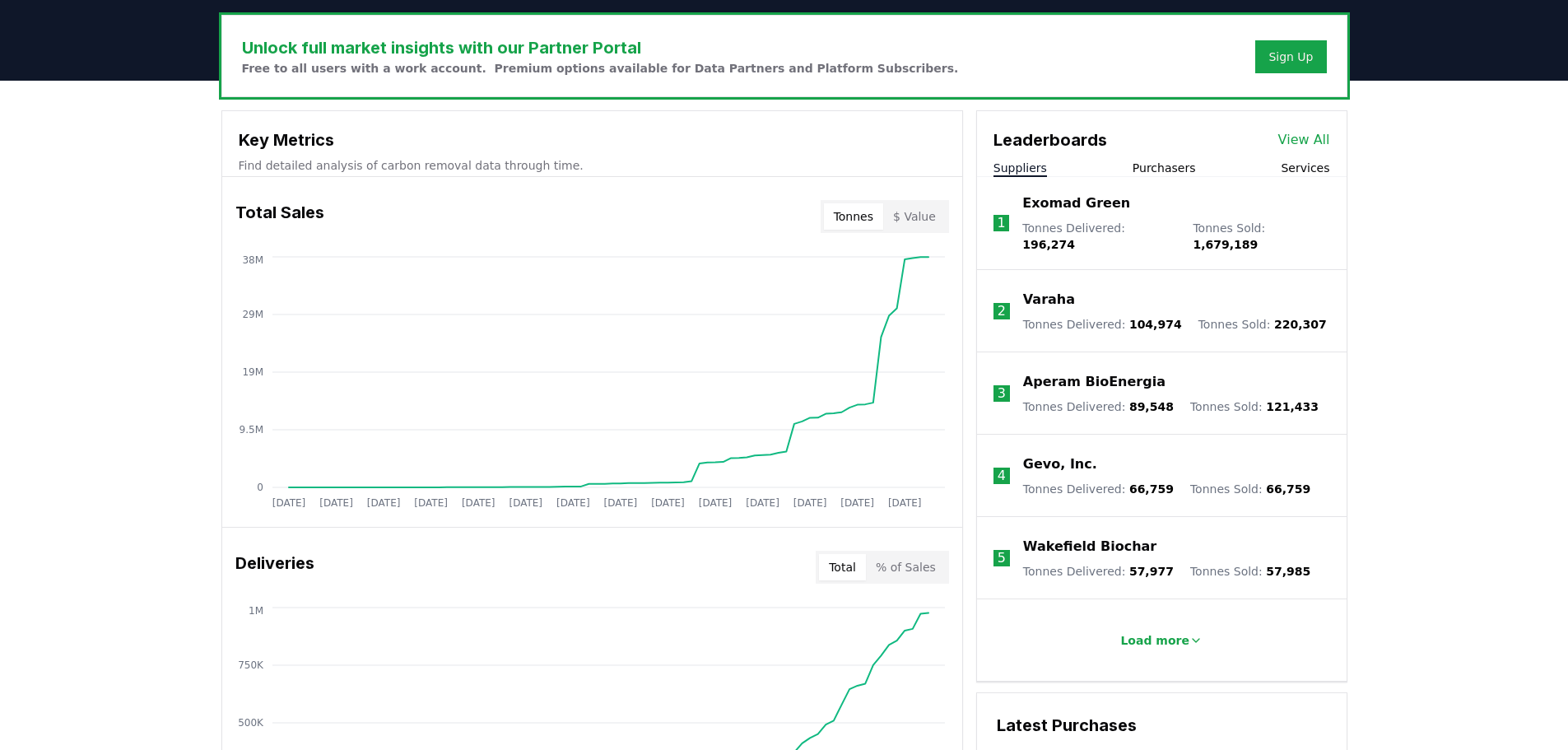
click at [928, 220] on button "$ Value" at bounding box center [914, 216] width 62 height 26
click at [850, 220] on button "Tonnes" at bounding box center [854, 216] width 60 height 26
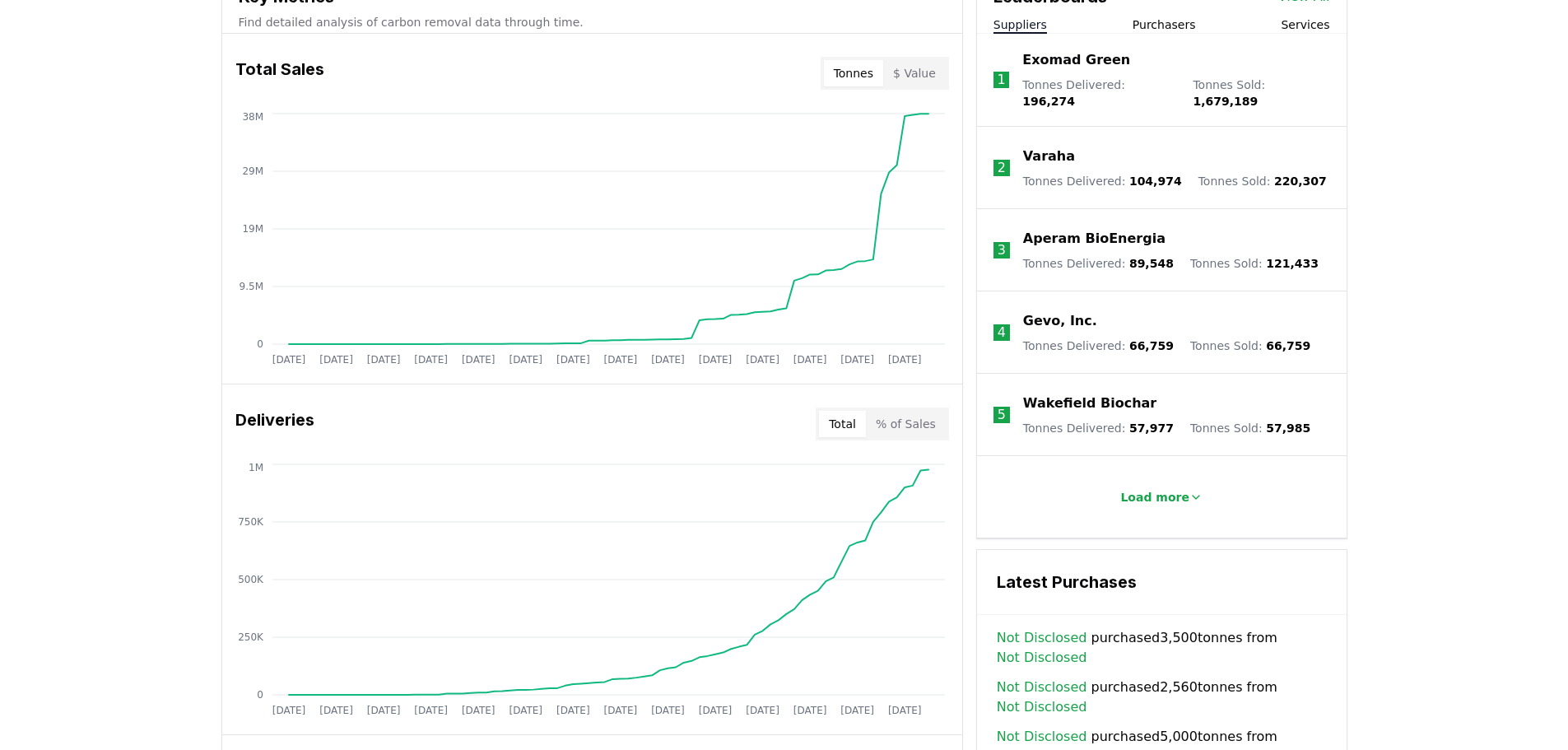
scroll to position [659, 0]
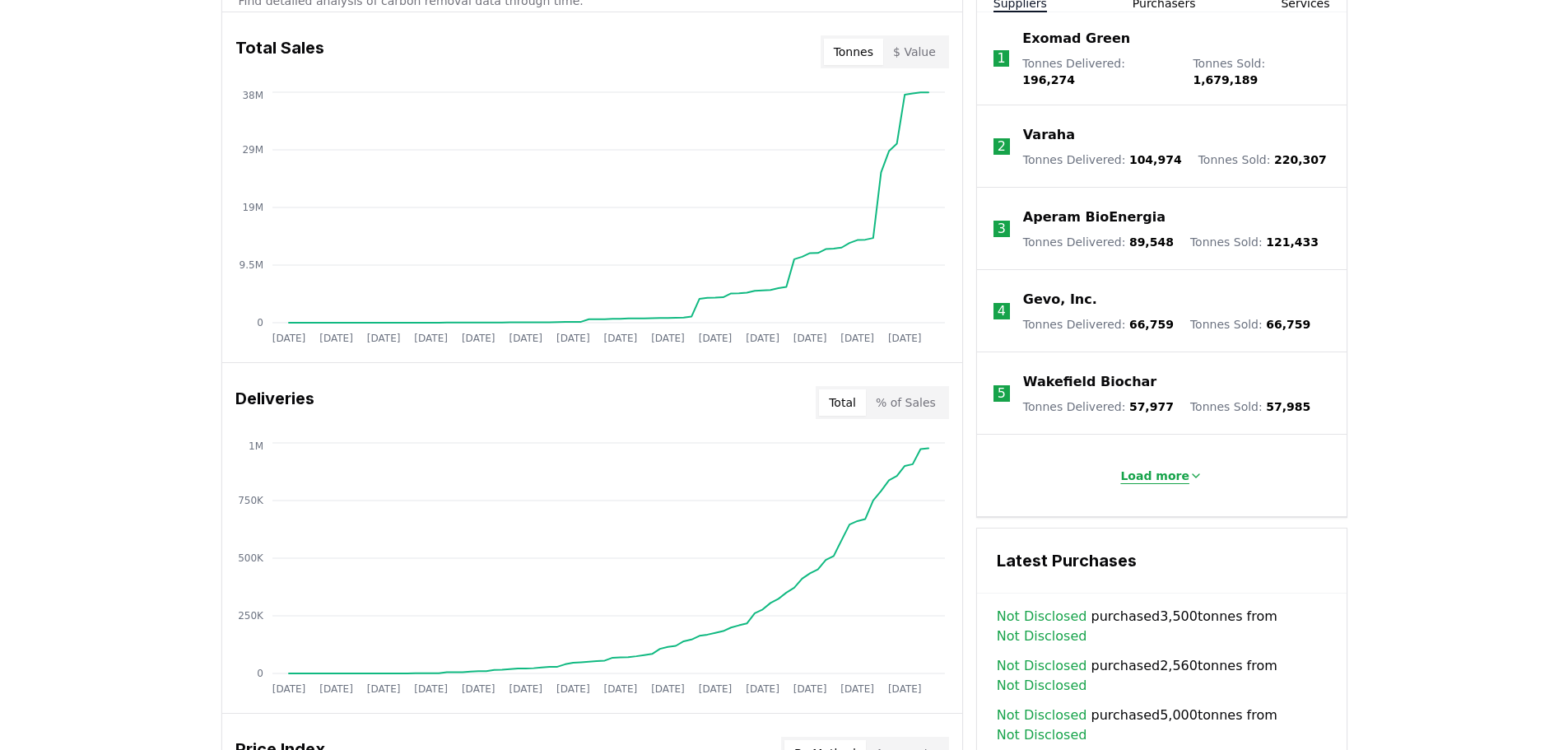
click at [1155, 468] on p "Load more" at bounding box center [1155, 476] width 69 height 17
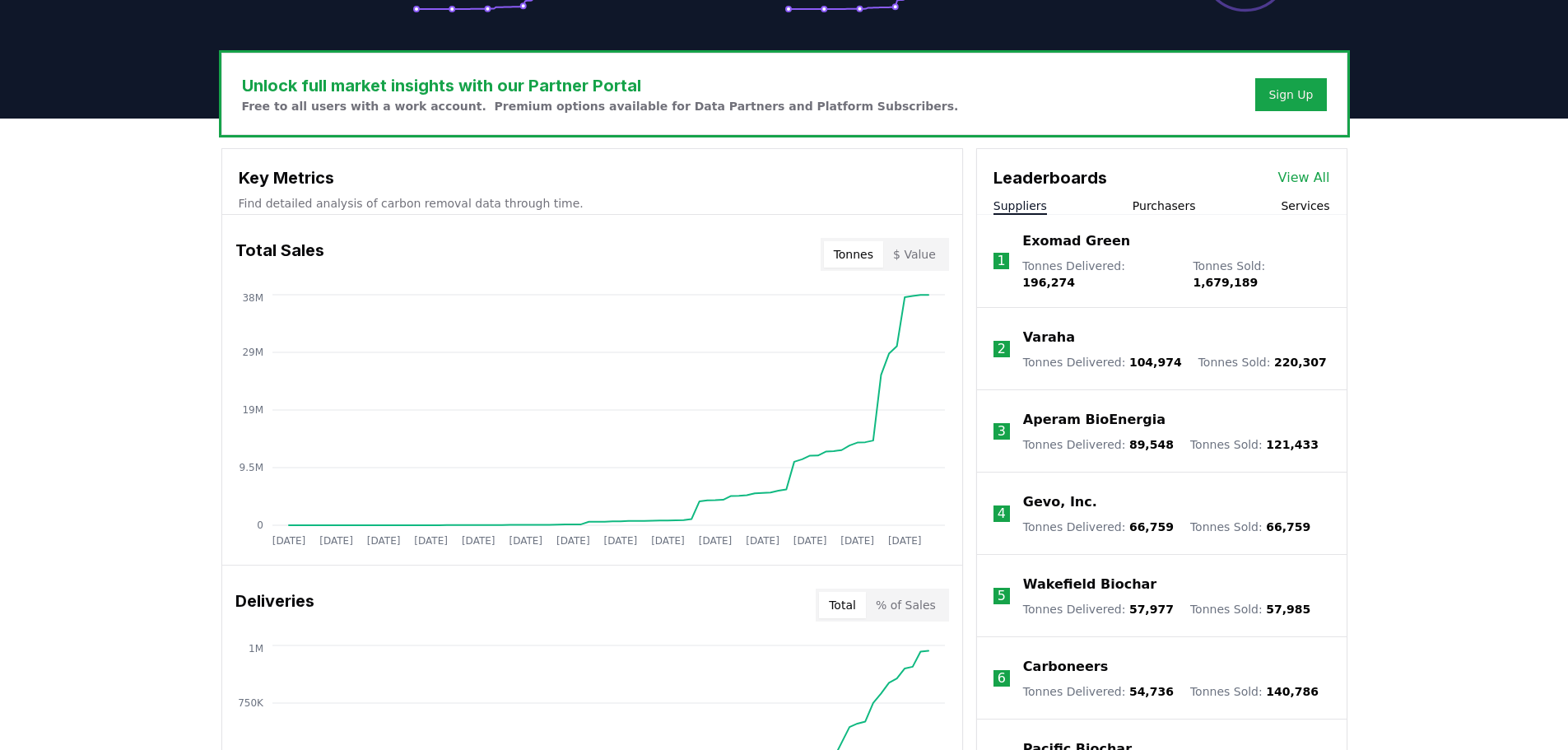
scroll to position [577, 0]
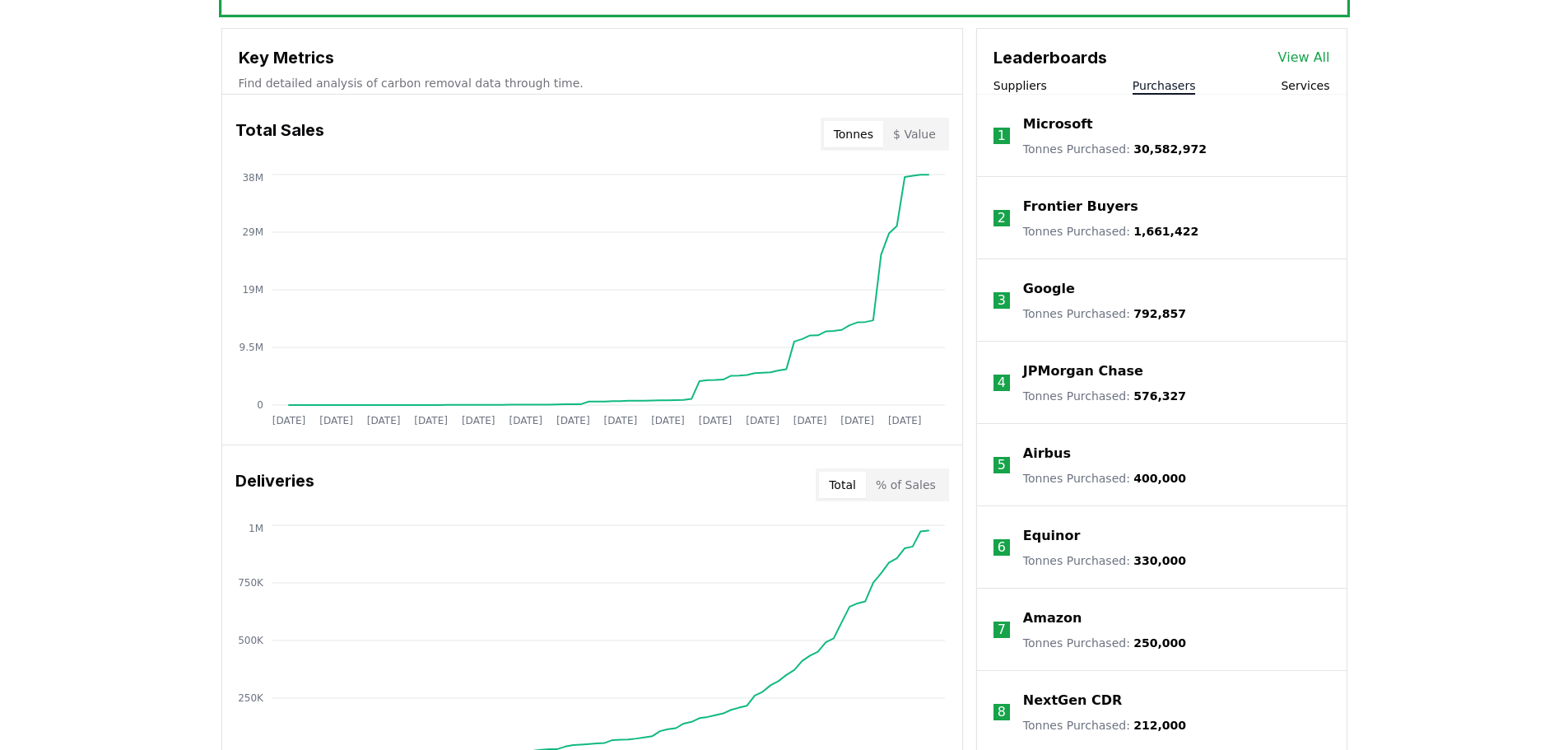
click at [1165, 80] on button "Purchasers" at bounding box center [1165, 86] width 63 height 17
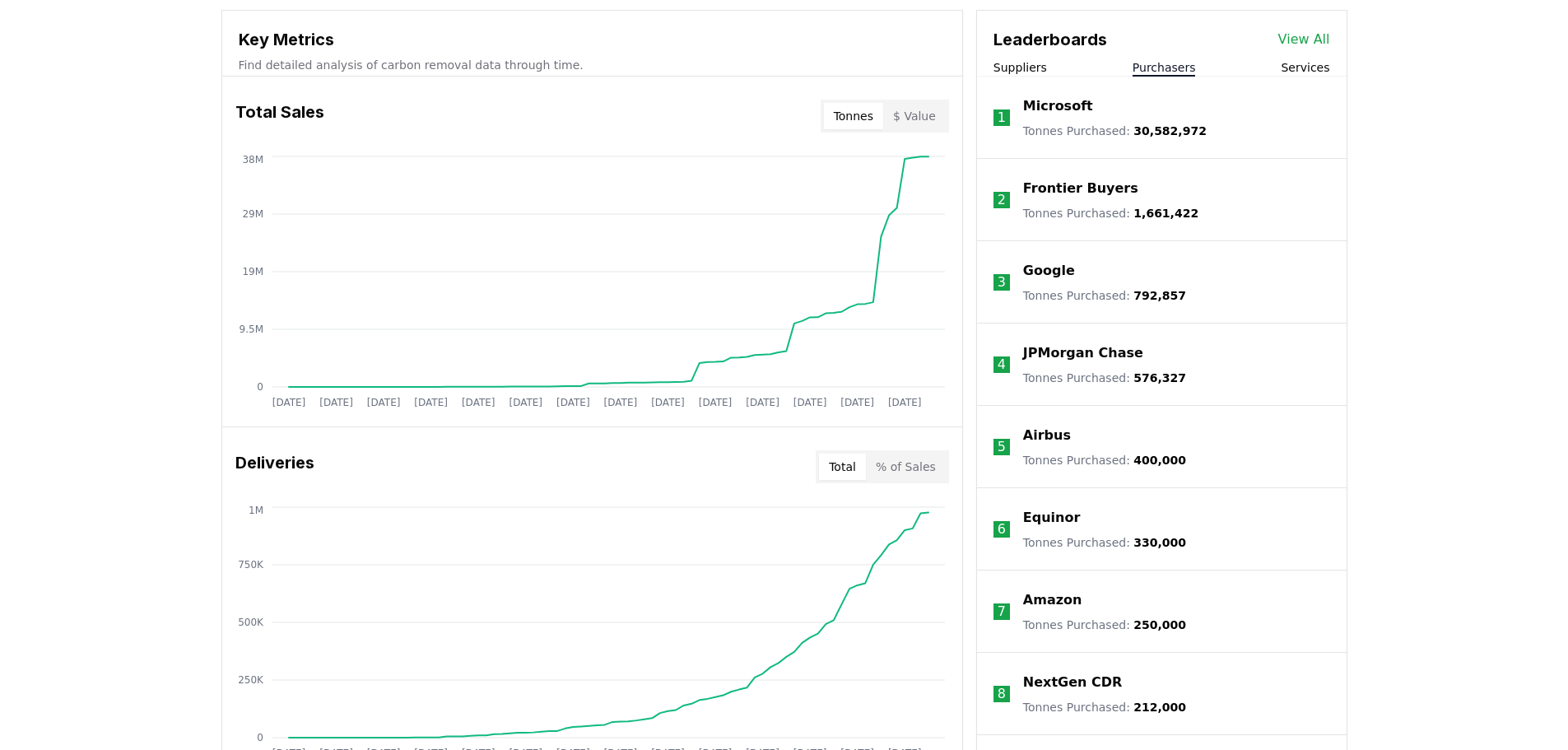
scroll to position [494, 0]
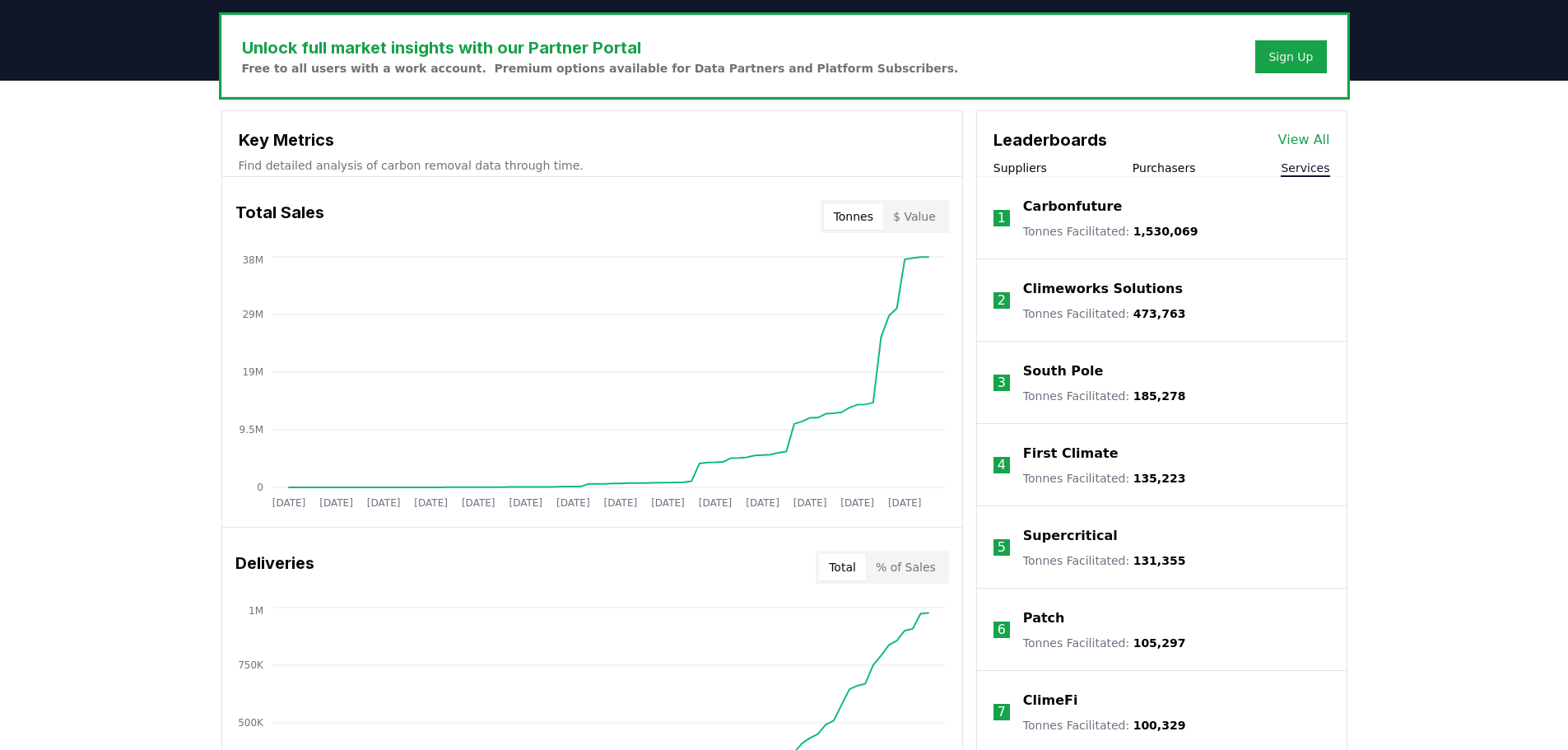
click at [1308, 162] on button "Services" at bounding box center [1305, 168] width 48 height 17
click at [1301, 134] on link "View All" at bounding box center [1304, 140] width 52 height 20
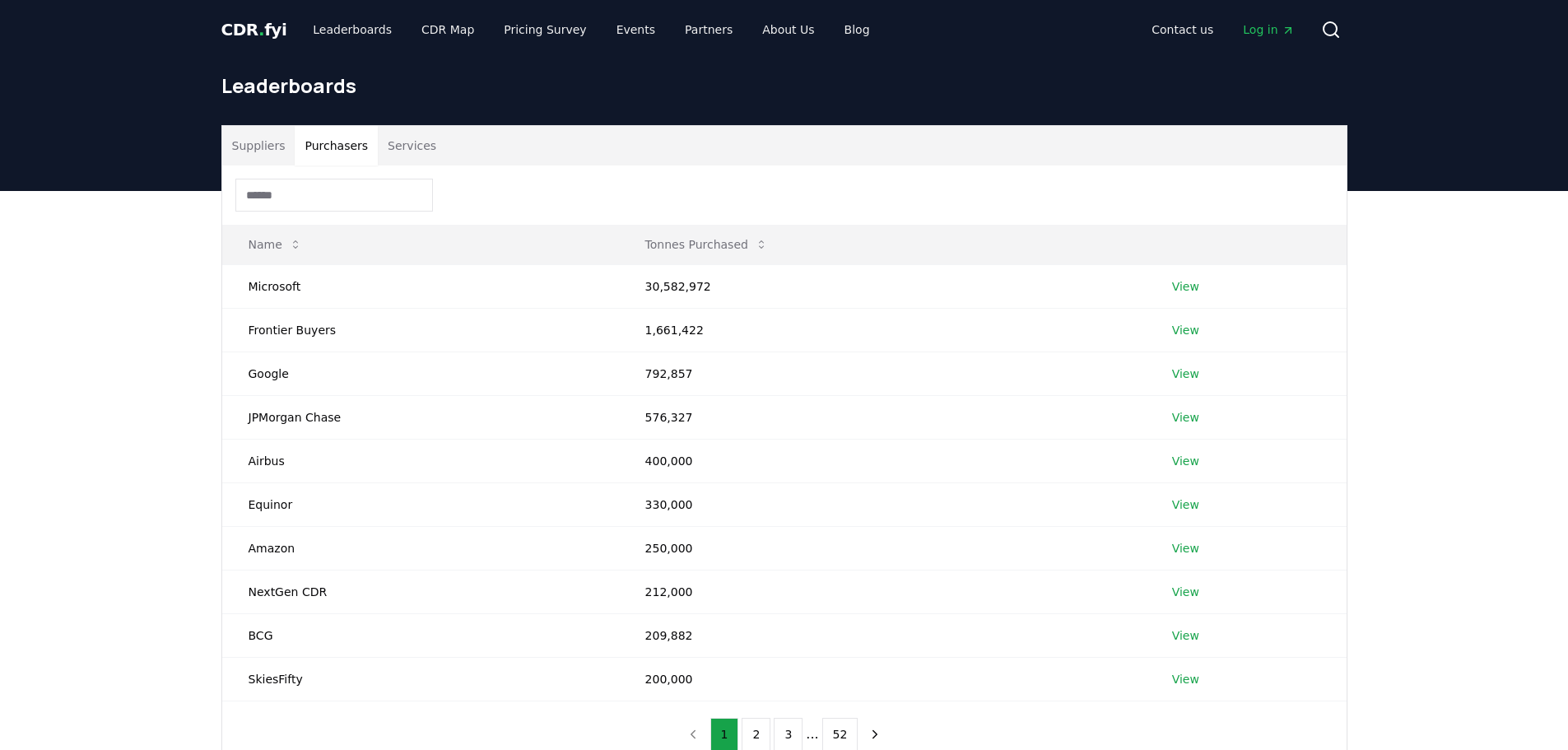
click at [321, 148] on button "Purchasers" at bounding box center [335, 145] width 83 height 39
drag, startPoint x: 246, startPoint y: 239, endPoint x: 293, endPoint y: 263, distance: 52.8
click at [423, 314] on table "Name Tonnes Purchased Microsoft 30,582,972 View Frontier Buyers 1,661,422 View …" at bounding box center [784, 463] width 1125 height 477
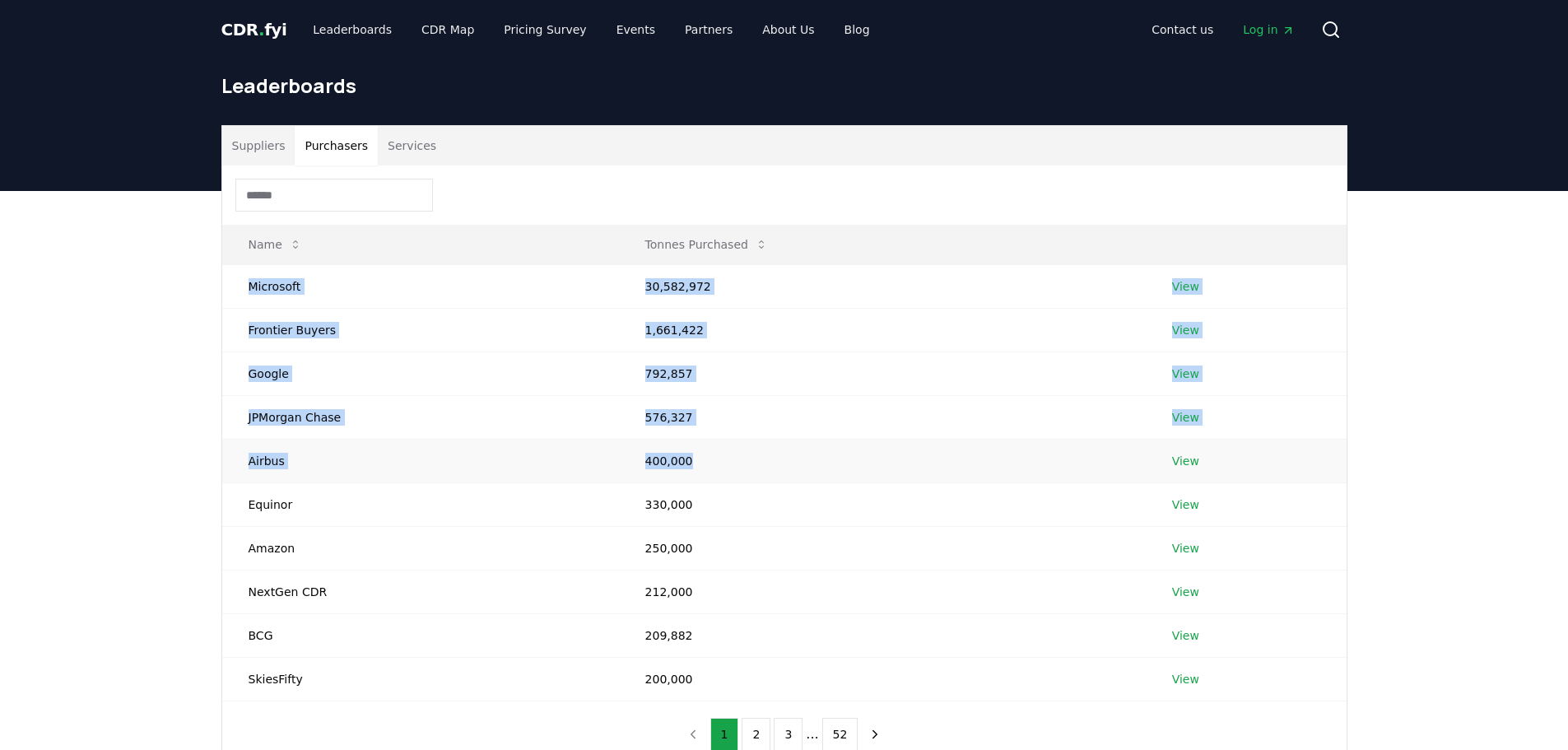
drag, startPoint x: 245, startPoint y: 284, endPoint x: 746, endPoint y: 479, distance: 537.6
click at [746, 479] on tbody "Microsoft 30,582,972 View Frontier Buyers 1,661,422 View Google 792,857 View JP…" at bounding box center [784, 483] width 1125 height 436
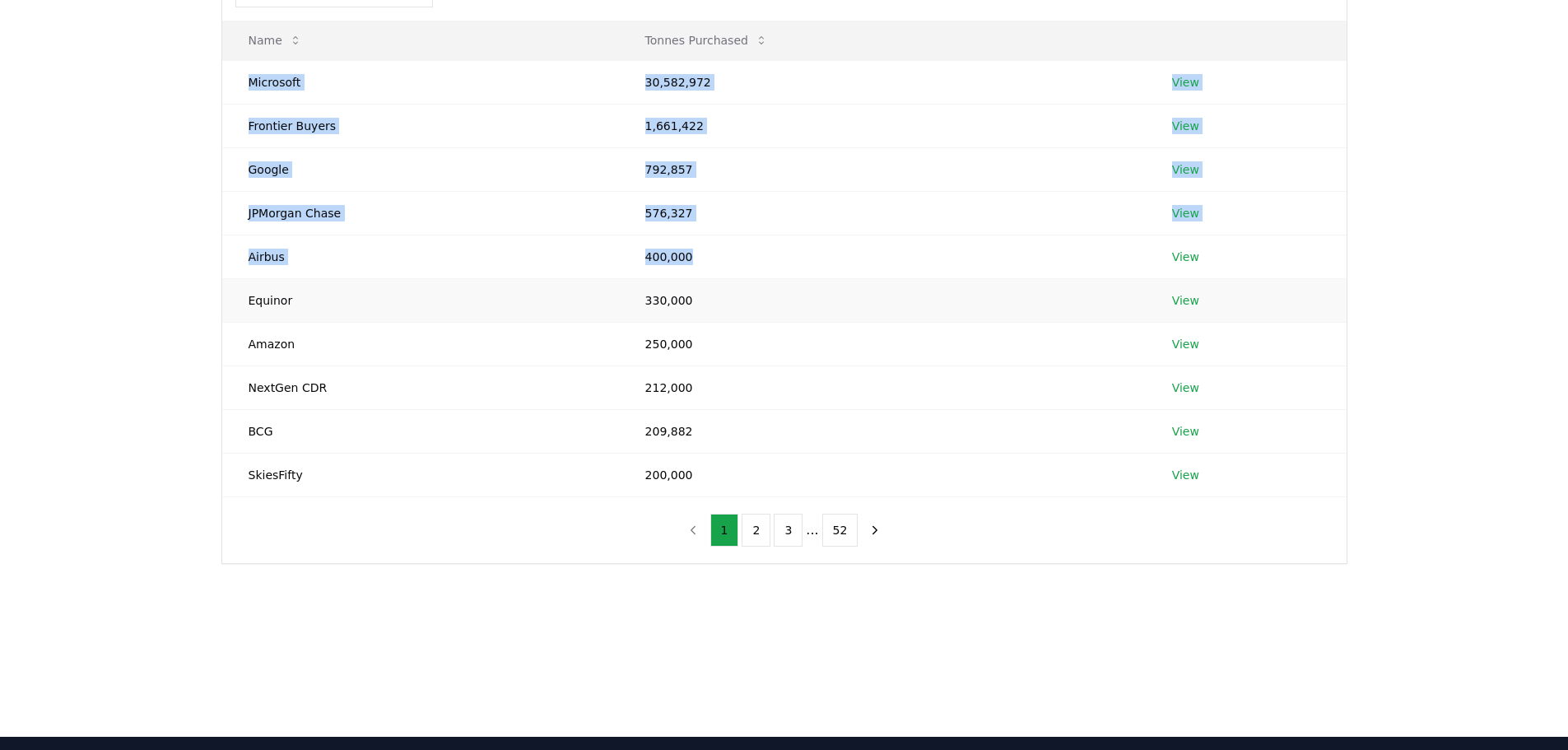
scroll to position [247, 0]
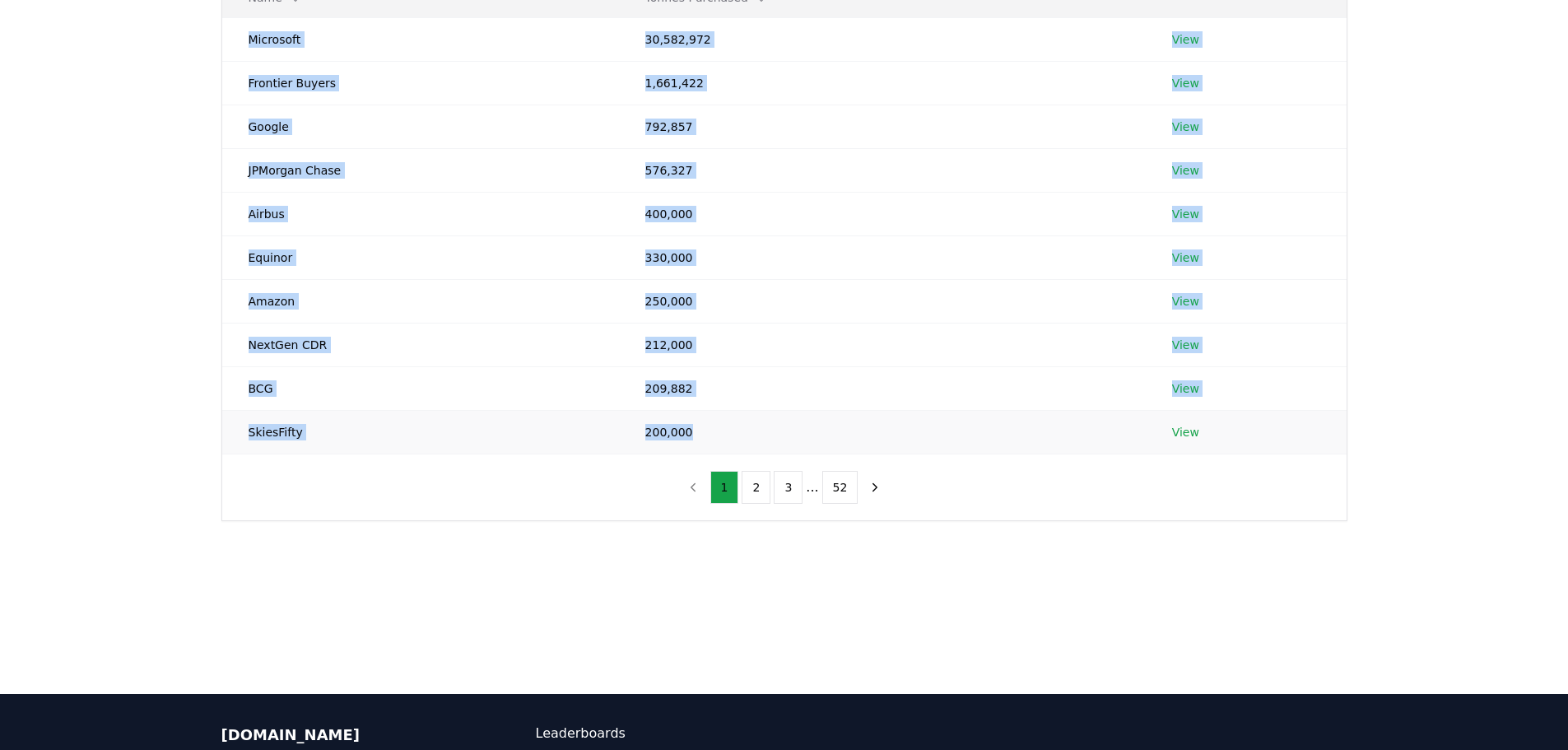
click at [766, 435] on td "200,000" at bounding box center [882, 431] width 527 height 44
copy tbody "Microsoft 30,582,972 View Frontier Buyers 1,661,422 View Google 792,857 View JP…"
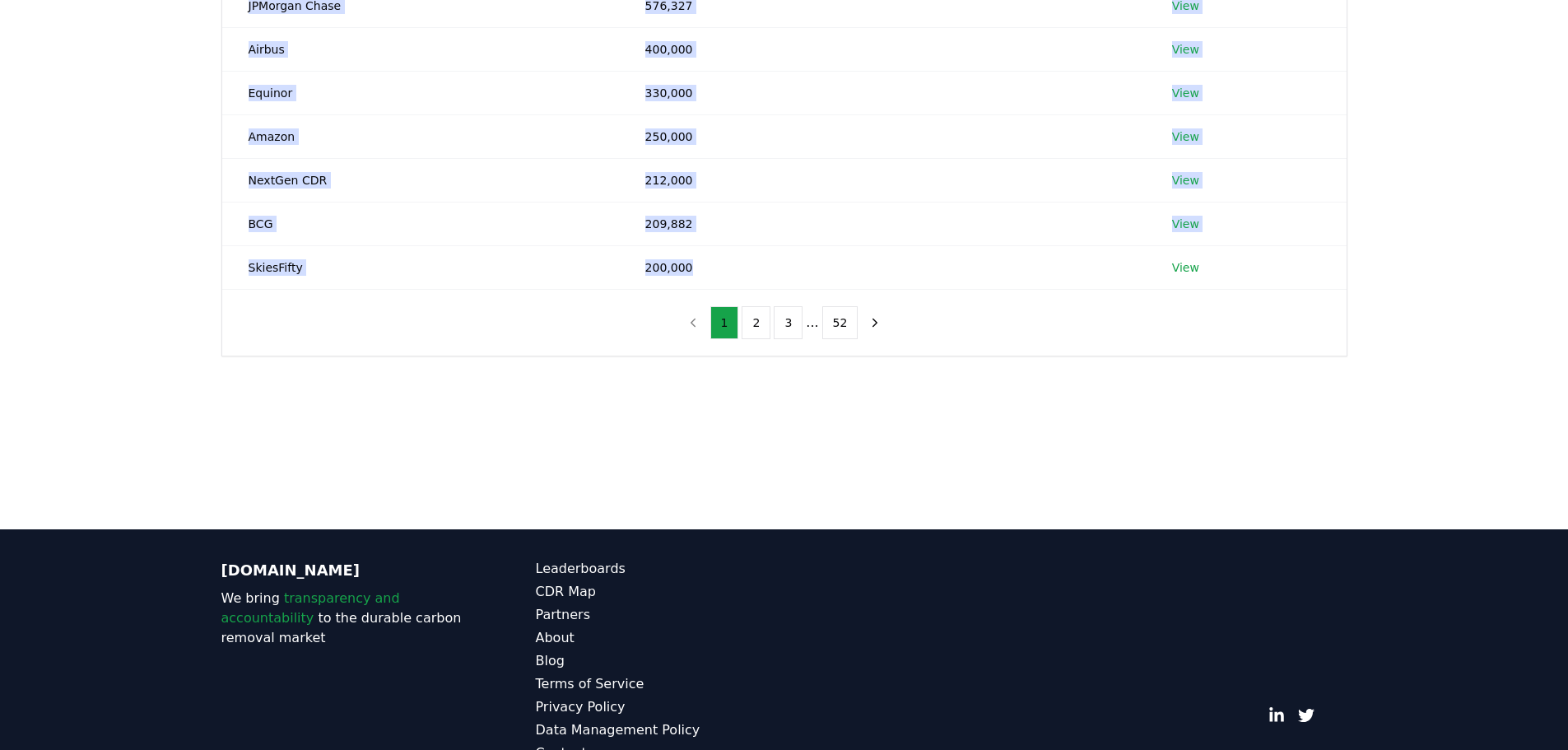
scroll to position [0, 0]
